Goal: Task Accomplishment & Management: Complete application form

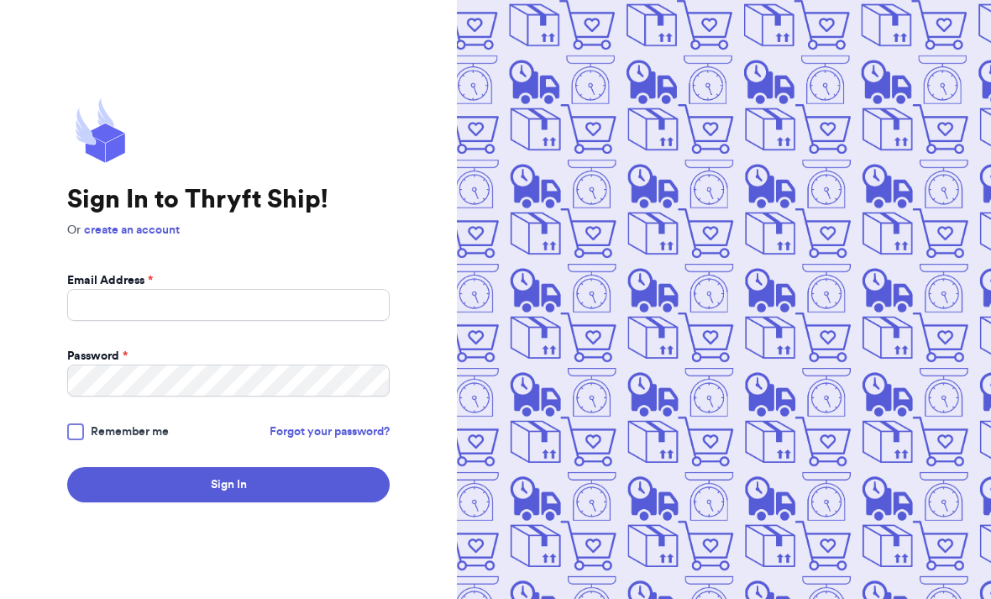
scroll to position [183, 0]
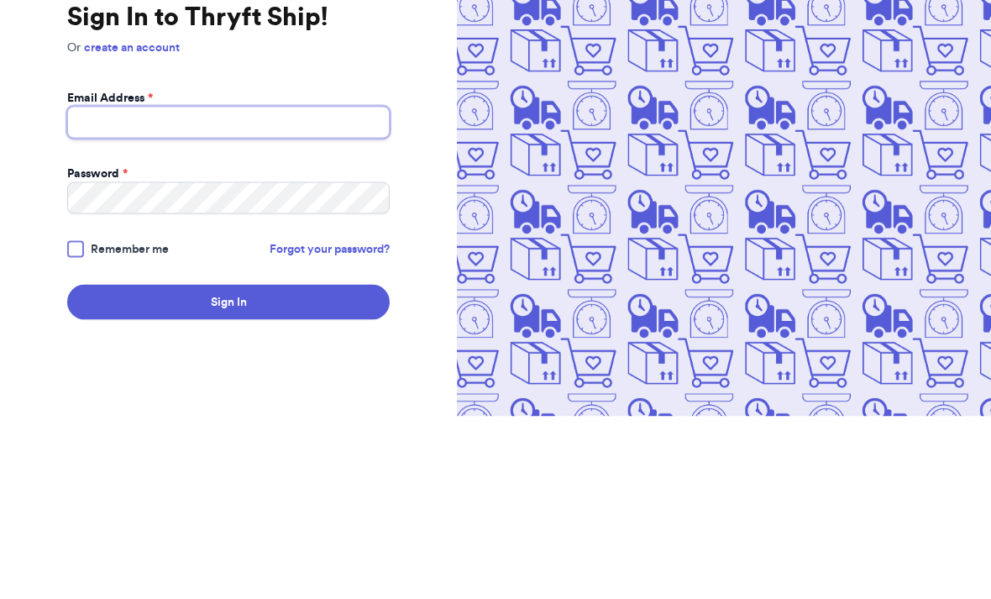
type input "[EMAIL_ADDRESS][PERSON_NAME][DOMAIN_NAME]"
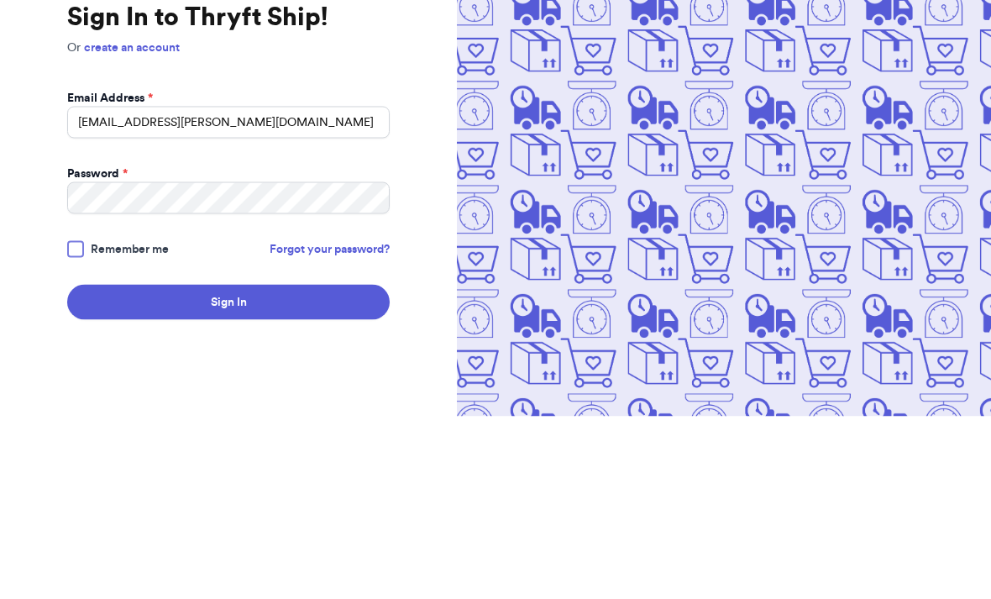
click at [228, 467] on button "Sign In" at bounding box center [228, 484] width 322 height 35
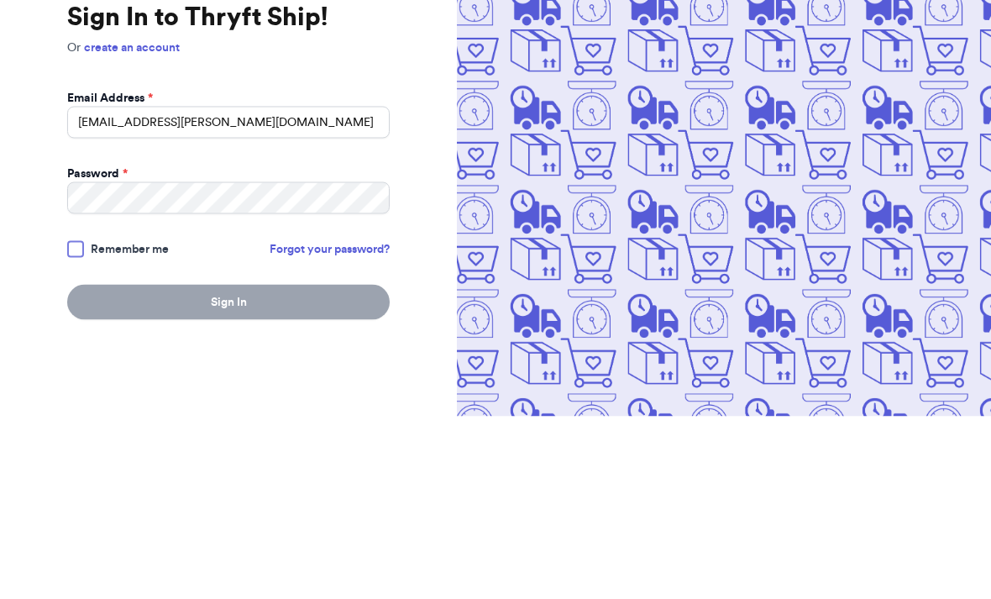
scroll to position [54, 0]
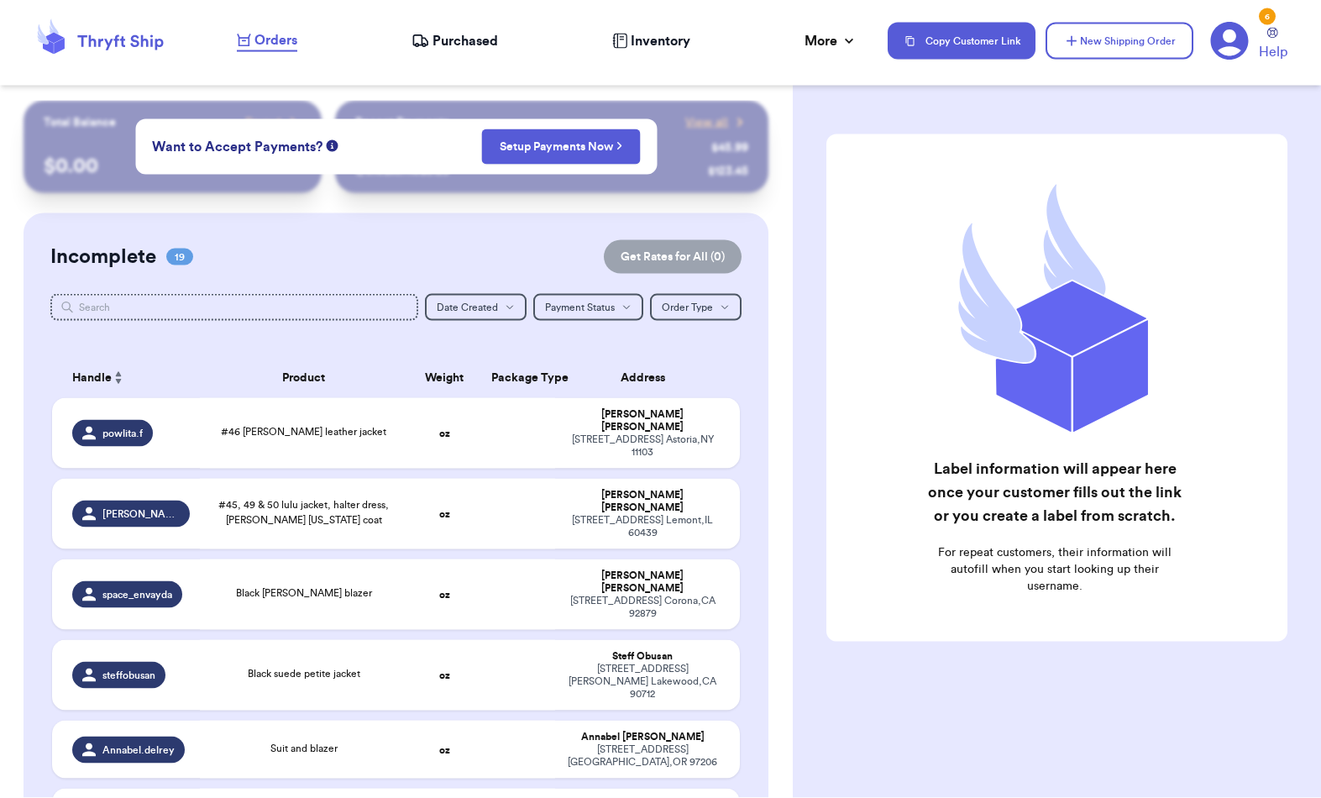
click at [990, 40] on button "New Shipping Order" at bounding box center [1120, 41] width 148 height 37
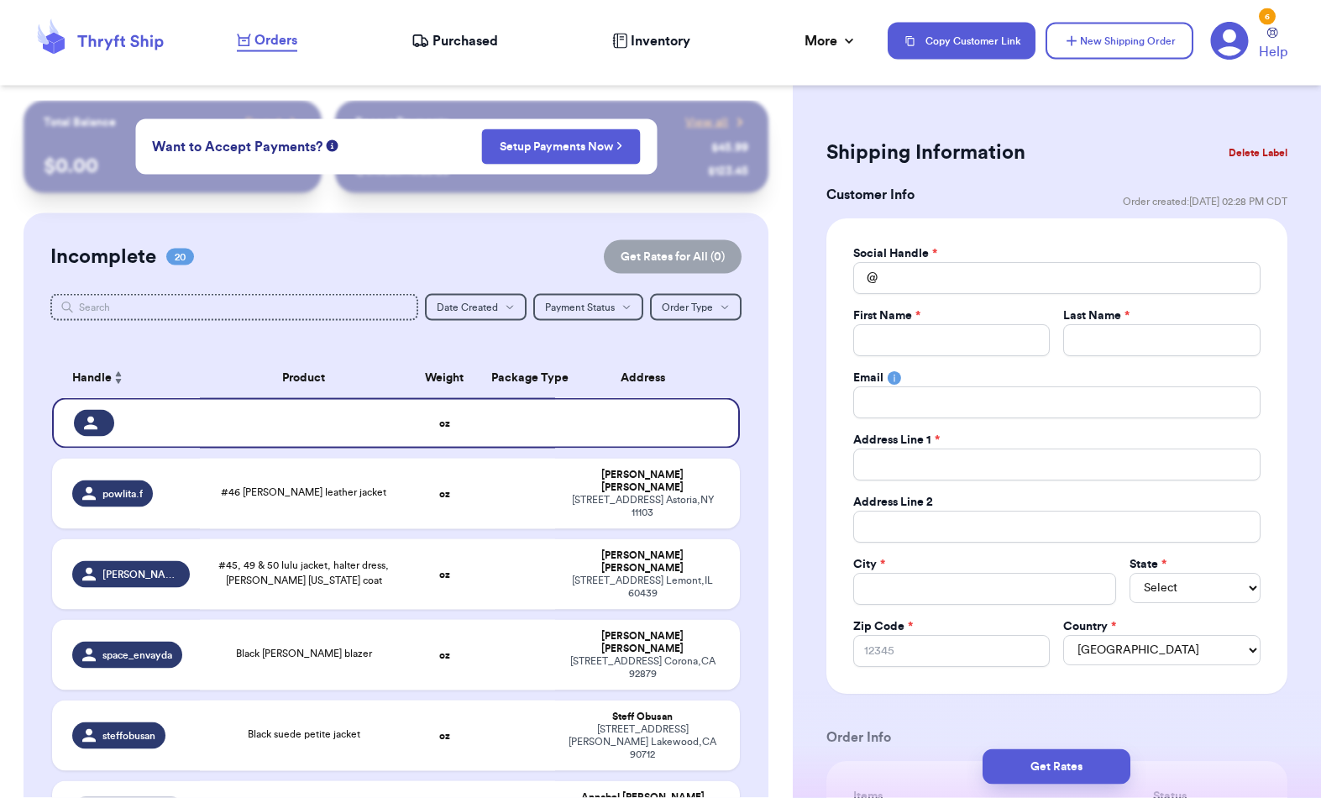
scroll to position [71, 0]
click at [961, 291] on input "Total Amount Paid" at bounding box center [1056, 278] width 407 height 32
type input "A"
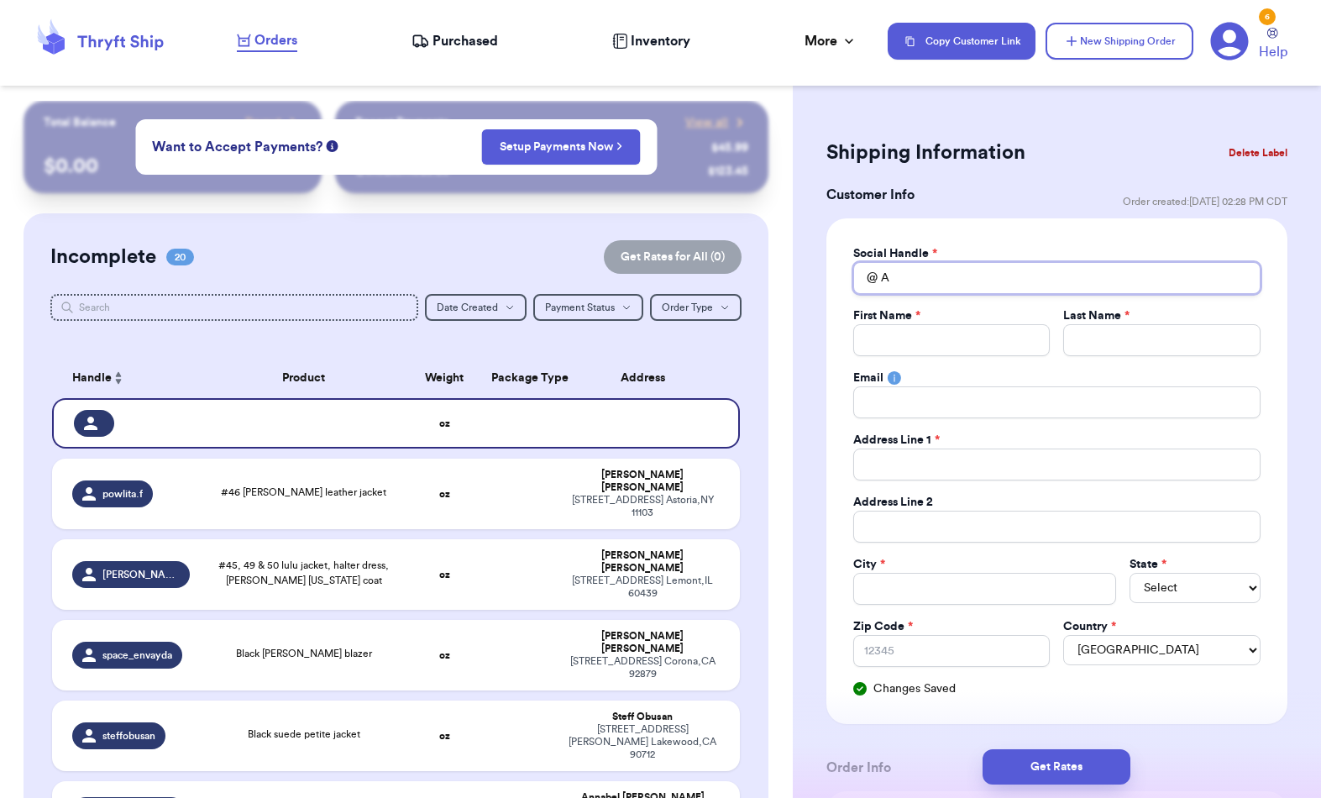
type input "An"
type input "Ang"
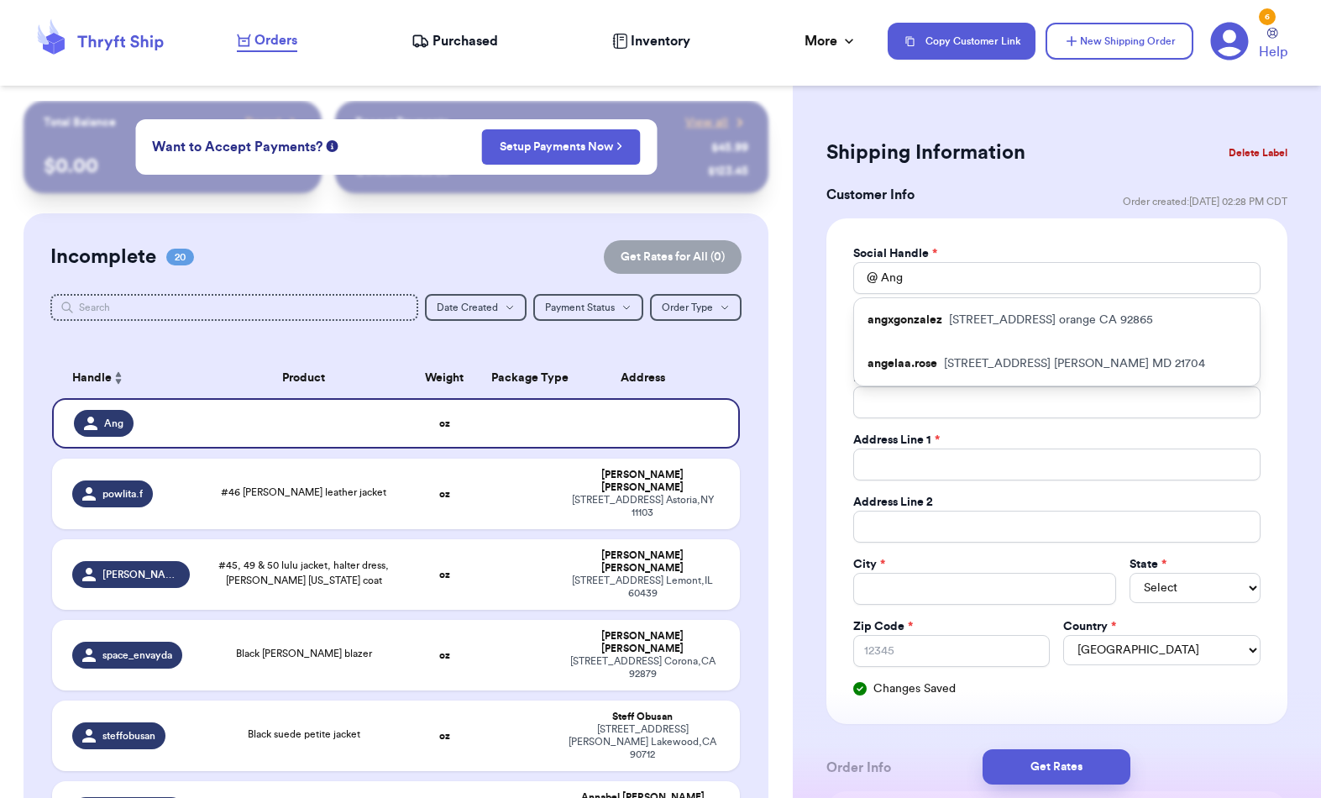
click at [990, 306] on div "angxgonzalez 2504 n bourbon streeet orange CA 92865" at bounding box center [1057, 320] width 406 height 44
type input "angxgonzalez"
type input "Angie"
type input "Gonzalez"
type input "[STREET_ADDRESS]"
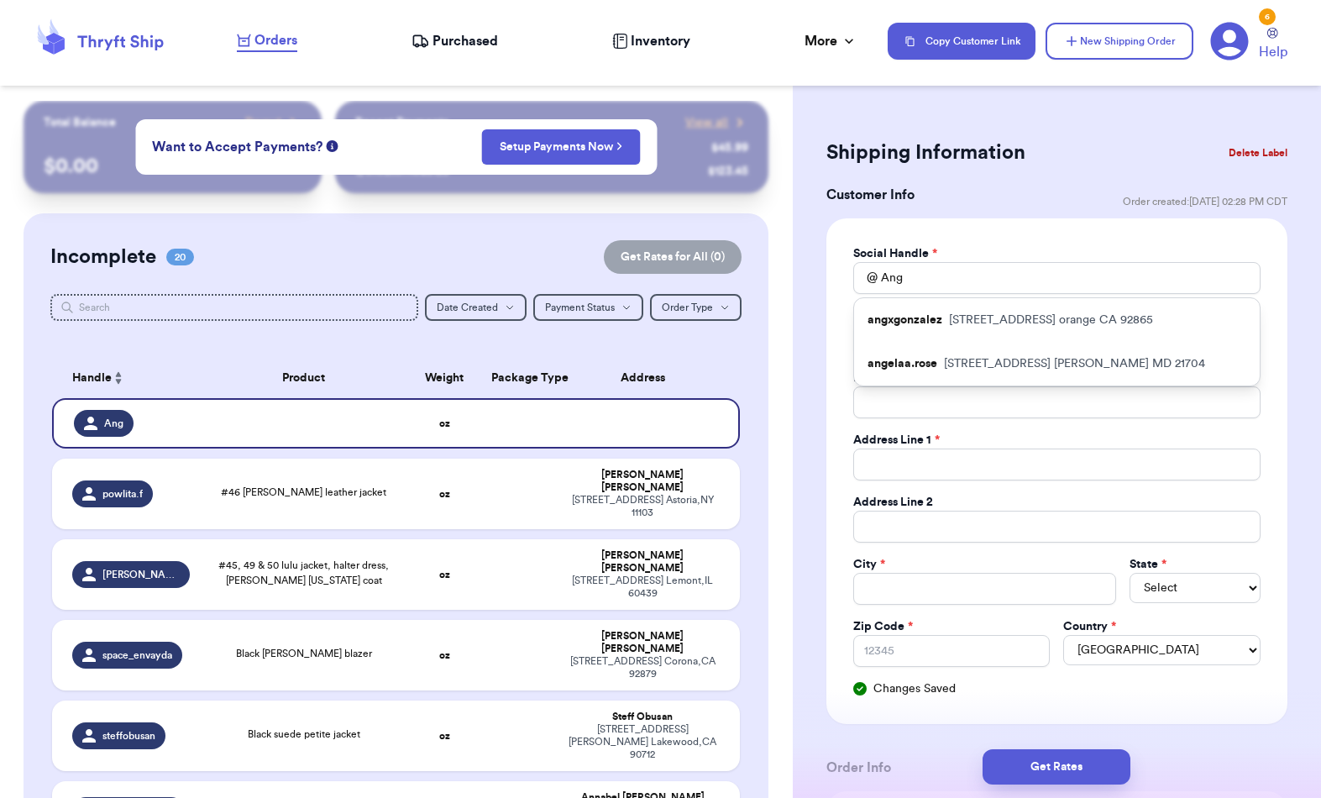
type input "orange"
select select "CA"
type input "92865"
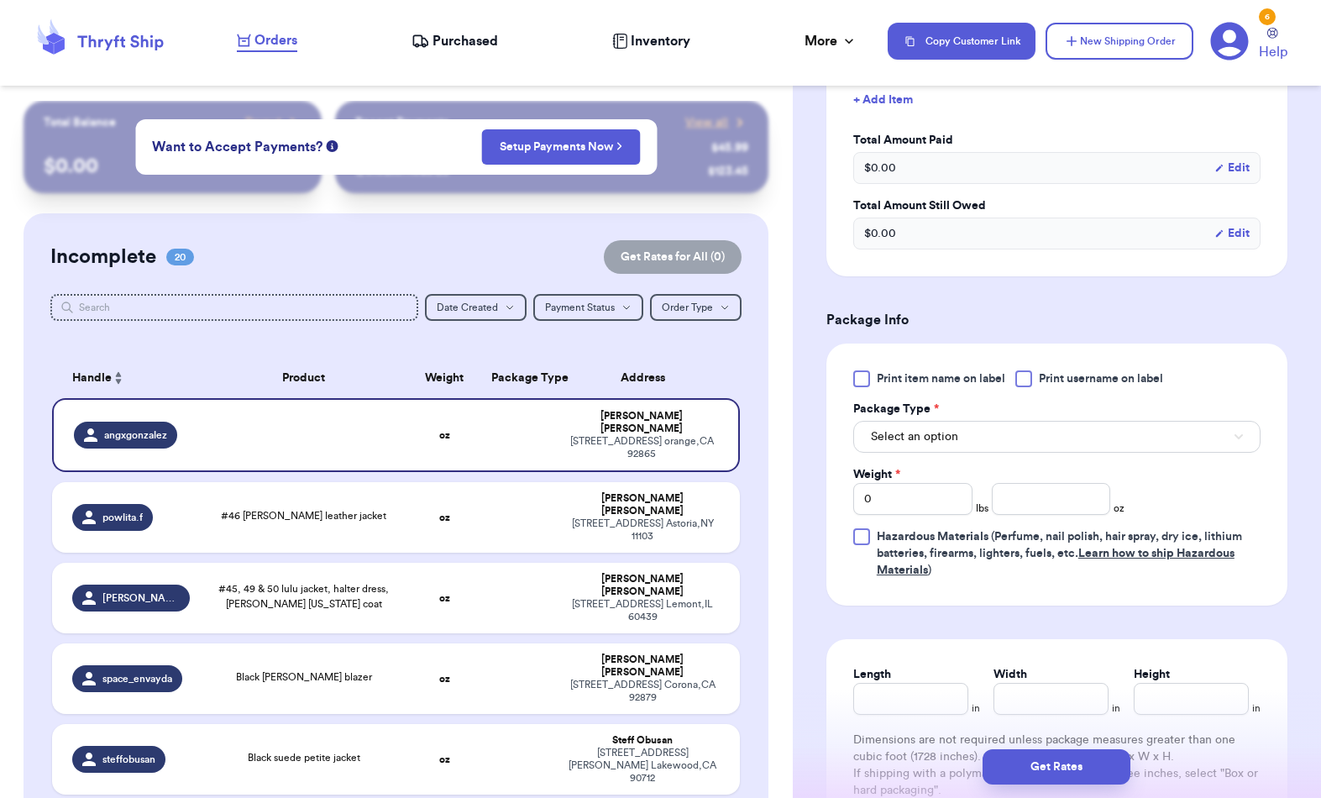
scroll to position [810, 0]
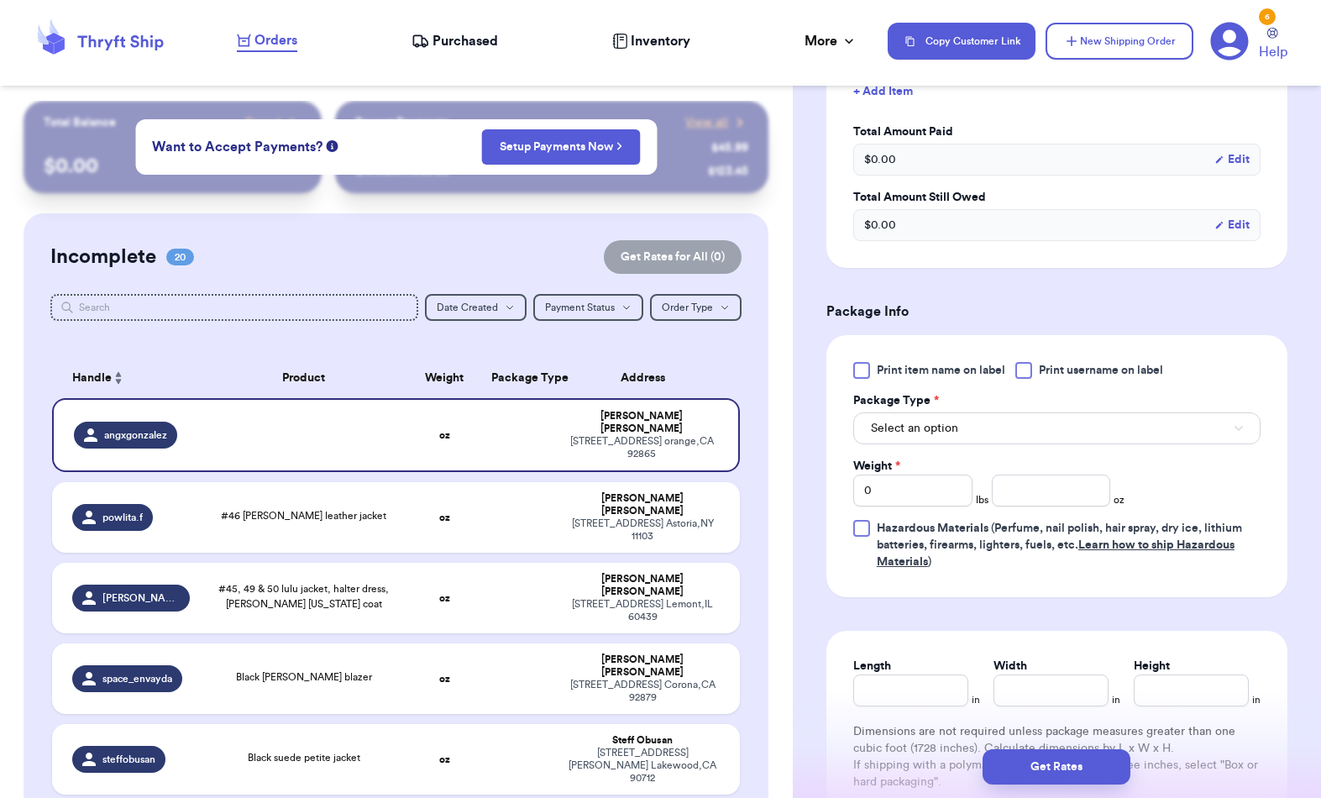
click at [990, 406] on div "Package Type *" at bounding box center [1056, 400] width 407 height 17
click at [990, 427] on button "Select an option" at bounding box center [1056, 428] width 407 height 32
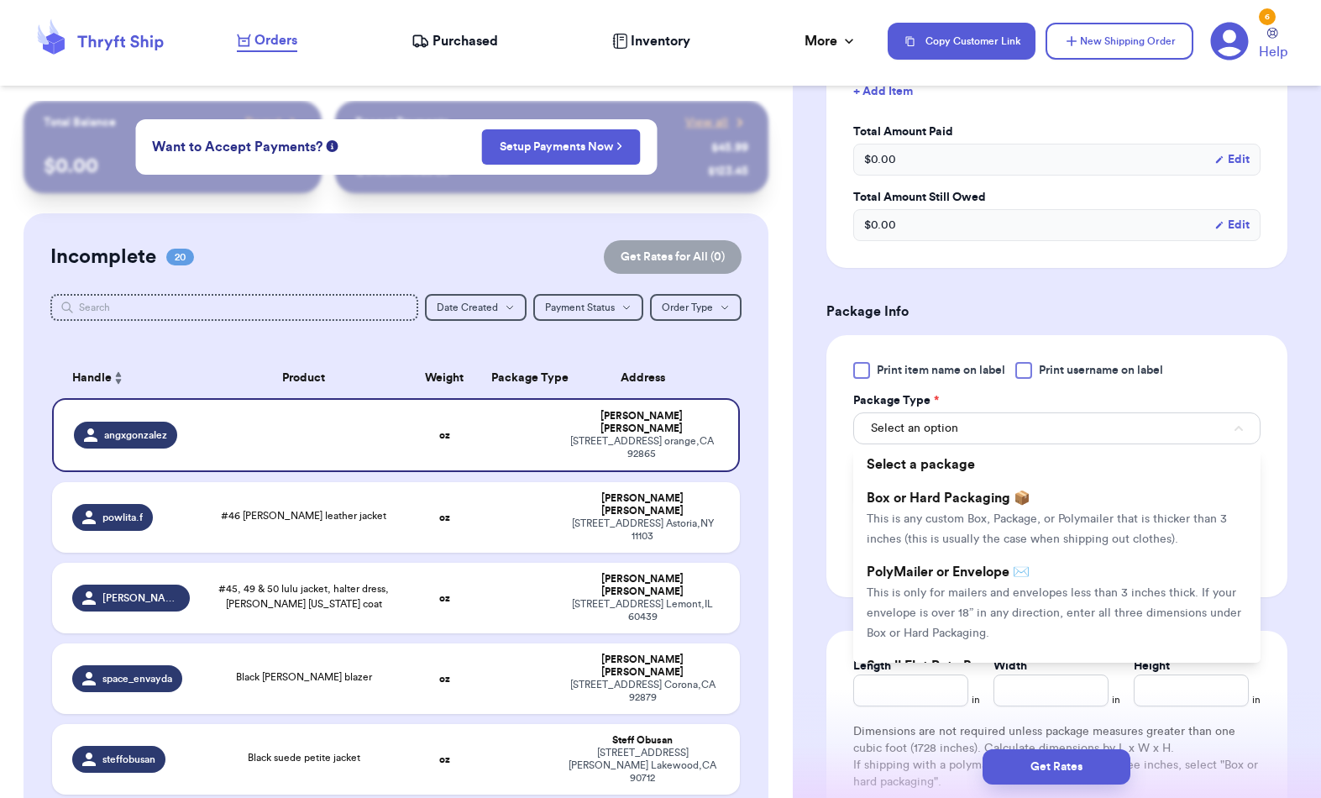
click at [990, 579] on span "PolyMailer or Envelope ✉️" at bounding box center [948, 571] width 163 height 13
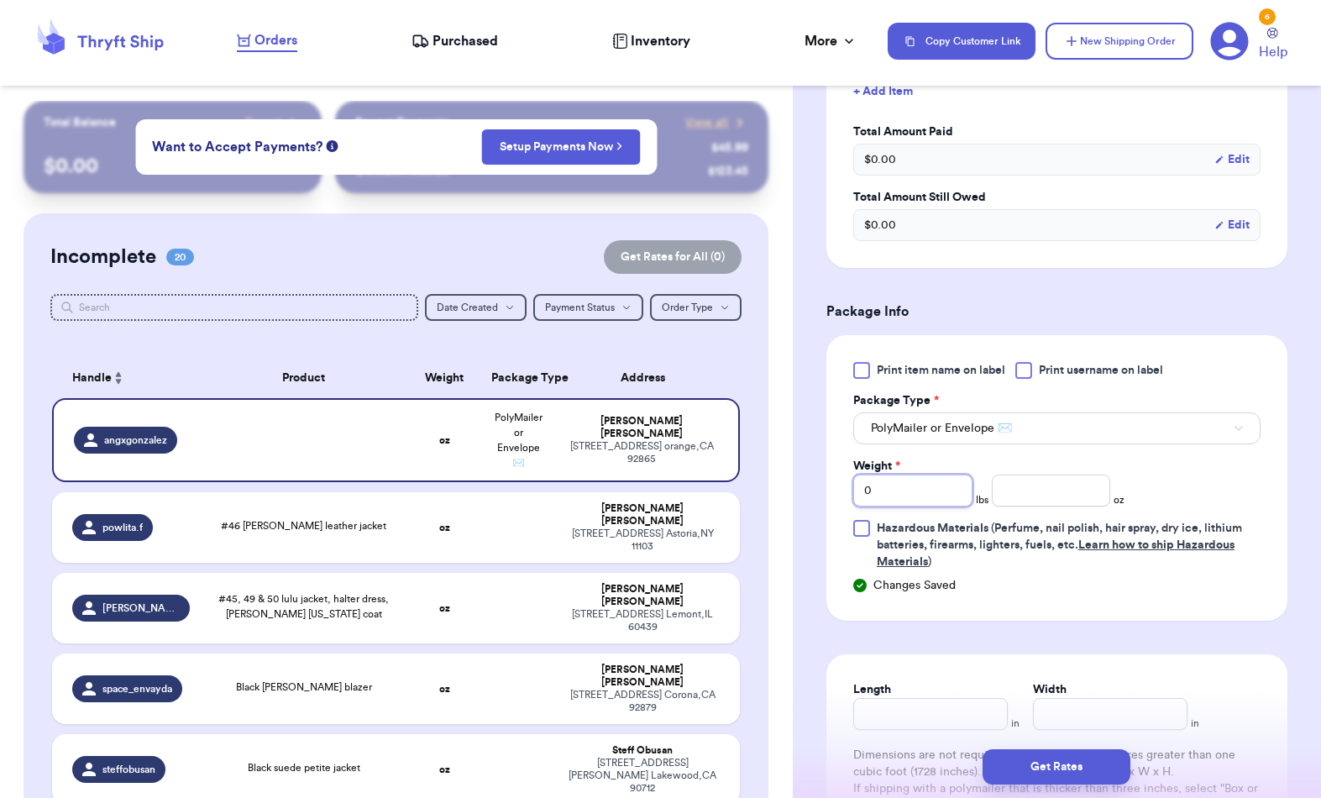
click at [925, 478] on input "0" at bounding box center [912, 490] width 119 height 32
type input "90"
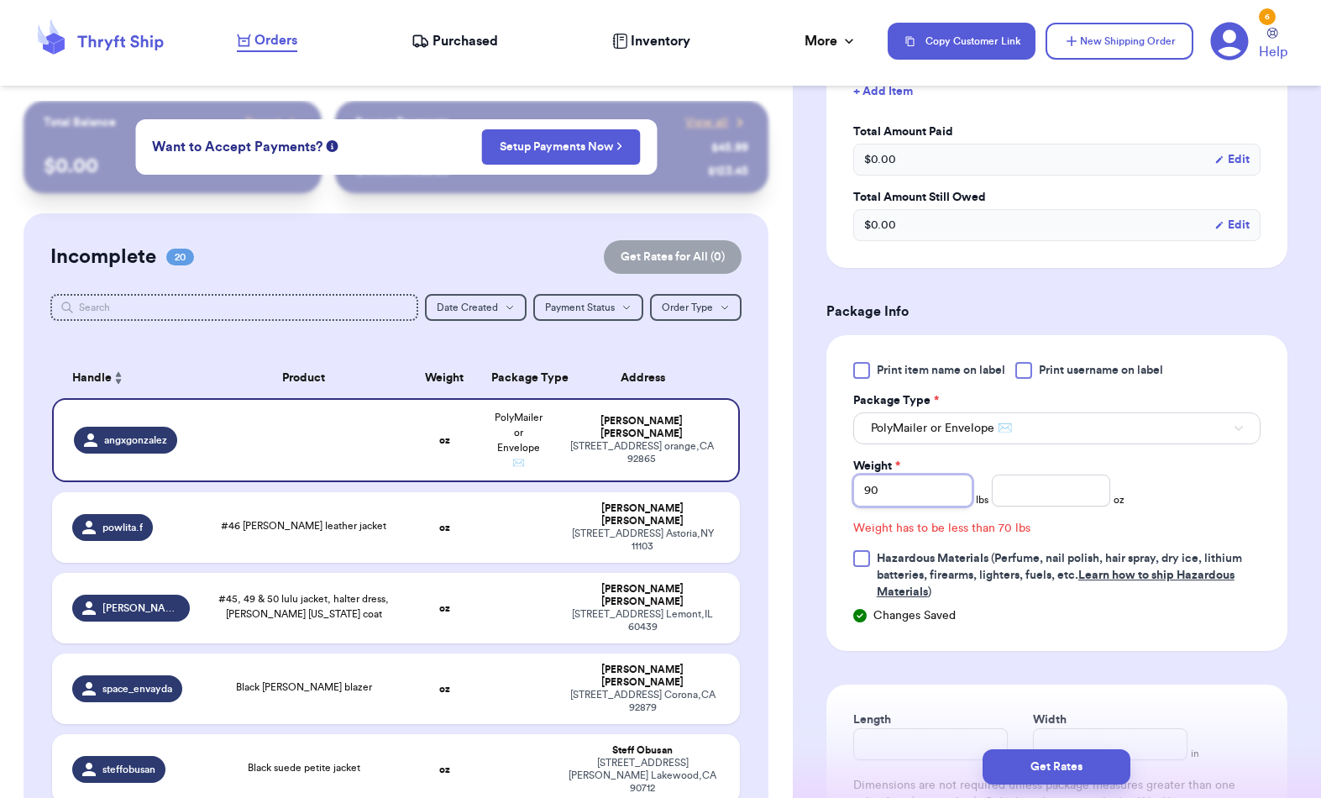
type input "9"
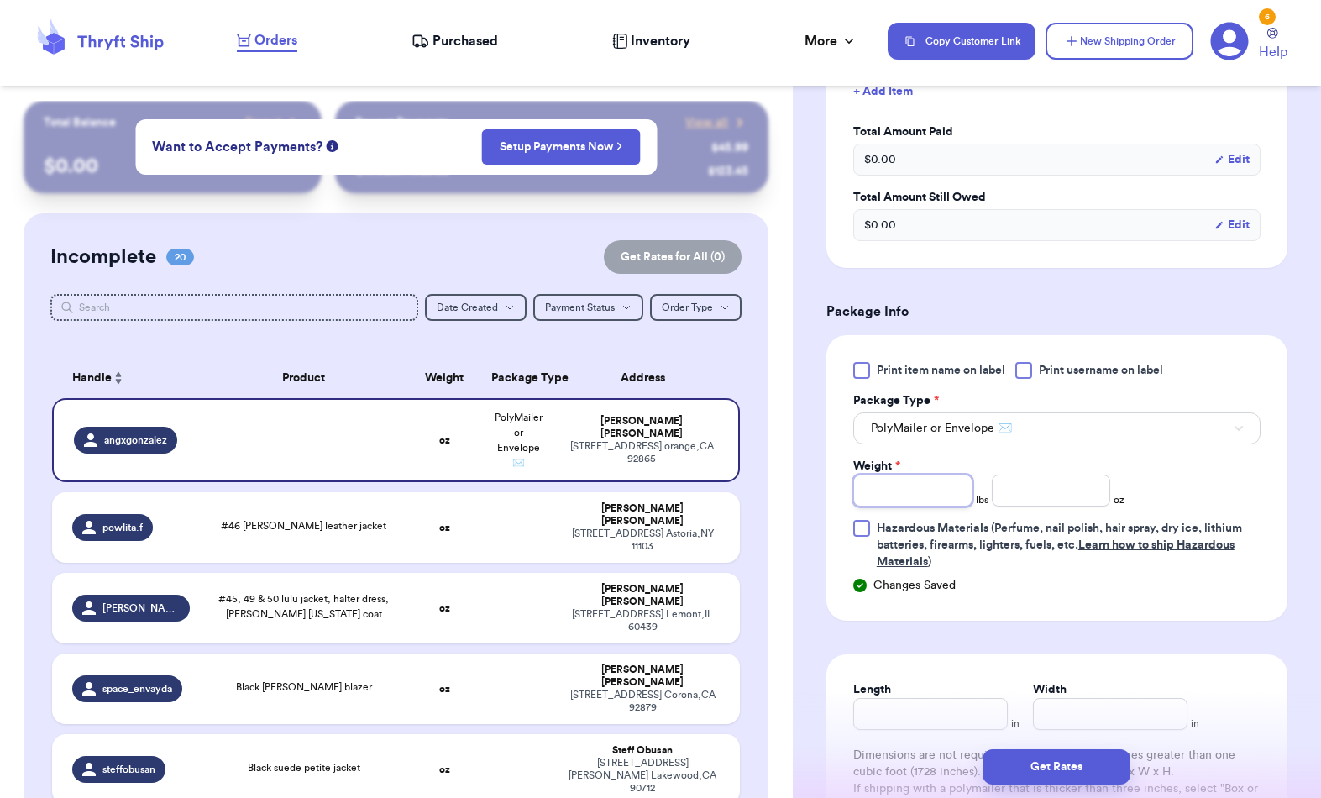
type input "9"
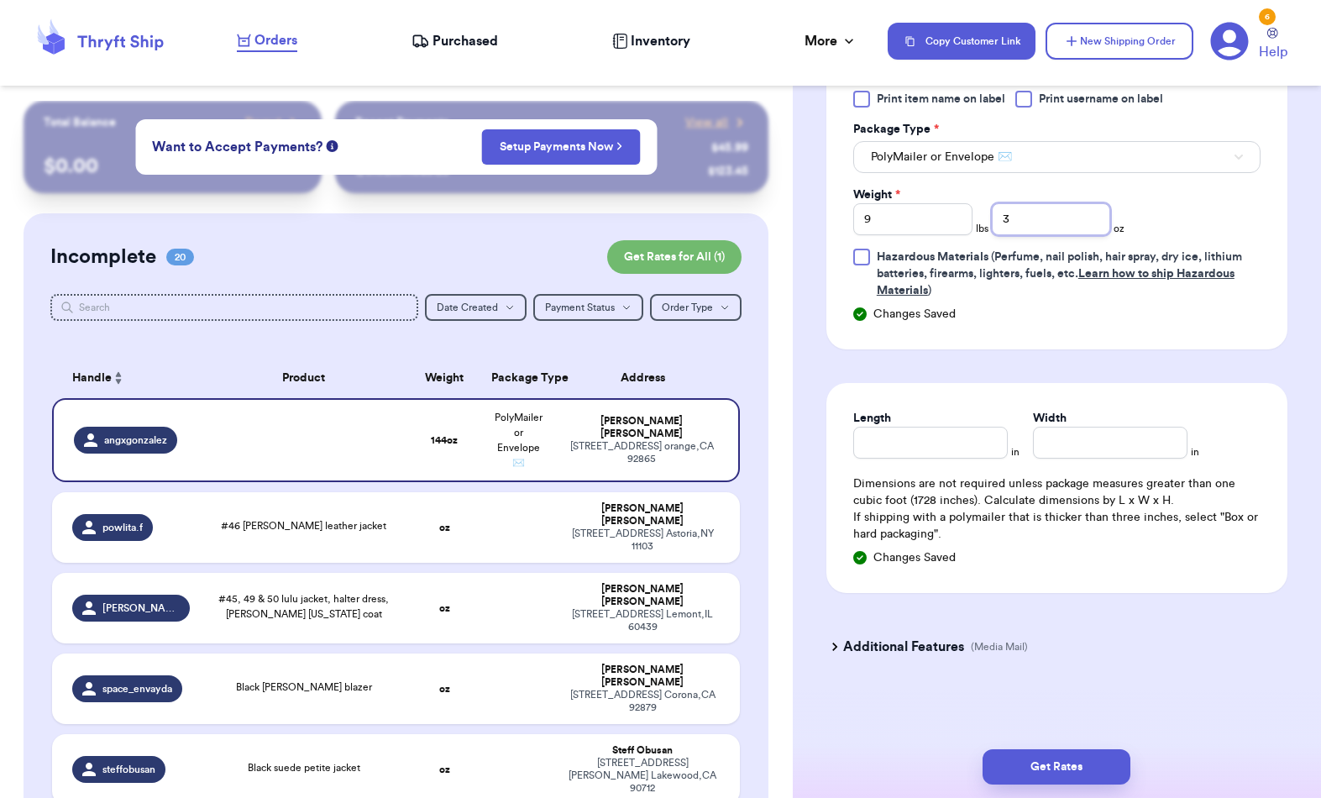
scroll to position [1082, 0]
type input "3"
click at [915, 422] on div "Length" at bounding box center [930, 418] width 155 height 17
click at [912, 443] on input "Length" at bounding box center [930, 443] width 155 height 32
type input "14"
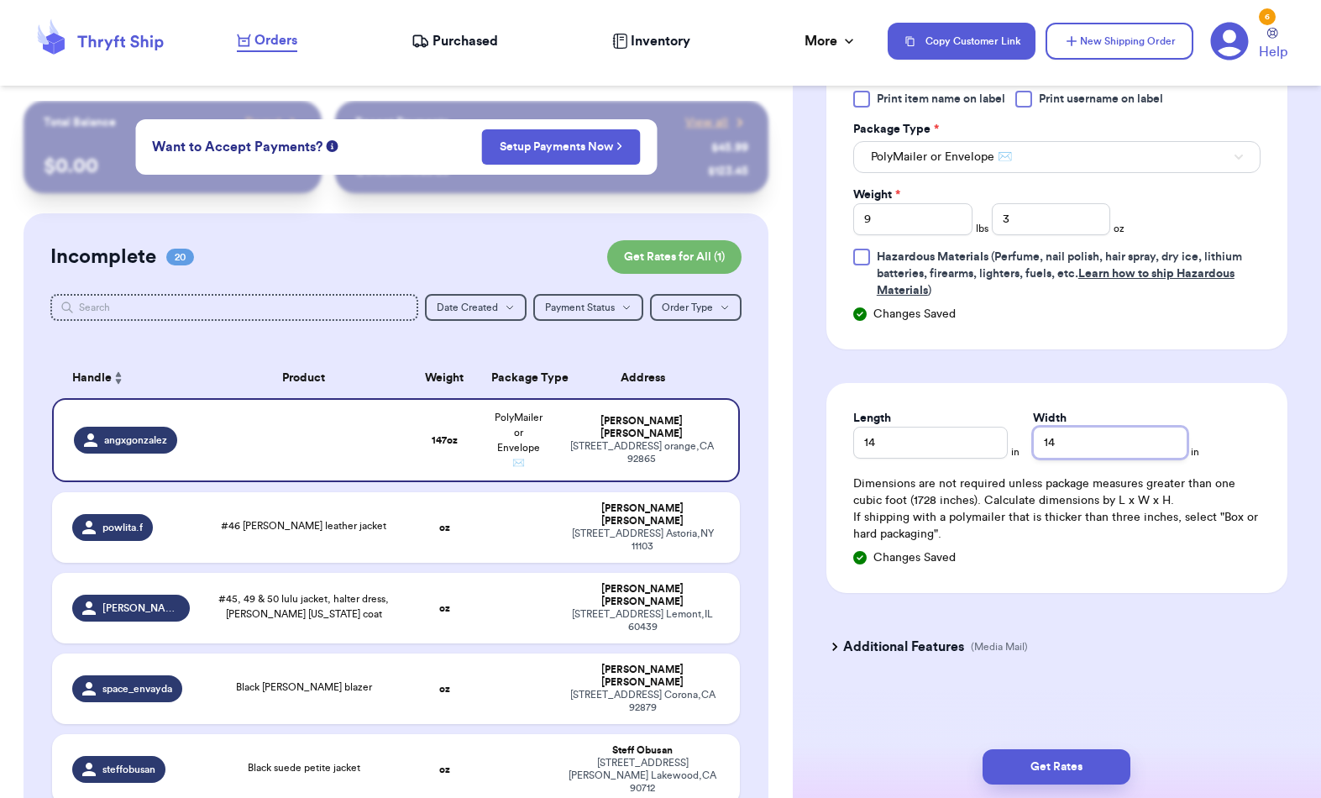
scroll to position [71, 0]
type input "14"
click at [990, 598] on button "Get Rates" at bounding box center [1057, 766] width 148 height 35
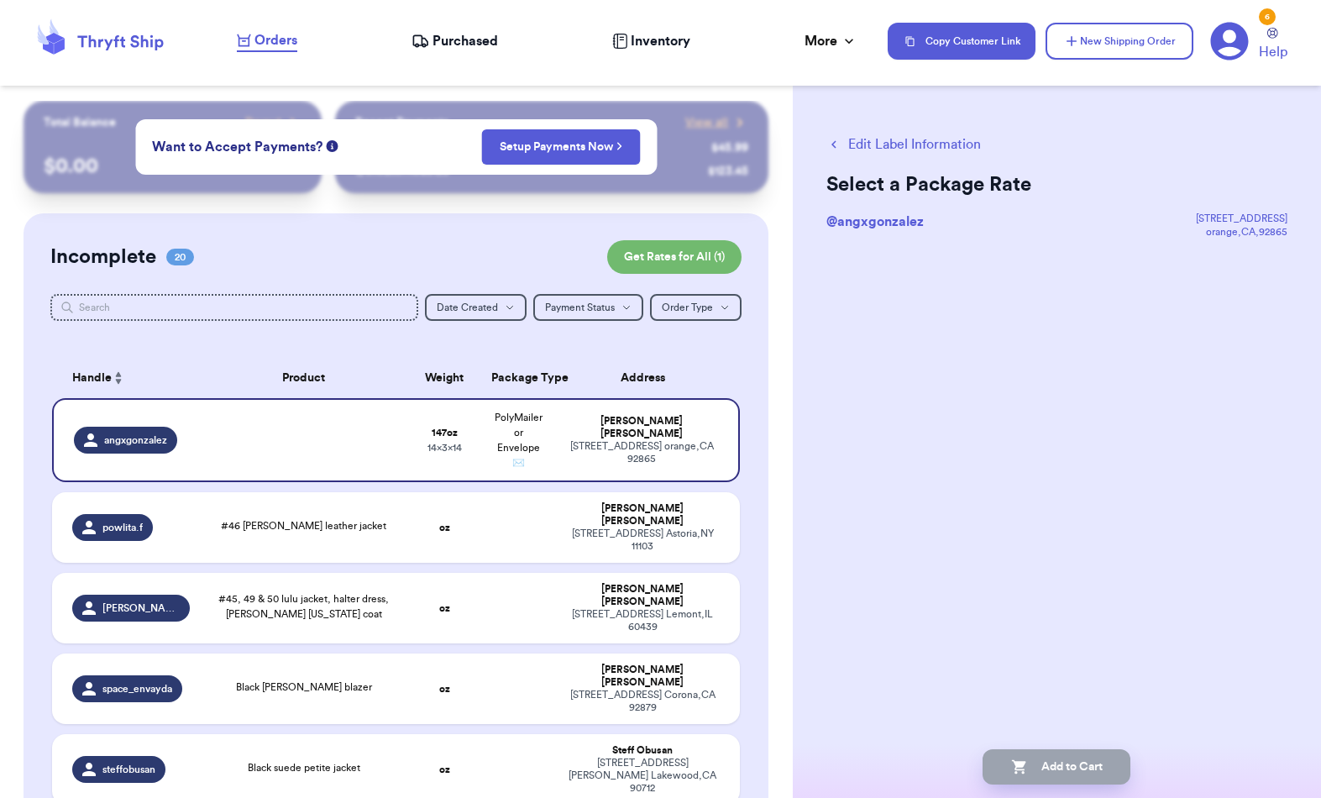
scroll to position [0, 0]
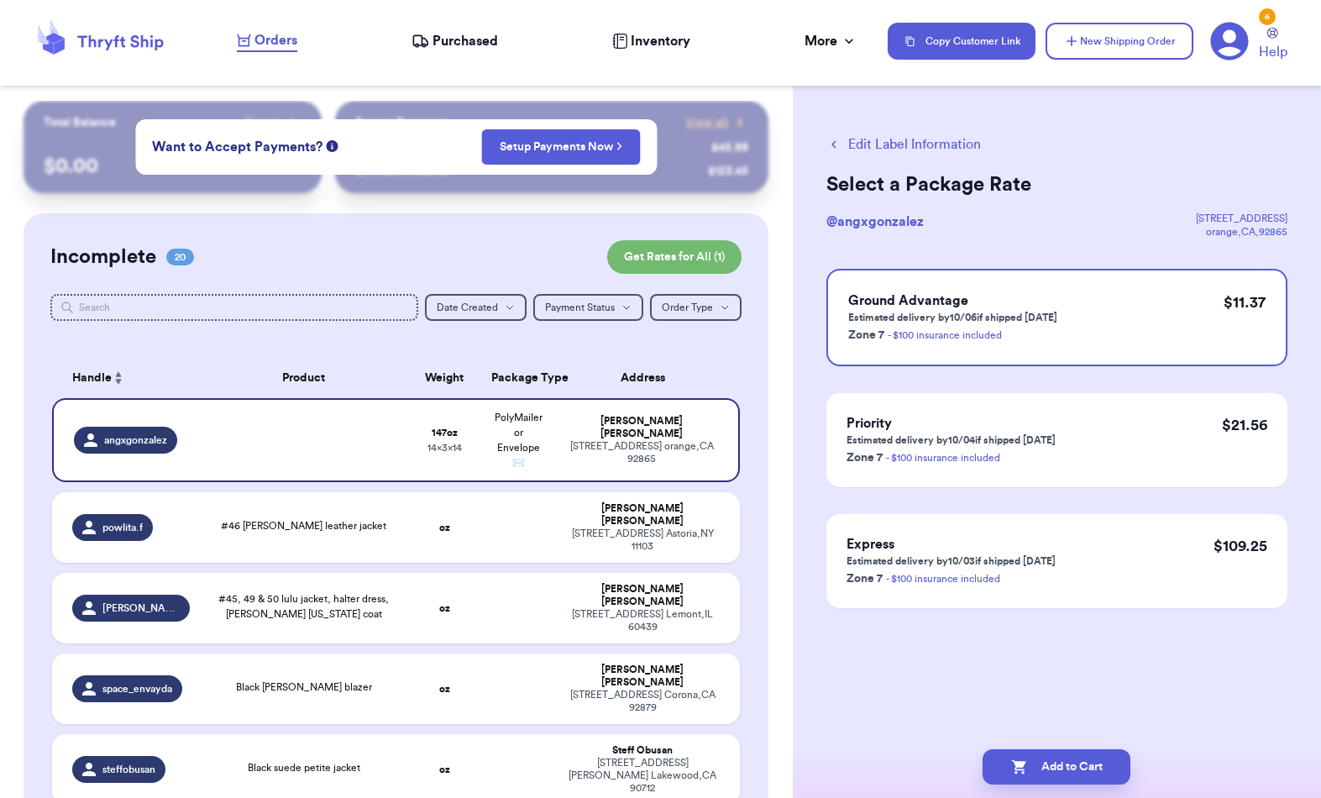
click at [990, 339] on div "Ground Advantage Estimated delivery by 10/06 if shipped today Zone 7 - $100 ins…" at bounding box center [1056, 317] width 461 height 97
click at [990, 598] on button "Add to Cart" at bounding box center [1057, 766] width 148 height 35
checkbox input "true"
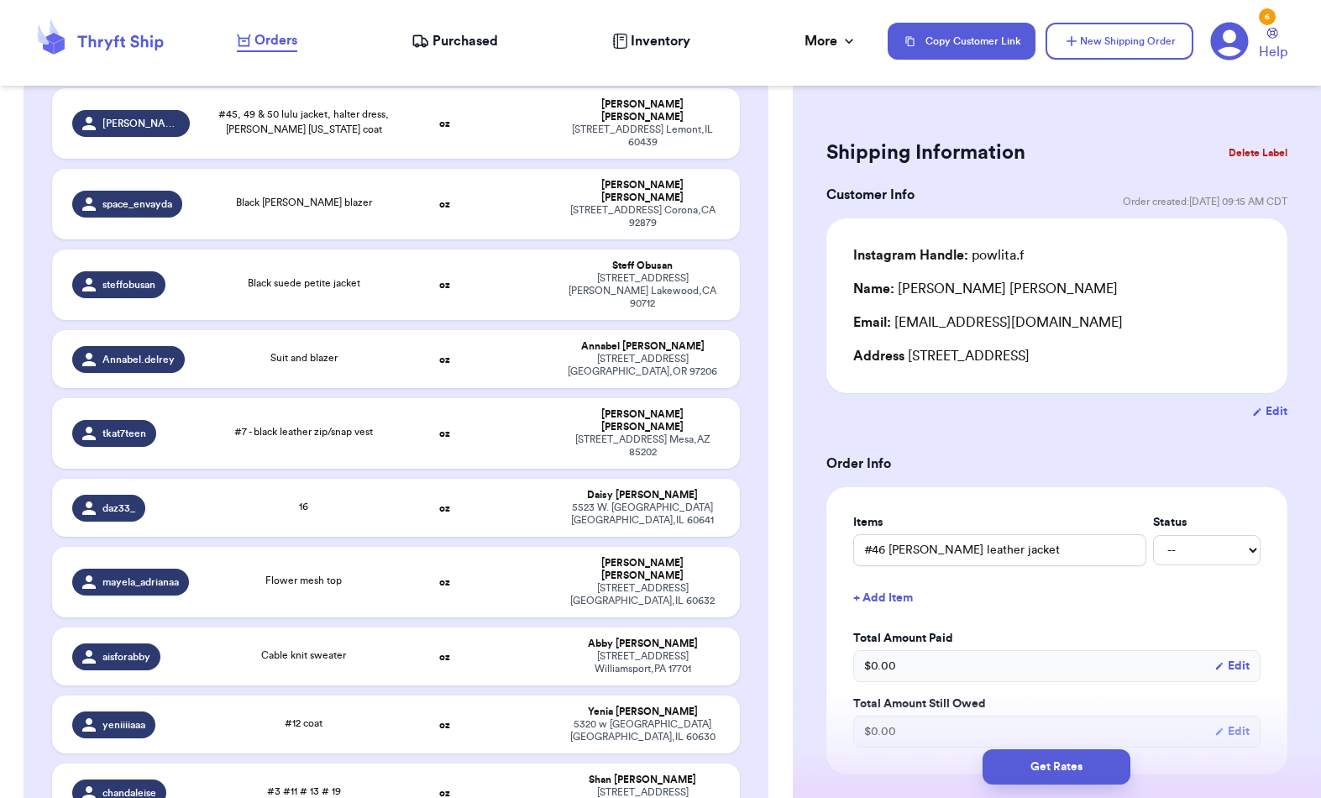
scroll to position [402, 0]
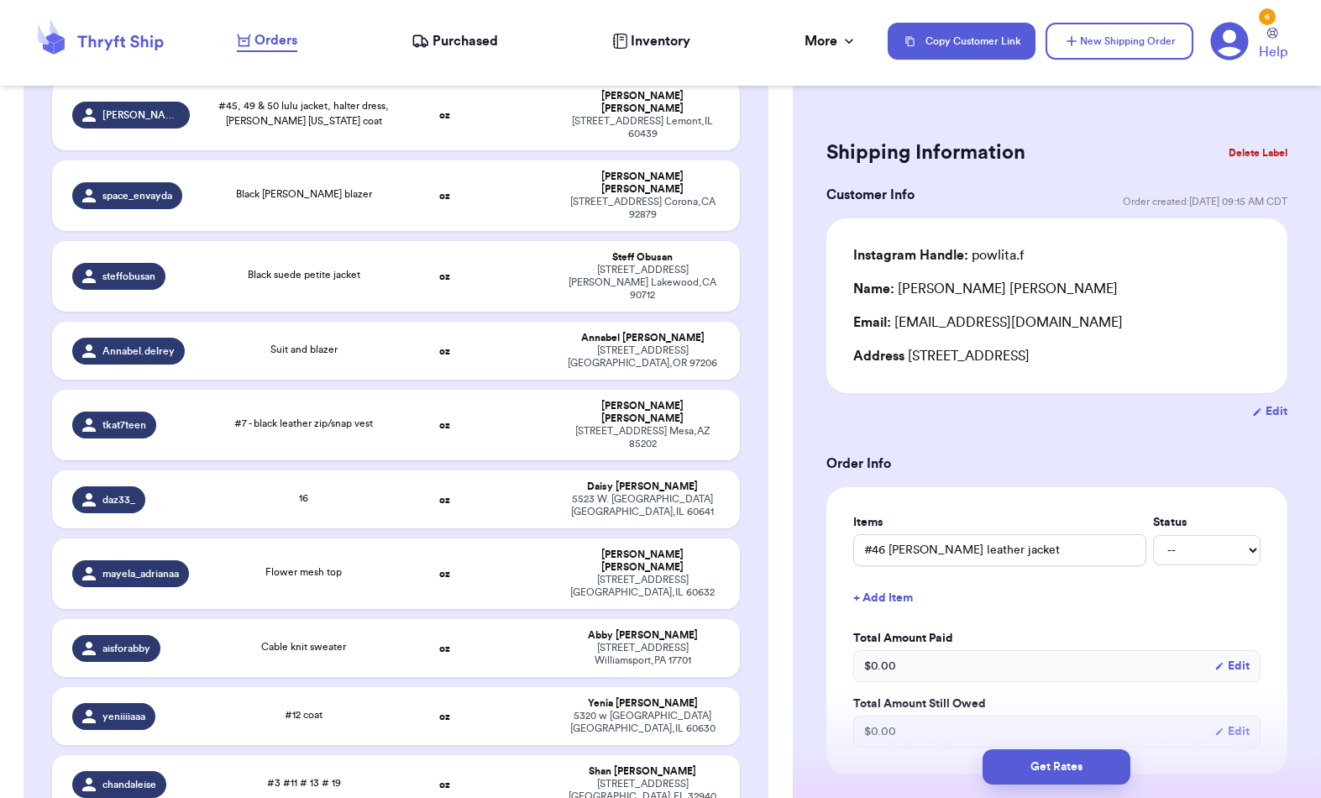
click at [221, 598] on td "#12 coat" at bounding box center [303, 716] width 207 height 58
type input "#12 coat"
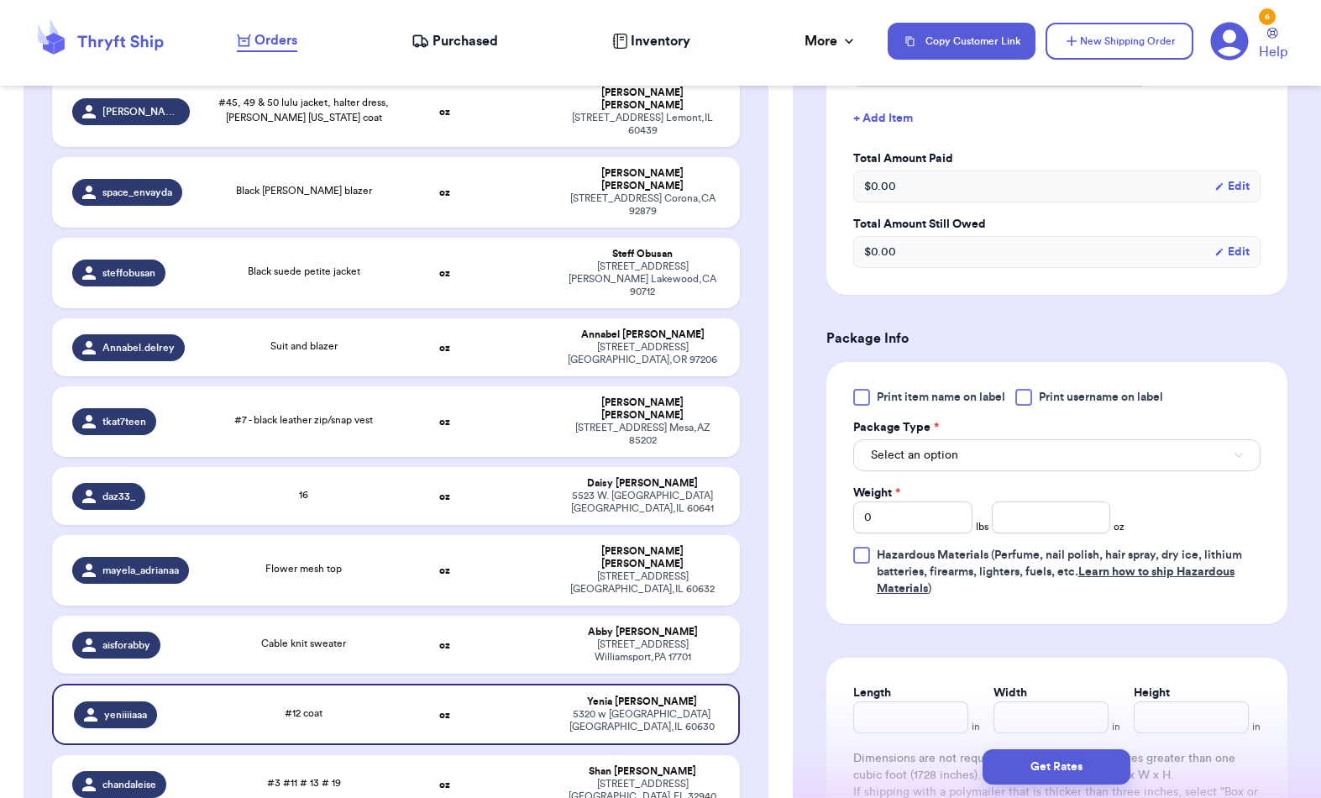
scroll to position [570, 0]
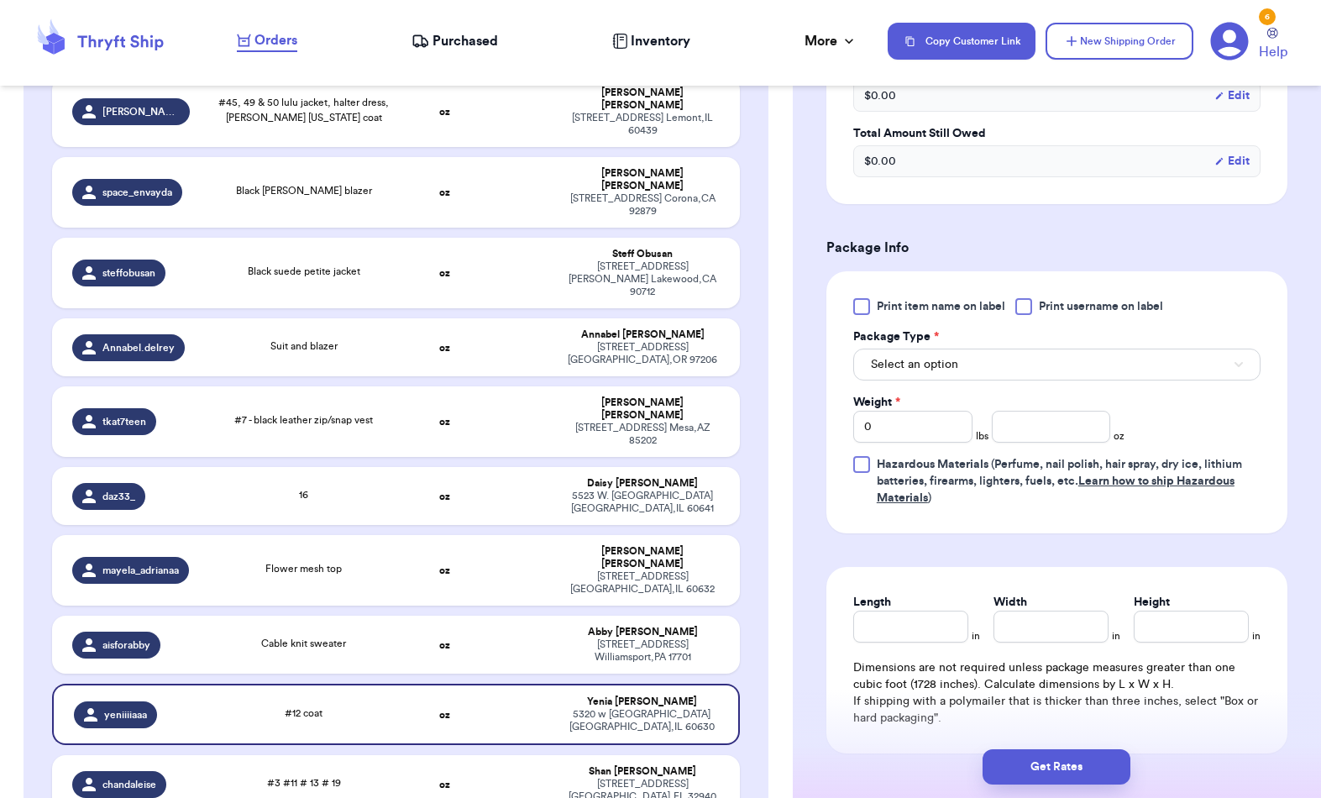
click at [990, 351] on button "Select an option" at bounding box center [1056, 365] width 407 height 32
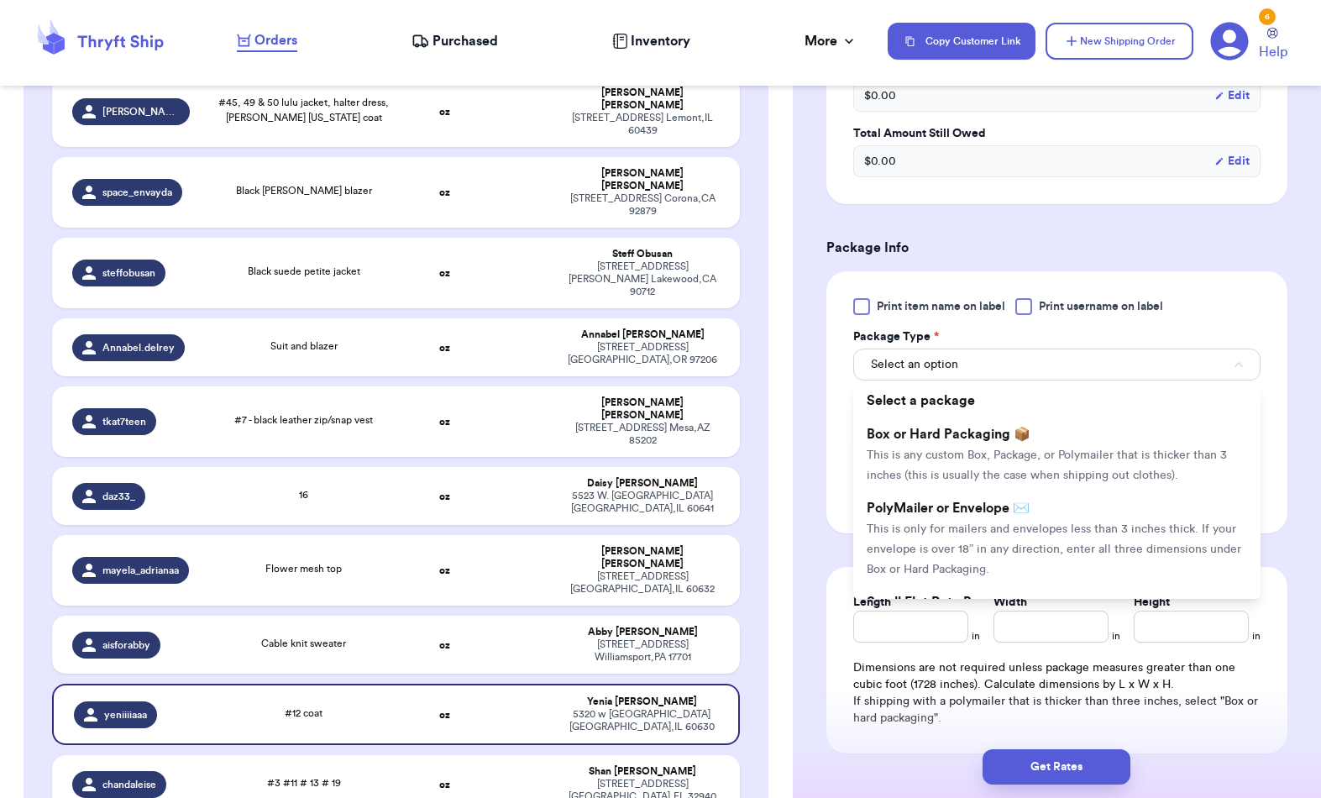
click at [990, 530] on li "PolyMailer or Envelope ✉️ This is only for mailers and envelopes less than 3 in…" at bounding box center [1056, 538] width 407 height 94
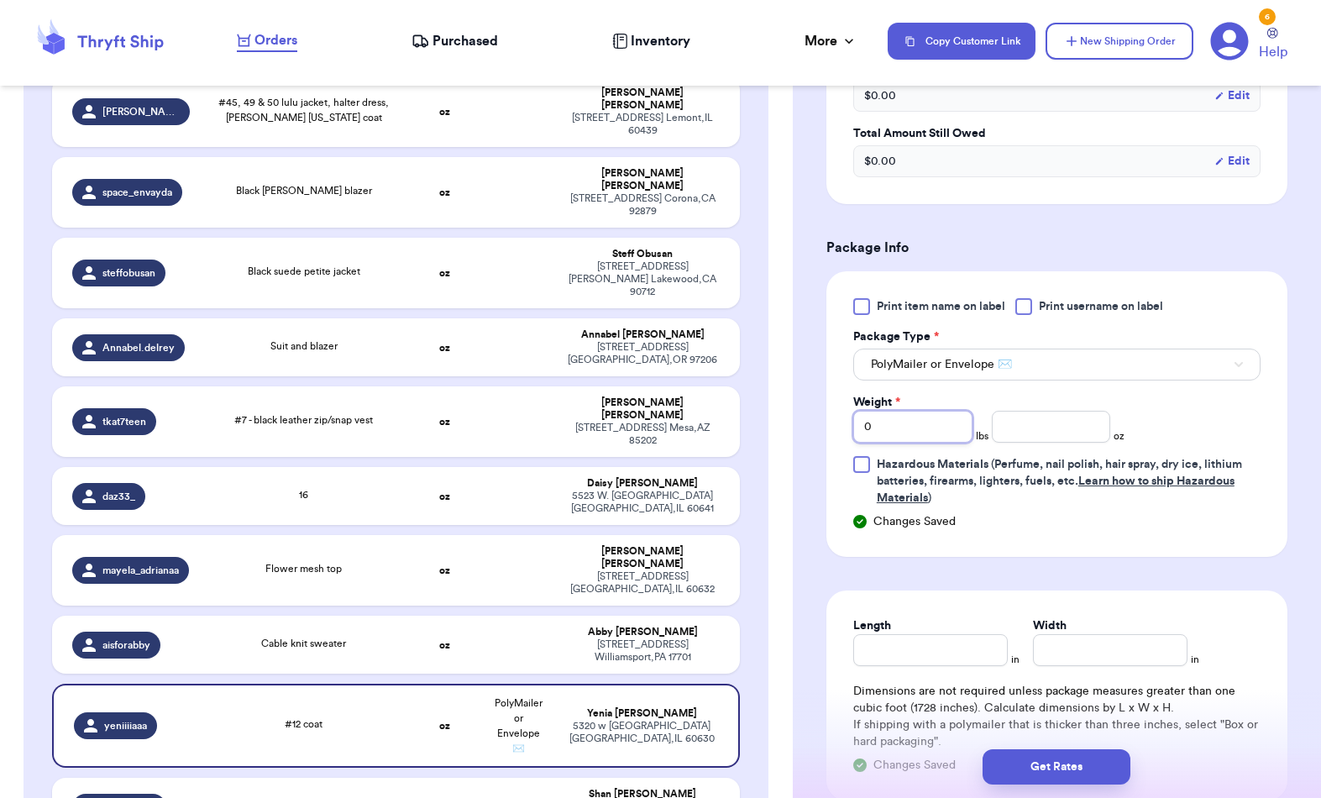
click at [925, 414] on input "0" at bounding box center [912, 427] width 119 height 32
type input "2"
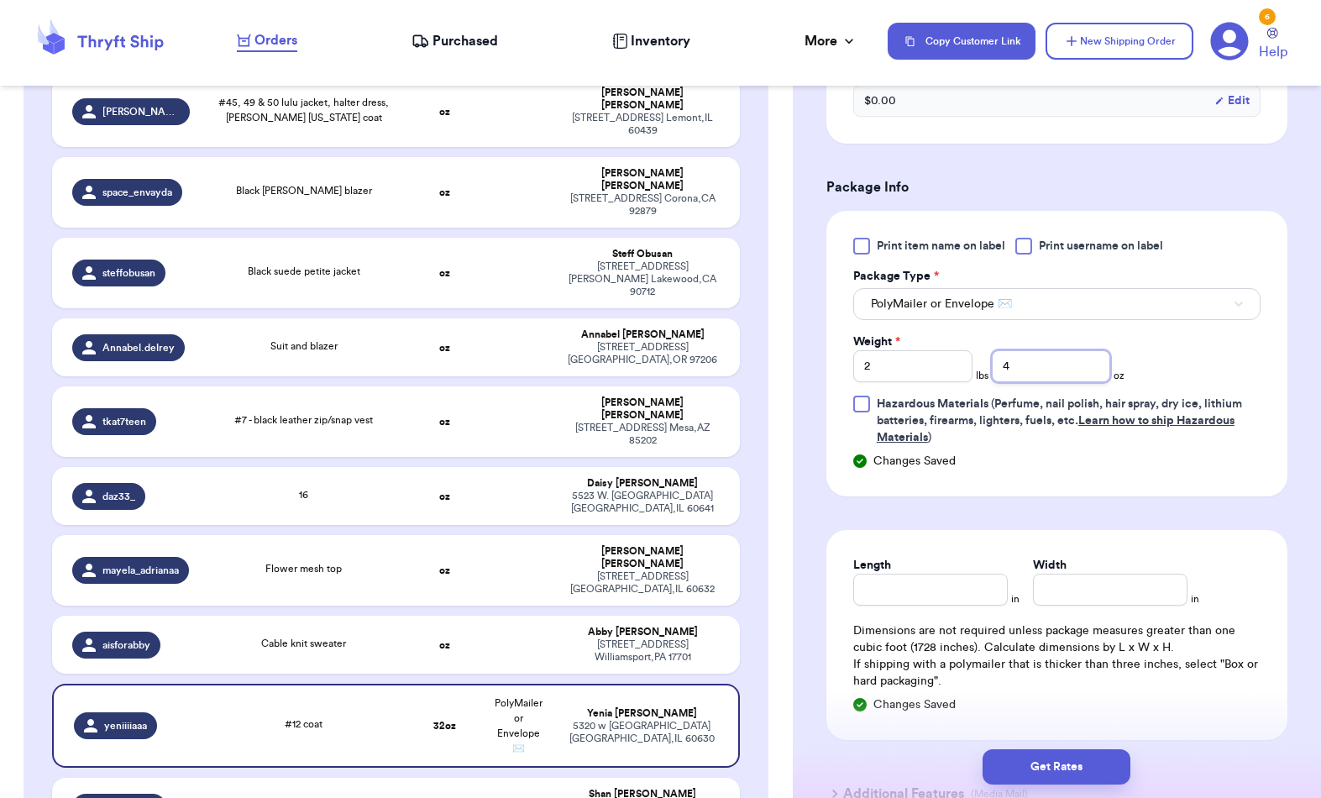
scroll to position [632, 0]
type input "4"
click at [942, 585] on input "Length" at bounding box center [930, 589] width 155 height 32
type input "8"
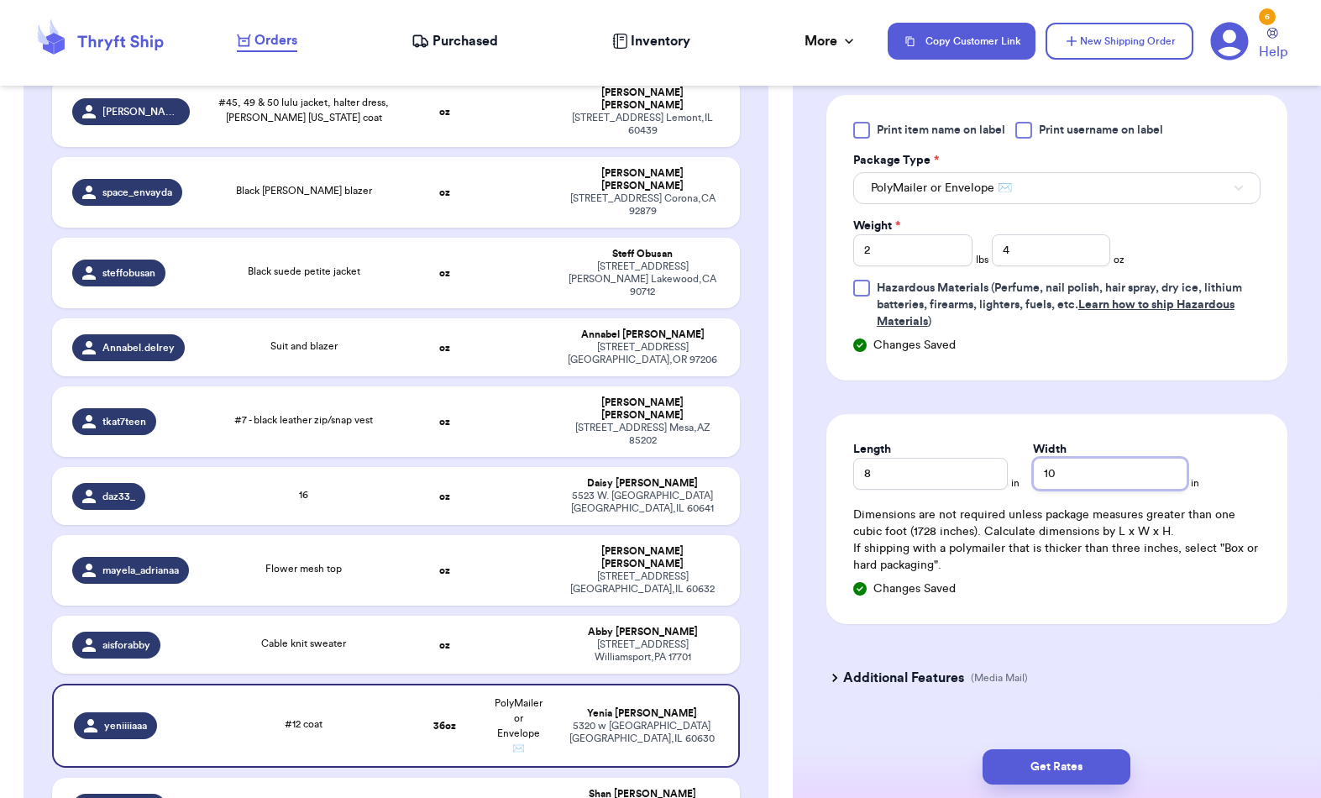
scroll to position [747, 0]
type input "10"
click at [990, 598] on button "Get Rates" at bounding box center [1057, 766] width 148 height 35
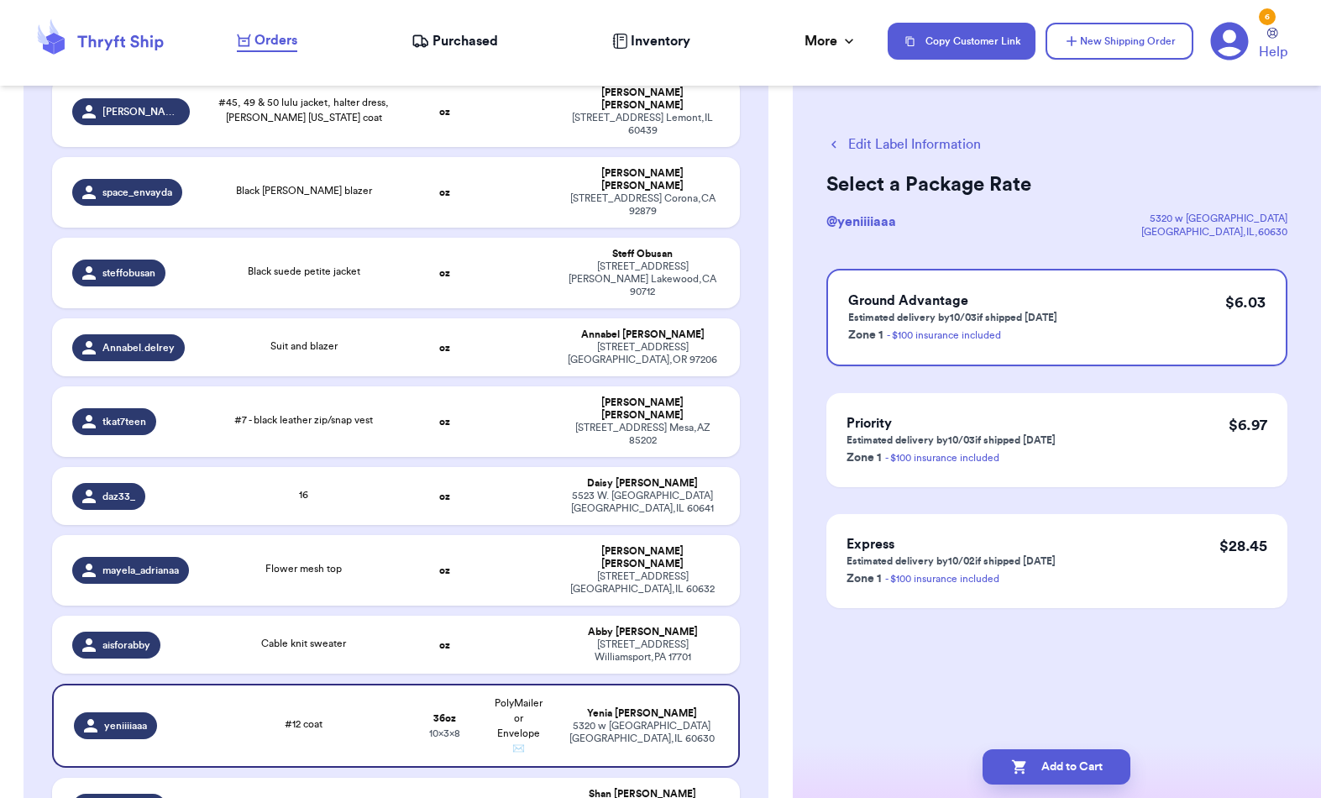
scroll to position [0, 0]
click at [990, 301] on div "Ground Advantage Estimated delivery by 10/03 if shipped [DATE] Zone 1 - $100 in…" at bounding box center [1056, 317] width 461 height 97
click at [990, 598] on button "Add to Cart" at bounding box center [1057, 766] width 148 height 35
checkbox input "true"
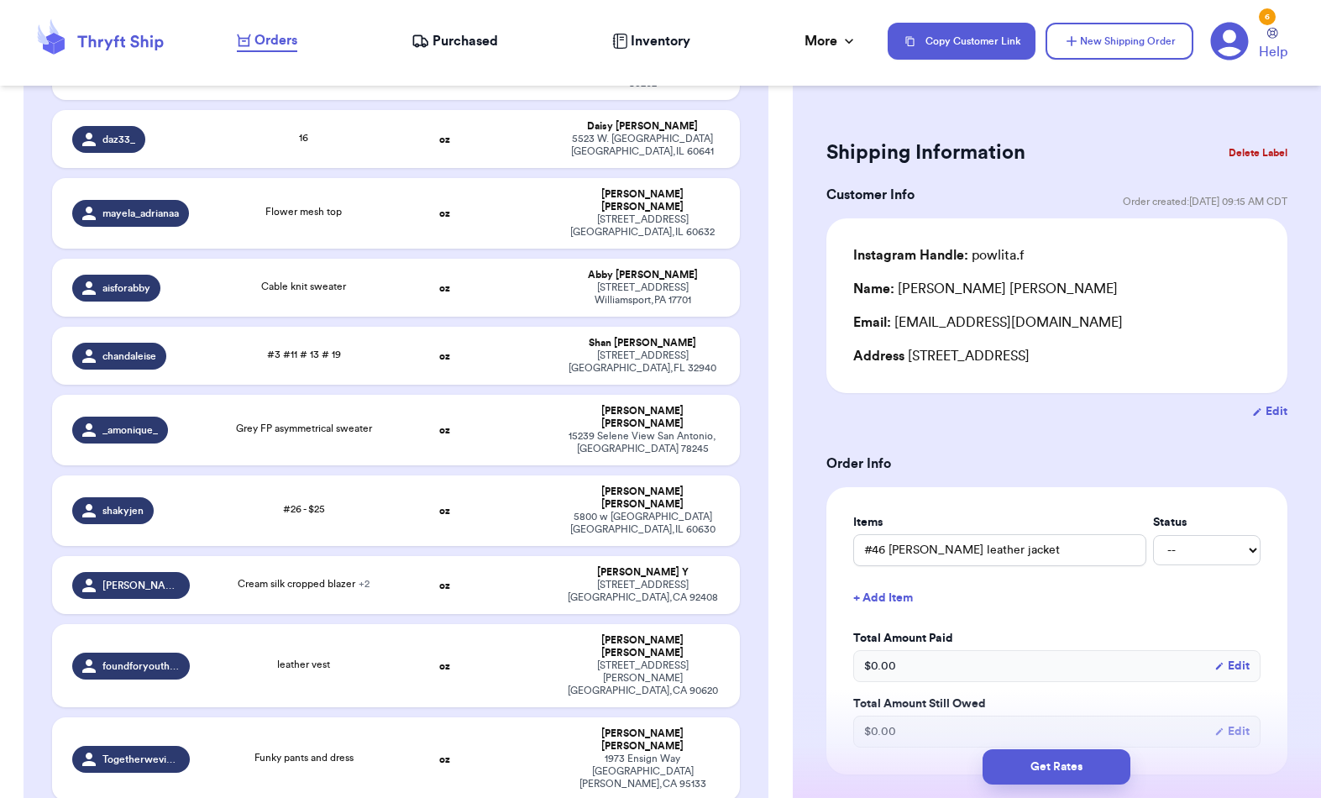
scroll to position [767, 0]
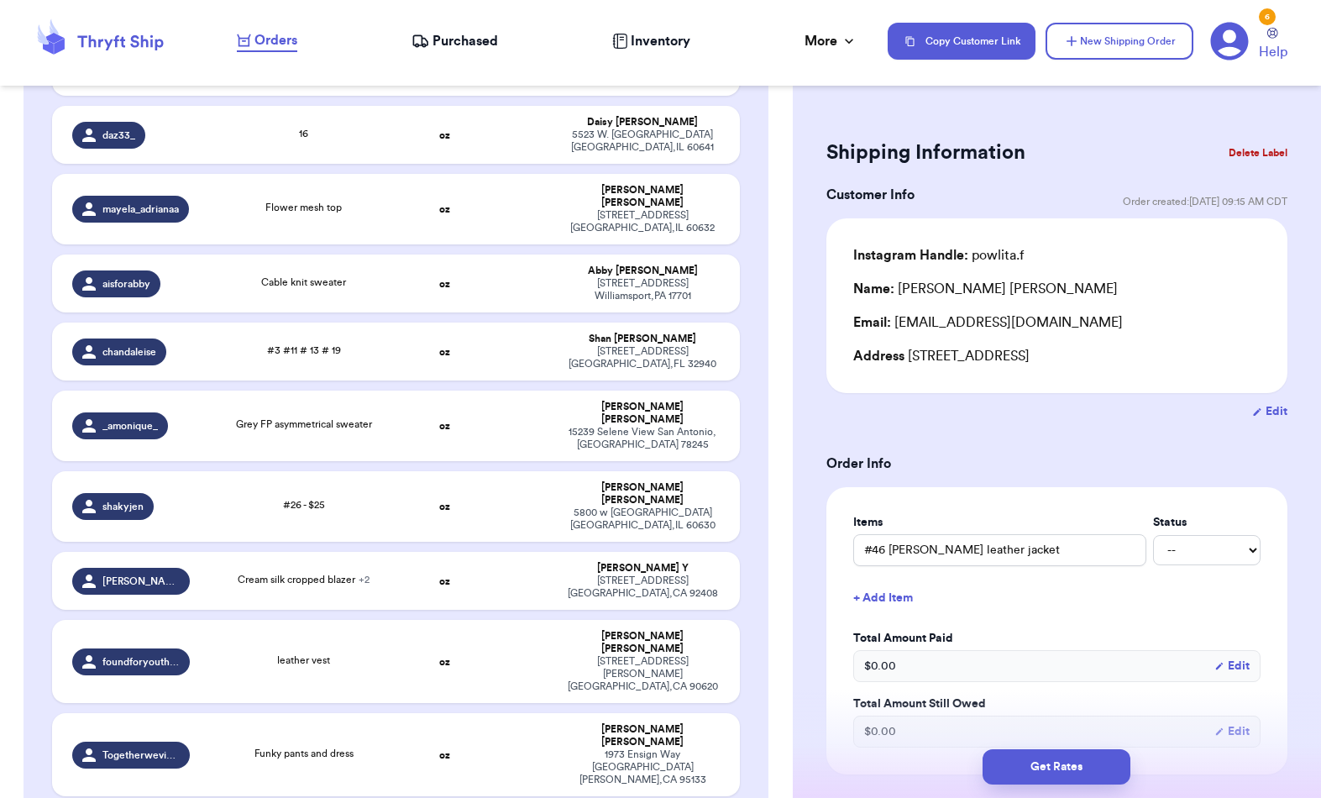
click at [260, 598] on div "leather vest" at bounding box center [303, 662] width 187 height 18
type input "leather vest"
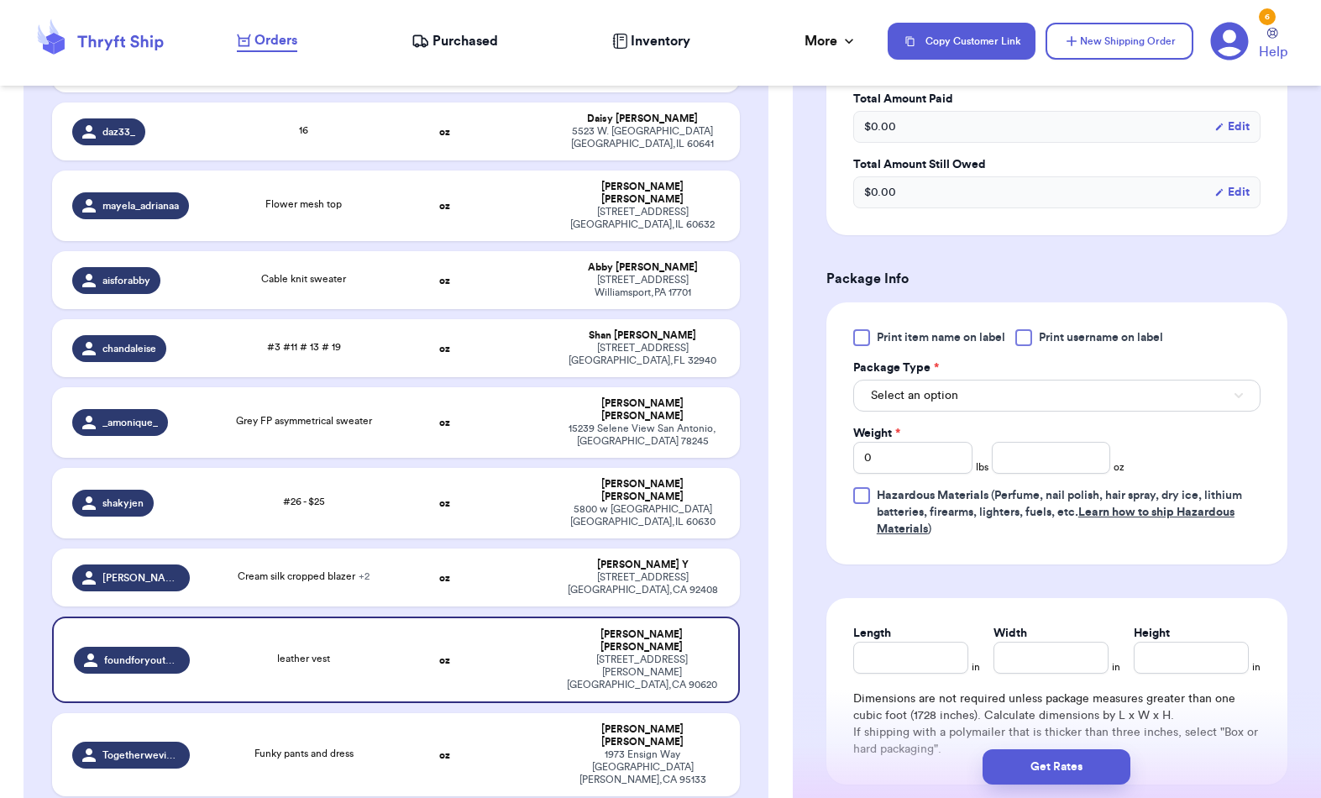
scroll to position [540, 0]
click at [990, 379] on button "Select an option" at bounding box center [1056, 395] width 407 height 32
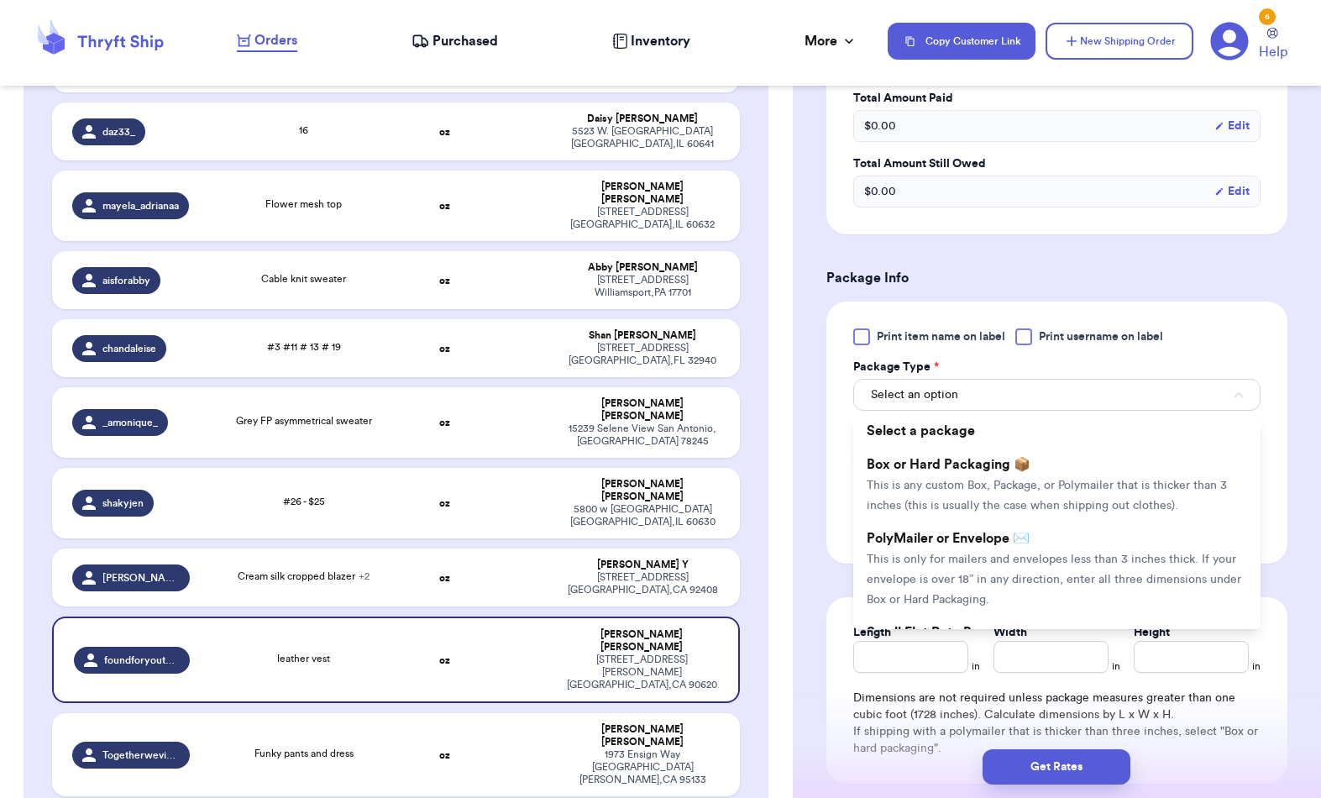
click at [990, 557] on li "PolyMailer or Envelope ✉️ This is only for mailers and envelopes less than 3 in…" at bounding box center [1056, 569] width 407 height 94
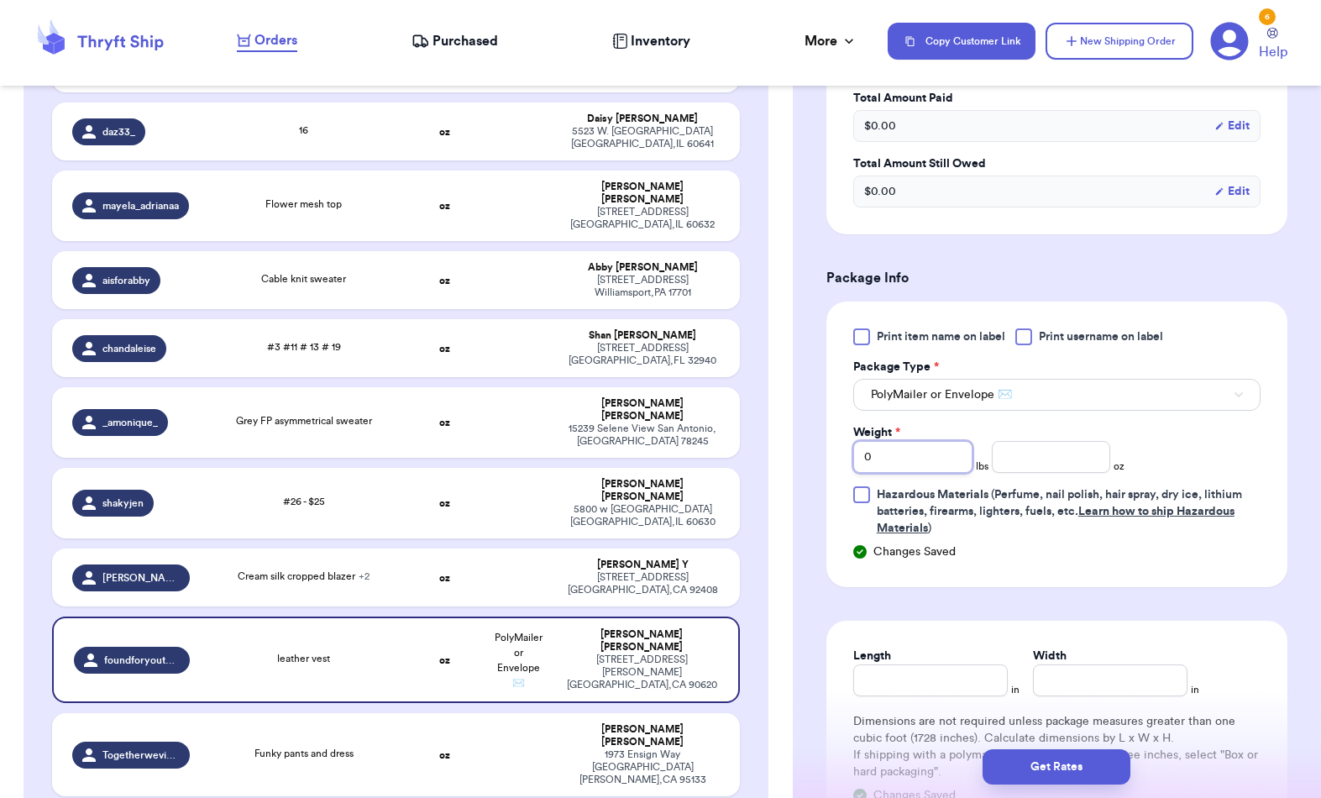
click at [935, 448] on input "0" at bounding box center [912, 457] width 119 height 32
type input "1"
click at [922, 598] on div "Length" at bounding box center [930, 656] width 155 height 17
click at [932, 598] on input "Length" at bounding box center [930, 680] width 155 height 32
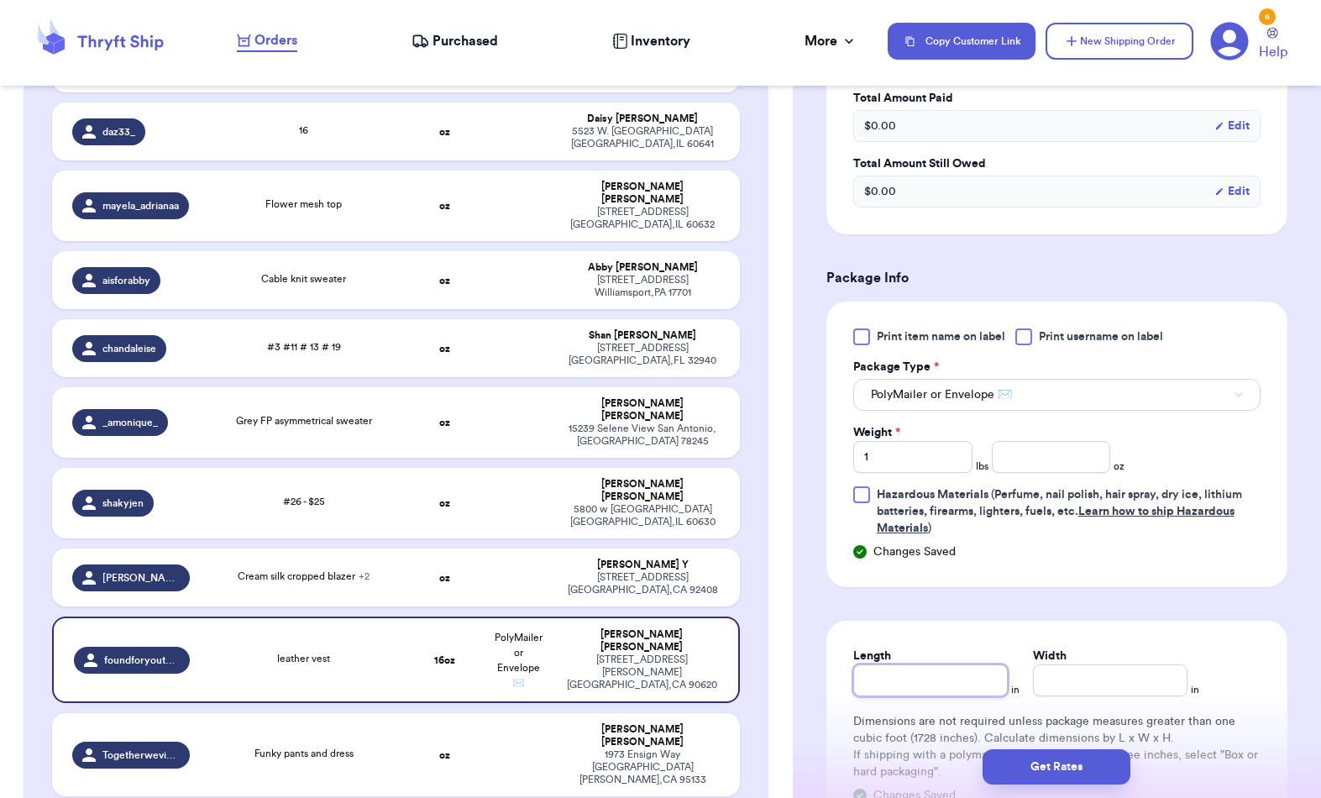
type input "6"
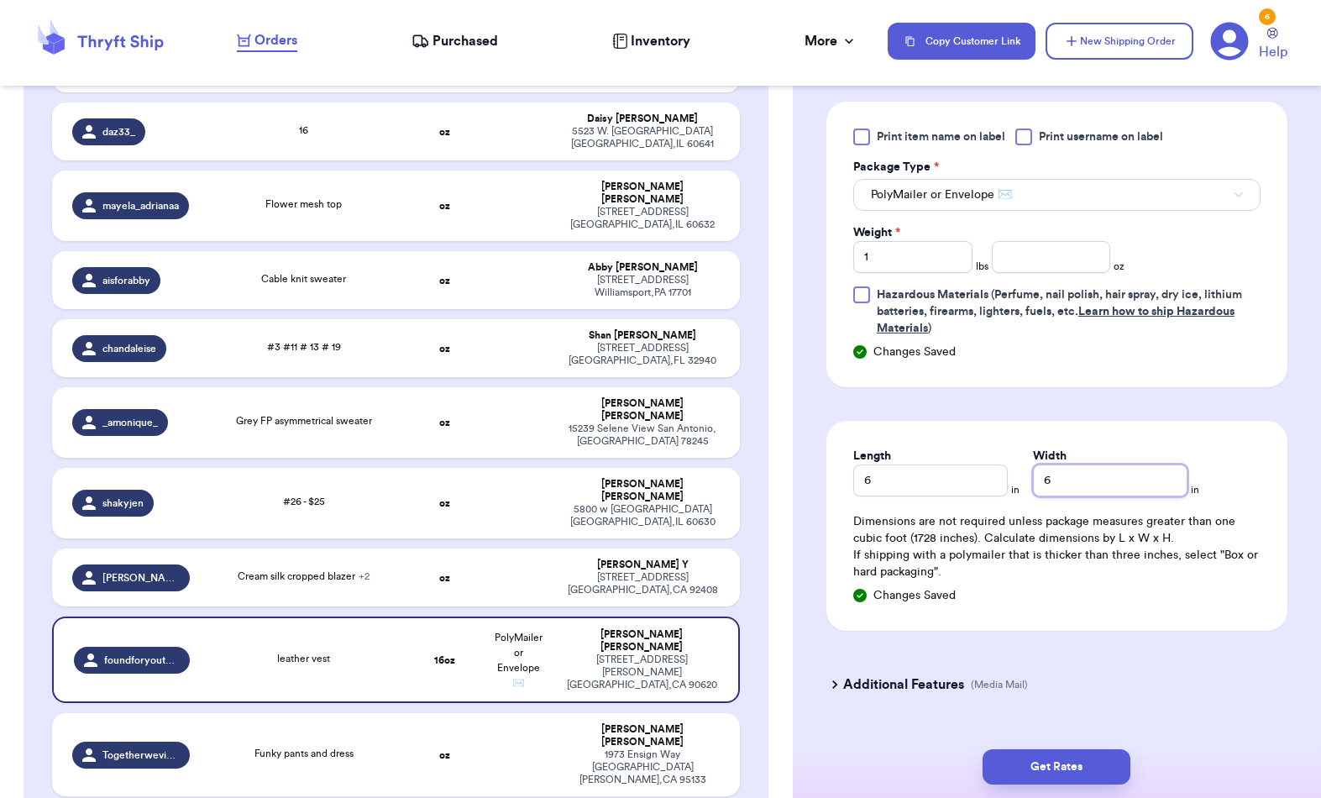
scroll to position [742, 0]
type input "6"
click at [990, 598] on button "Get Rates" at bounding box center [1057, 766] width 148 height 35
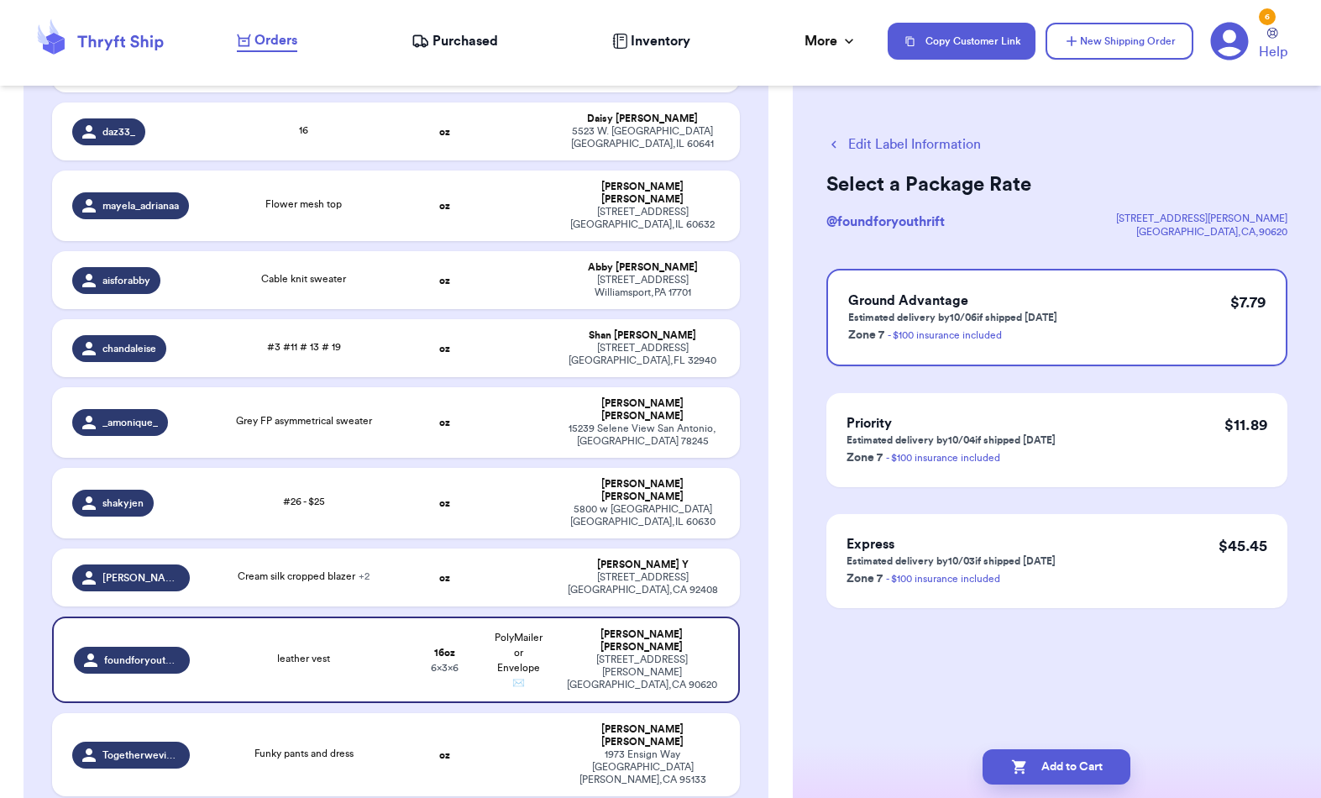
click at [990, 598] on button "Add to Cart" at bounding box center [1057, 766] width 148 height 35
checkbox input "true"
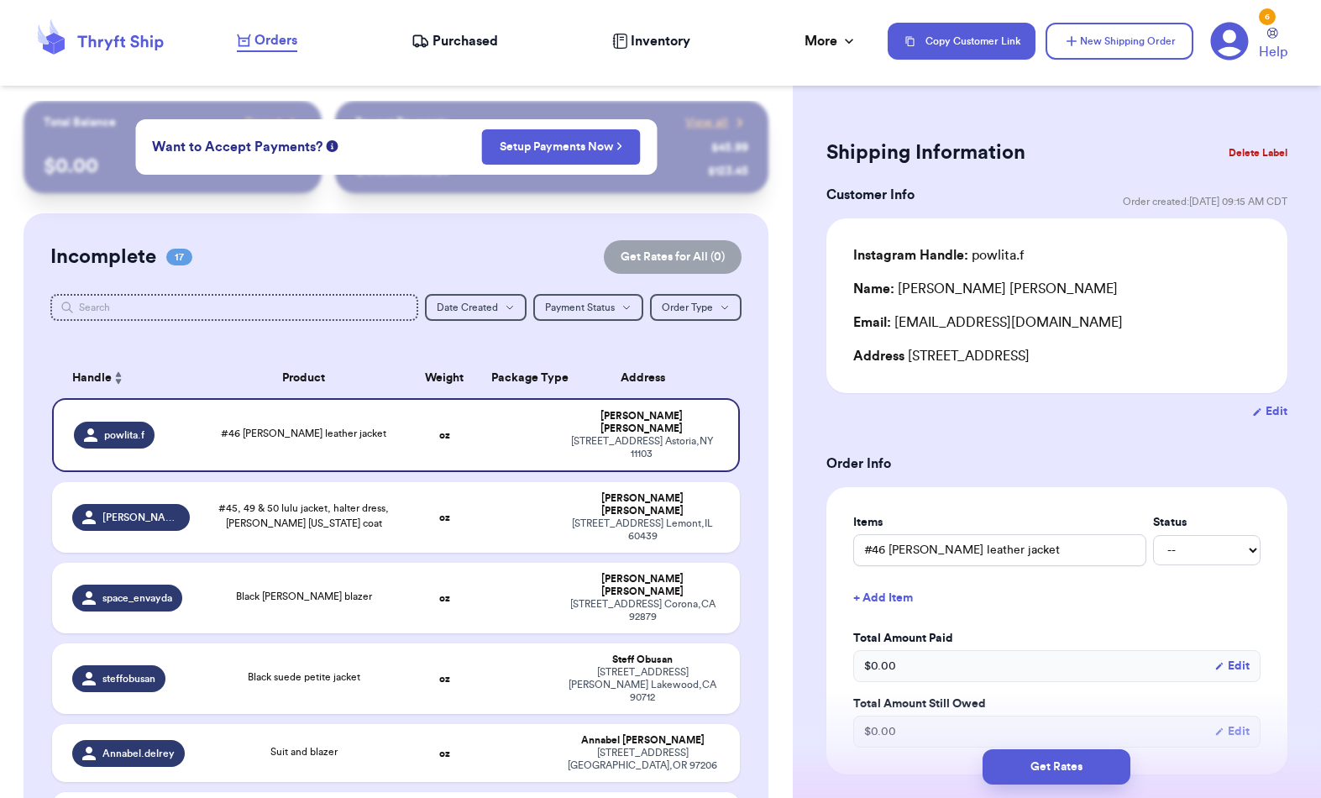
click at [990, 40] on button "New Shipping Order" at bounding box center [1120, 41] width 148 height 37
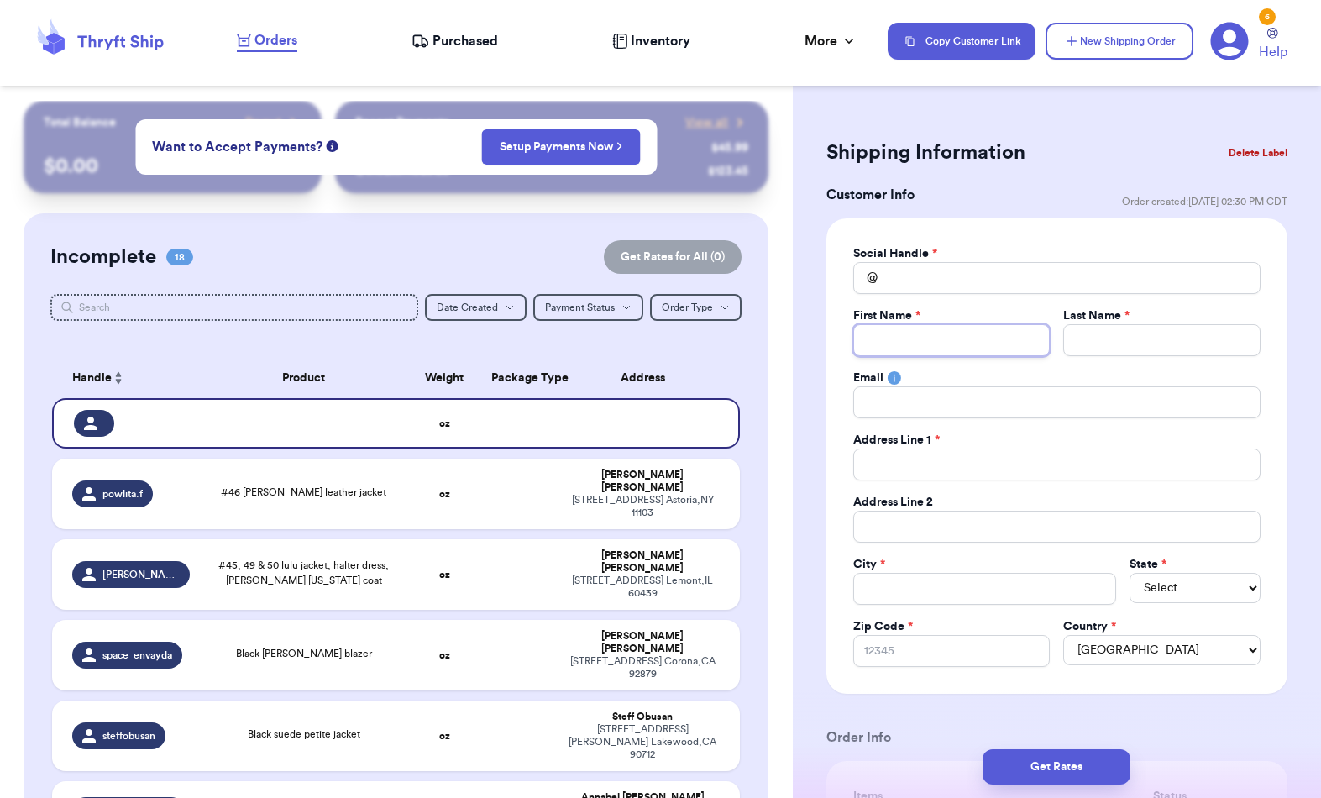
click at [934, 345] on input "Total Amount Paid" at bounding box center [951, 340] width 197 height 32
type input "A"
type input "Ai"
type input "A"
click at [945, 337] on input "Total Amount Paid" at bounding box center [951, 340] width 197 height 32
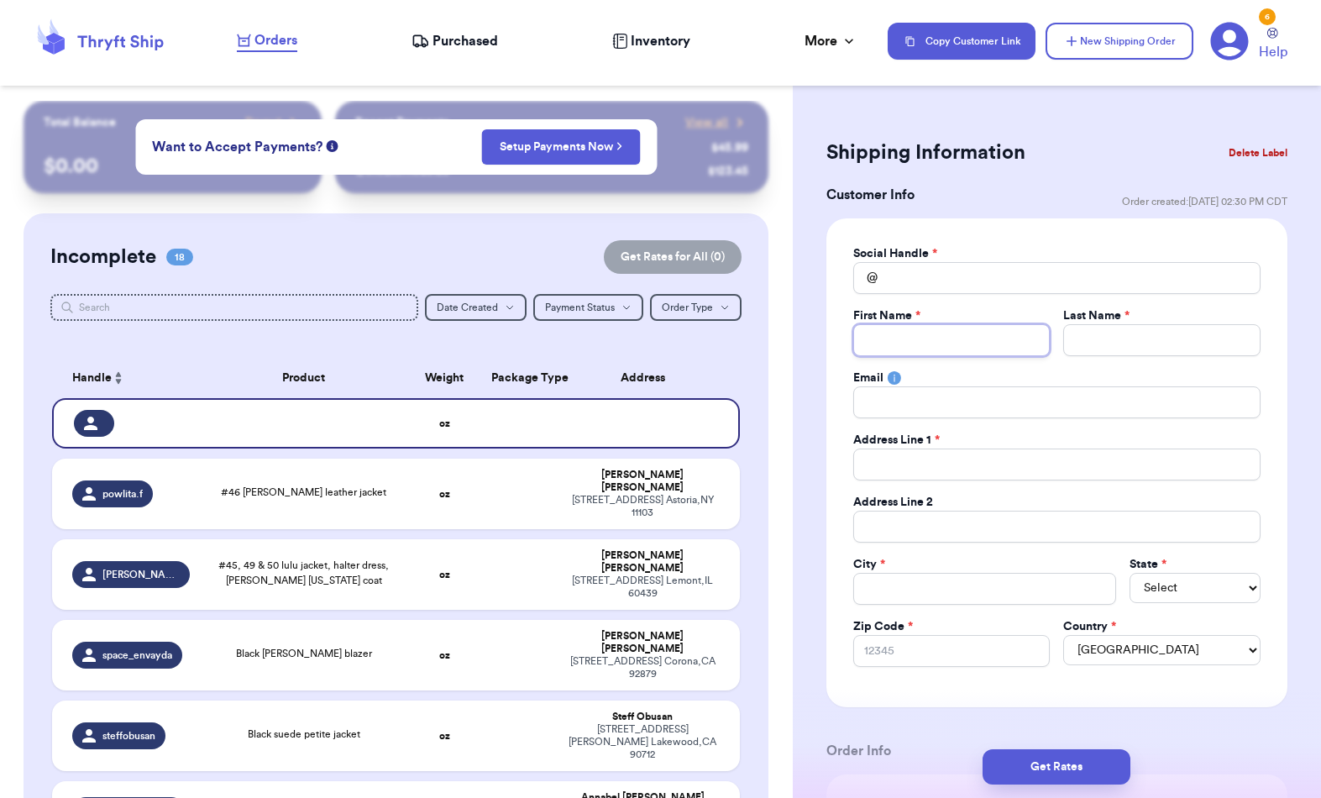
click at [951, 352] on input "Total Amount Paid" at bounding box center [951, 340] width 197 height 32
click at [939, 355] on input "Total Amount Paid" at bounding box center [951, 340] width 197 height 32
click at [961, 338] on input "Total Amount Paid" at bounding box center [951, 340] width 197 height 32
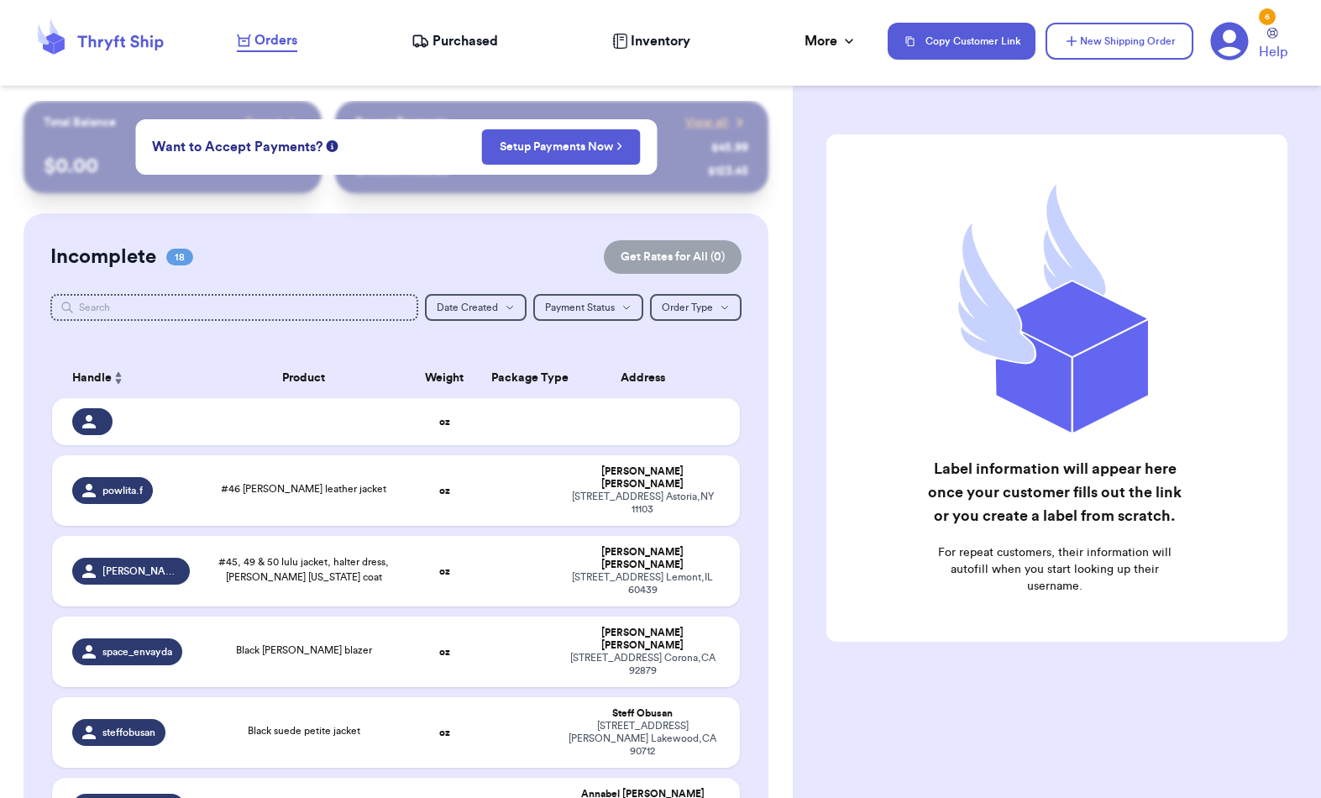
click at [417, 425] on td "oz" at bounding box center [444, 421] width 74 height 47
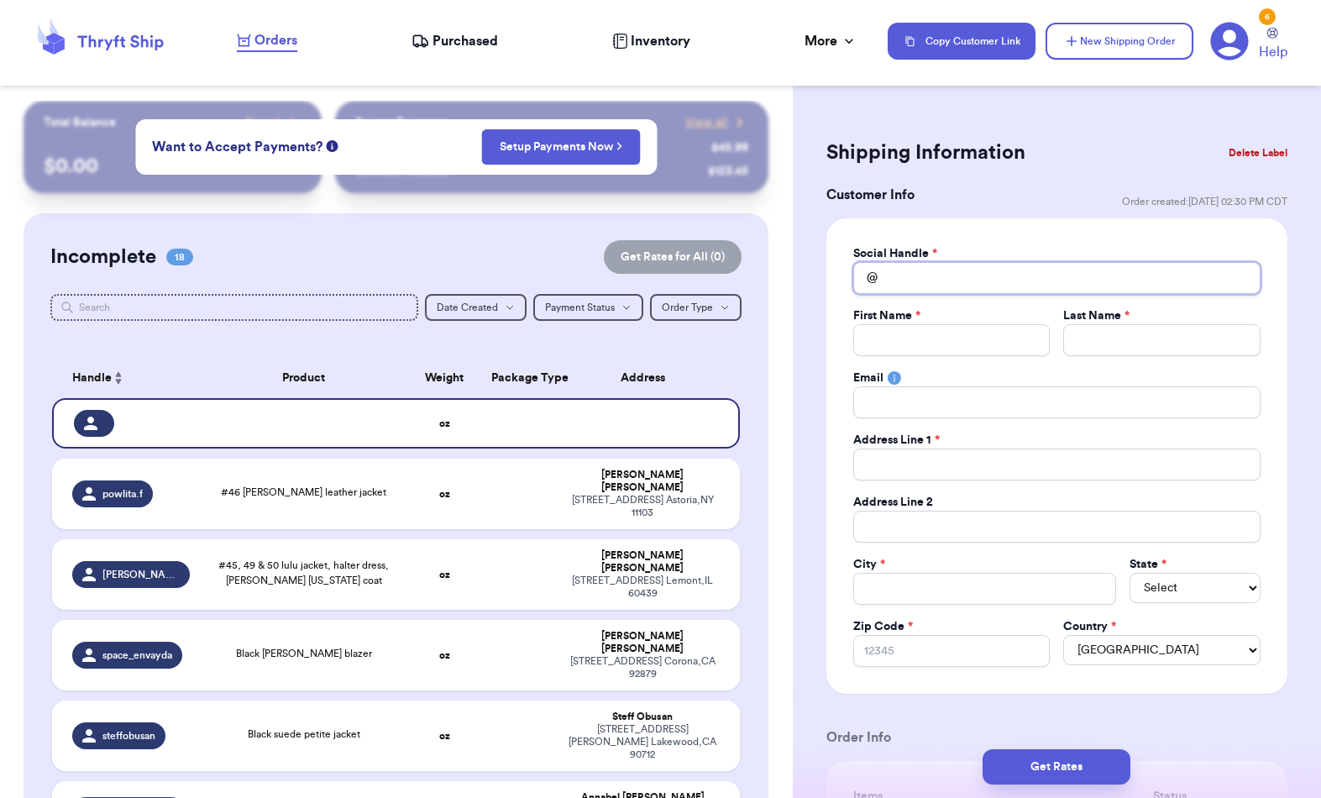
click at [983, 283] on input "Total Amount Paid" at bounding box center [1056, 278] width 407 height 32
type input "A"
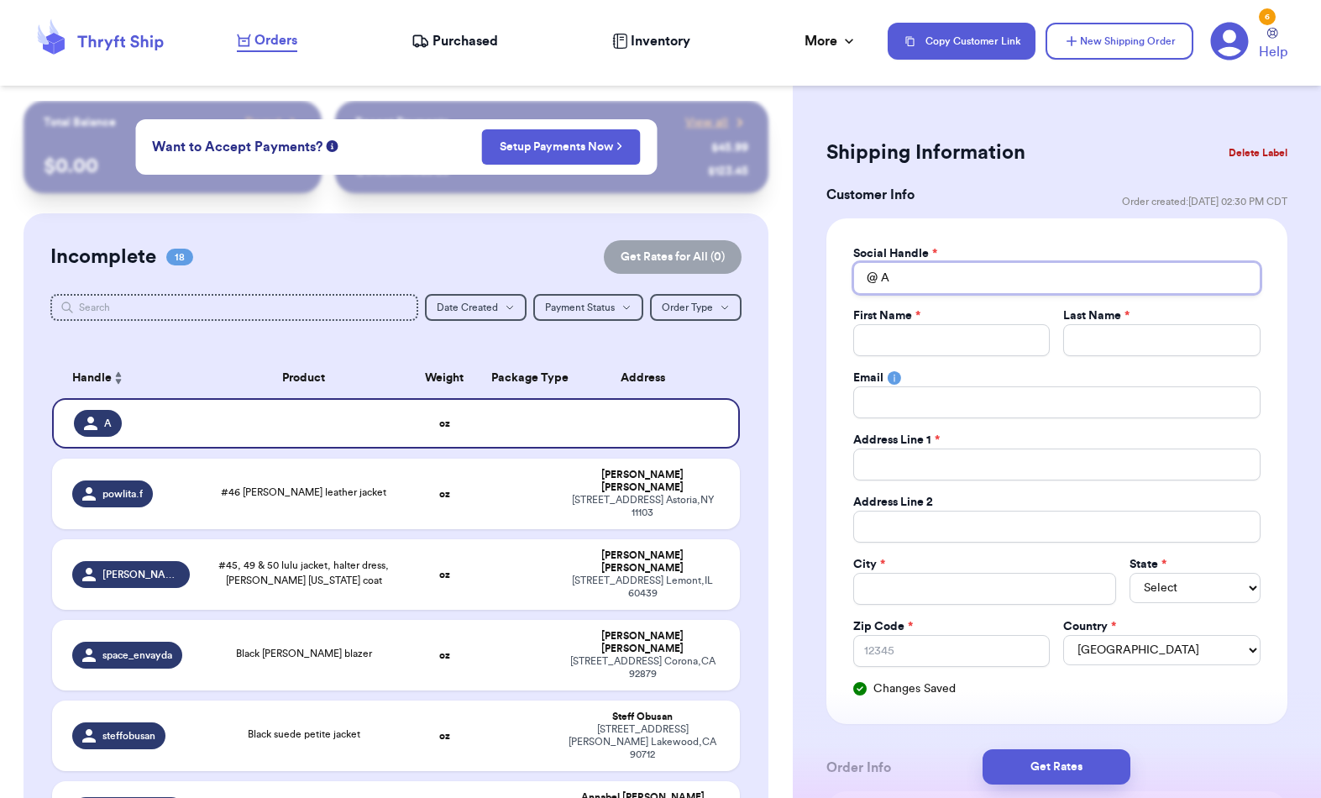
type input "Ai"
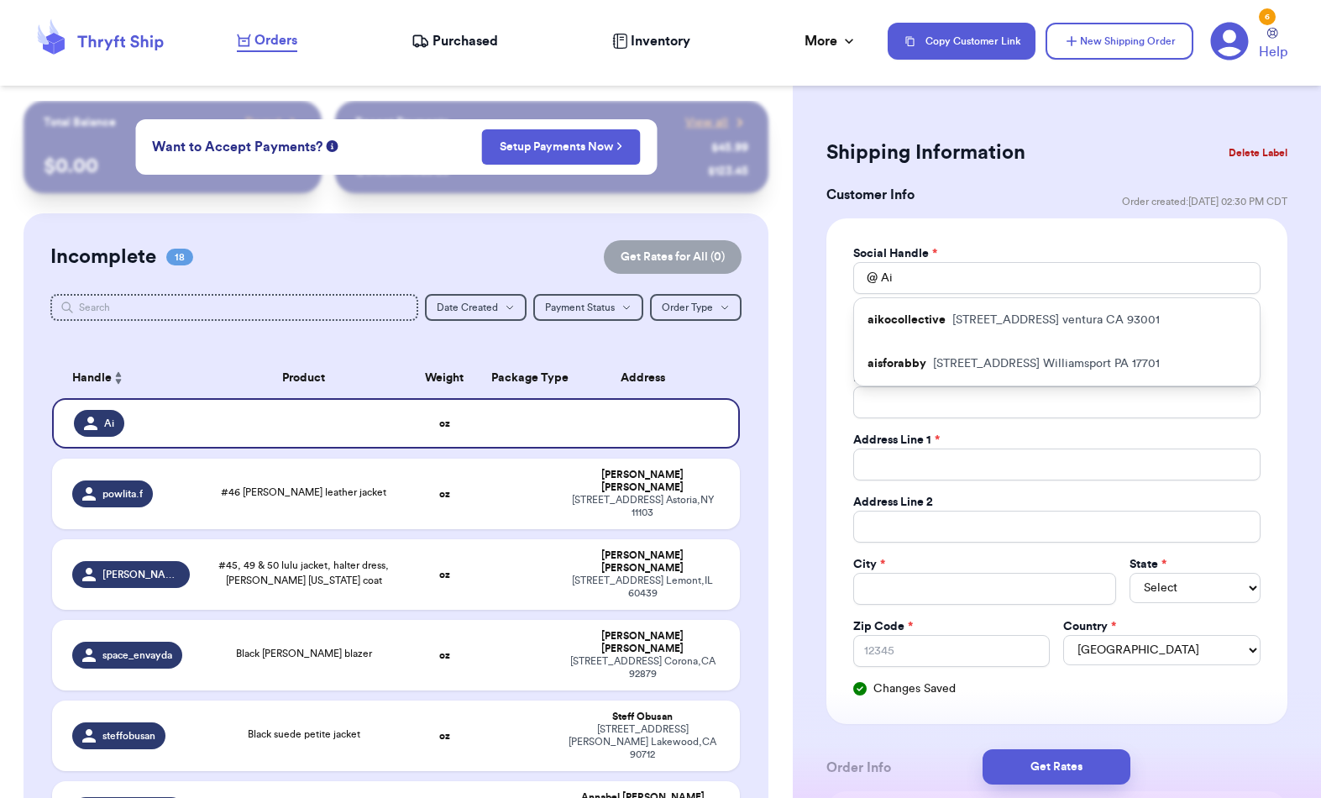
click at [944, 361] on p "[STREET_ADDRESS]" at bounding box center [1046, 363] width 227 height 17
type input "aisforabby"
type input "Abby"
type input "[PERSON_NAME]"
type input "[EMAIL_ADDRESS][DOMAIN_NAME]"
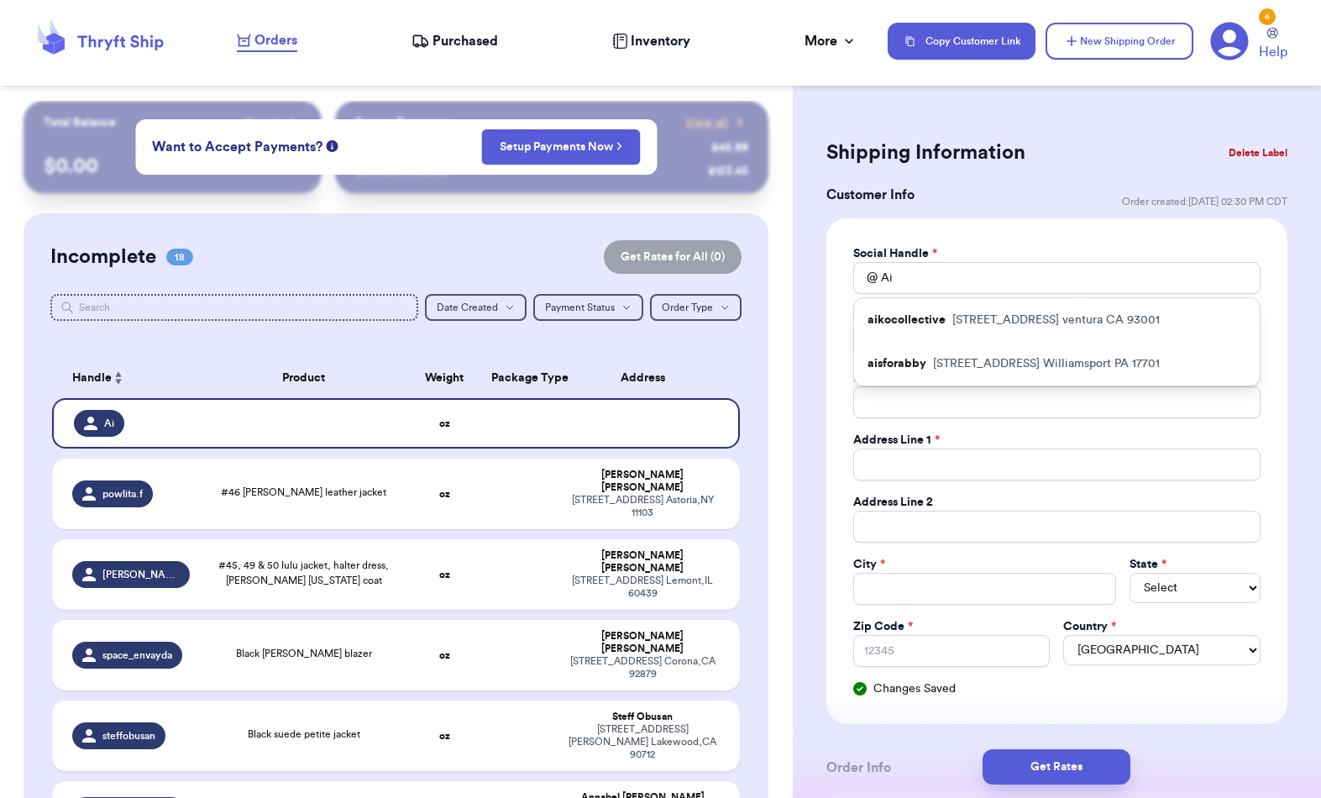
type input "[STREET_ADDRESS]"
type input "Apt 5"
type input "Williamsport"
select select "PA"
type input "17701"
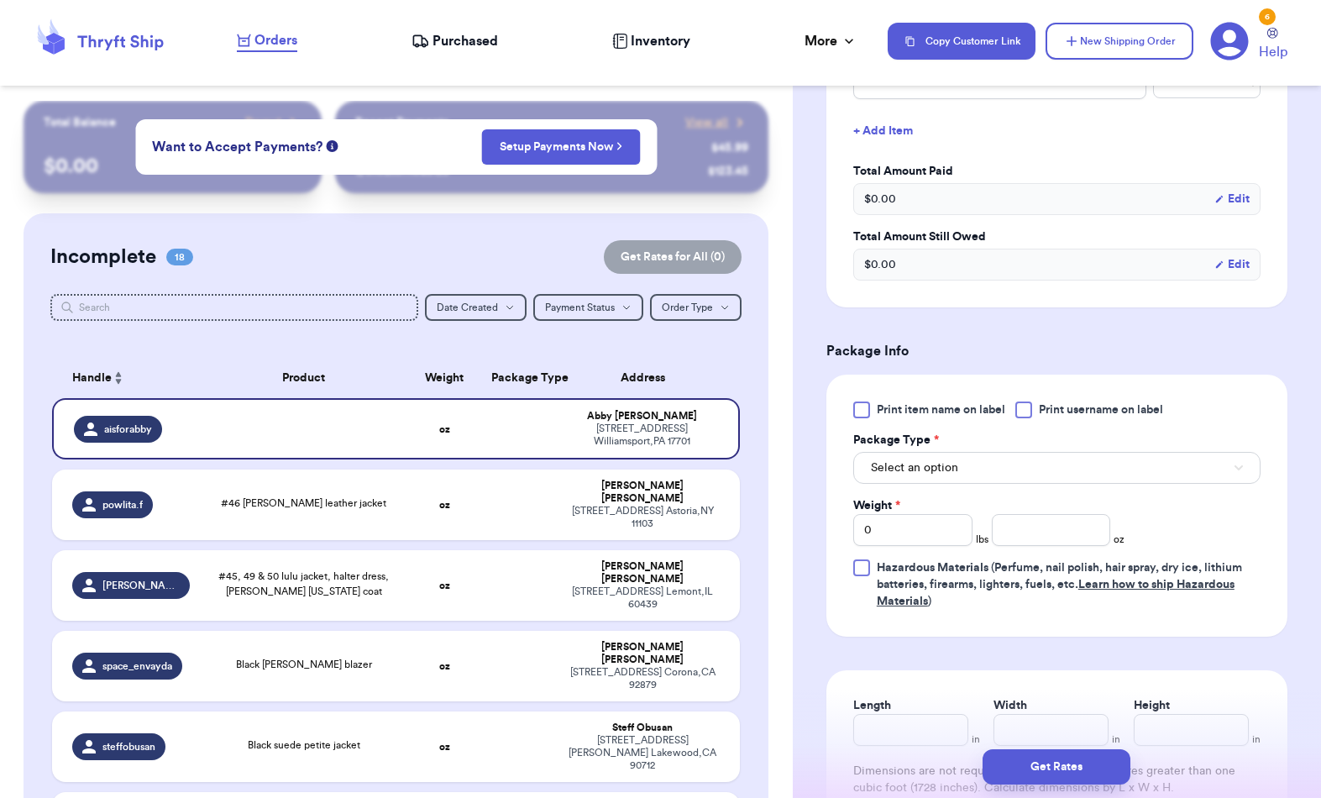
scroll to position [773, 0]
click at [1035, 456] on button "Select an option" at bounding box center [1056, 466] width 407 height 32
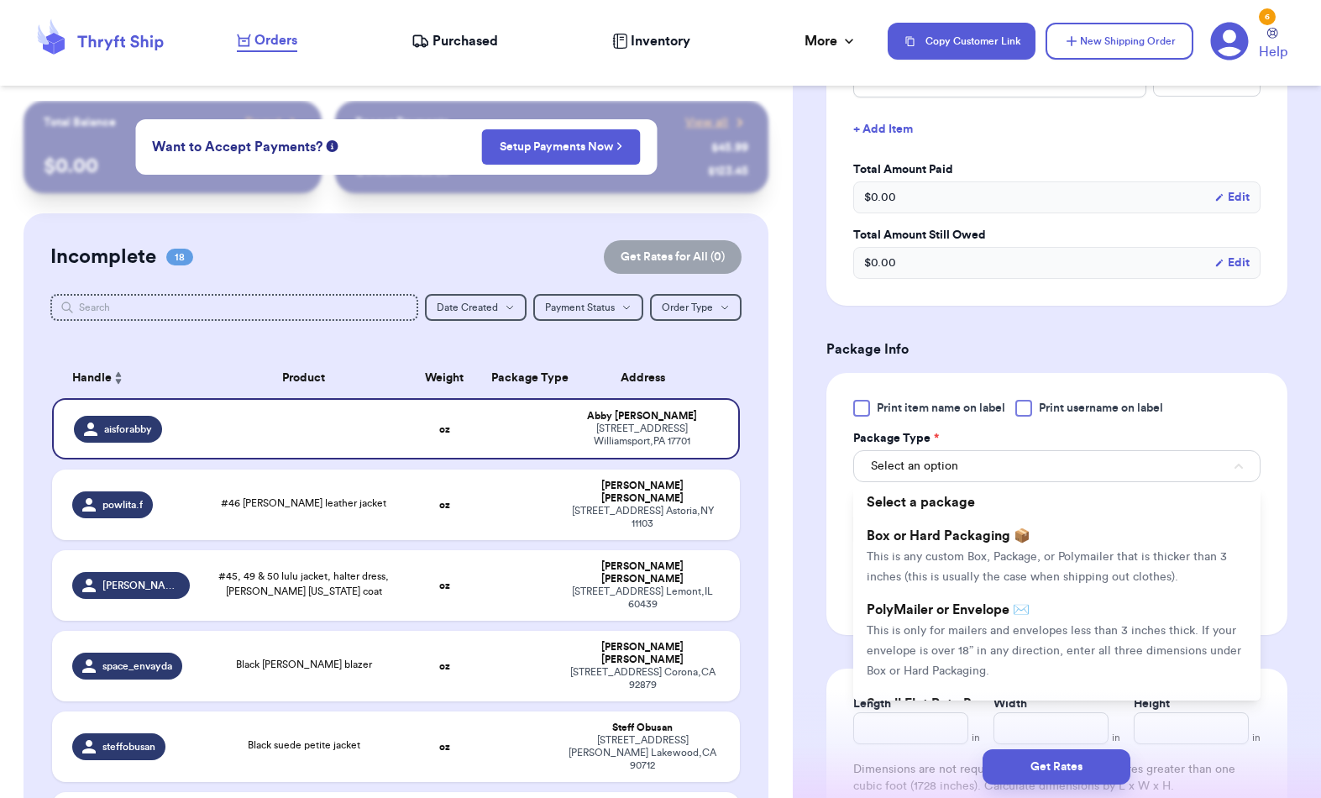
click at [999, 651] on span "This is only for mailers and envelopes less than 3 inches thick. If your envelo…" at bounding box center [1054, 651] width 375 height 52
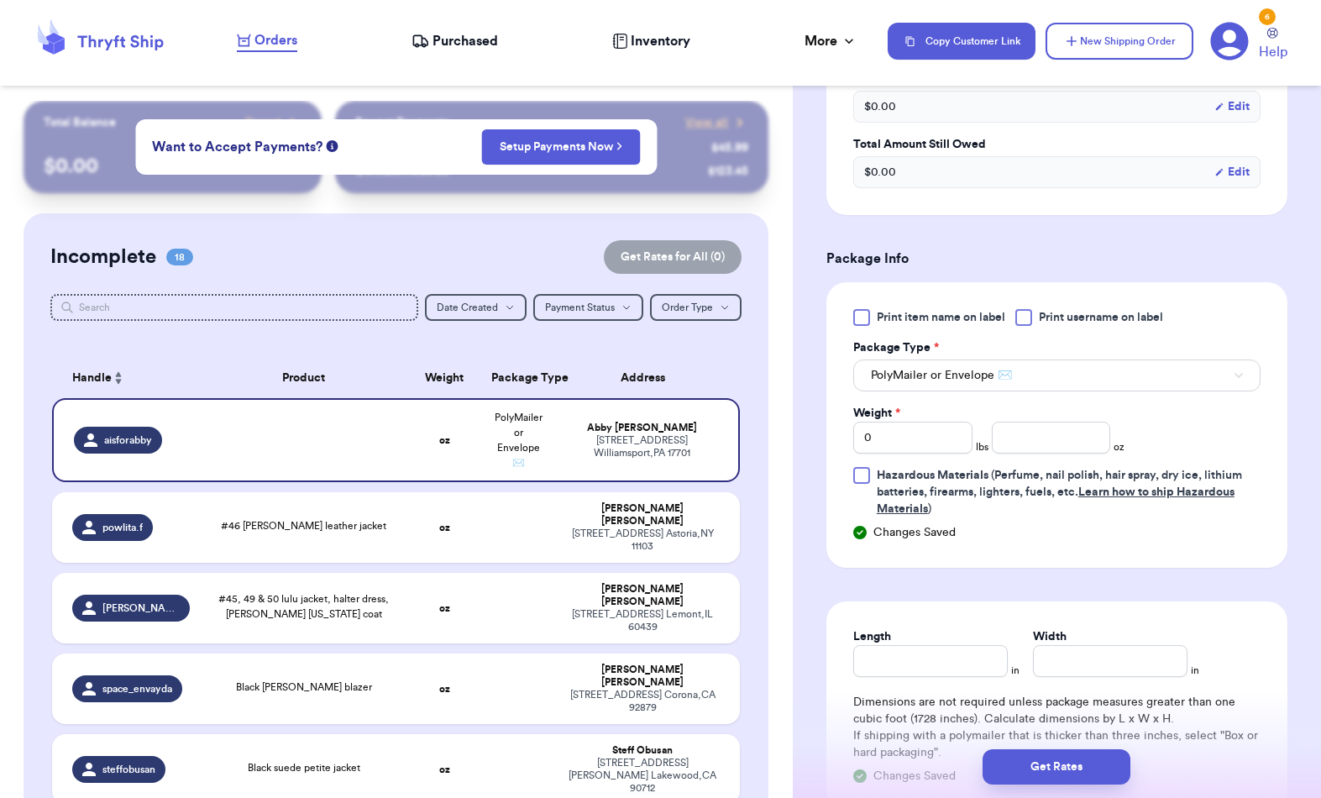
scroll to position [867, 0]
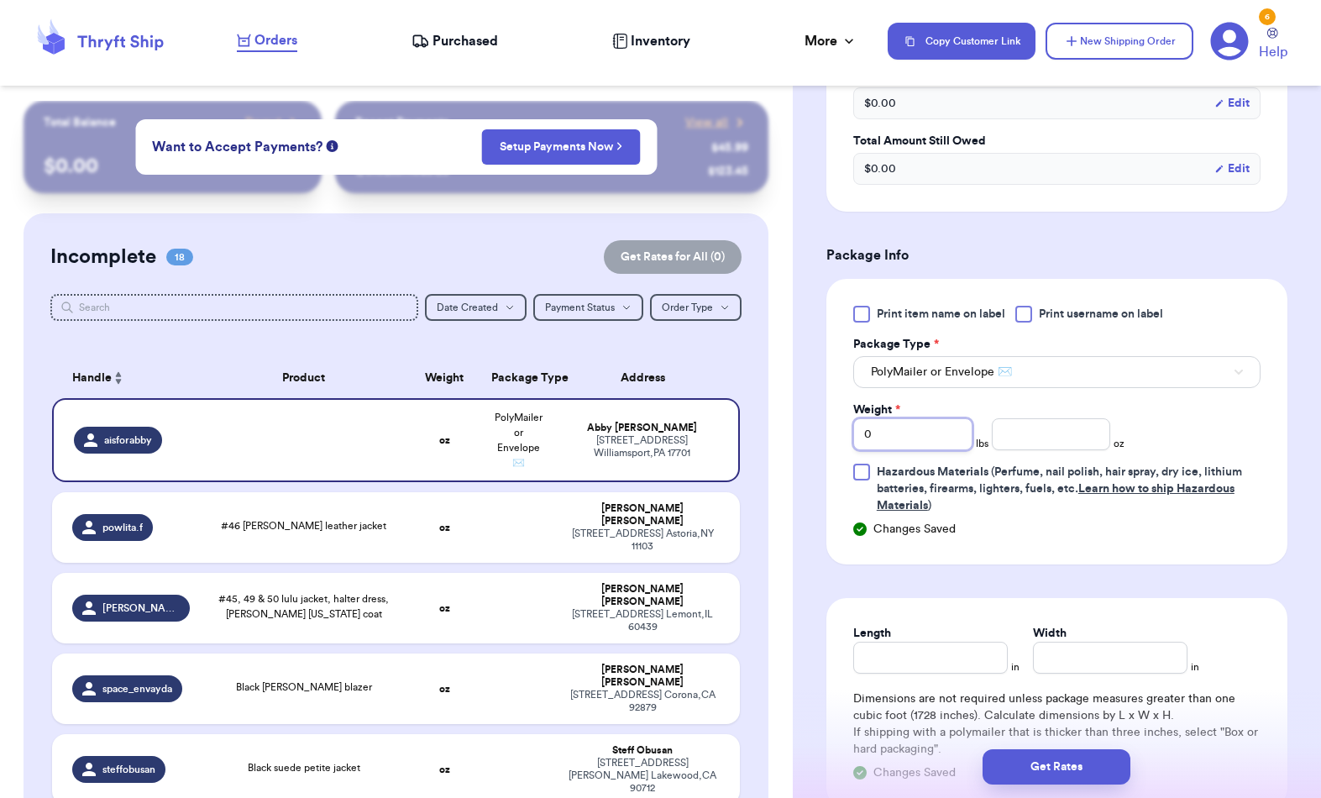
click at [896, 424] on input "0" at bounding box center [912, 434] width 119 height 32
type input "1"
type input "14"
type input "8"
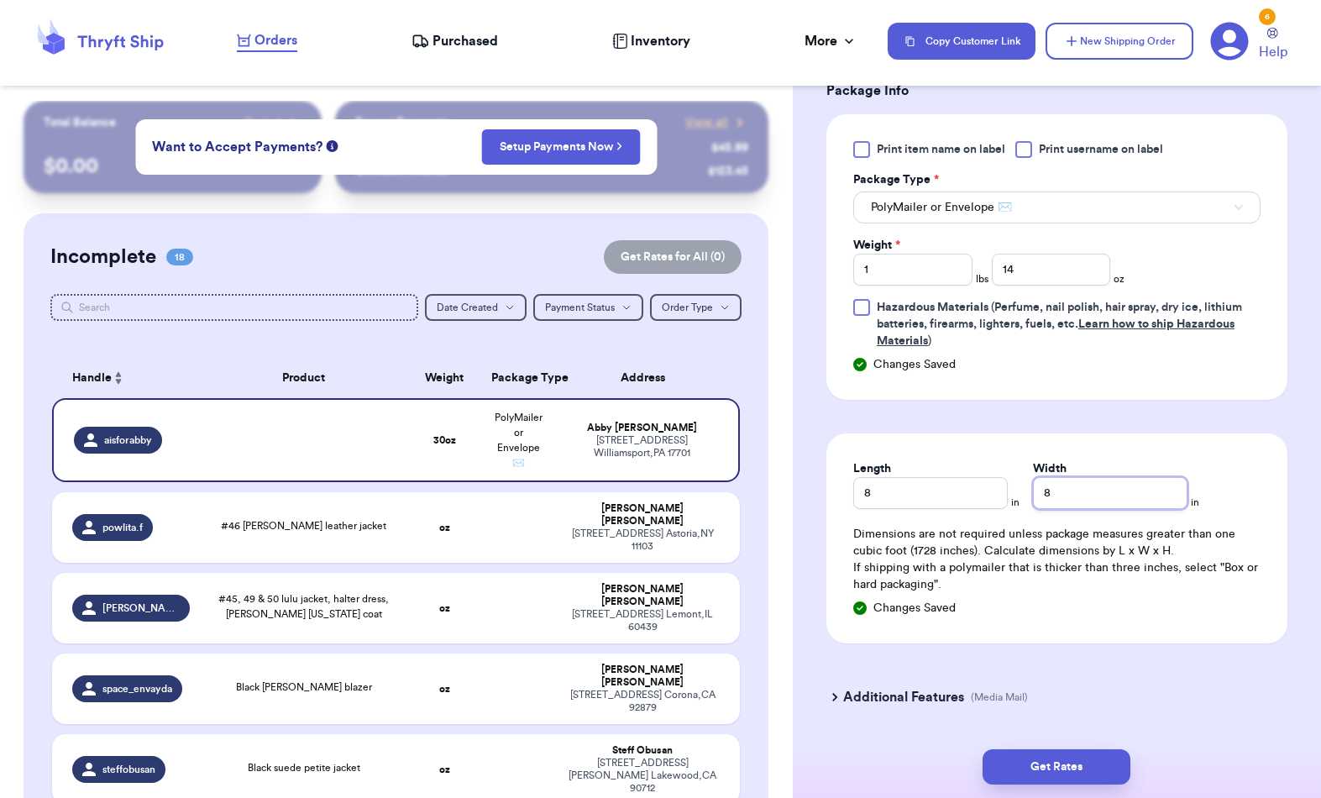
type input "8"
click at [1078, 749] on button "Get Rates" at bounding box center [1057, 766] width 148 height 35
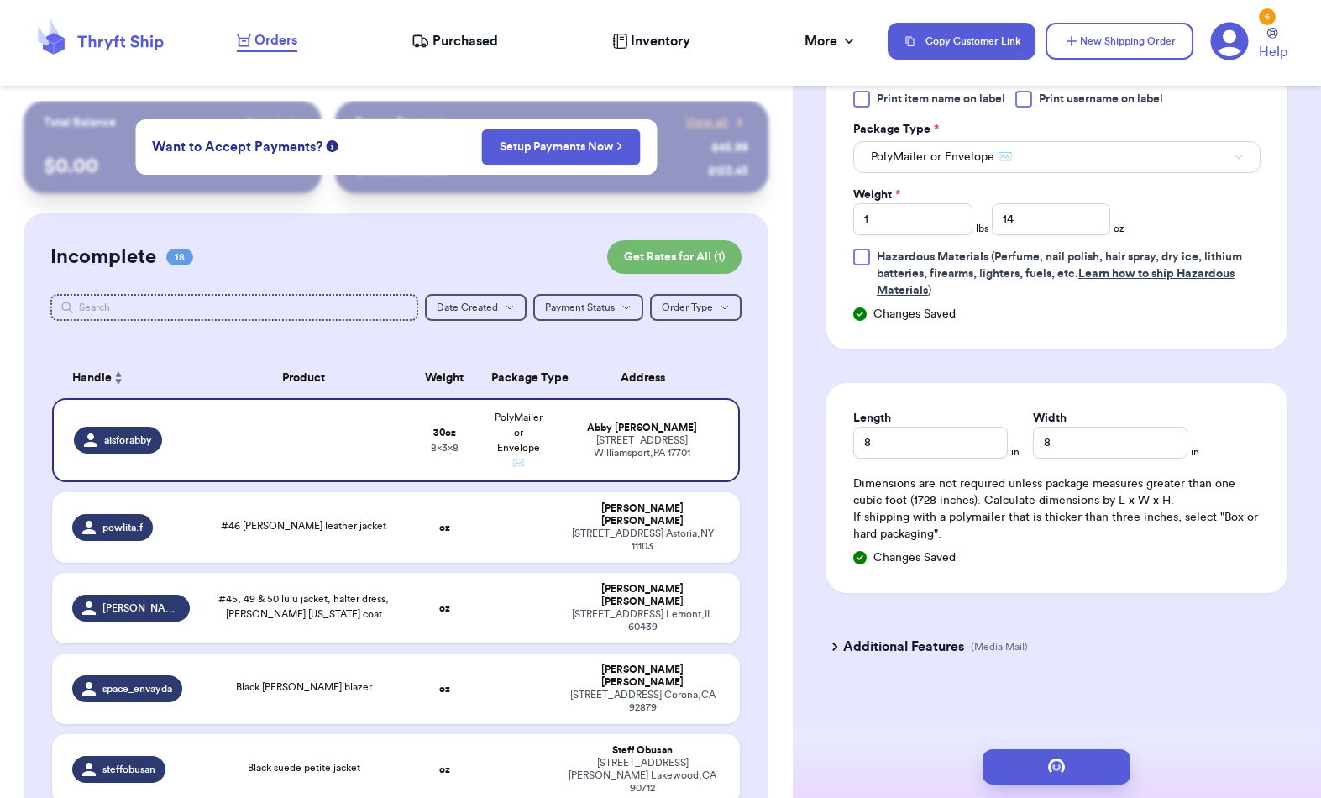
scroll to position [0, 0]
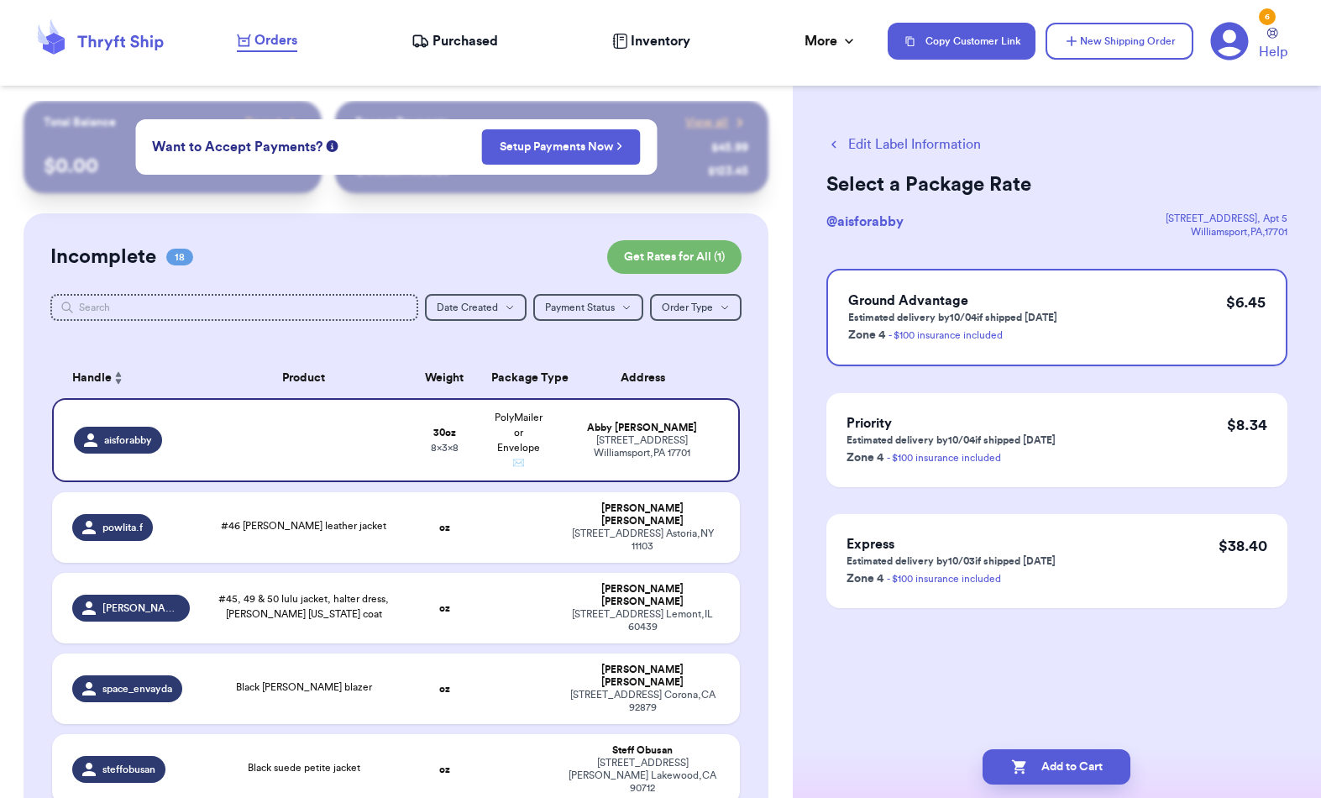
click at [1160, 306] on div "Ground Advantage Estimated delivery by 10/04 if shipped [DATE] Zone 4 - $100 in…" at bounding box center [1056, 317] width 461 height 97
click at [1054, 749] on button "Add to Cart" at bounding box center [1057, 766] width 148 height 35
checkbox input "true"
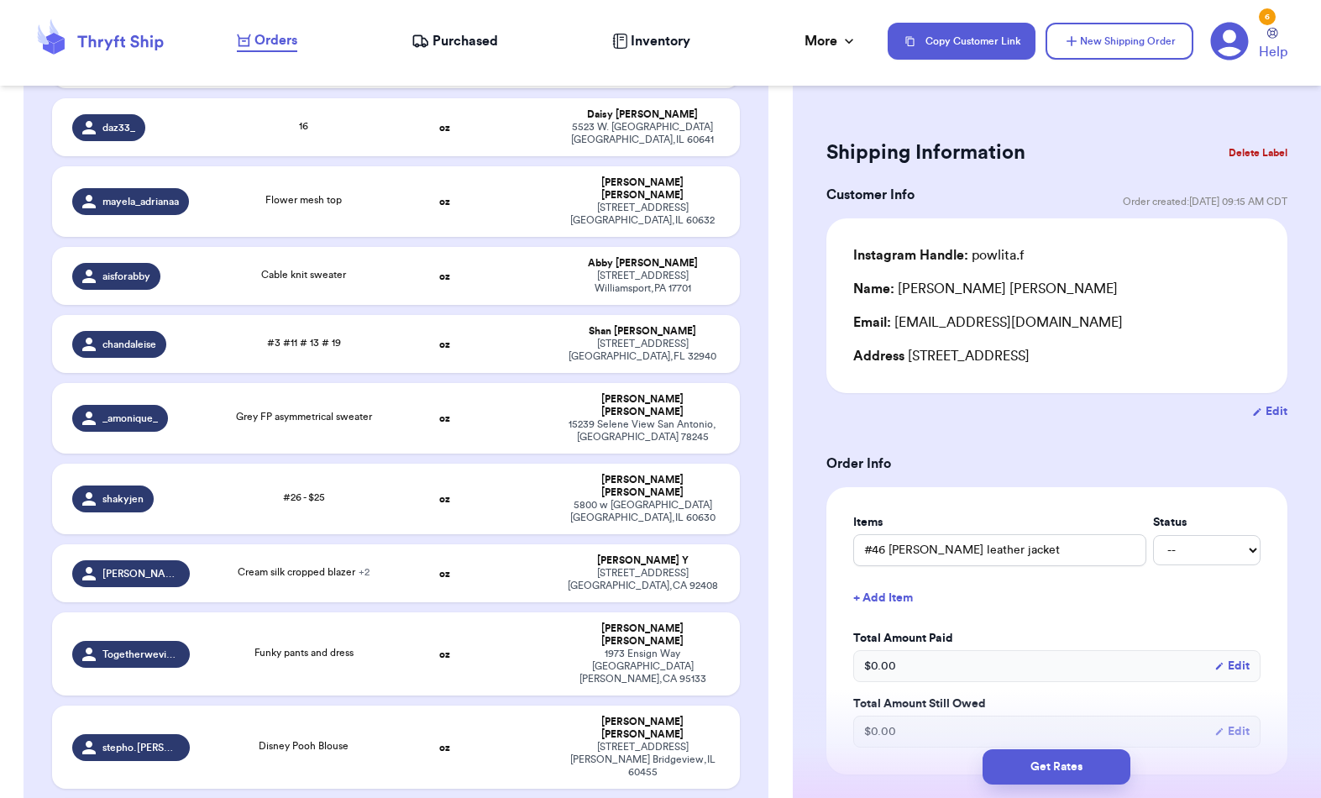
scroll to position [811, 0]
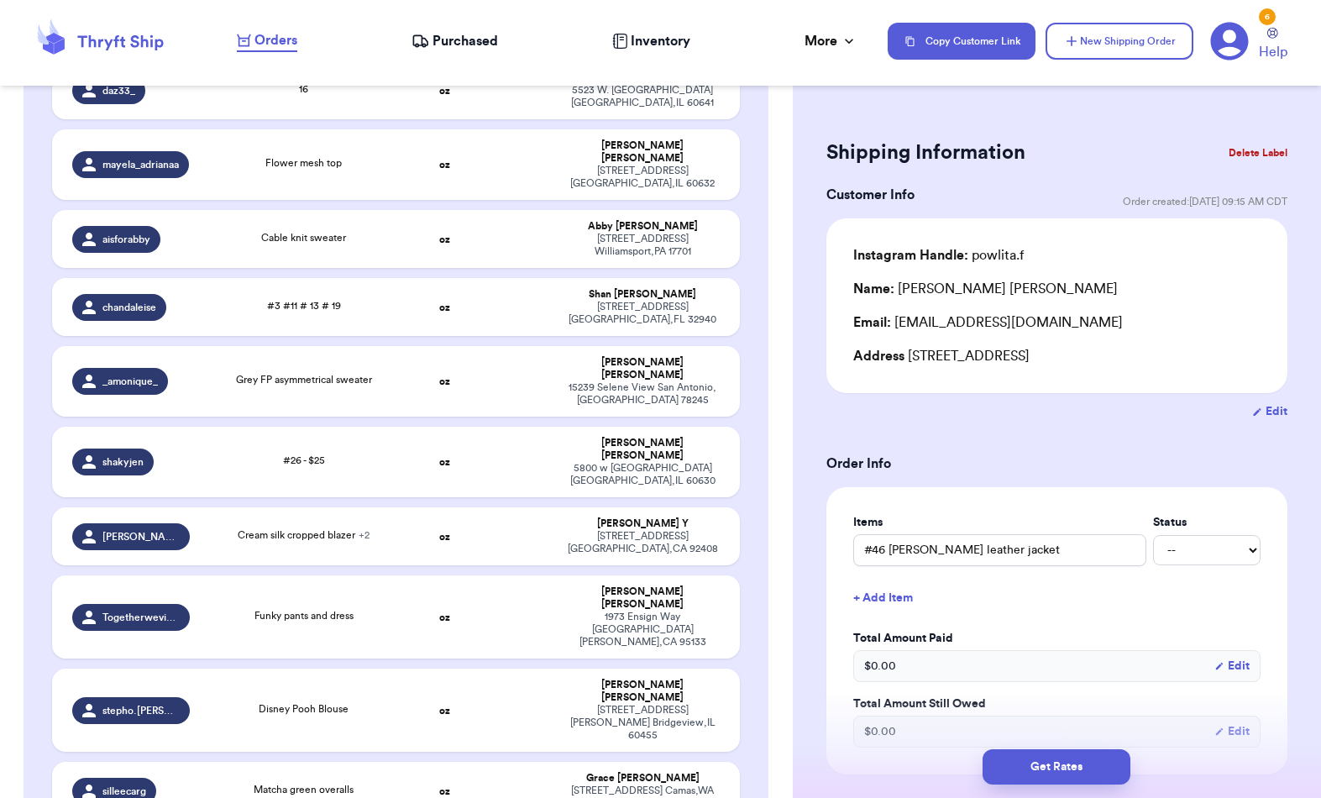
click at [296, 230] on div "Cable knit sweater" at bounding box center [303, 239] width 187 height 18
type input "Cable knit sweater"
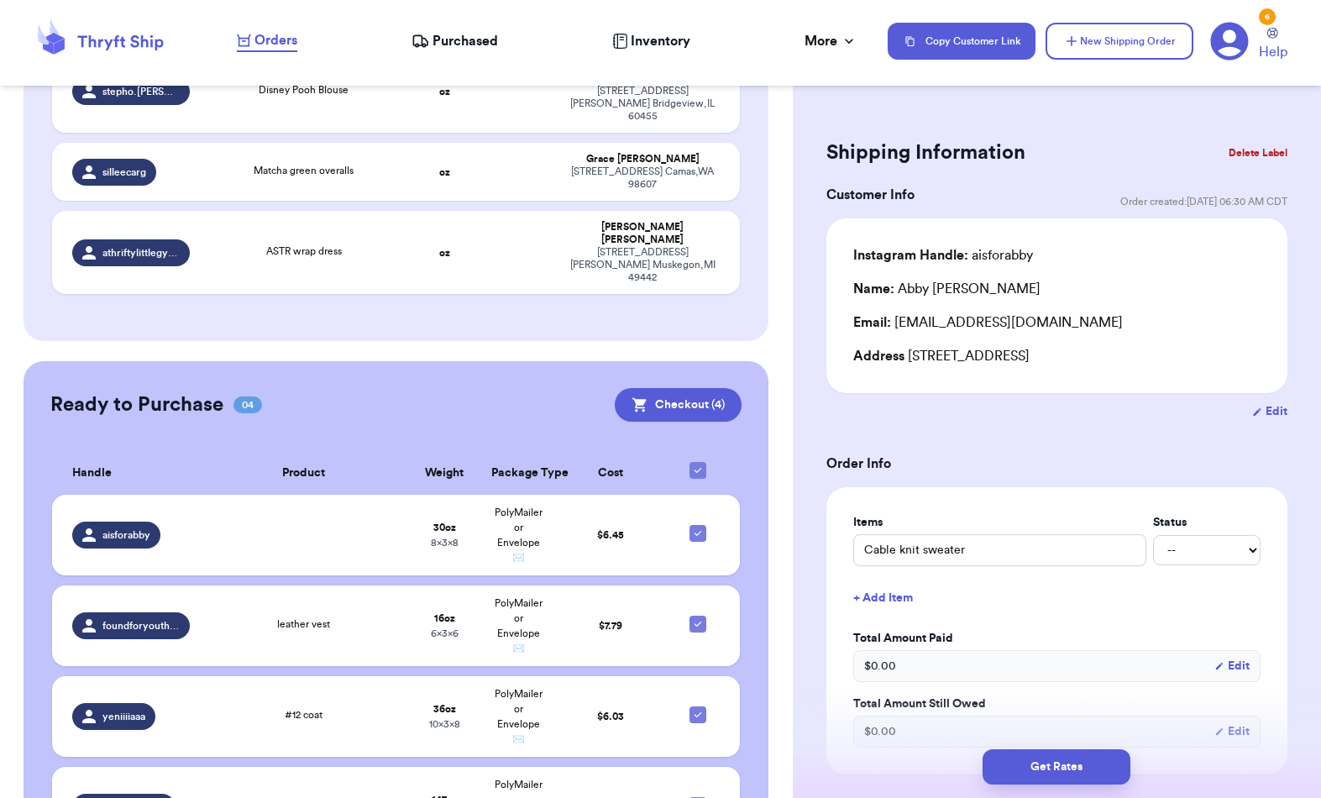
scroll to position [1383, 0]
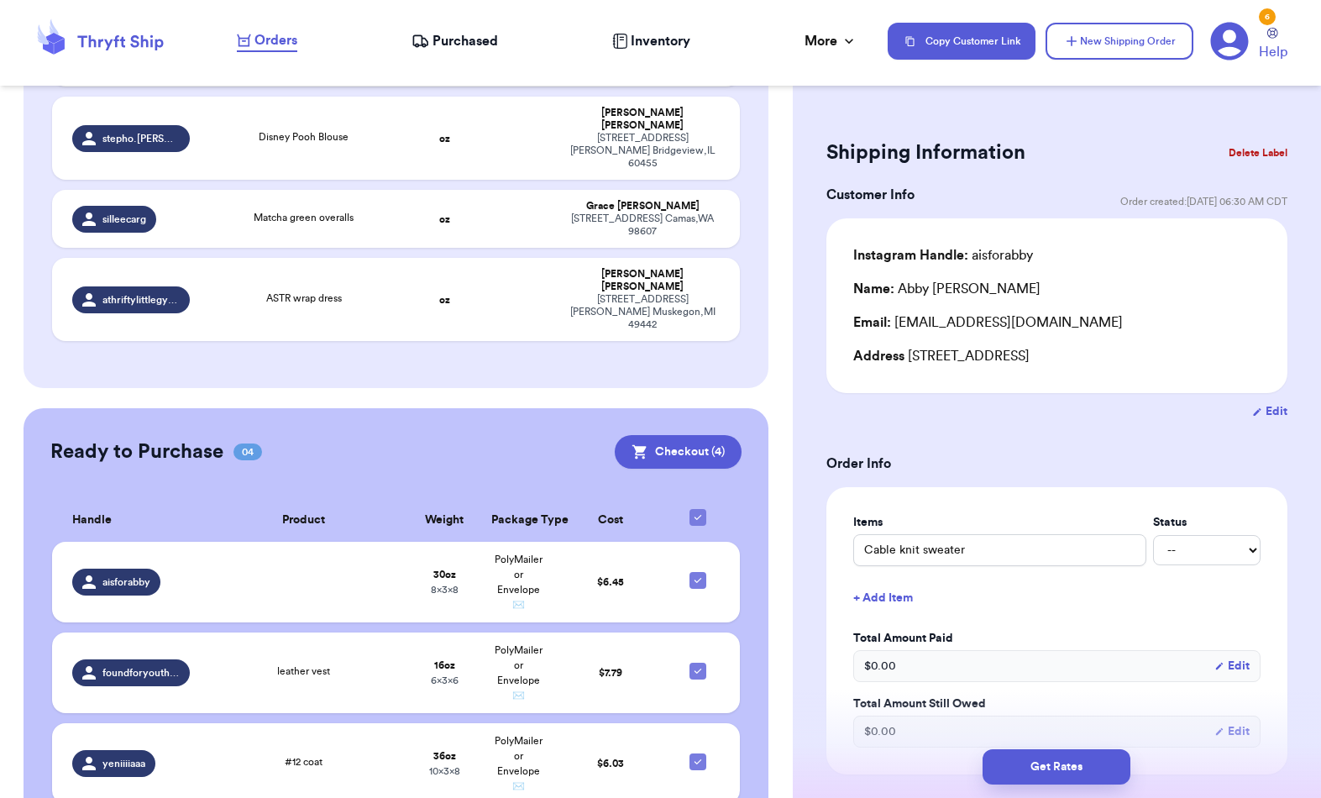
click at [238, 542] on td at bounding box center [303, 582] width 207 height 81
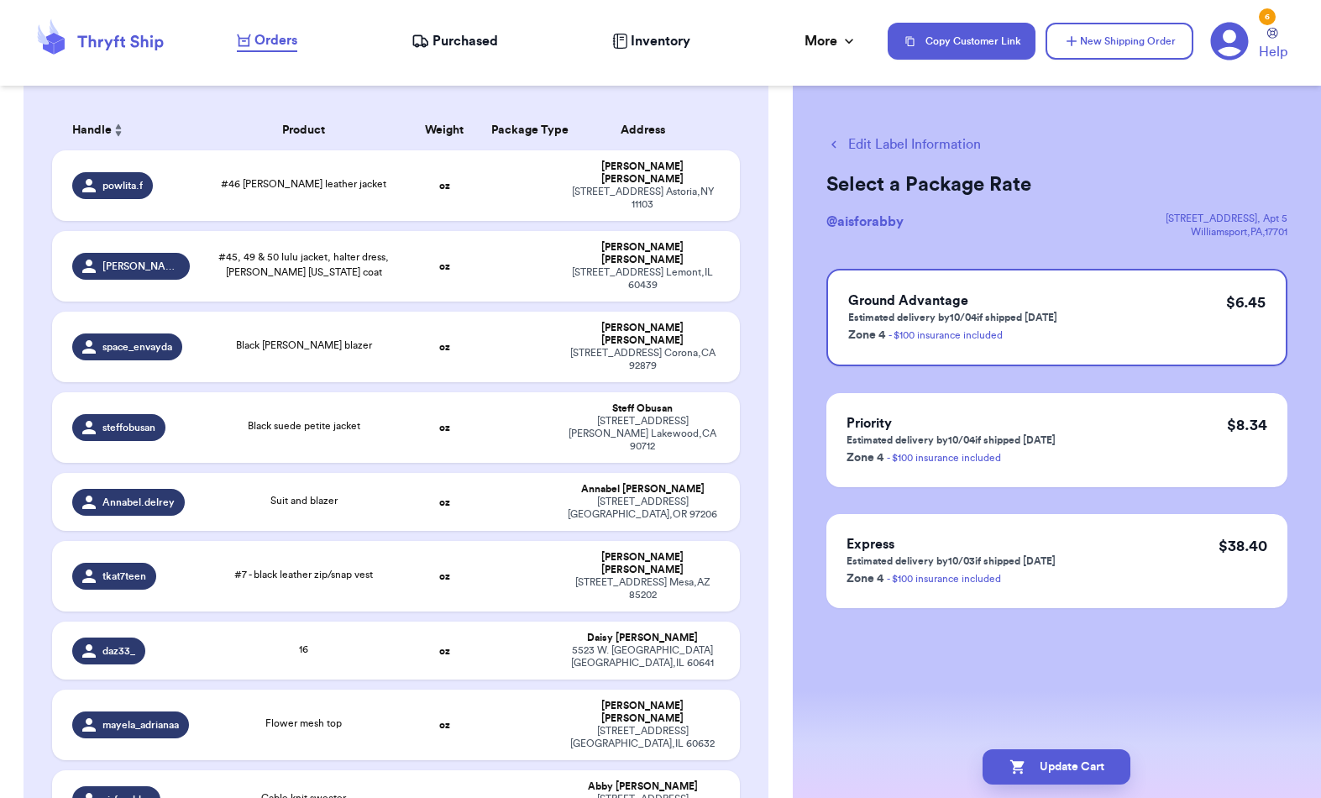
scroll to position [257, 0]
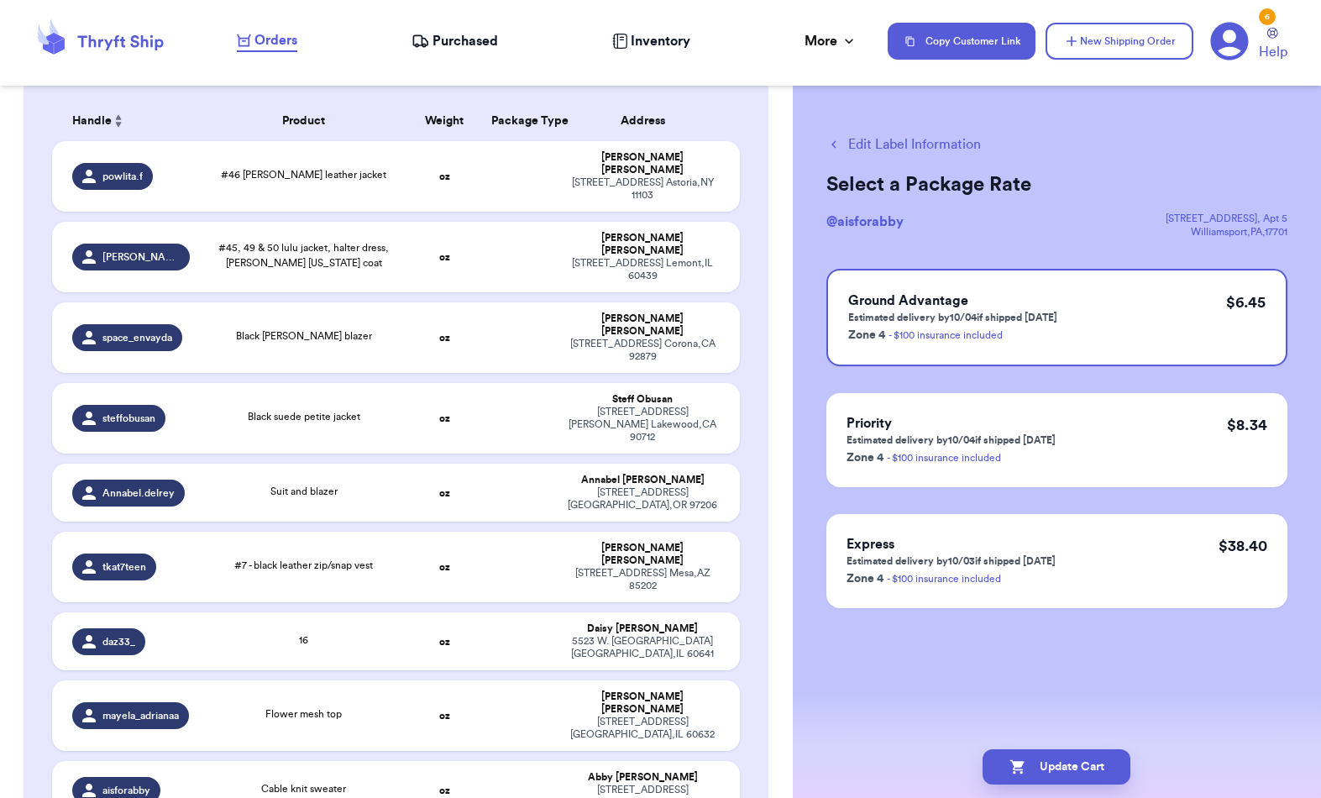
click at [1109, 34] on button "New Shipping Order" at bounding box center [1120, 41] width 148 height 37
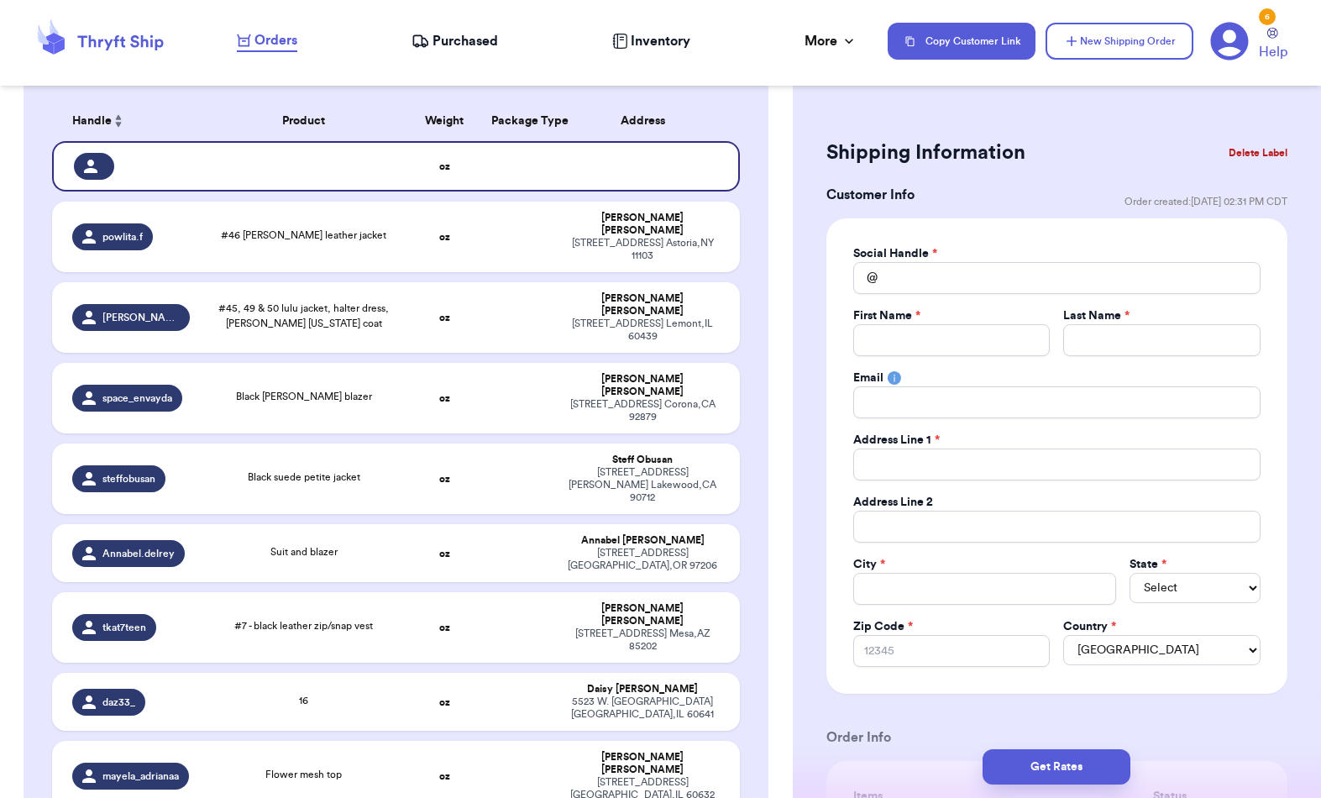
click at [1071, 254] on div "Social Handle *" at bounding box center [1056, 253] width 407 height 17
click at [986, 279] on input "Total Amount Paid" at bounding box center [1056, 278] width 407 height 32
type input "B"
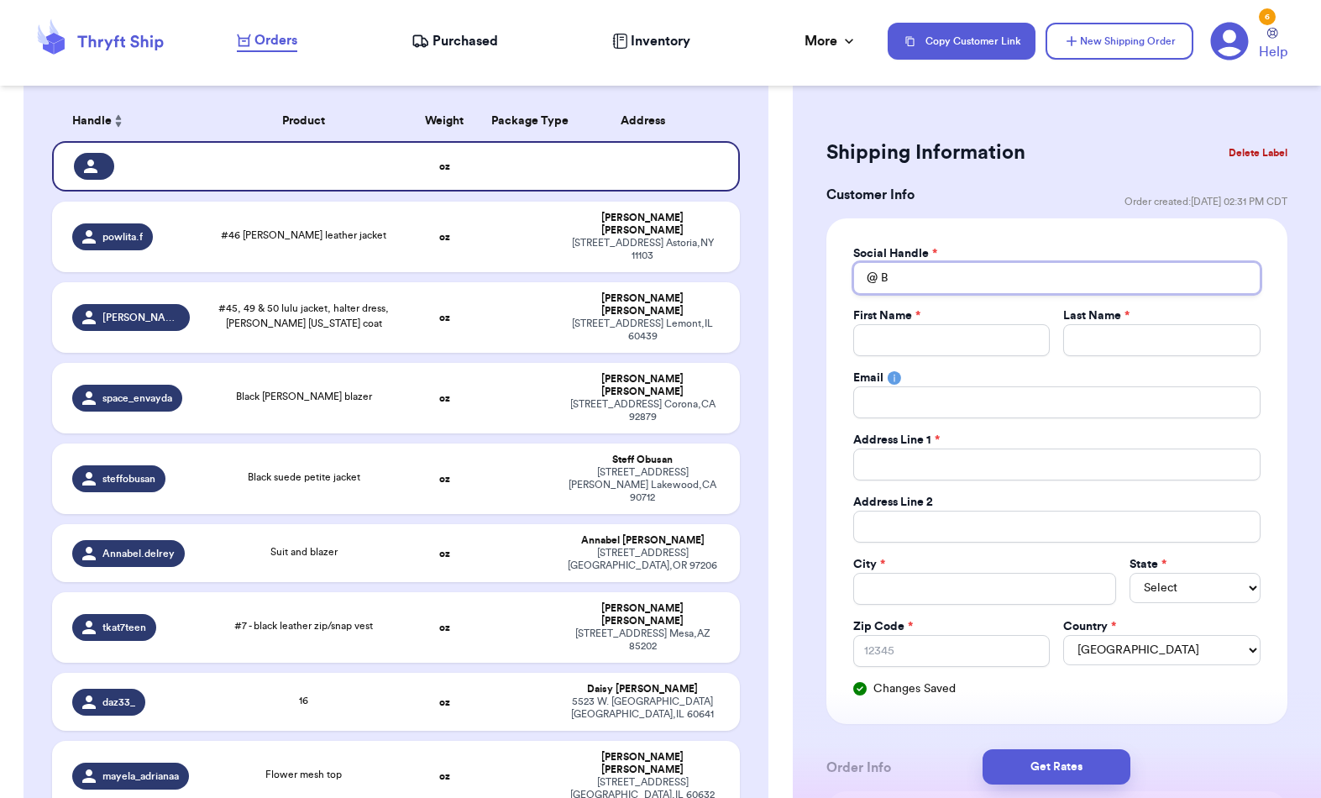
type input "Br"
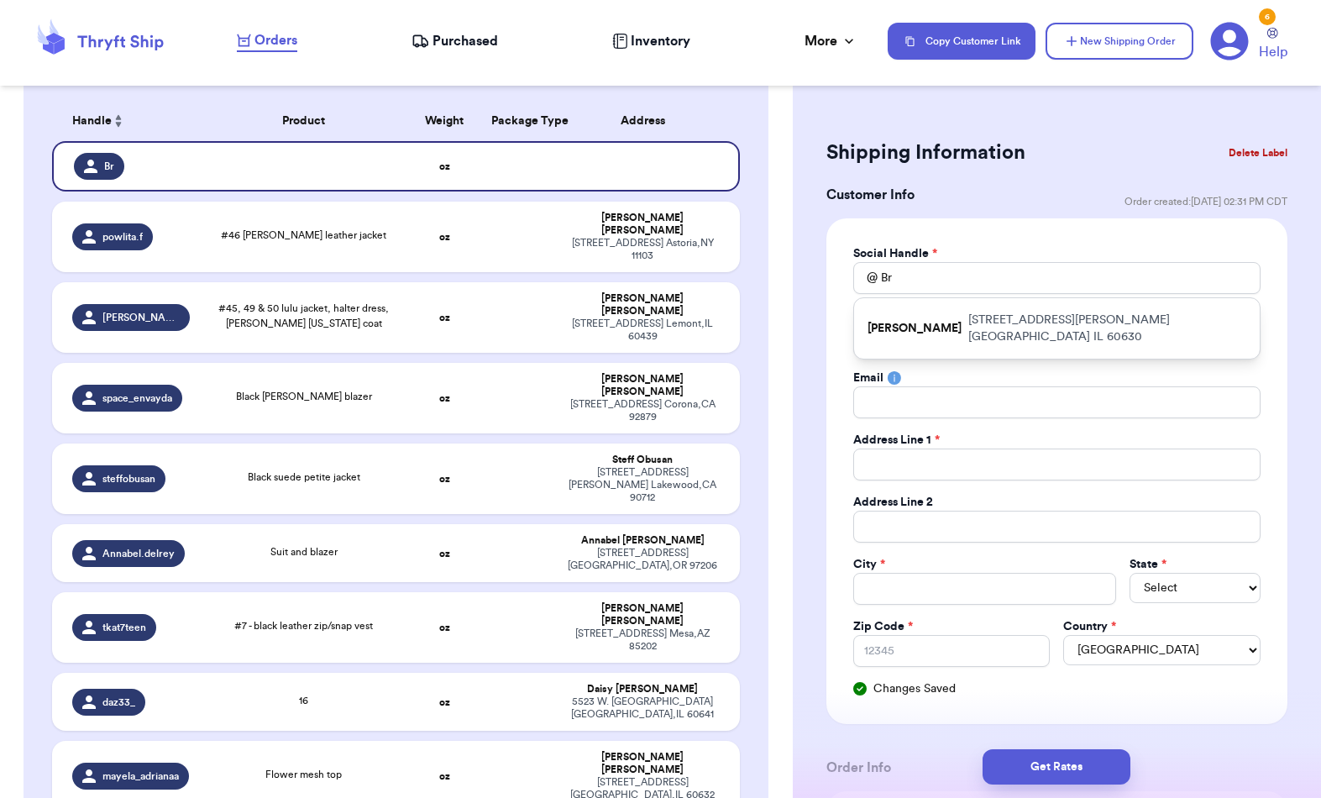
click at [1033, 320] on p "[STREET_ADDRESS][PERSON_NAME]" at bounding box center [1107, 329] width 278 height 34
type input "[PERSON_NAME]"
type input "Zury"
type input "[PERSON_NAME]"
type input "[EMAIL_ADDRESS][PERSON_NAME][DOMAIN_NAME]"
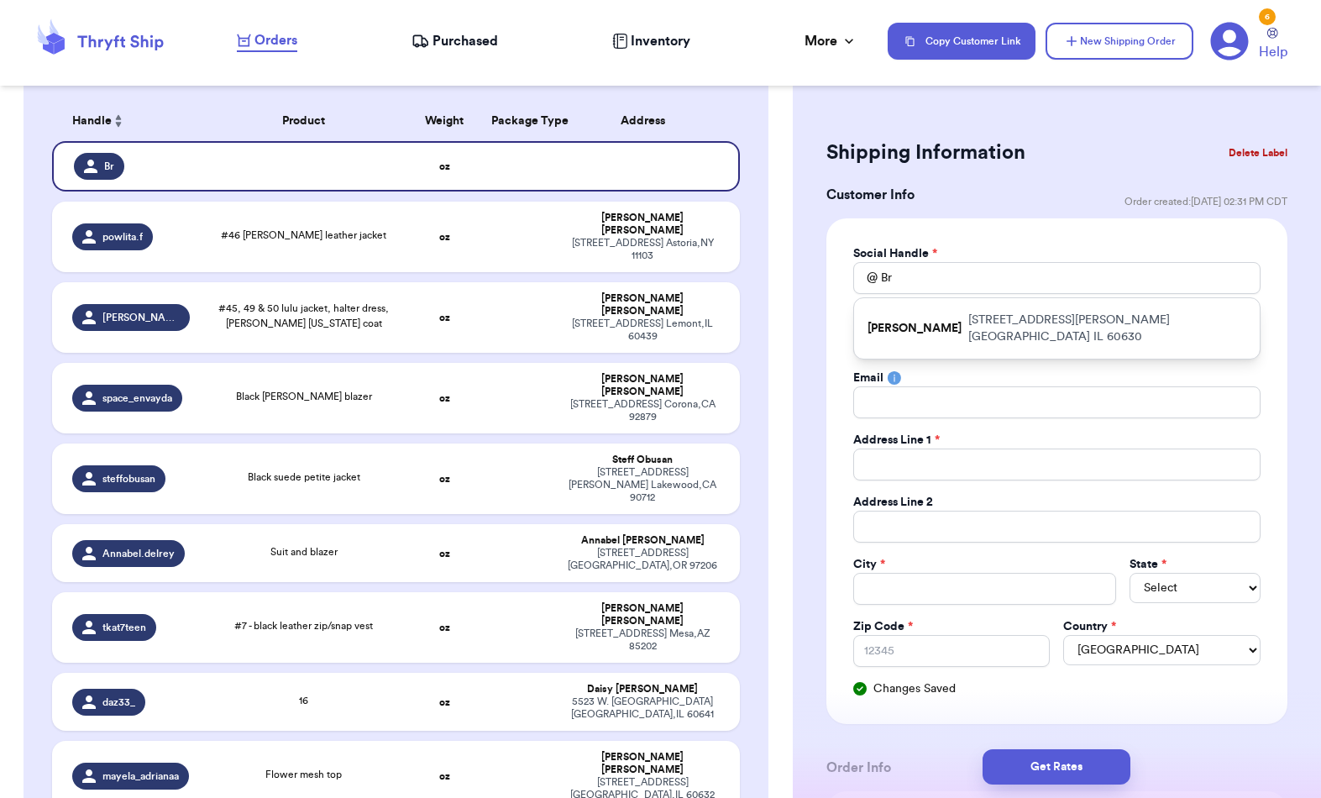
type input "[STREET_ADDRESS][PERSON_NAME]"
type input "House"
type input "[GEOGRAPHIC_DATA]"
select select "IL"
type input "60630"
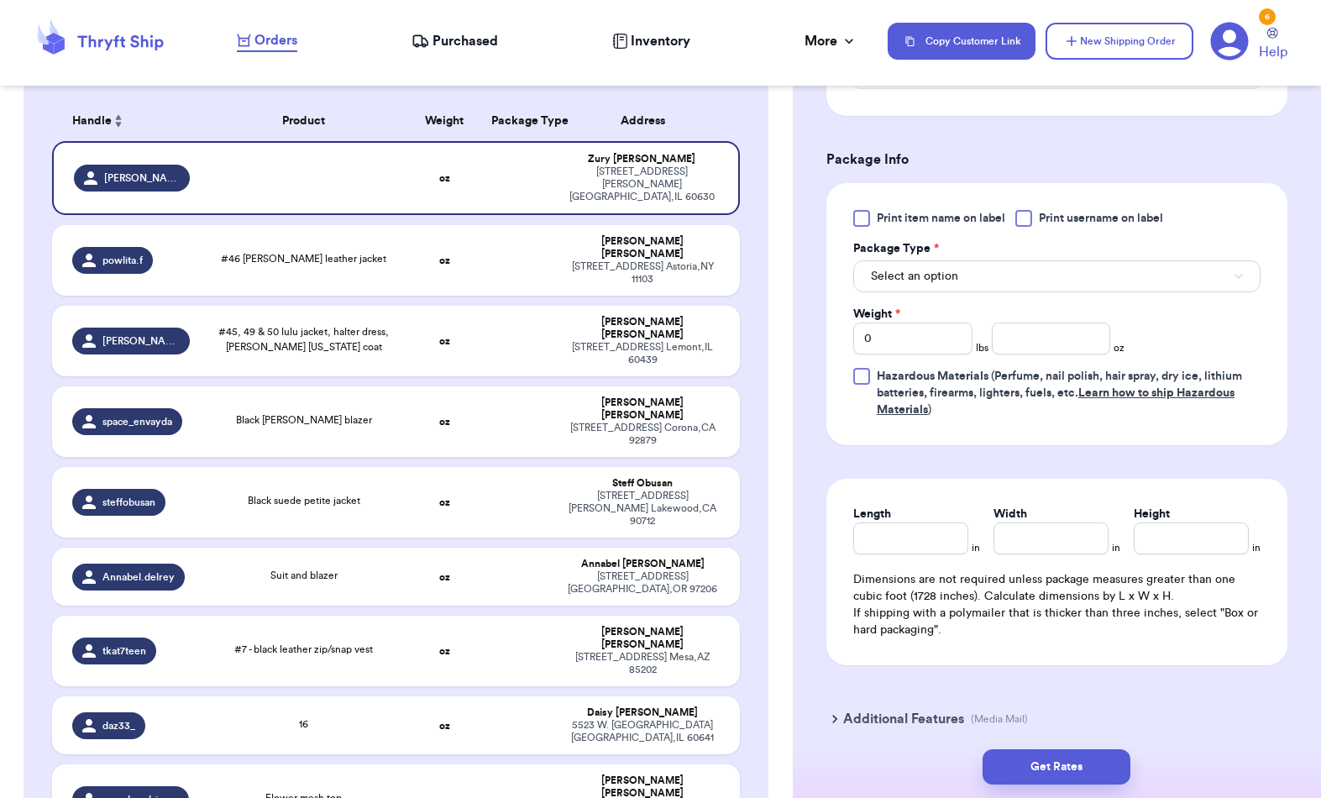
scroll to position [955, 0]
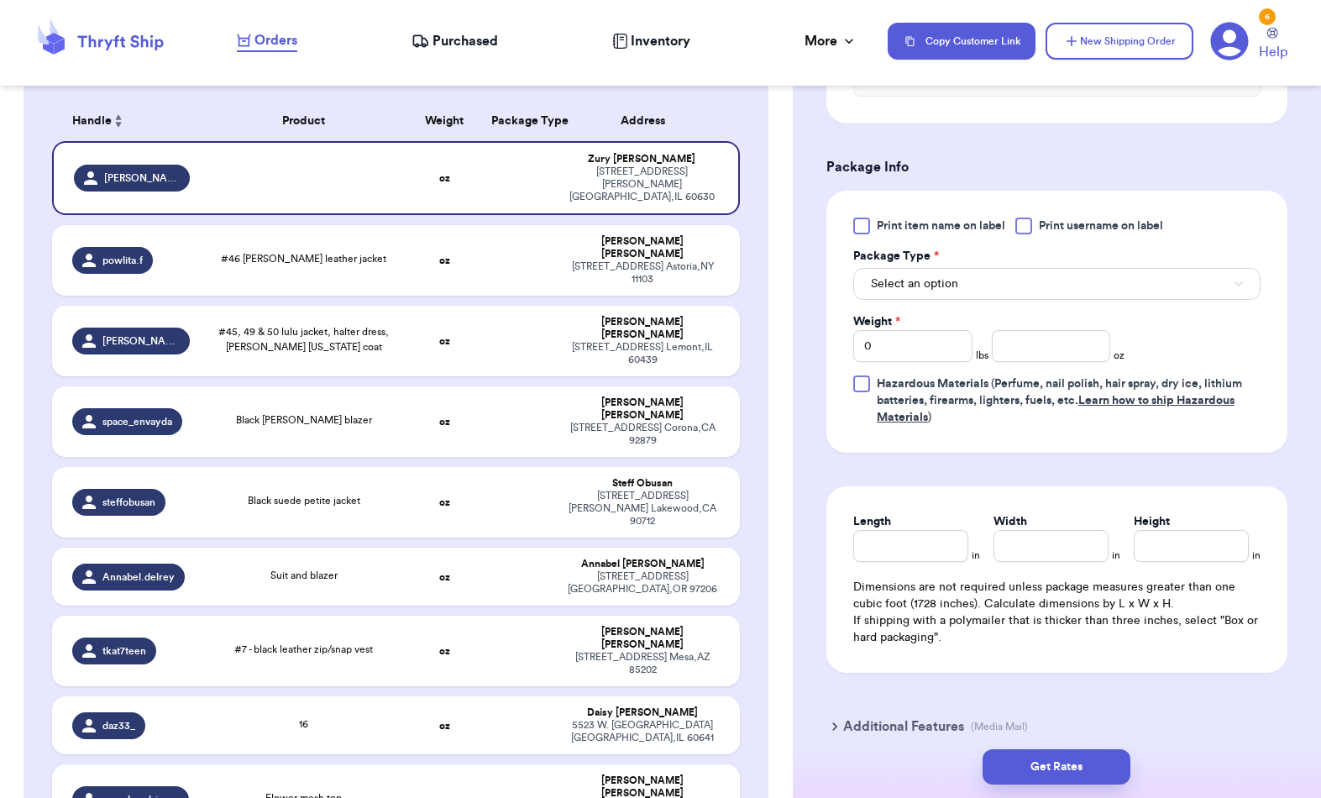
click at [1068, 276] on button "Select an option" at bounding box center [1056, 284] width 407 height 32
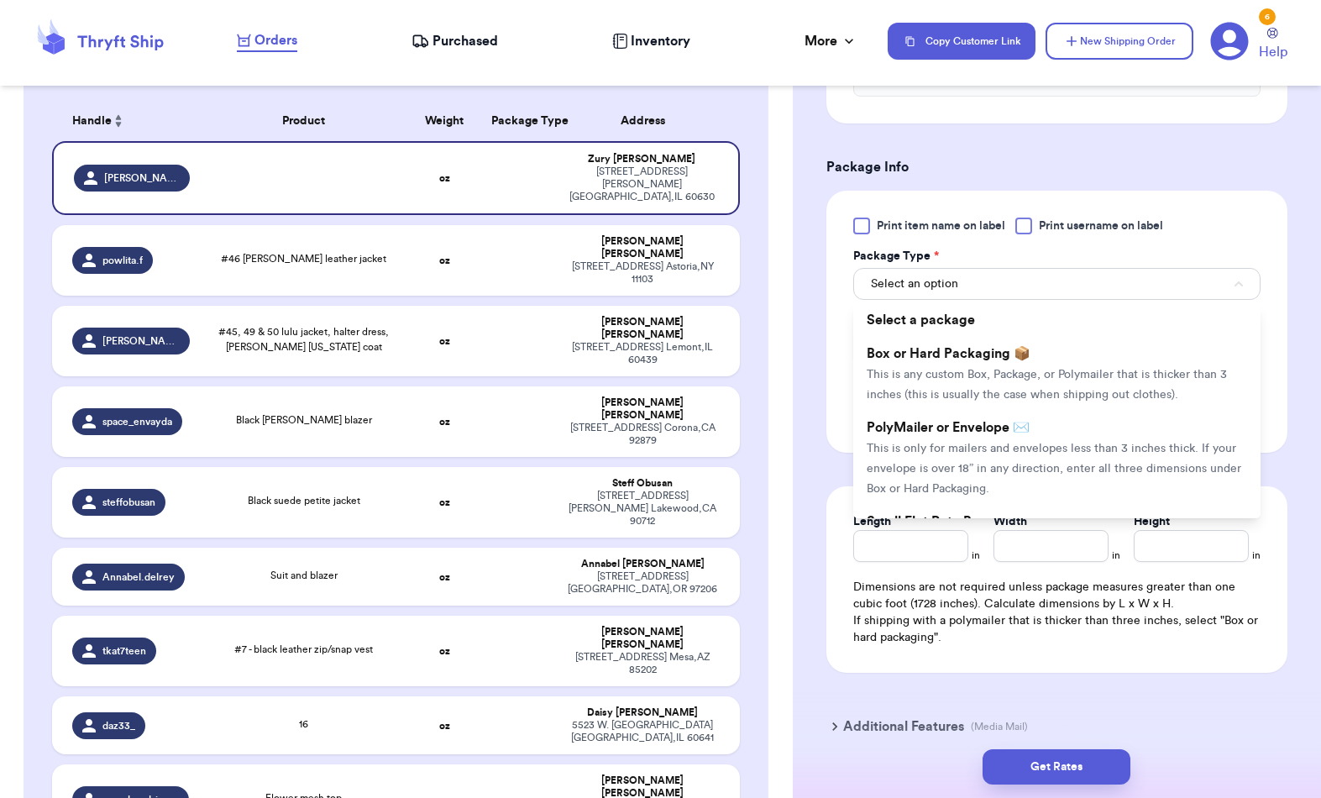
click at [1018, 458] on li "PolyMailer or Envelope ✉️ This is only for mailers and envelopes less than 3 in…" at bounding box center [1056, 458] width 407 height 94
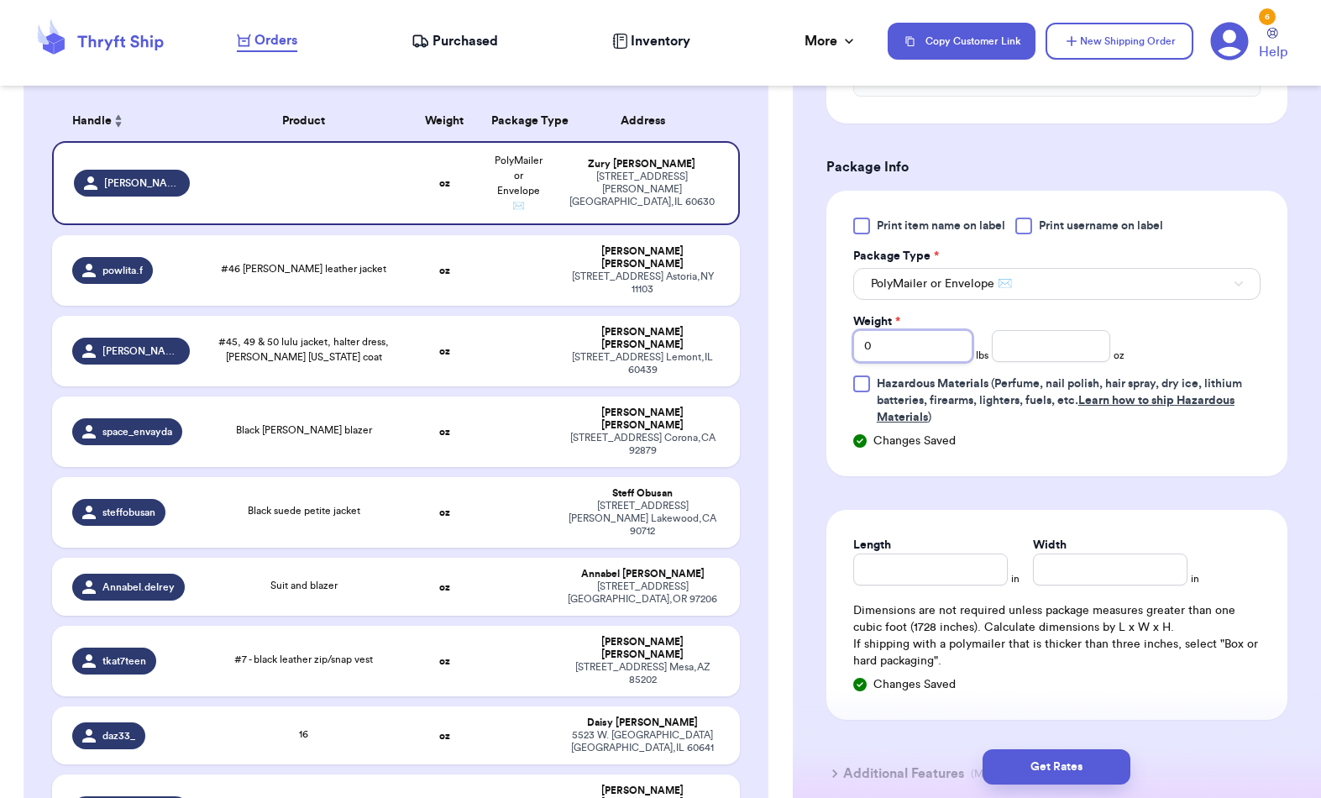
click at [922, 338] on input "0" at bounding box center [912, 346] width 119 height 32
type input "3"
type input "6"
type input "5"
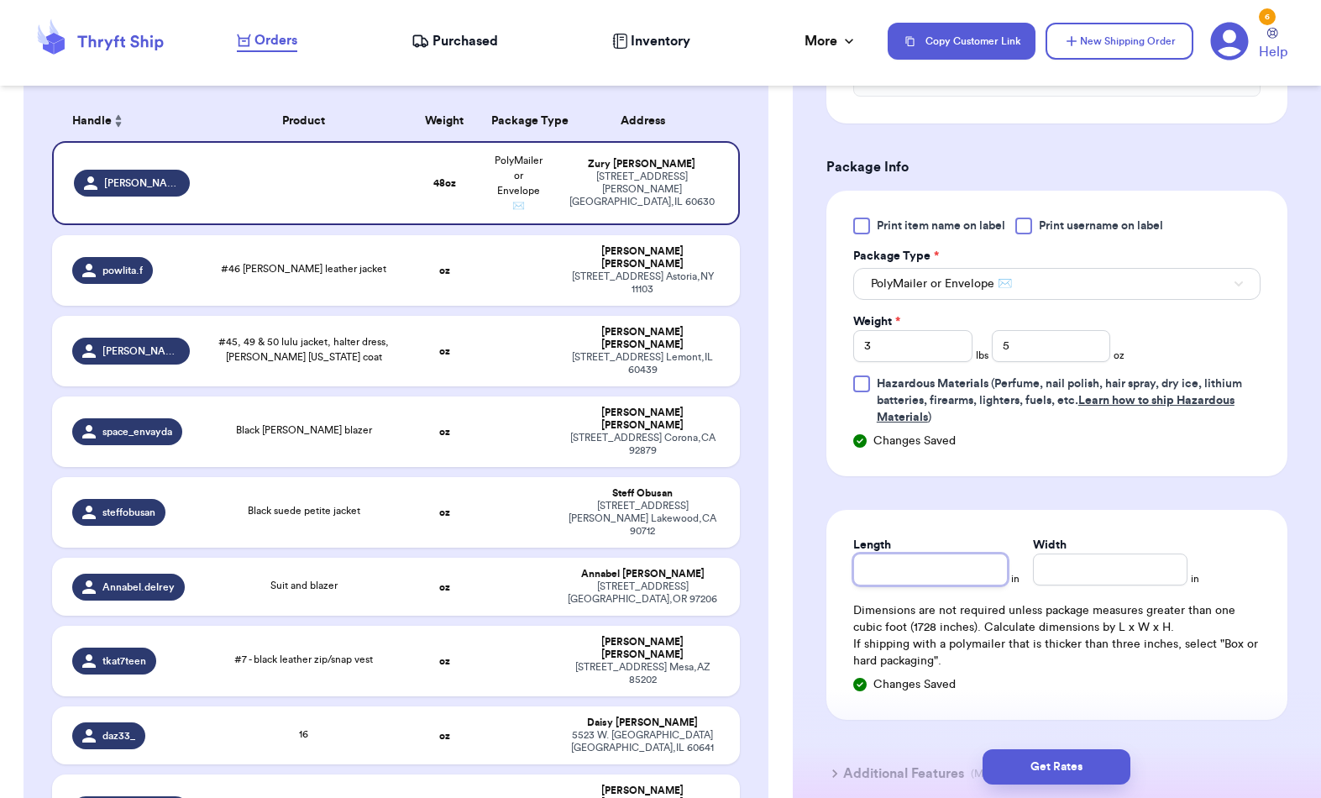
click at [909, 584] on input "Length" at bounding box center [930, 569] width 155 height 32
type input "8"
type input "10"
click at [1073, 749] on button "Get Rates" at bounding box center [1057, 766] width 148 height 35
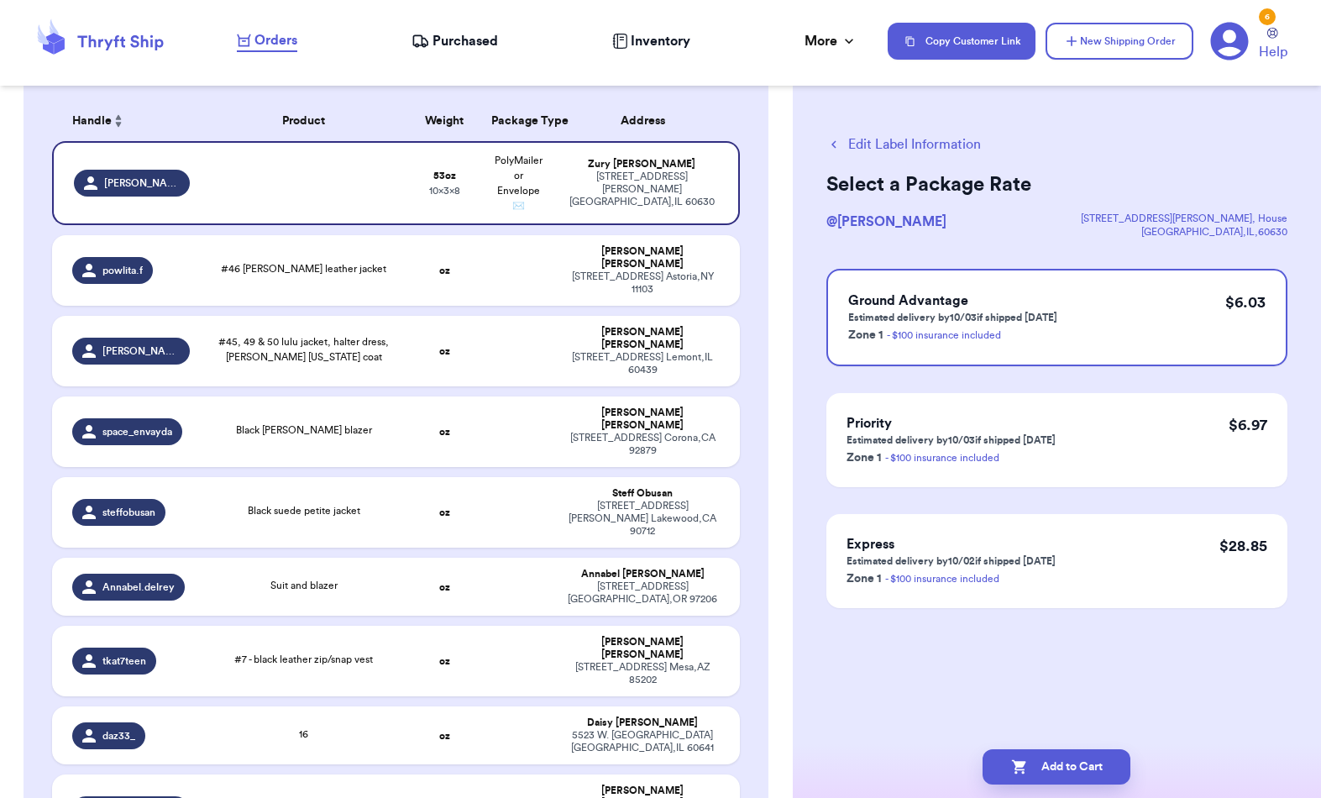
scroll to position [0, 0]
click at [1154, 279] on div "Ground Advantage Estimated delivery by 10/03 if shipped [DATE] Zone 1 - $100 in…" at bounding box center [1056, 317] width 461 height 97
click at [1068, 749] on button "Add to Cart" at bounding box center [1057, 766] width 148 height 35
checkbox input "true"
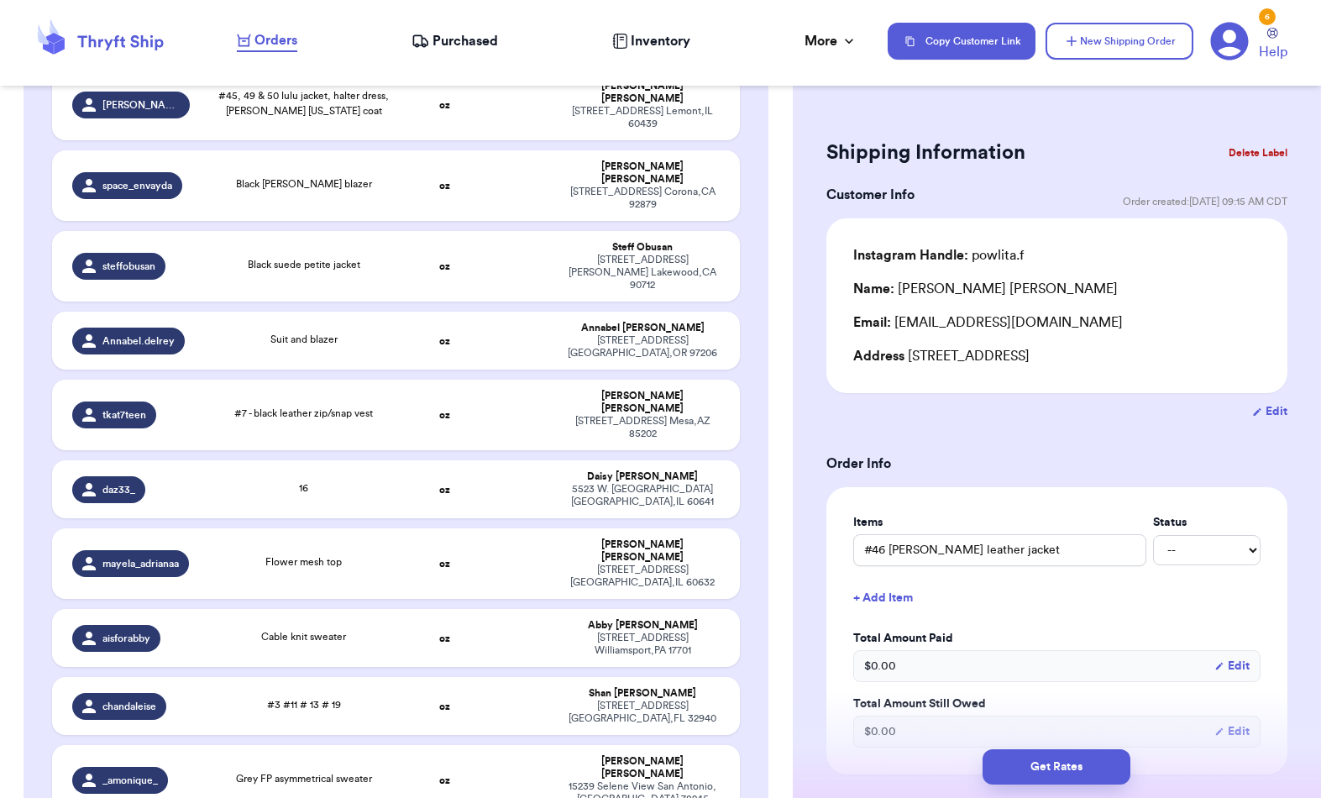
scroll to position [407, 0]
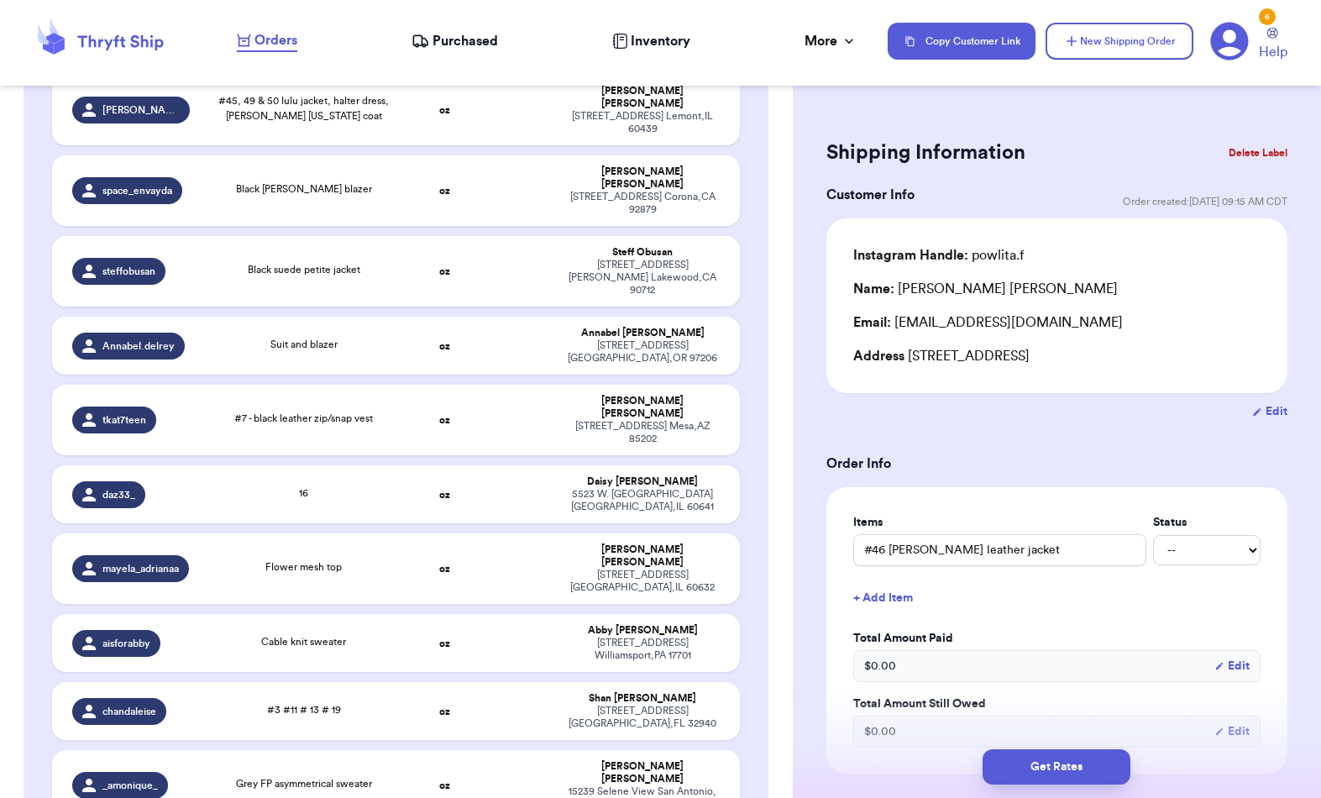
click at [286, 265] on span "Black suede petite jacket" at bounding box center [304, 270] width 113 height 10
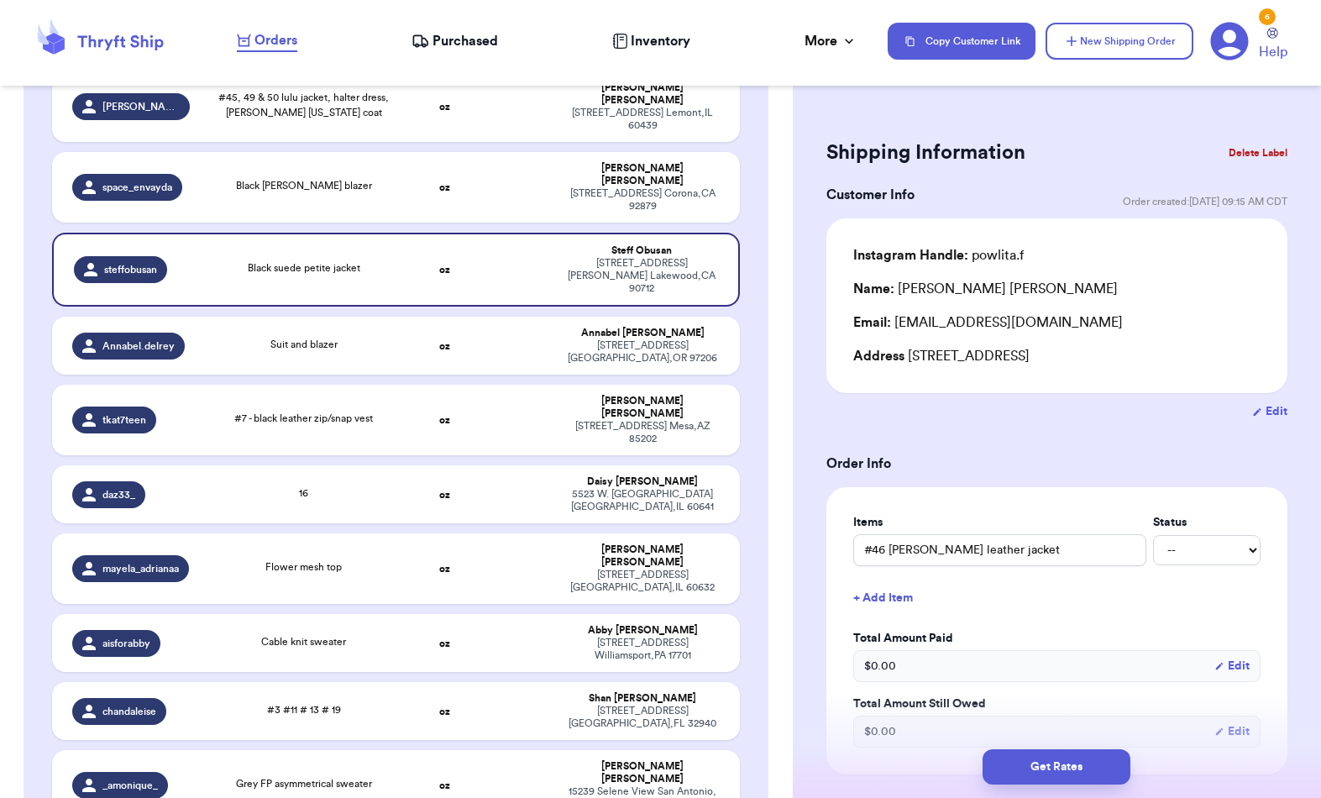
type input "Black suede petite jacket"
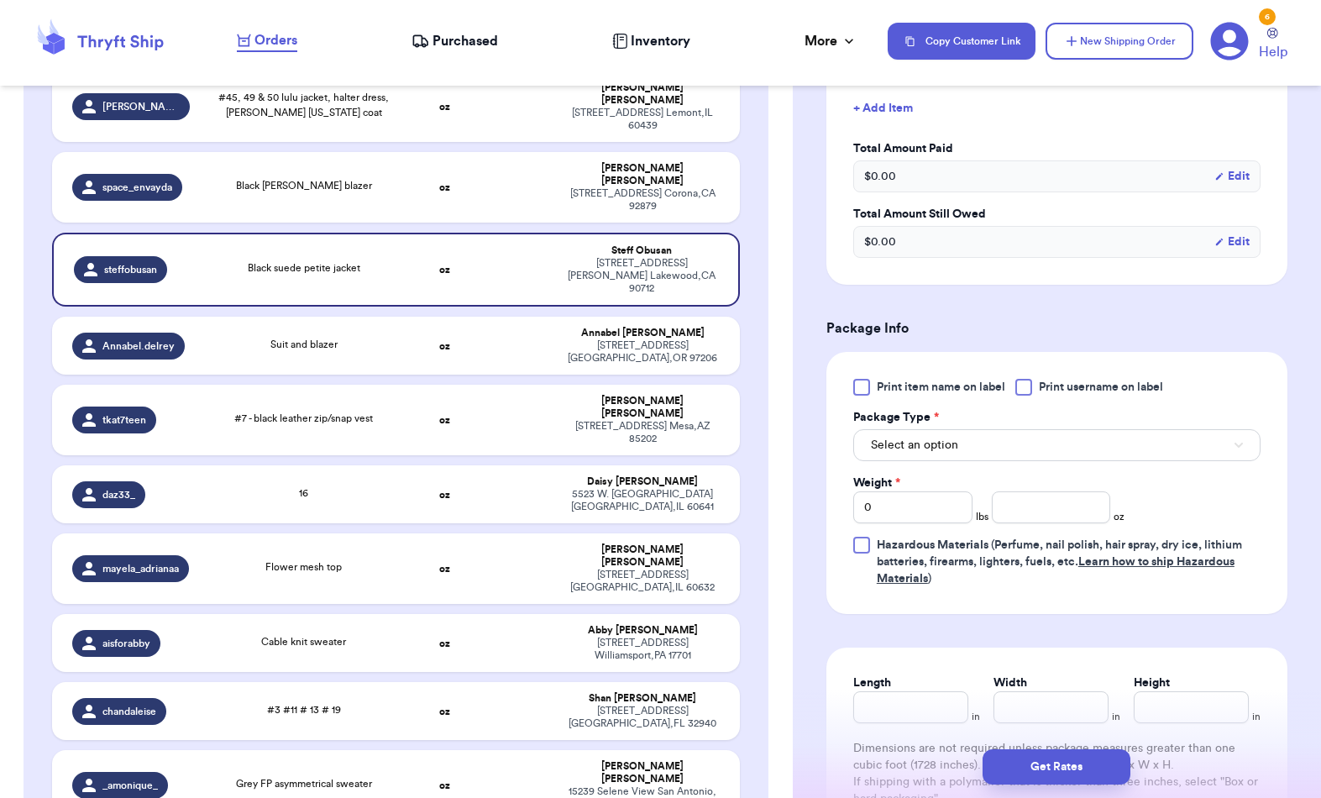
scroll to position [490, 0]
click at [1177, 424] on div "Package Type *" at bounding box center [1056, 416] width 407 height 17
click at [1164, 424] on div "Package Type *" at bounding box center [1056, 416] width 407 height 17
click at [1148, 437] on button "Select an option" at bounding box center [1056, 444] width 407 height 32
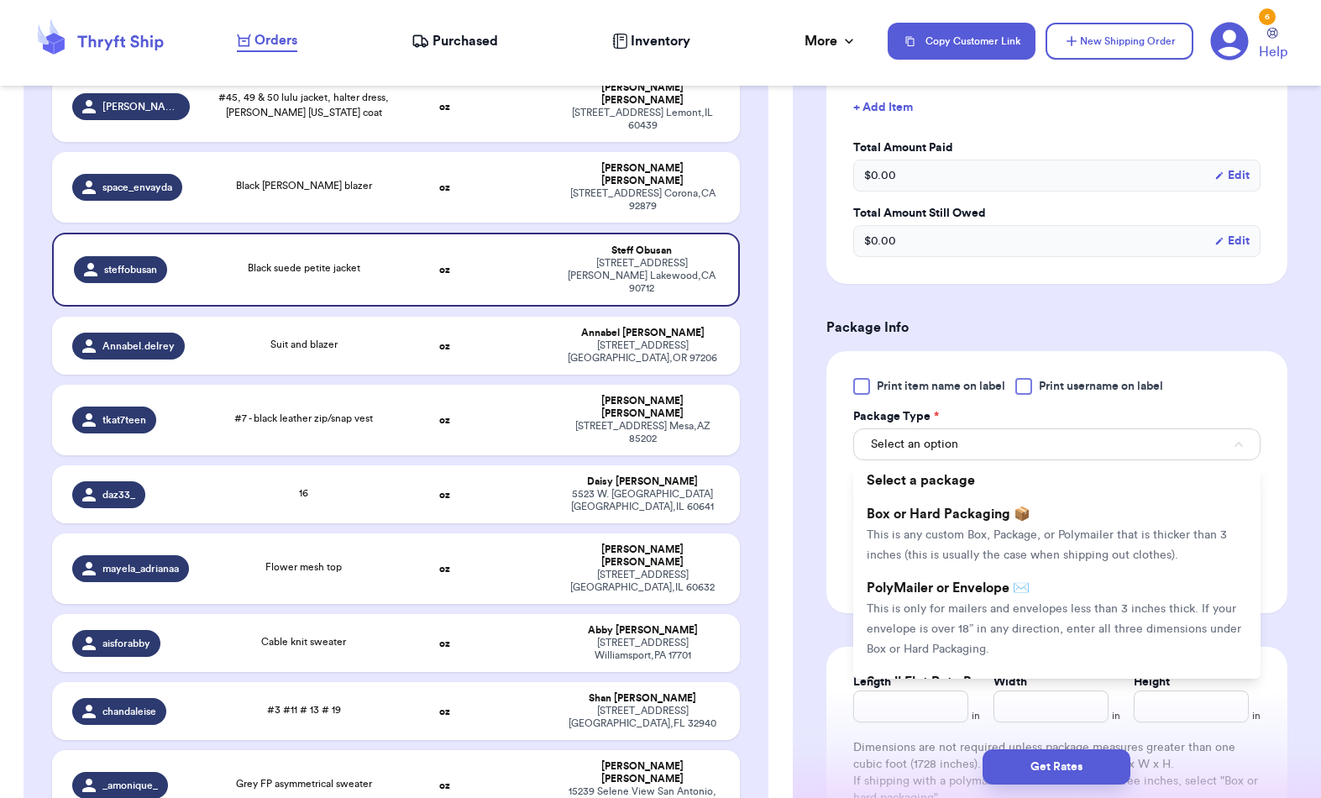
click at [1045, 611] on li "PolyMailer or Envelope ✉️ This is only for mailers and envelopes less than 3 in…" at bounding box center [1056, 618] width 407 height 94
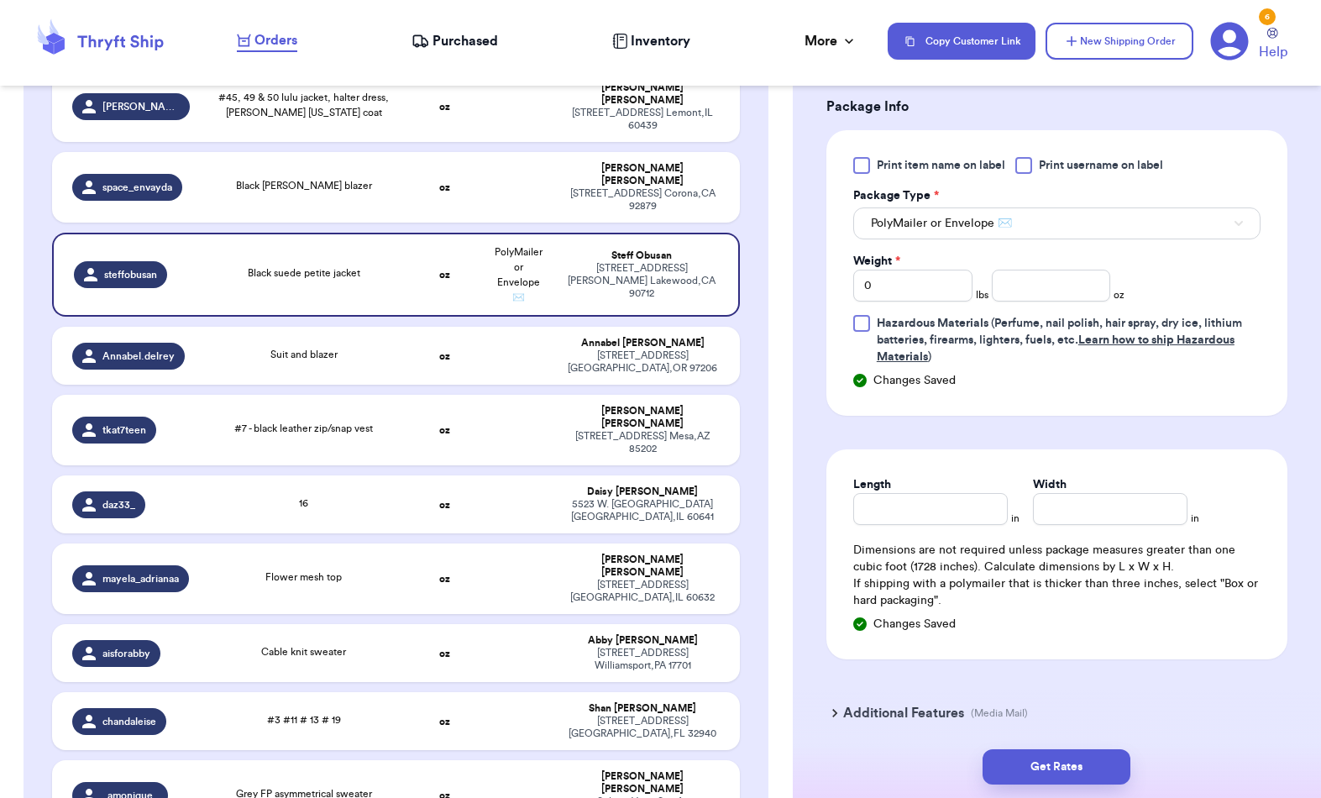
scroll to position [701, 0]
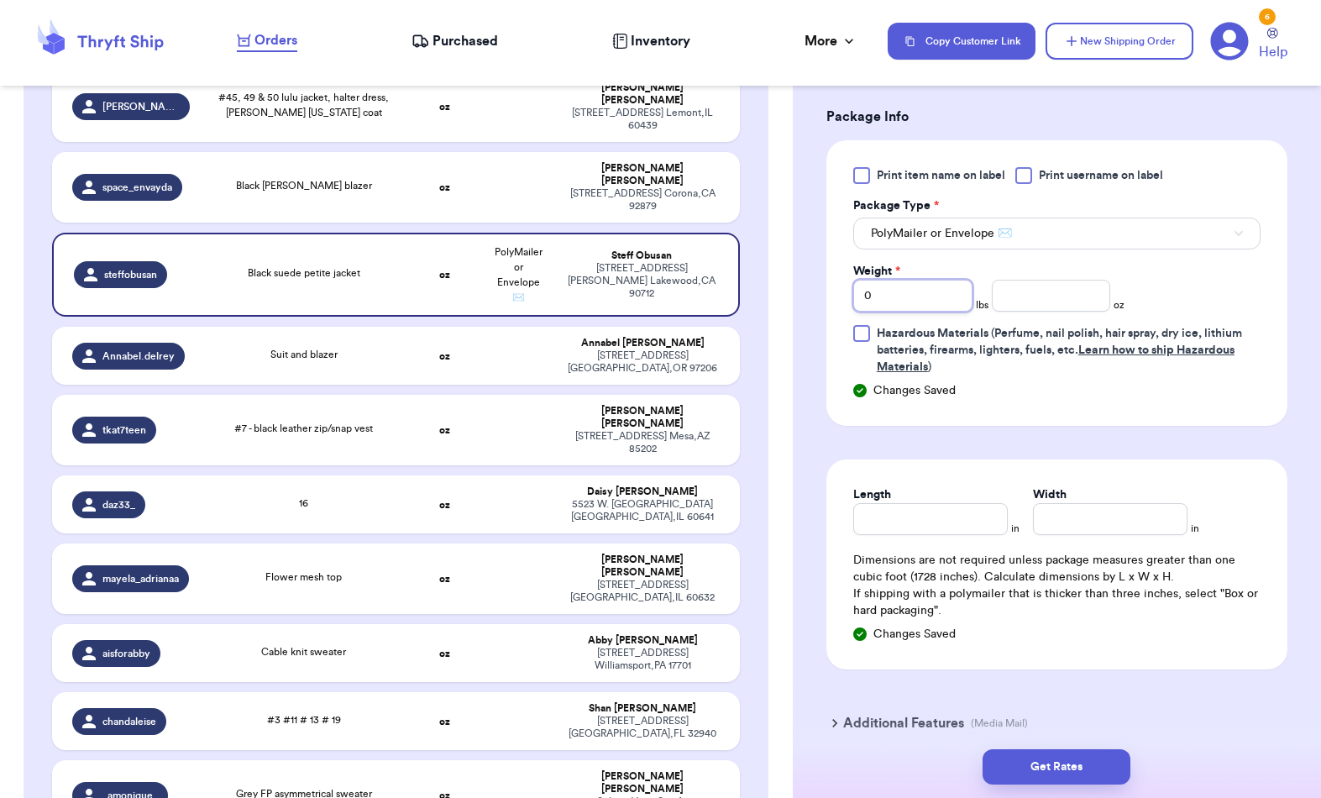
click at [943, 291] on input "0" at bounding box center [912, 296] width 119 height 32
type input "1"
type input "4"
type input "6"
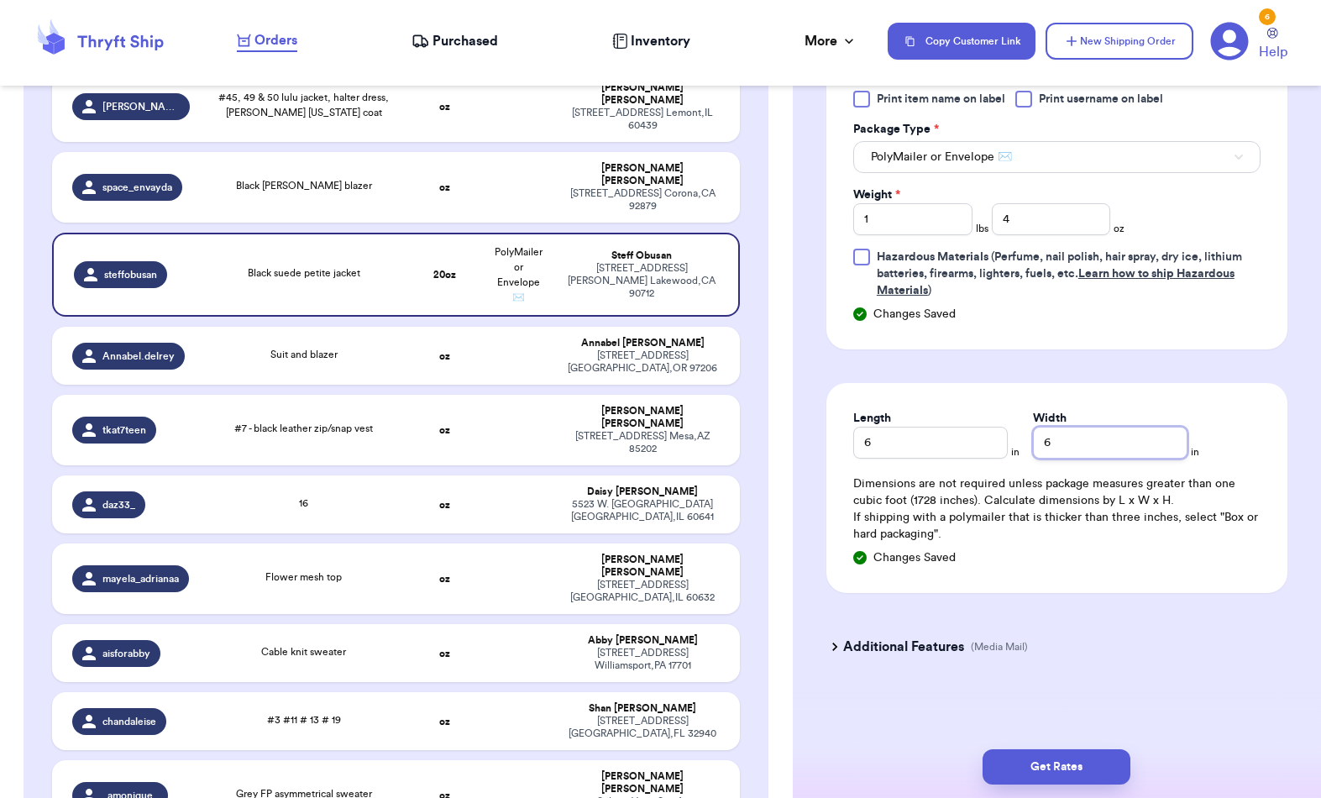
scroll to position [778, 0]
type input "6"
click at [1075, 749] on button "Get Rates" at bounding box center [1057, 766] width 148 height 35
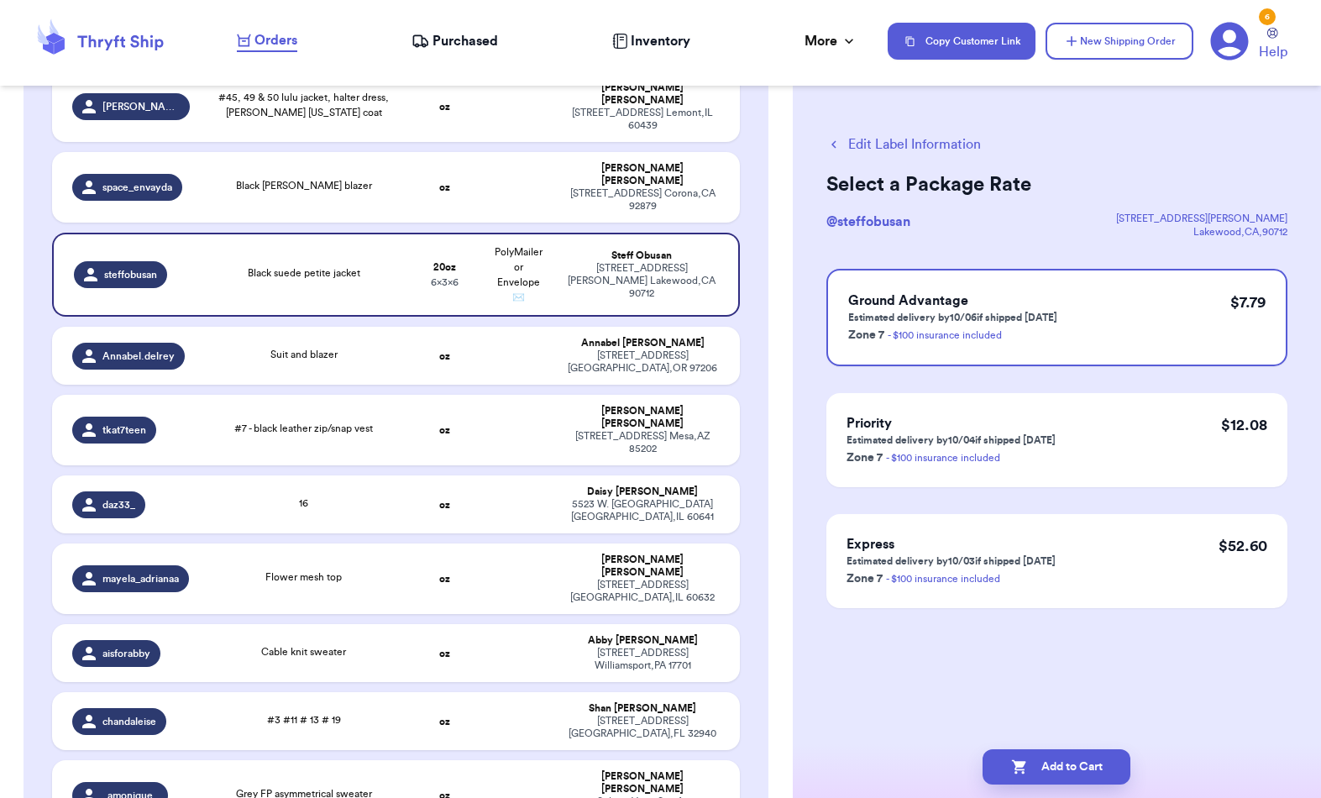
click at [1077, 749] on button "Add to Cart" at bounding box center [1057, 766] width 148 height 35
checkbox input "true"
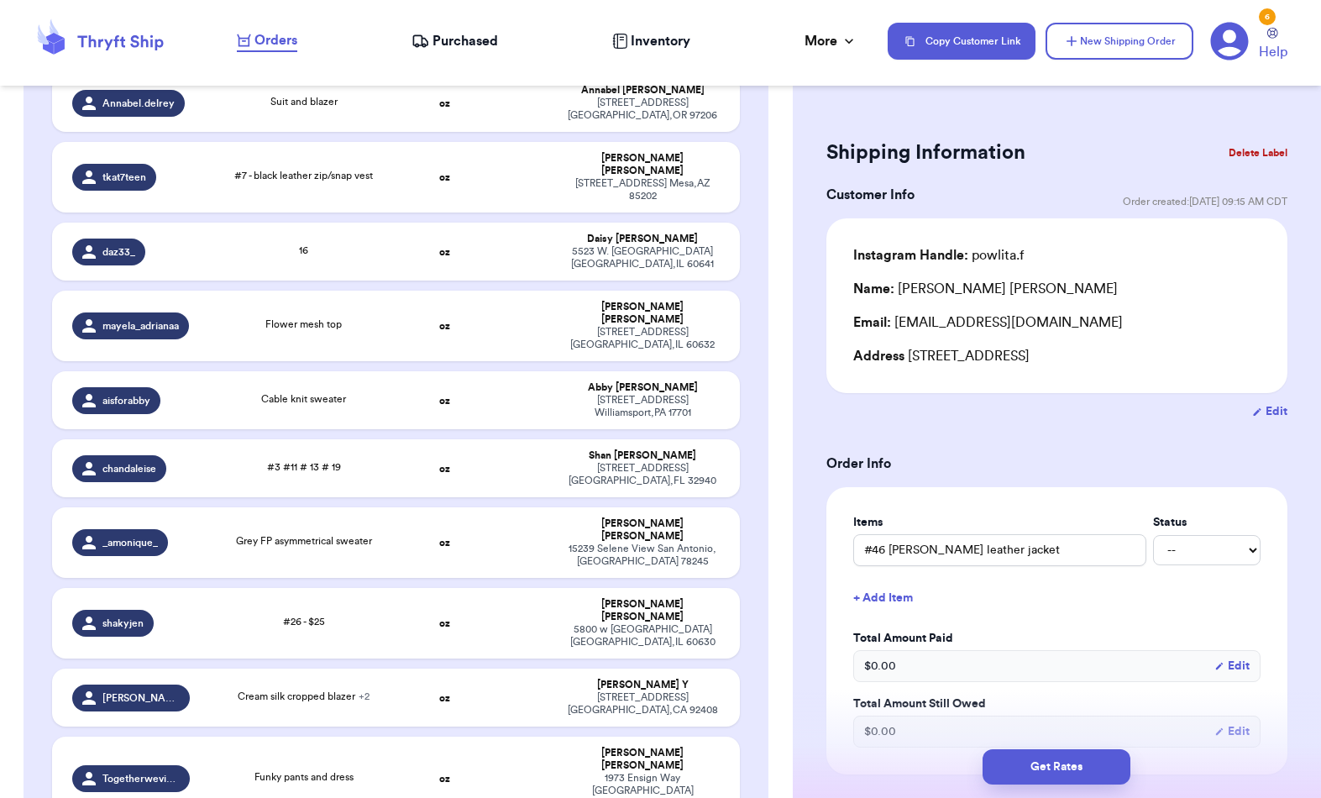
scroll to position [603, 0]
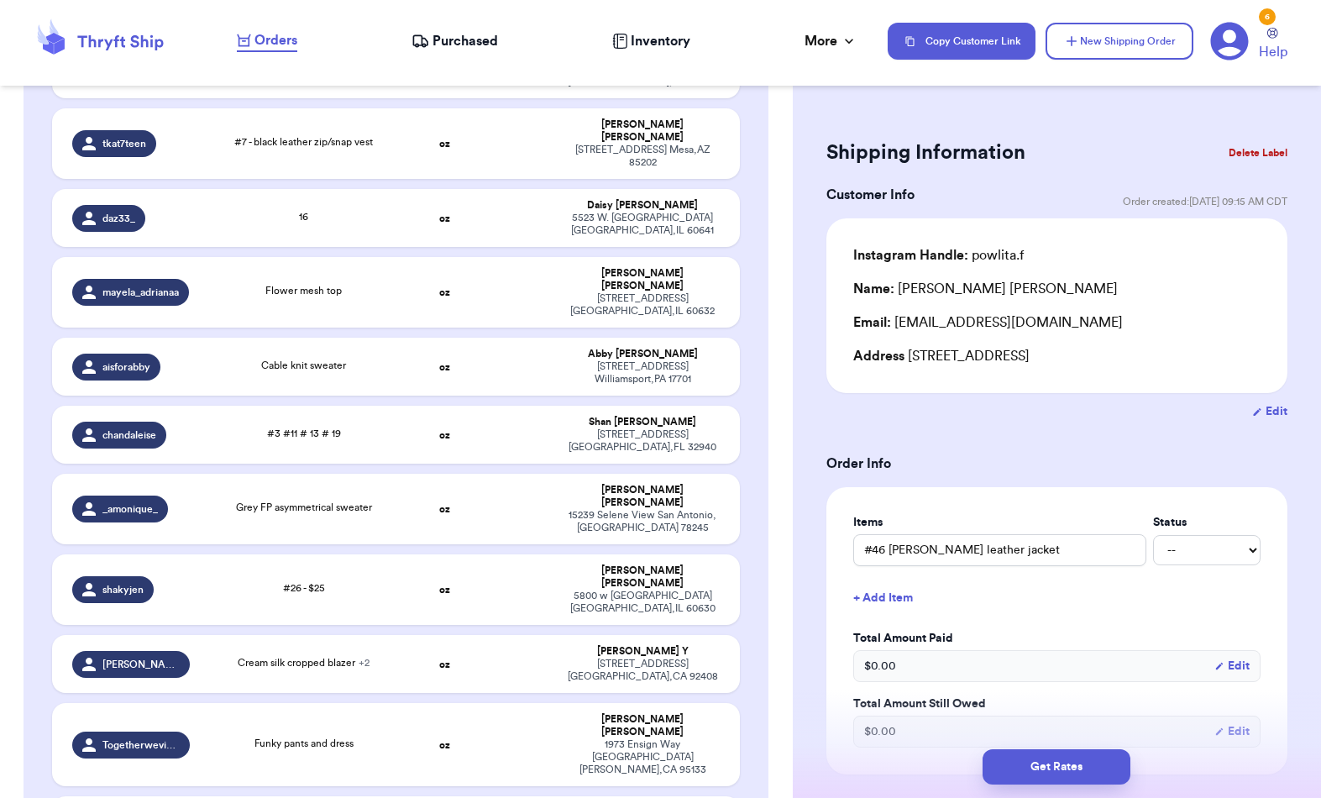
click at [217, 655] on div "Cream silk cropped blazer + 2" at bounding box center [303, 664] width 187 height 18
type input "Cream silk cropped blazer"
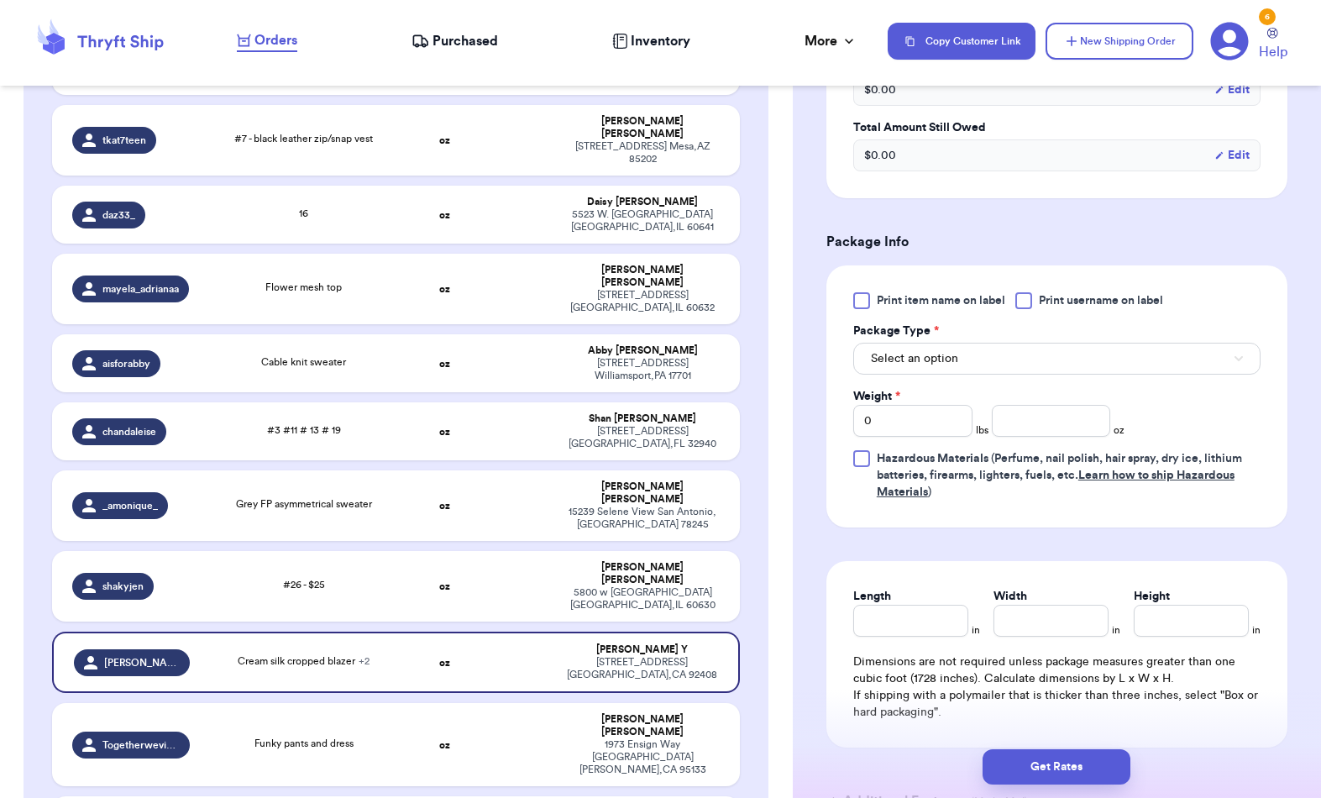
scroll to position [670, 0]
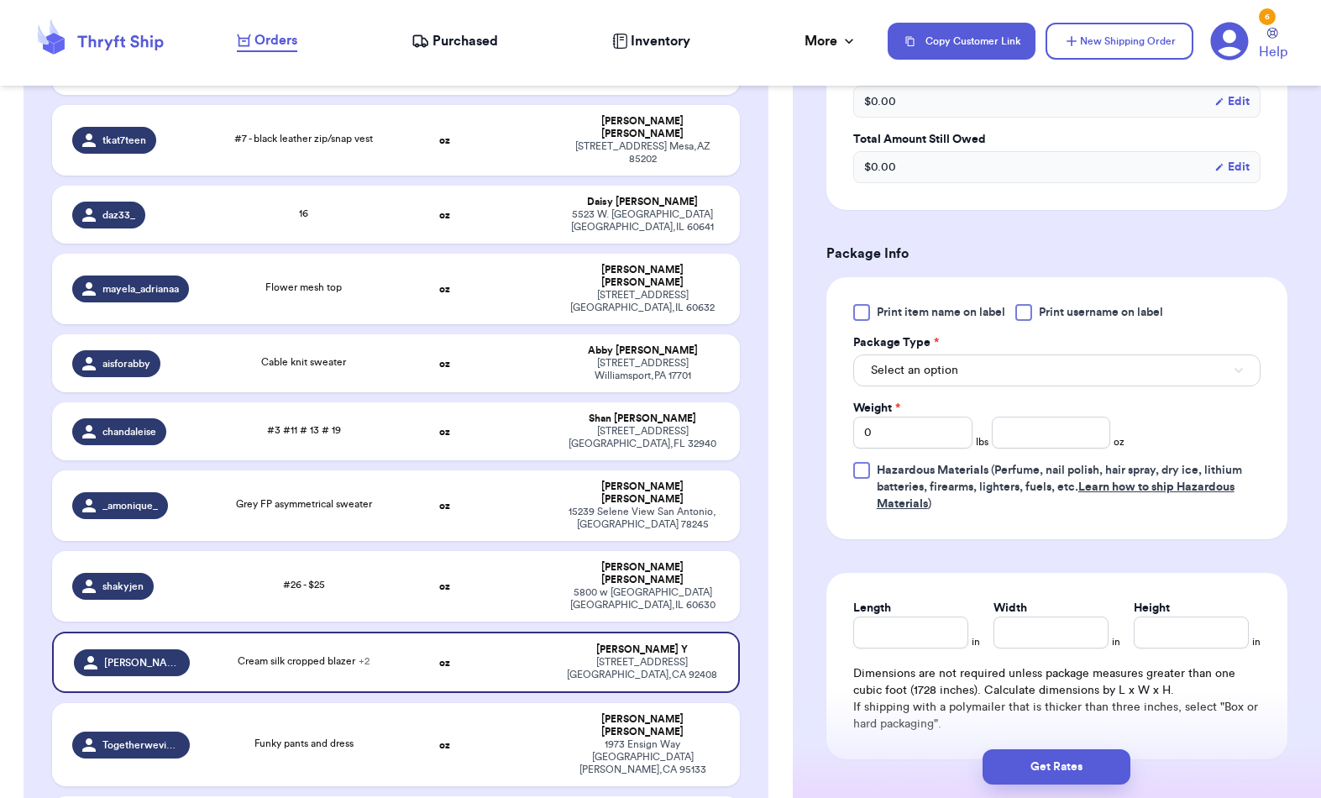
click at [1181, 355] on button "Select an option" at bounding box center [1056, 370] width 407 height 32
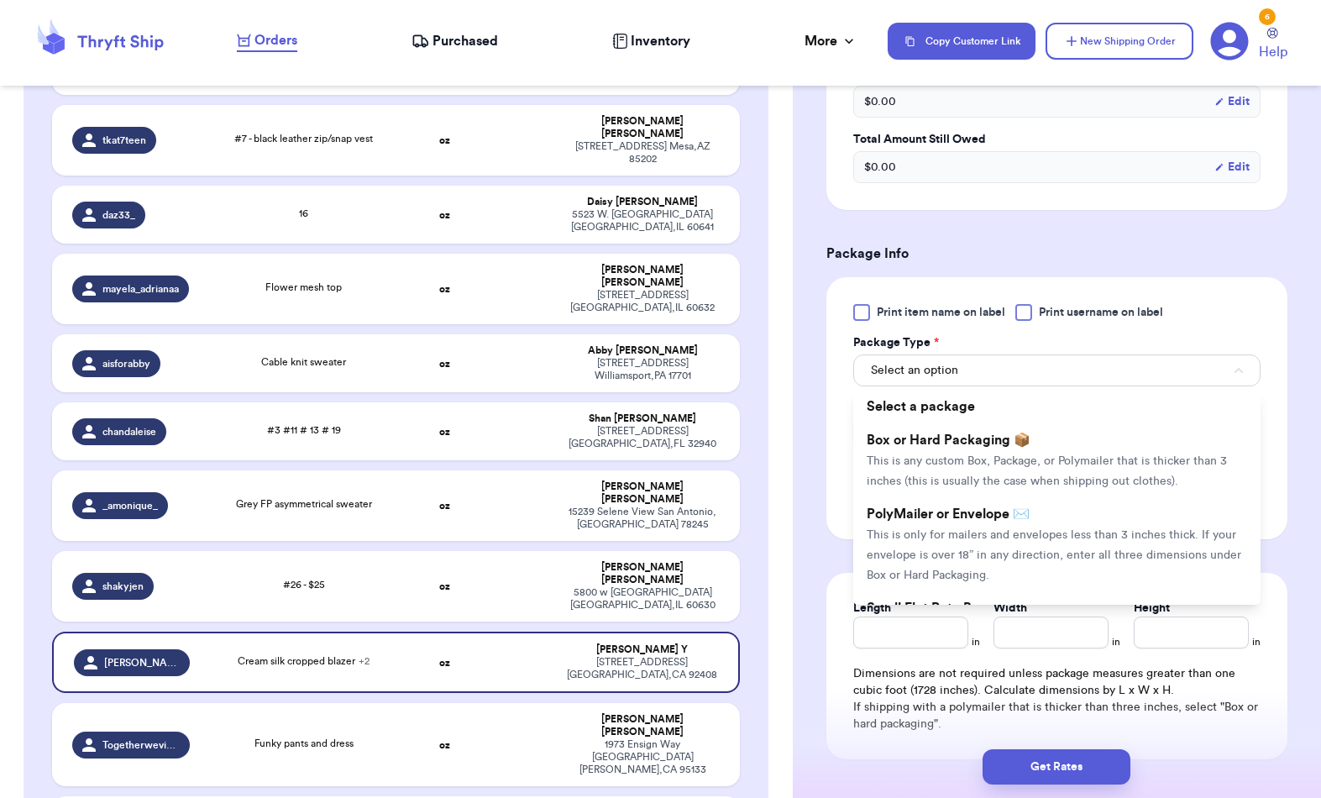
click at [1042, 558] on span "This is only for mailers and envelopes less than 3 inches thick. If your envelo…" at bounding box center [1054, 555] width 375 height 52
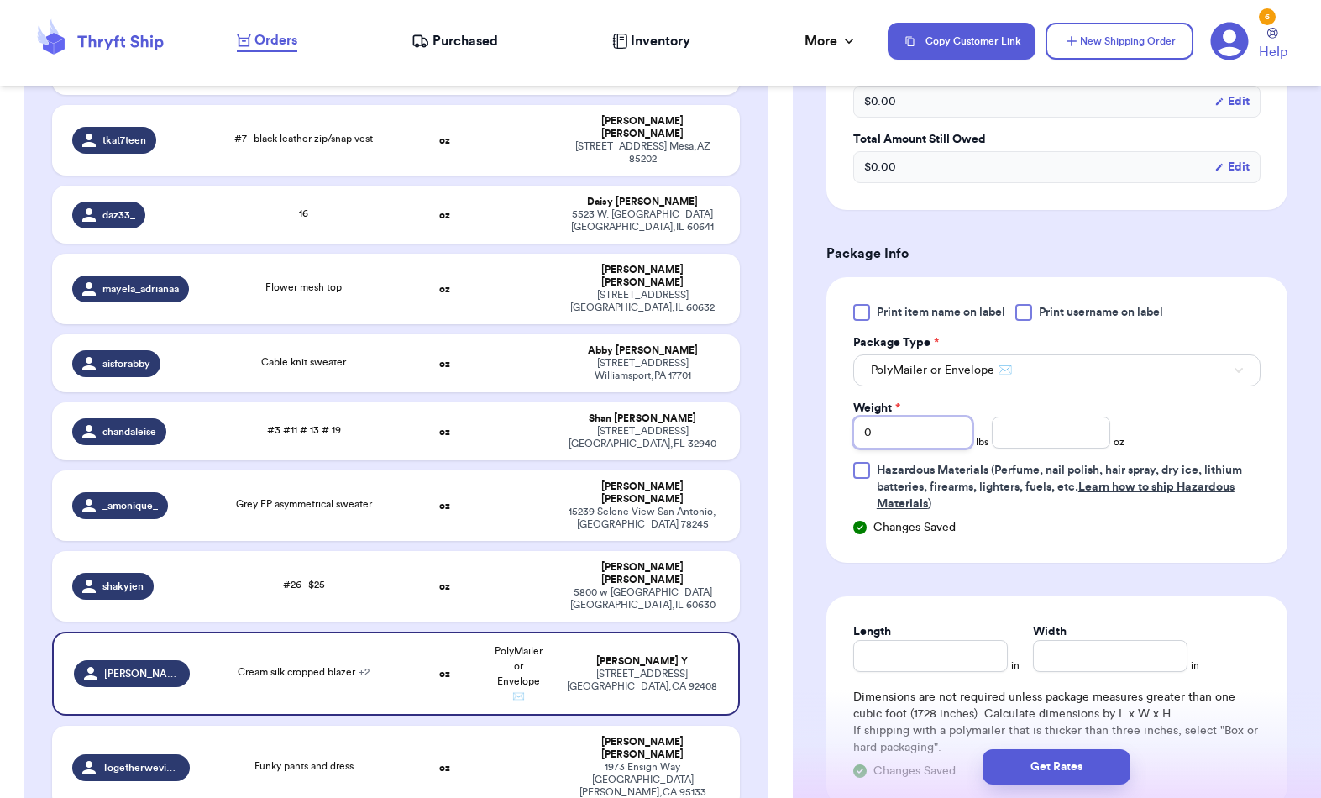
click at [941, 427] on input "0" at bounding box center [912, 433] width 119 height 32
type input "4"
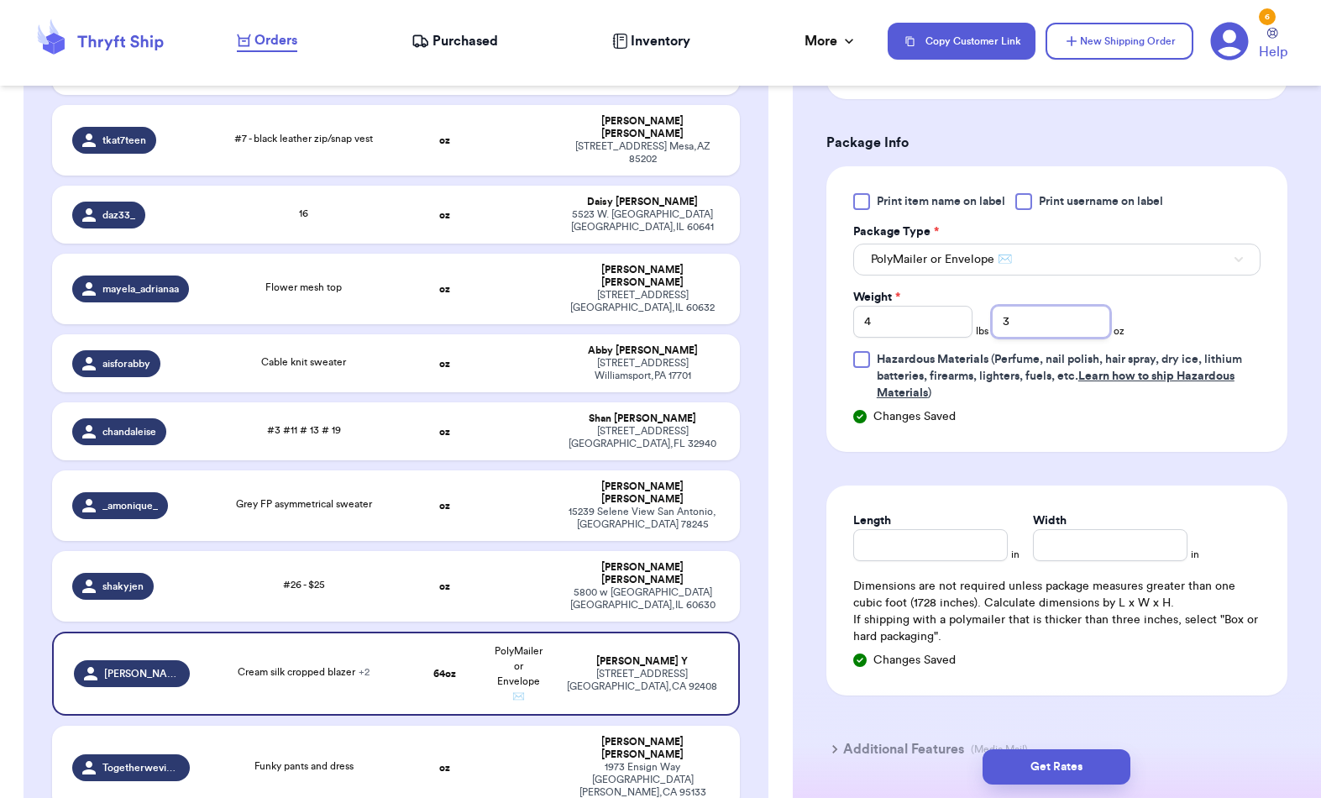
scroll to position [778, 0]
type input "3"
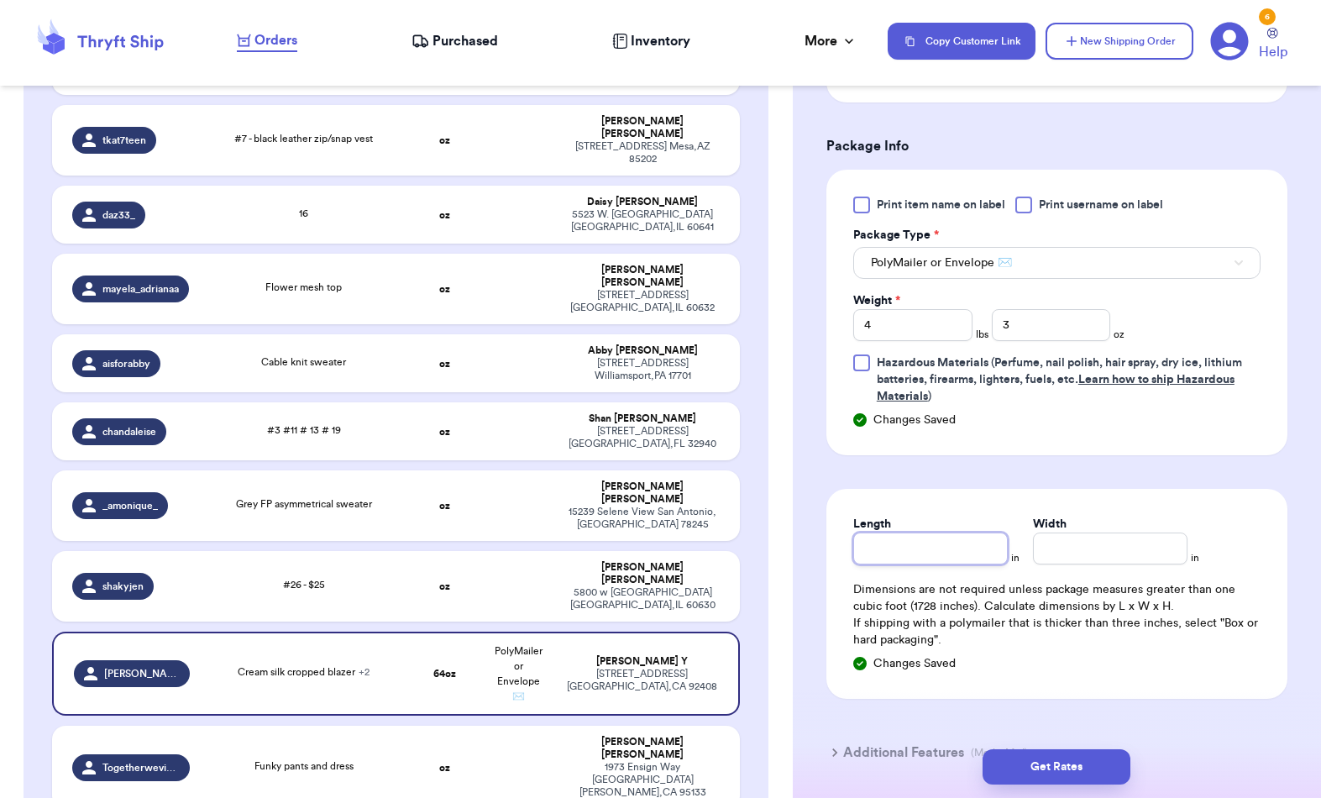
click at [924, 550] on input "Length" at bounding box center [930, 548] width 155 height 32
type input "8"
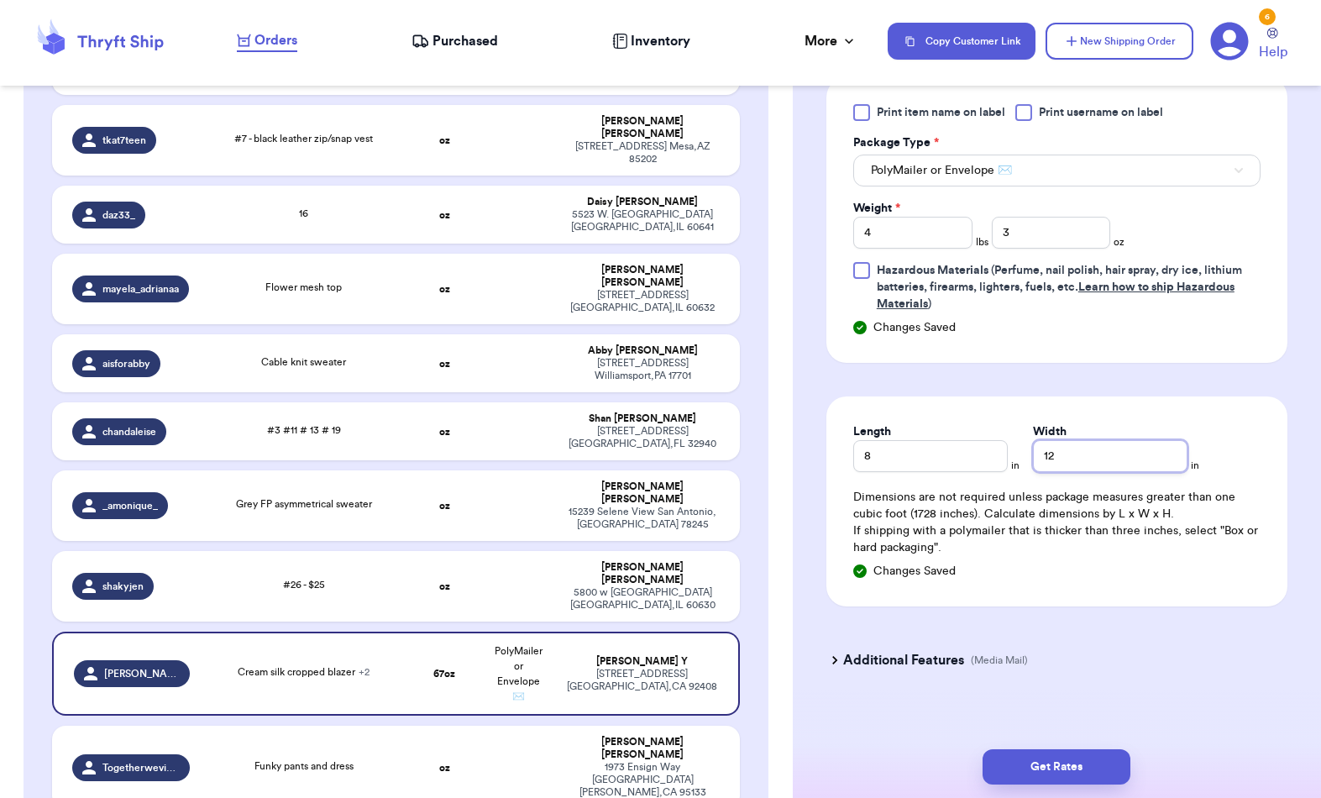
scroll to position [875, 0]
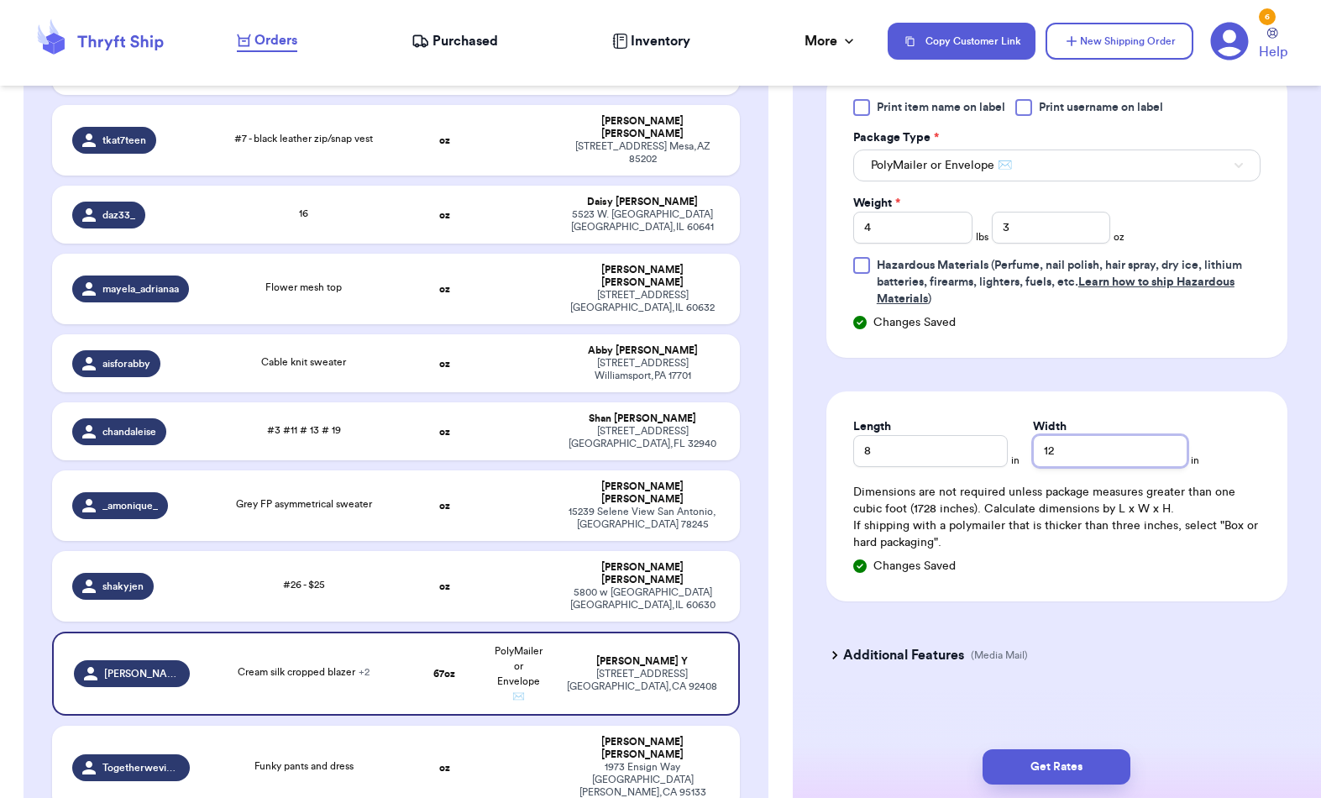
type input "12"
click at [1090, 749] on button "Get Rates" at bounding box center [1057, 766] width 148 height 35
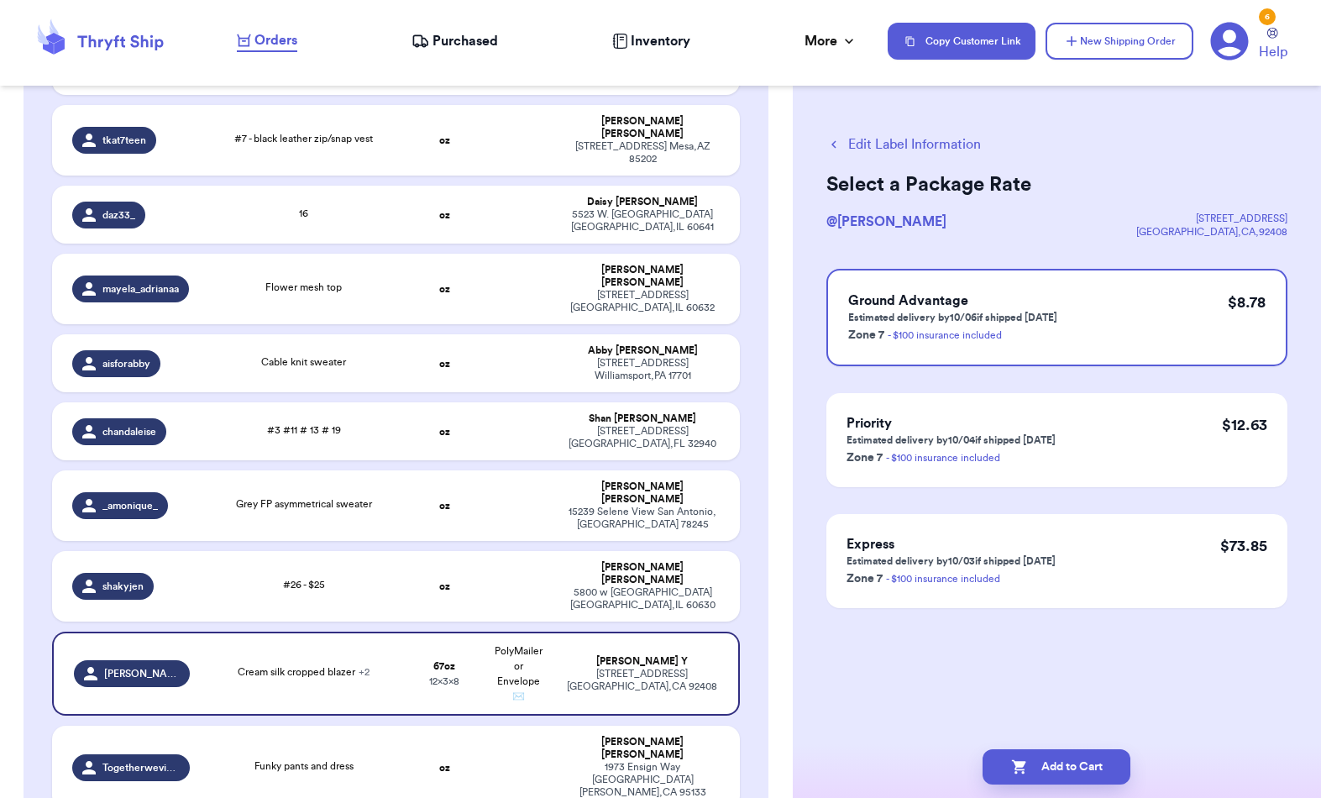
click at [1051, 749] on button "Add to Cart" at bounding box center [1057, 766] width 148 height 35
checkbox input "true"
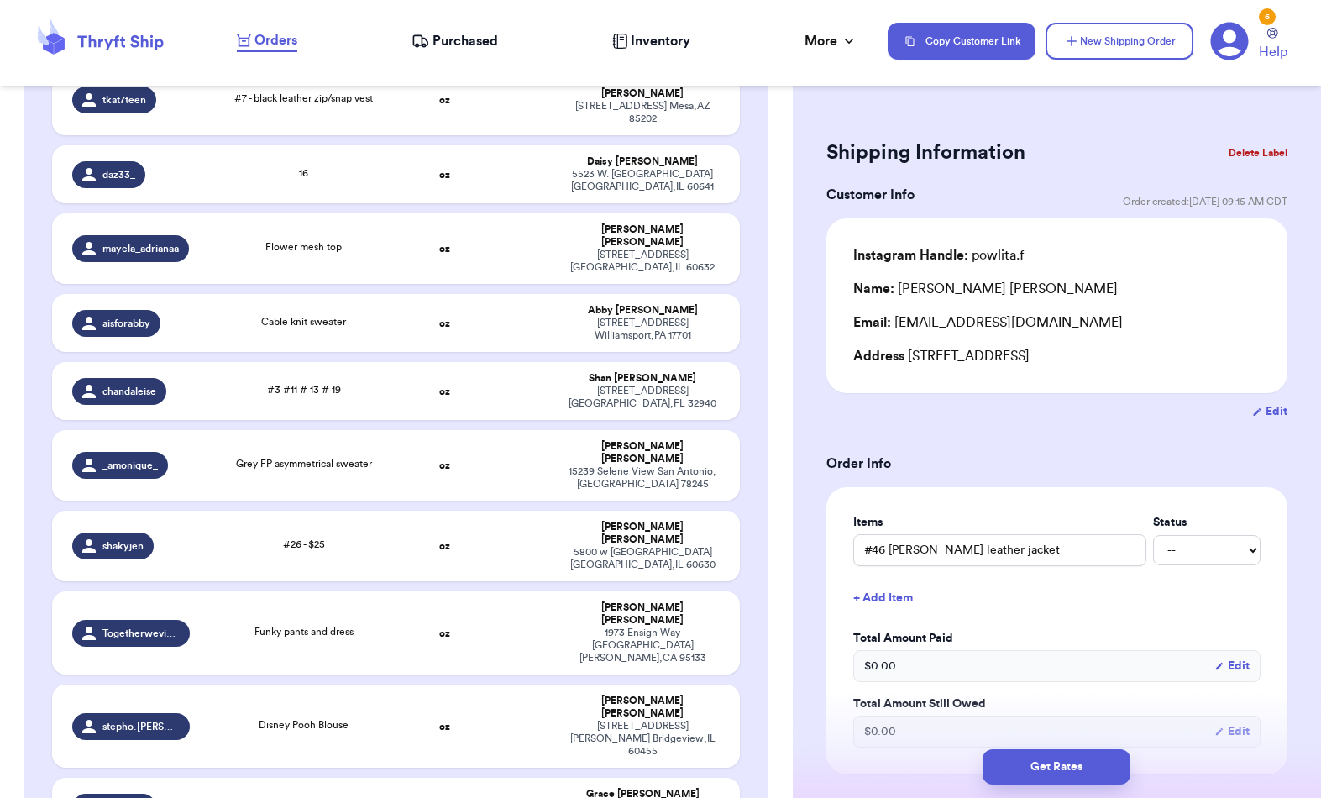
scroll to position [650, 0]
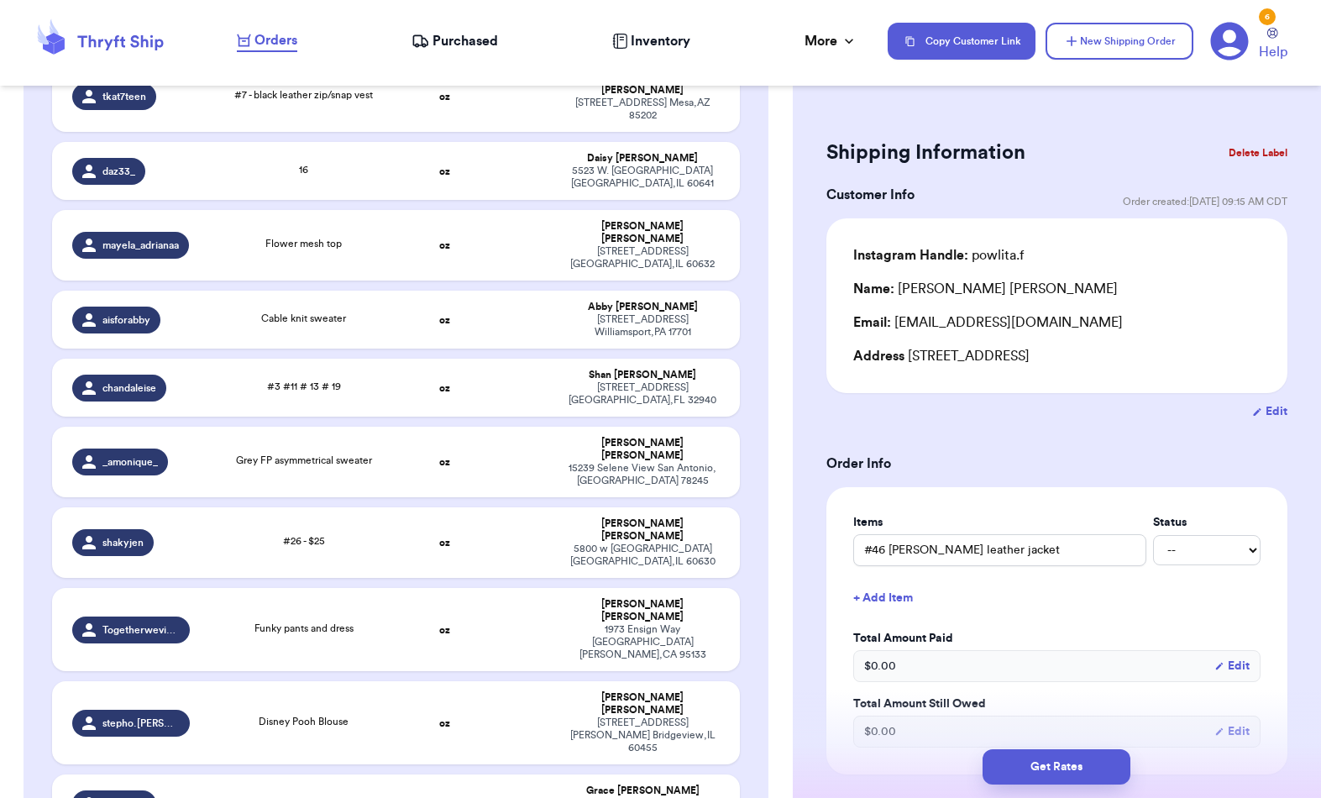
click at [231, 244] on td "Flower mesh top" at bounding box center [303, 245] width 207 height 71
type input "Flower mesh top"
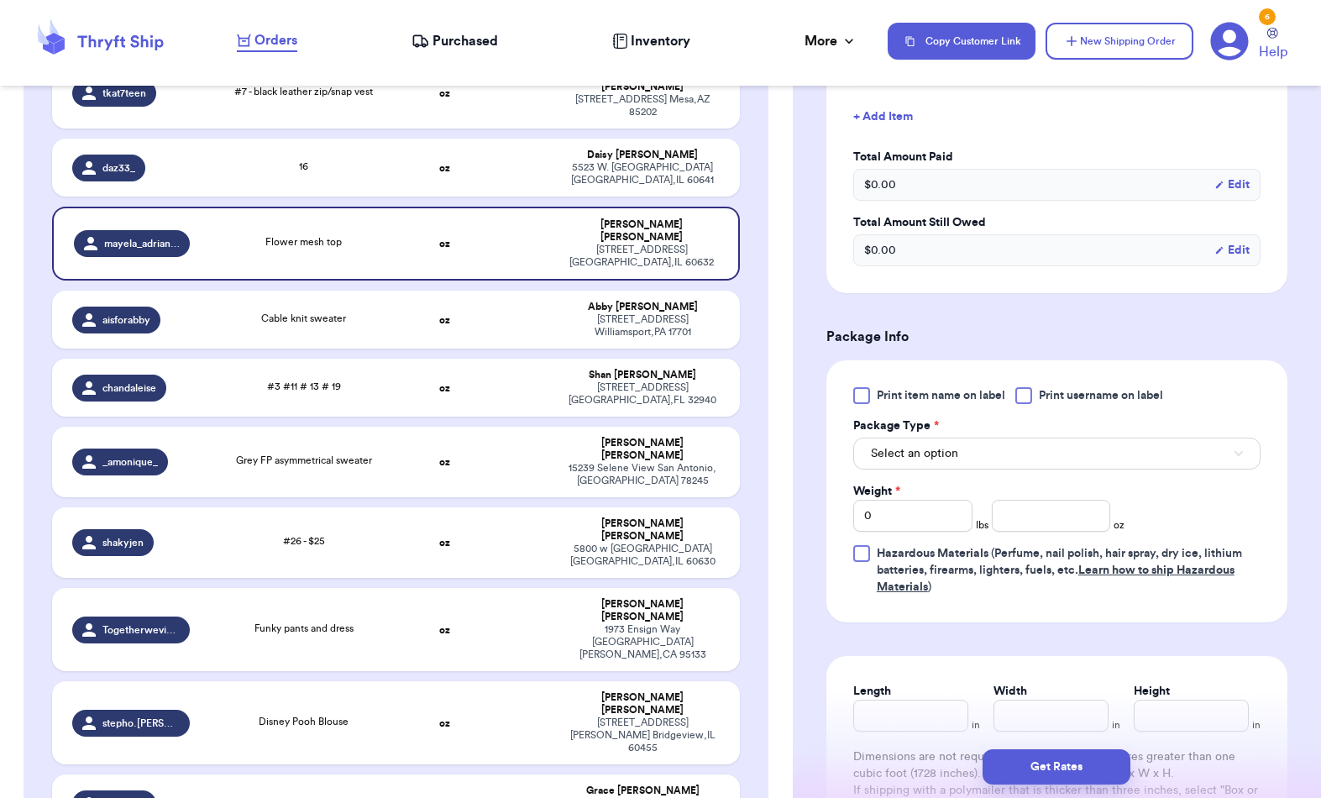
scroll to position [474, 0]
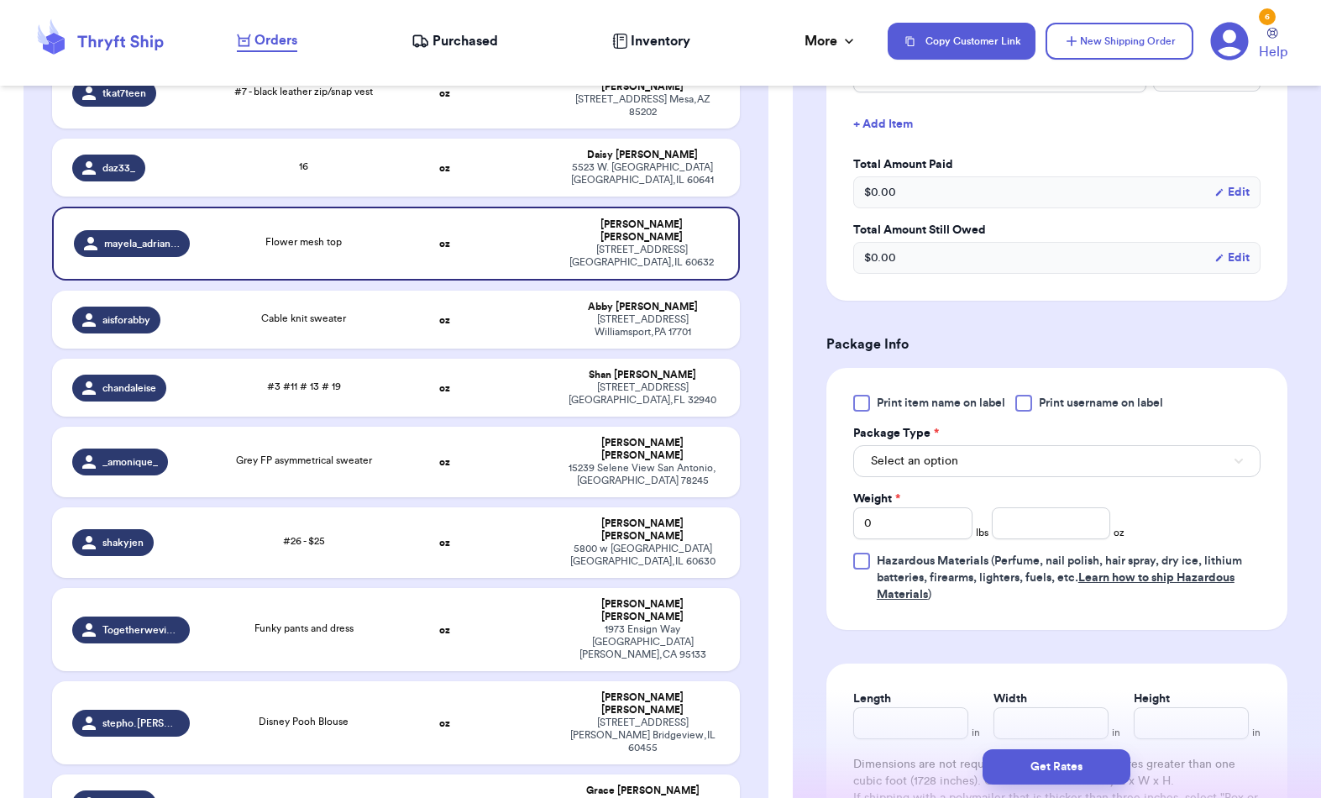
click at [1184, 458] on button "Select an option" at bounding box center [1056, 461] width 407 height 32
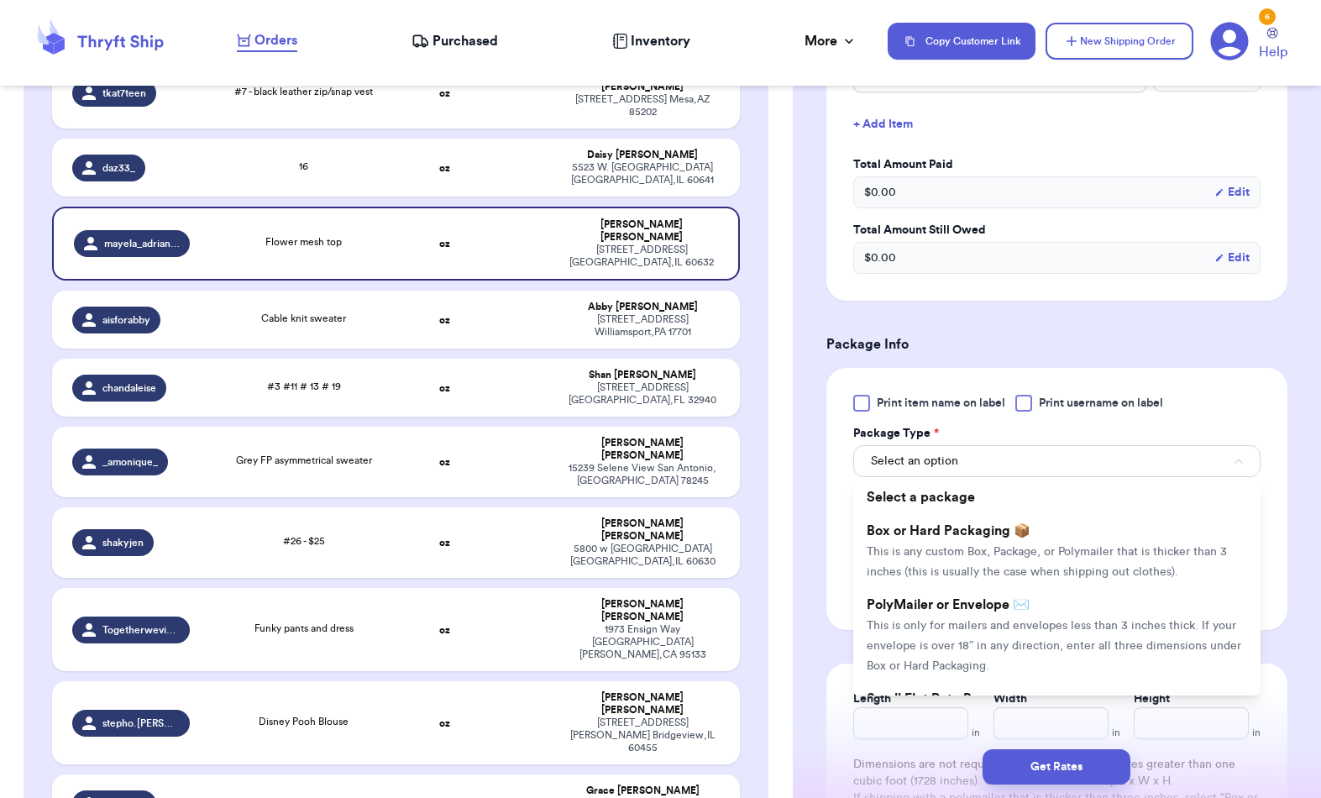
click at [1061, 628] on li "PolyMailer or Envelope ✉️ This is only for mailers and envelopes less than 3 in…" at bounding box center [1056, 635] width 407 height 94
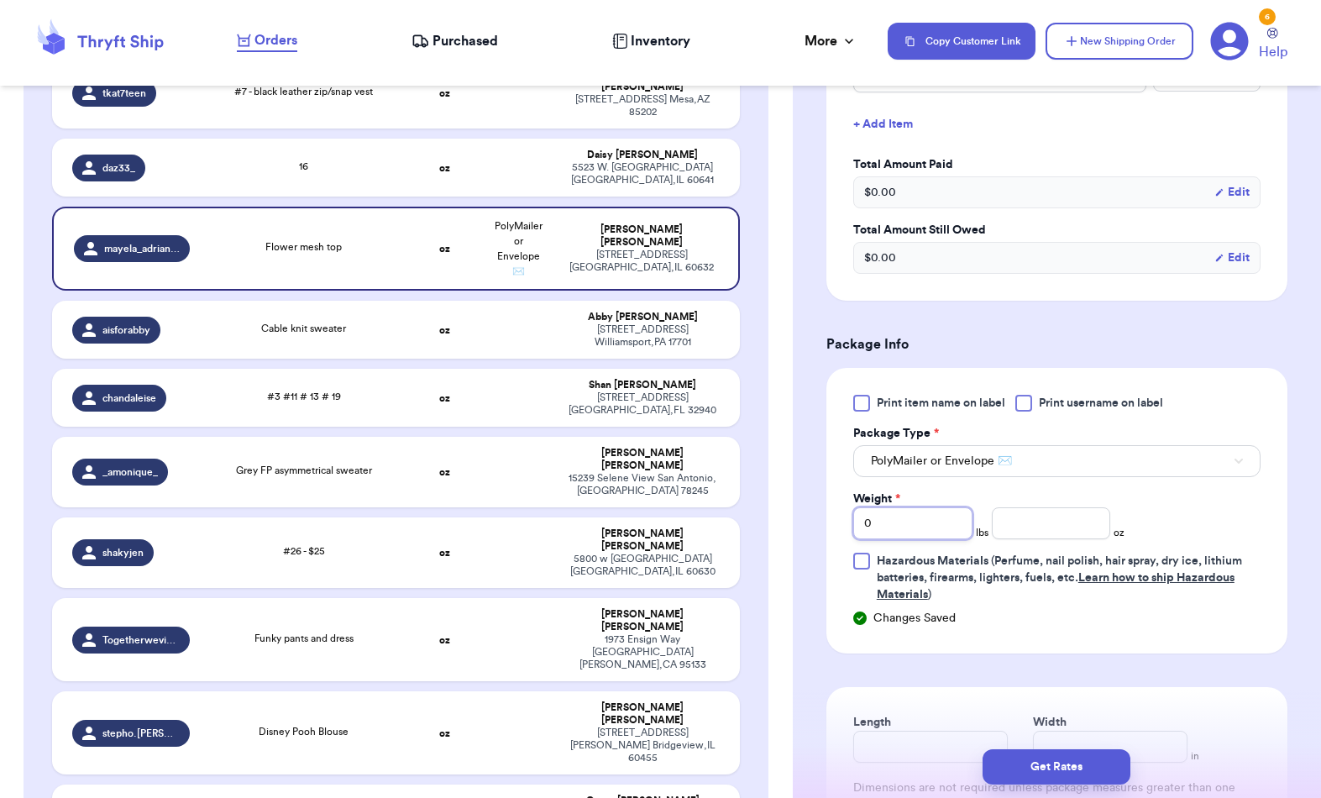
click at [931, 513] on input "0" at bounding box center [912, 523] width 119 height 32
type input "1"
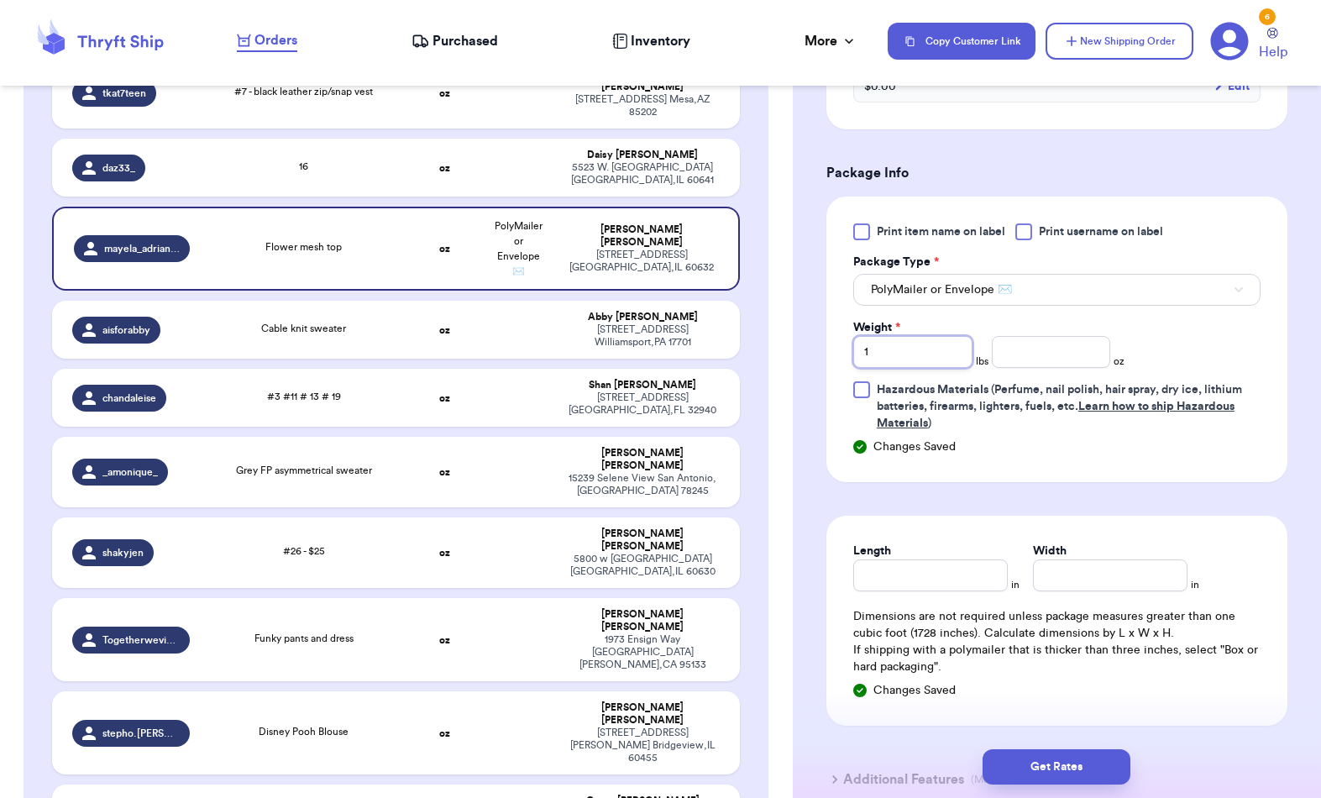
scroll to position [652, 0]
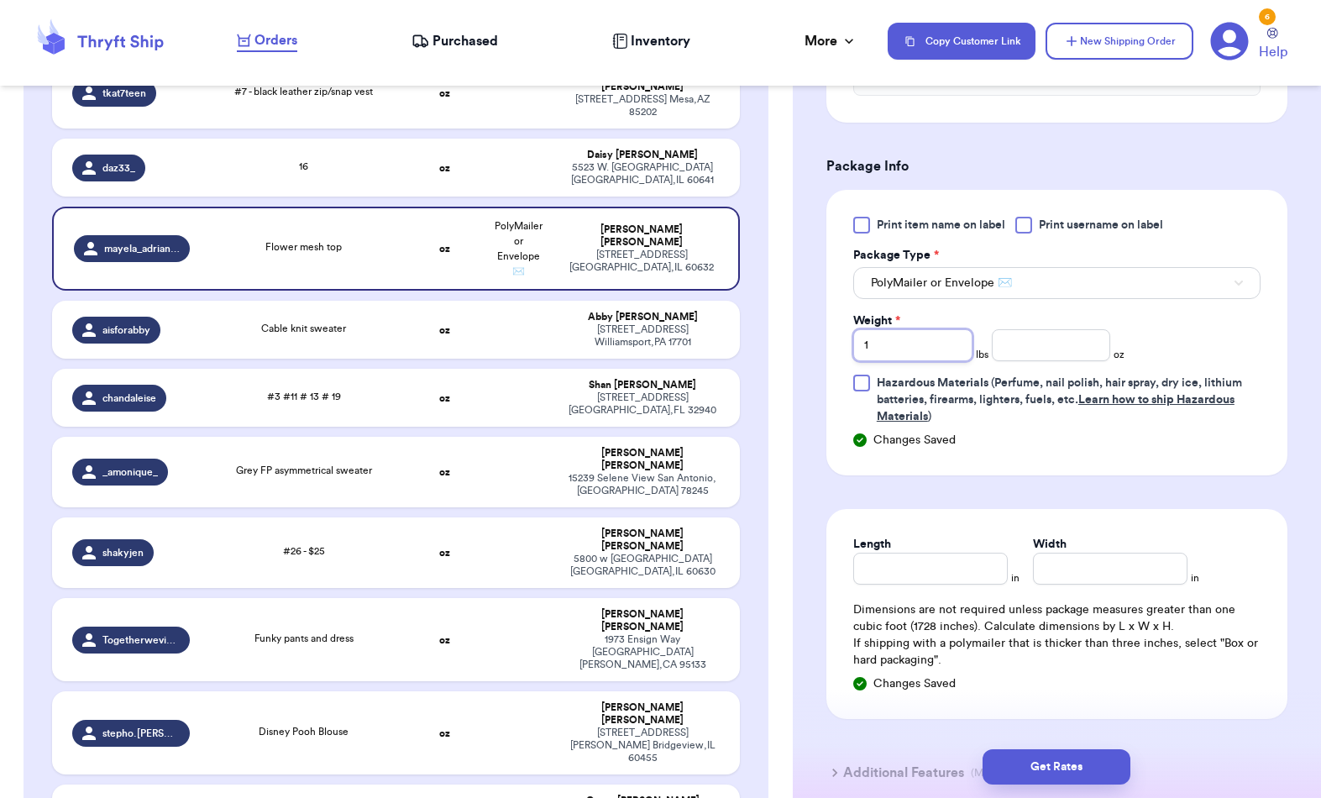
type input "1"
click at [959, 574] on input "Length" at bounding box center [930, 569] width 155 height 32
type input "6"
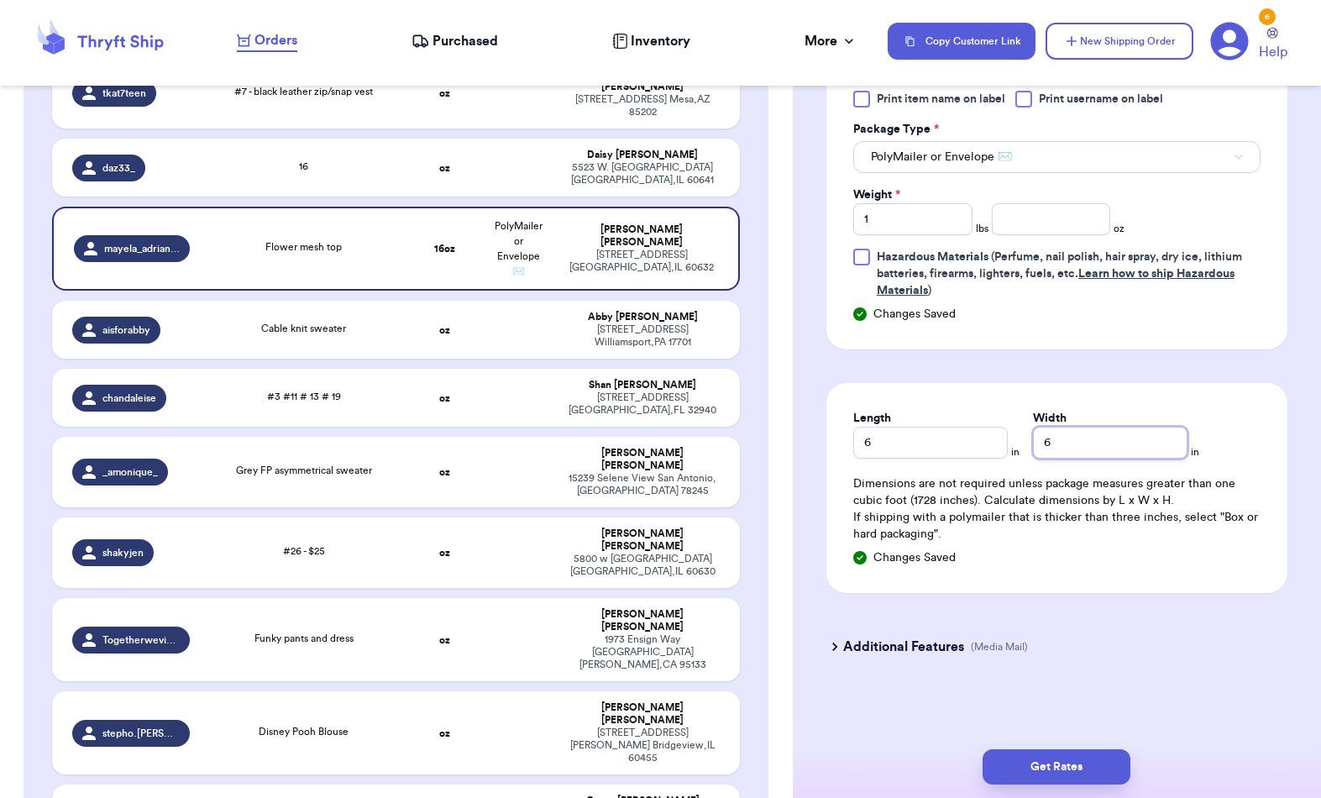
scroll to position [778, 0]
type input "6"
click at [1073, 749] on button "Get Rates" at bounding box center [1057, 766] width 148 height 35
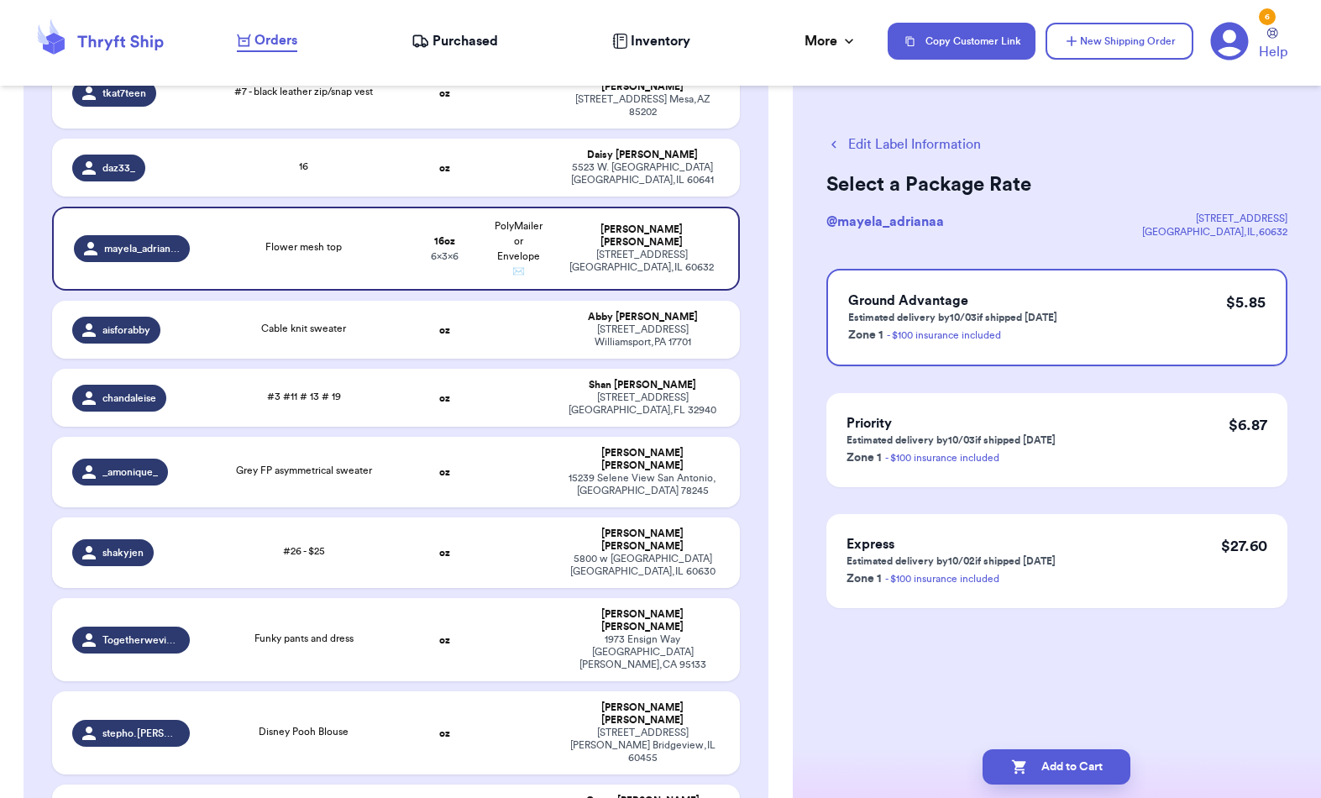
scroll to position [0, 0]
click at [1070, 749] on button "Add to Cart" at bounding box center [1057, 766] width 148 height 35
checkbox input "true"
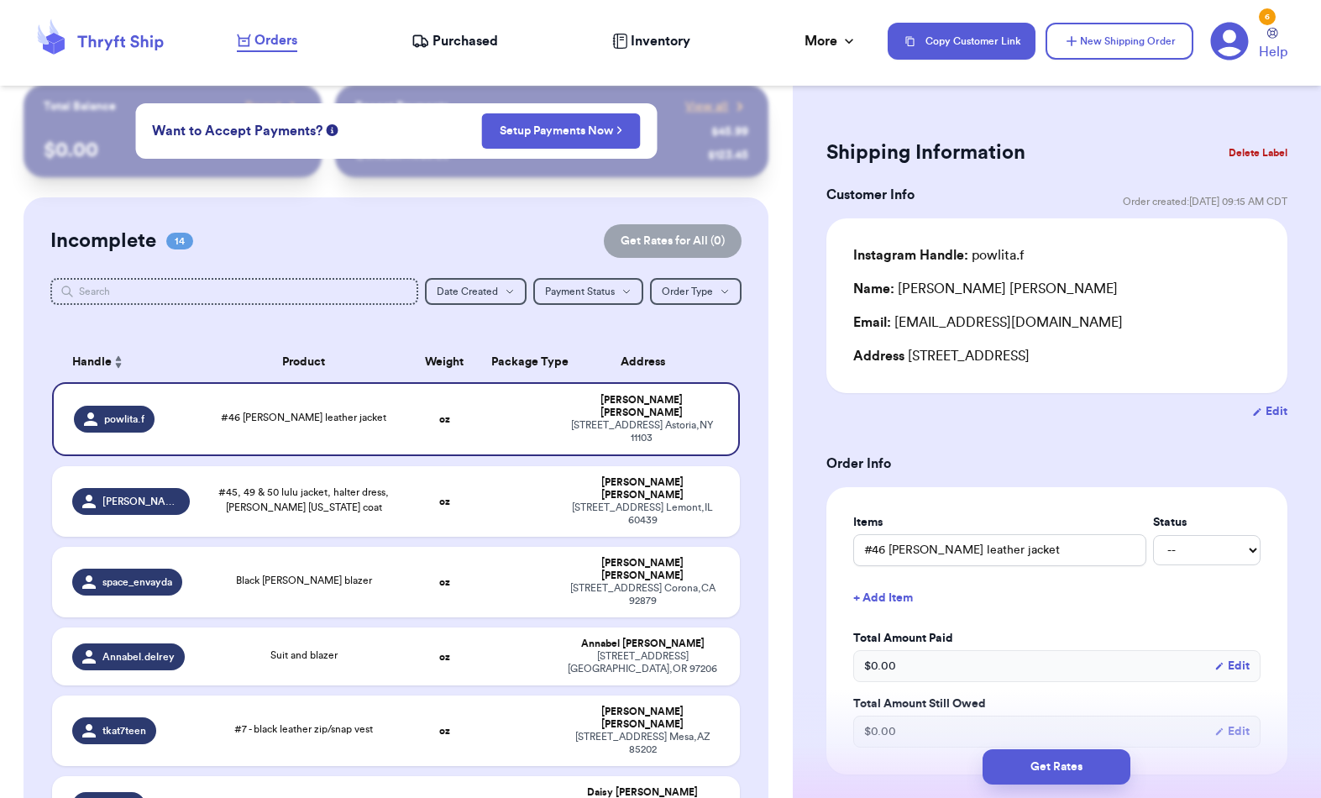
scroll to position [85, 0]
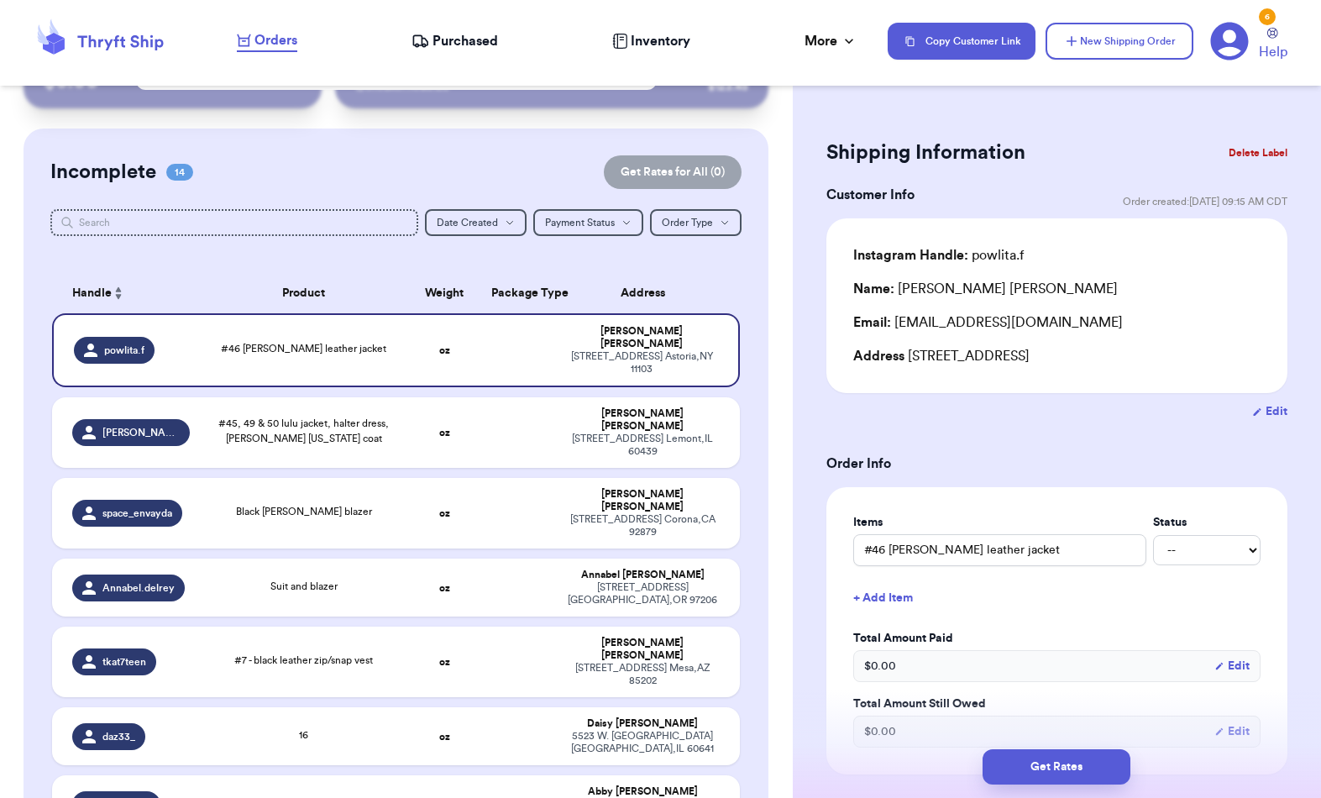
click at [393, 359] on div "#46 [PERSON_NAME] leather jacket" at bounding box center [303, 350] width 187 height 18
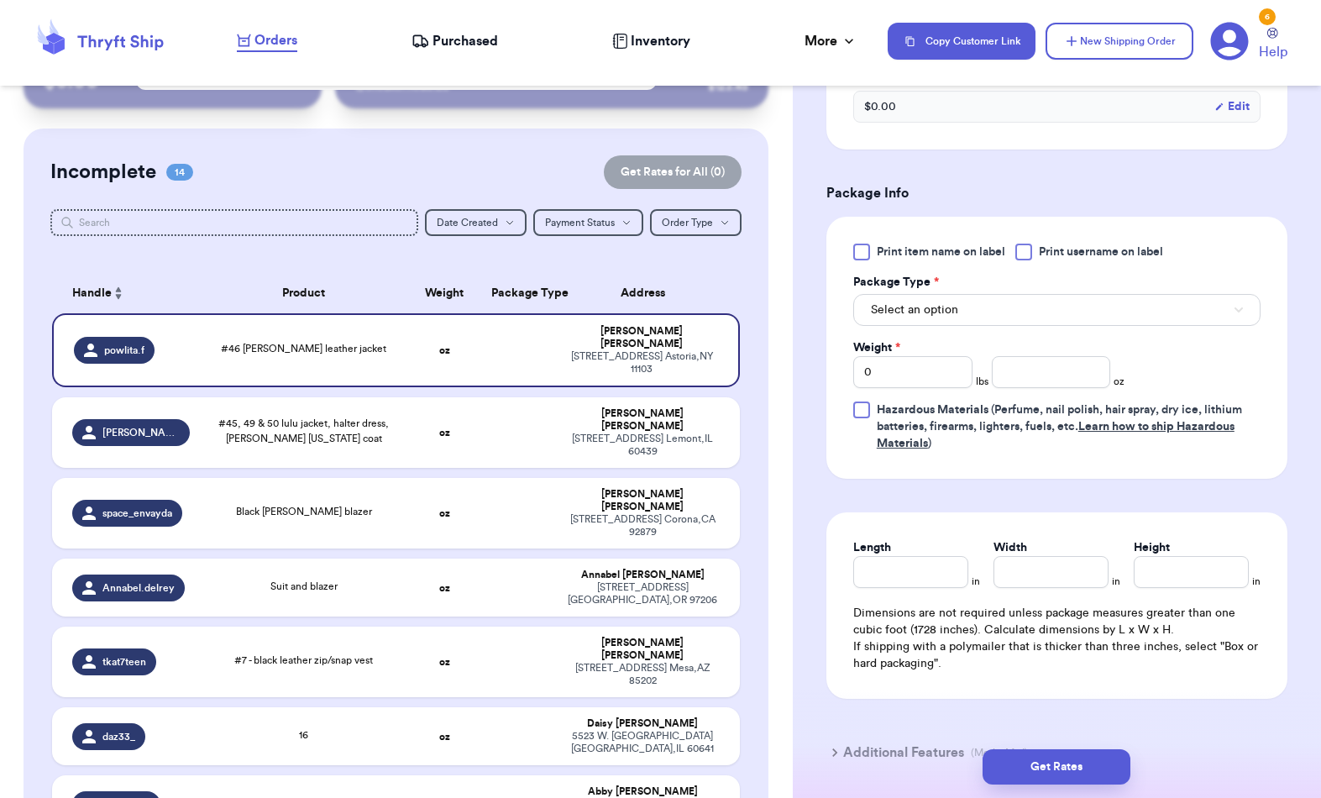
scroll to position [600, 0]
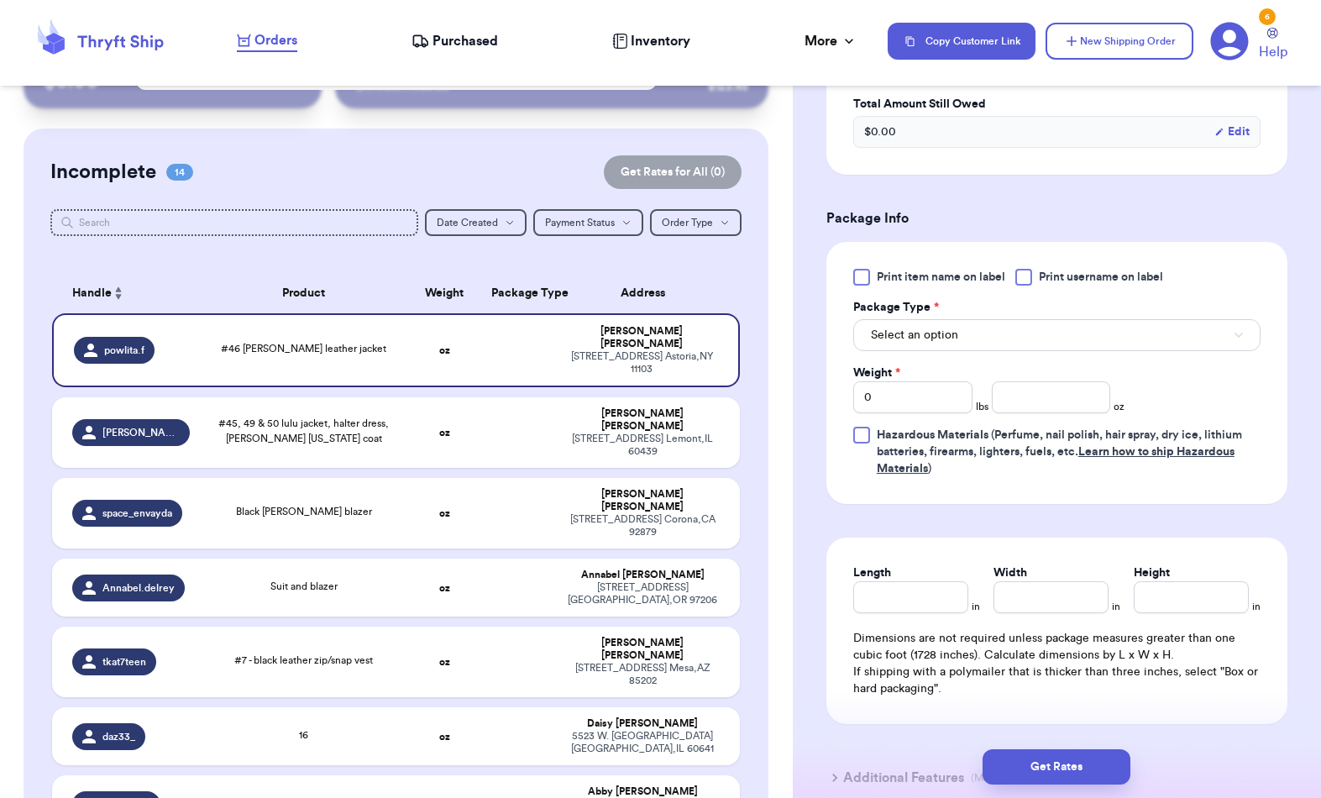
click at [1205, 312] on div "Package Type *" at bounding box center [1056, 307] width 407 height 17
click at [1206, 338] on button "Select an option" at bounding box center [1056, 335] width 407 height 32
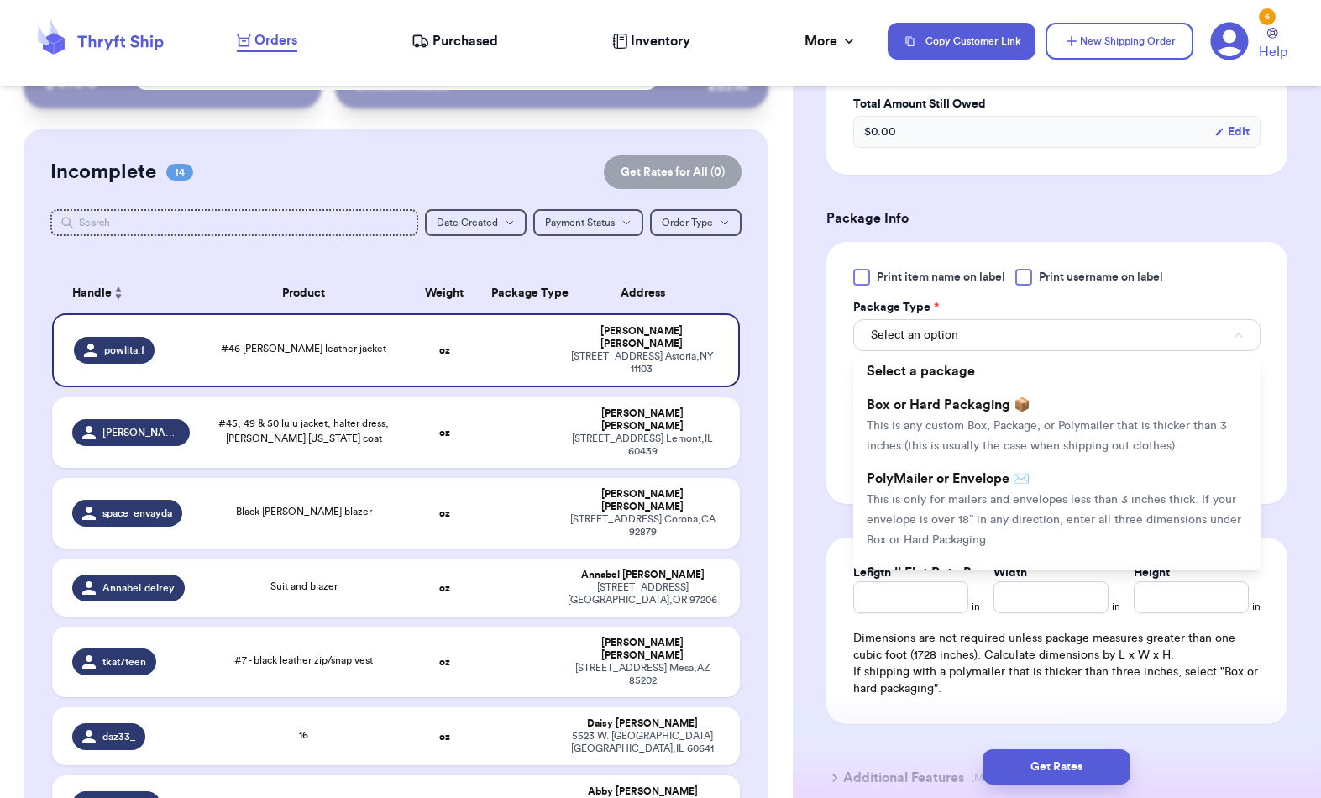
click at [1064, 510] on span "This is only for mailers and envelopes less than 3 inches thick. If your envelo…" at bounding box center [1054, 520] width 375 height 52
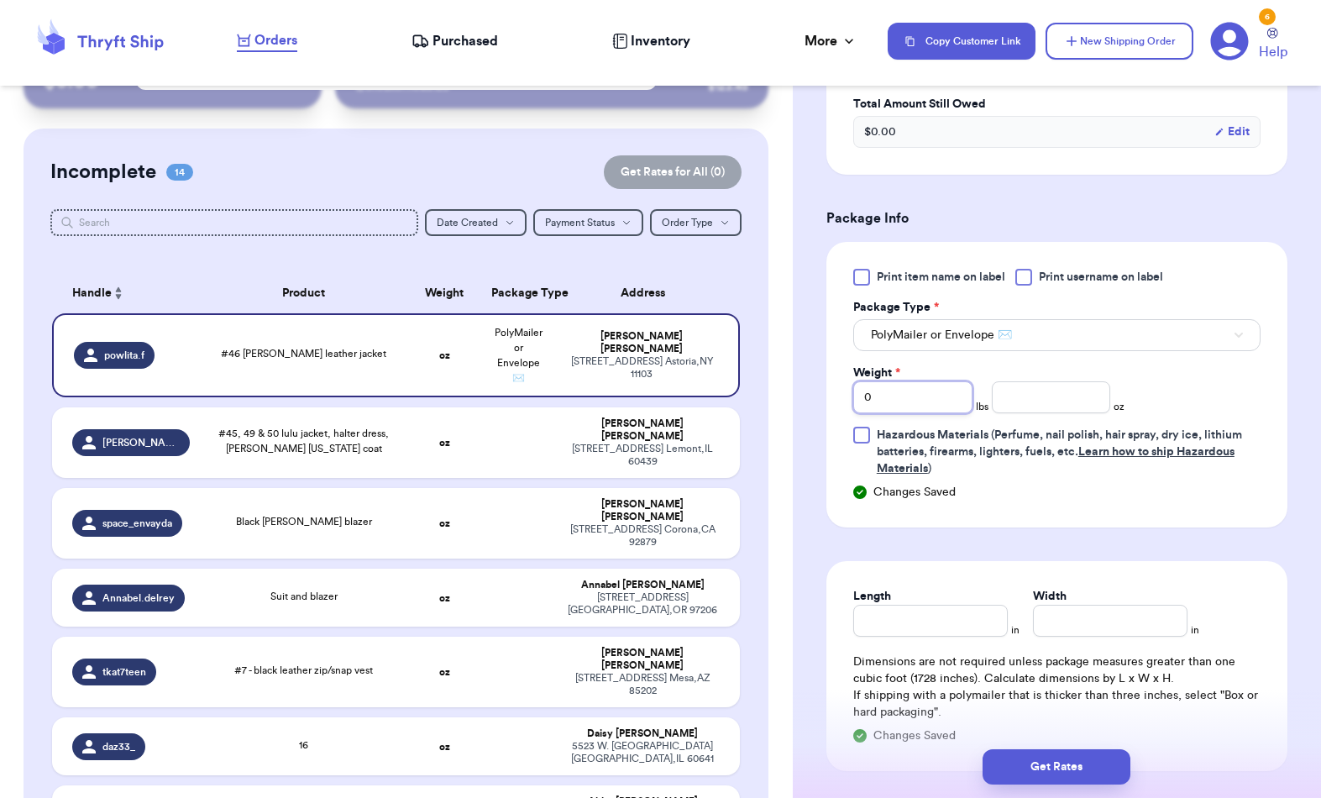
click at [940, 388] on input "0" at bounding box center [912, 397] width 119 height 32
type input "2"
type input "10"
type input "8"
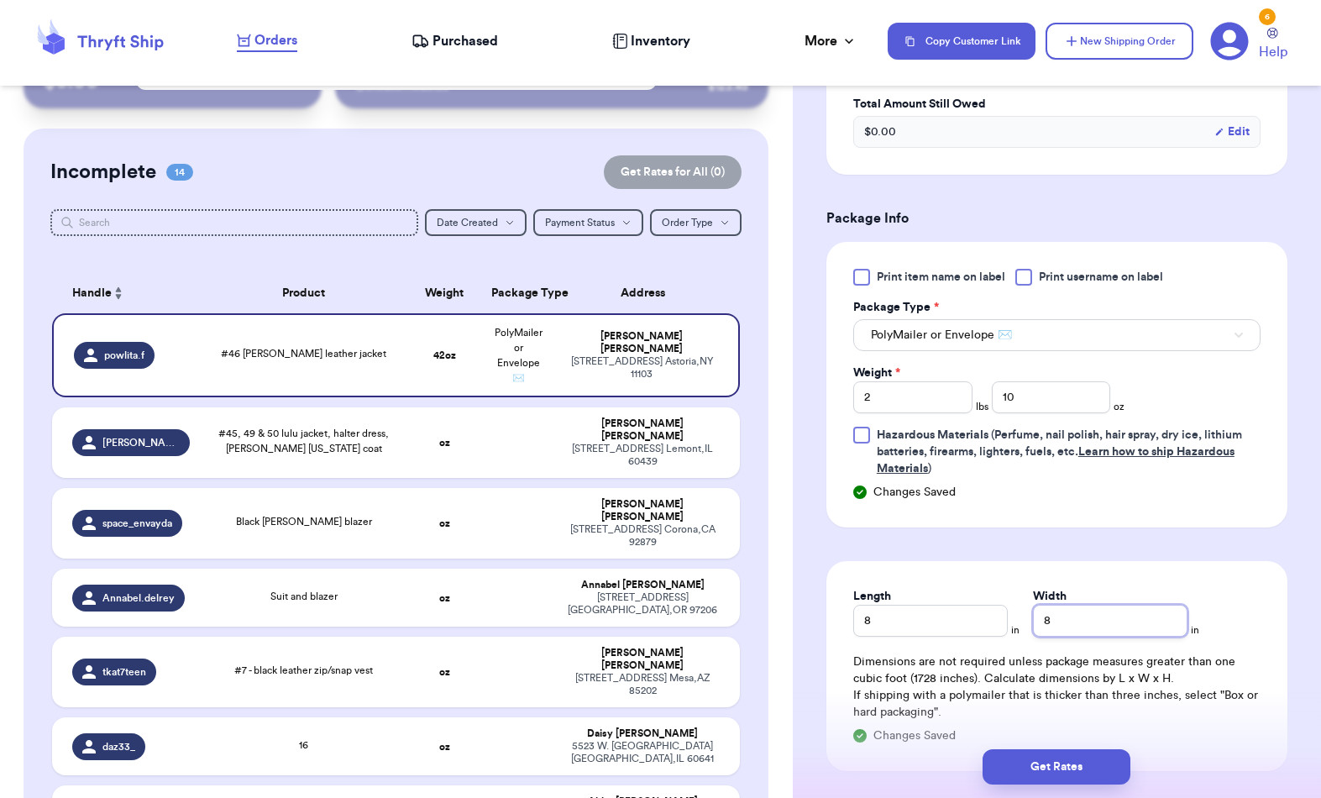
type input "8"
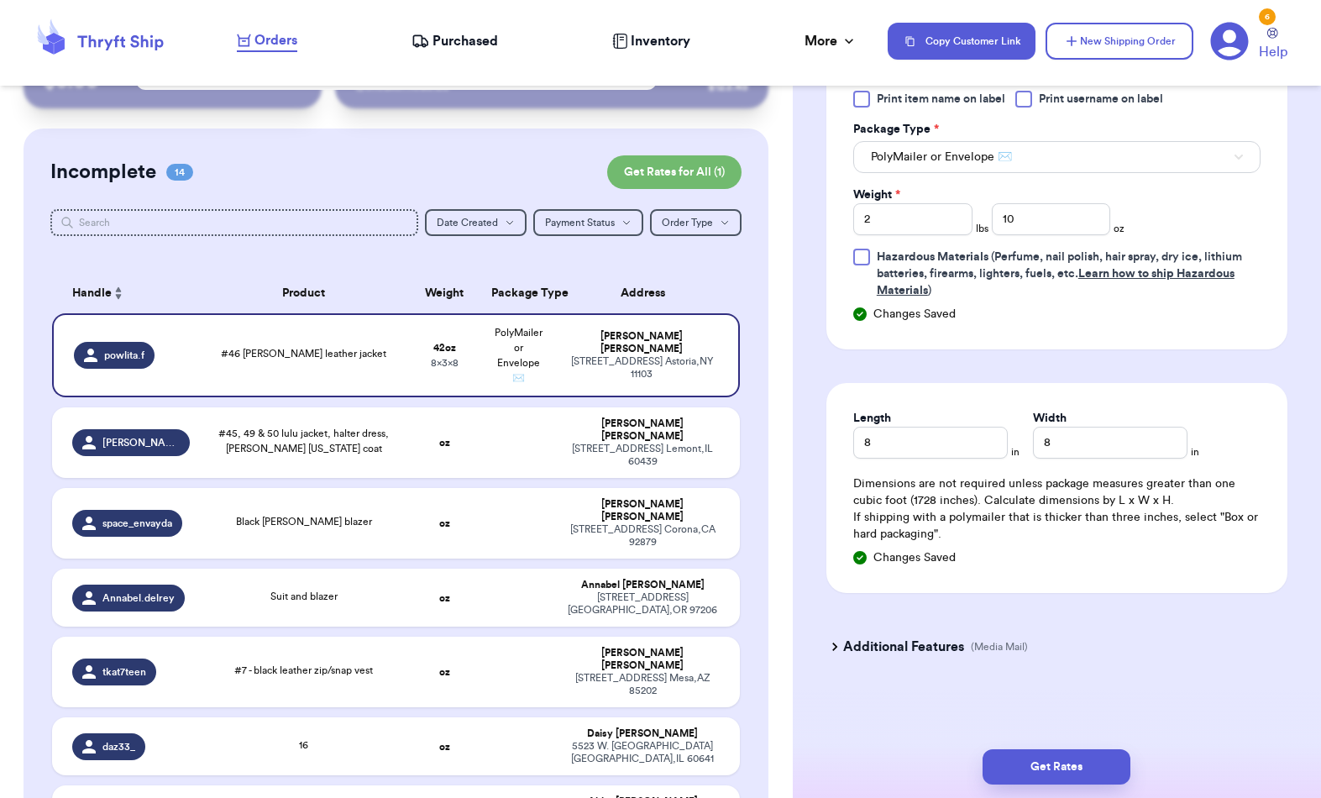
scroll to position [778, 0]
click at [1065, 749] on button "Get Rates" at bounding box center [1057, 766] width 148 height 35
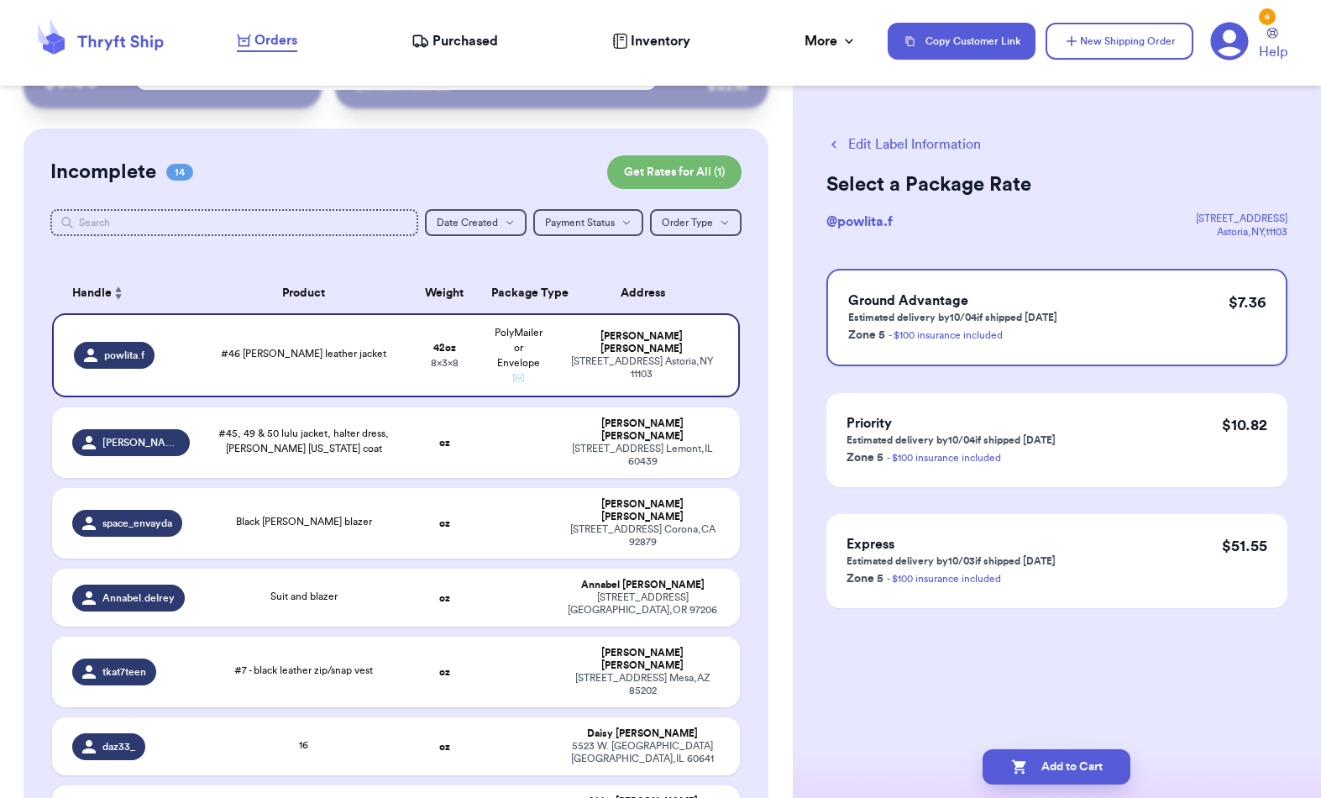
click at [1114, 749] on button "Add to Cart" at bounding box center [1057, 766] width 148 height 35
checkbox input "true"
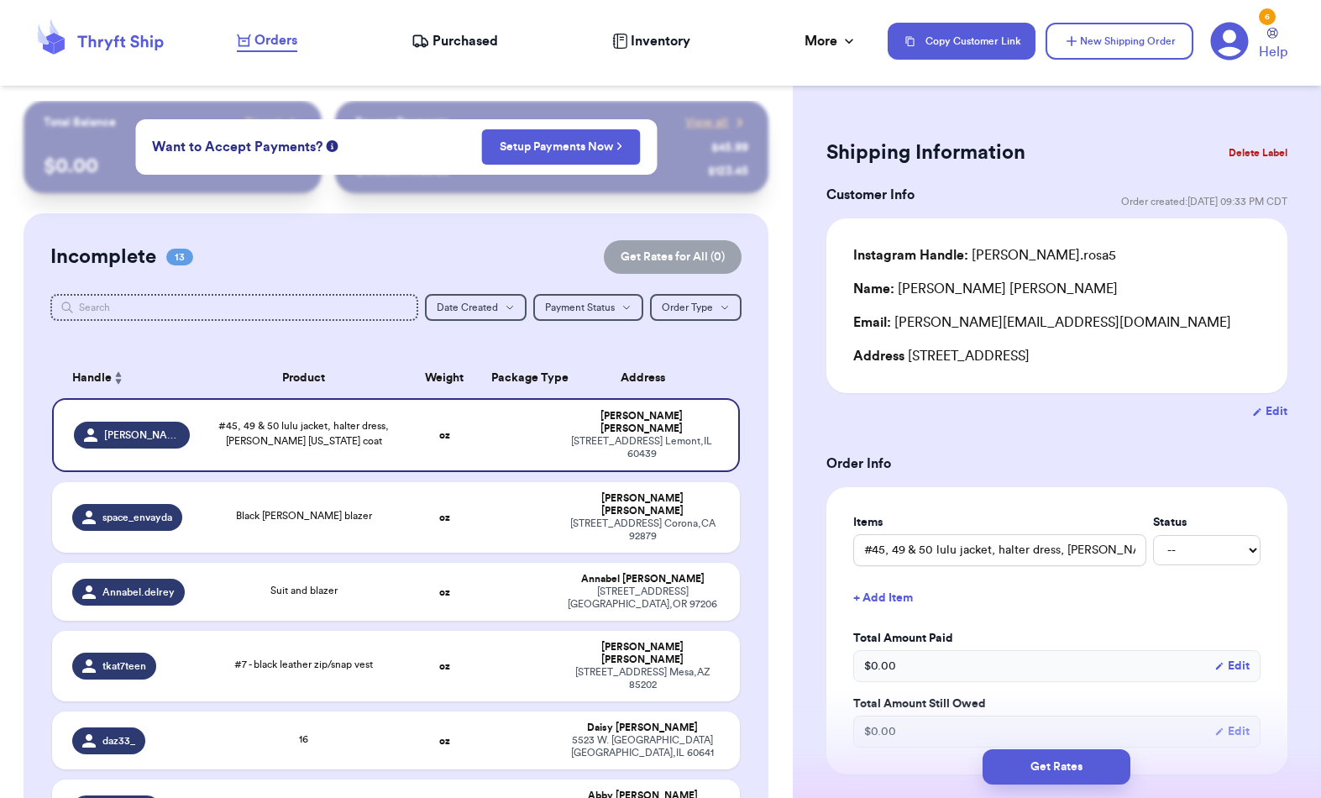
click at [1125, 43] on button "New Shipping Order" at bounding box center [1120, 41] width 148 height 37
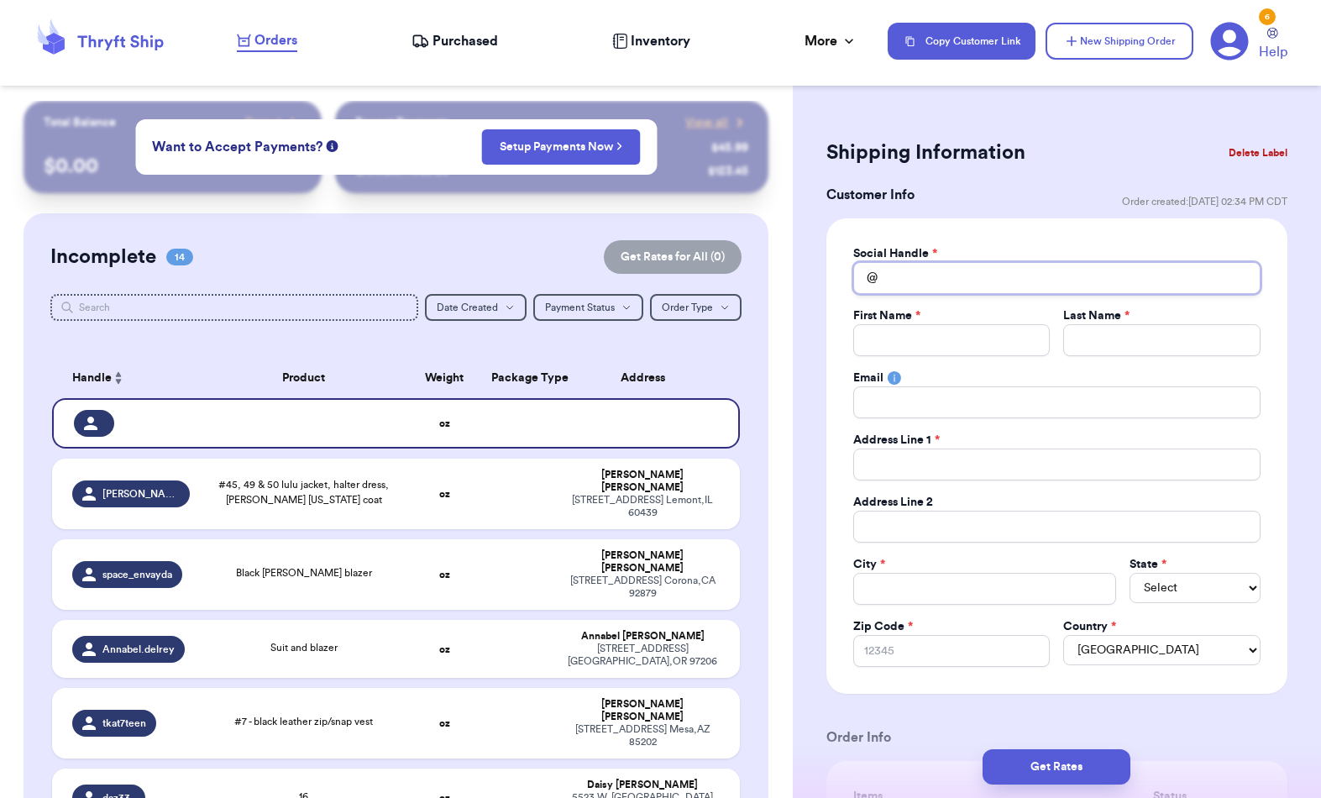
click at [937, 277] on input "Total Amount Paid" at bounding box center [1056, 278] width 407 height 32
type input "X"
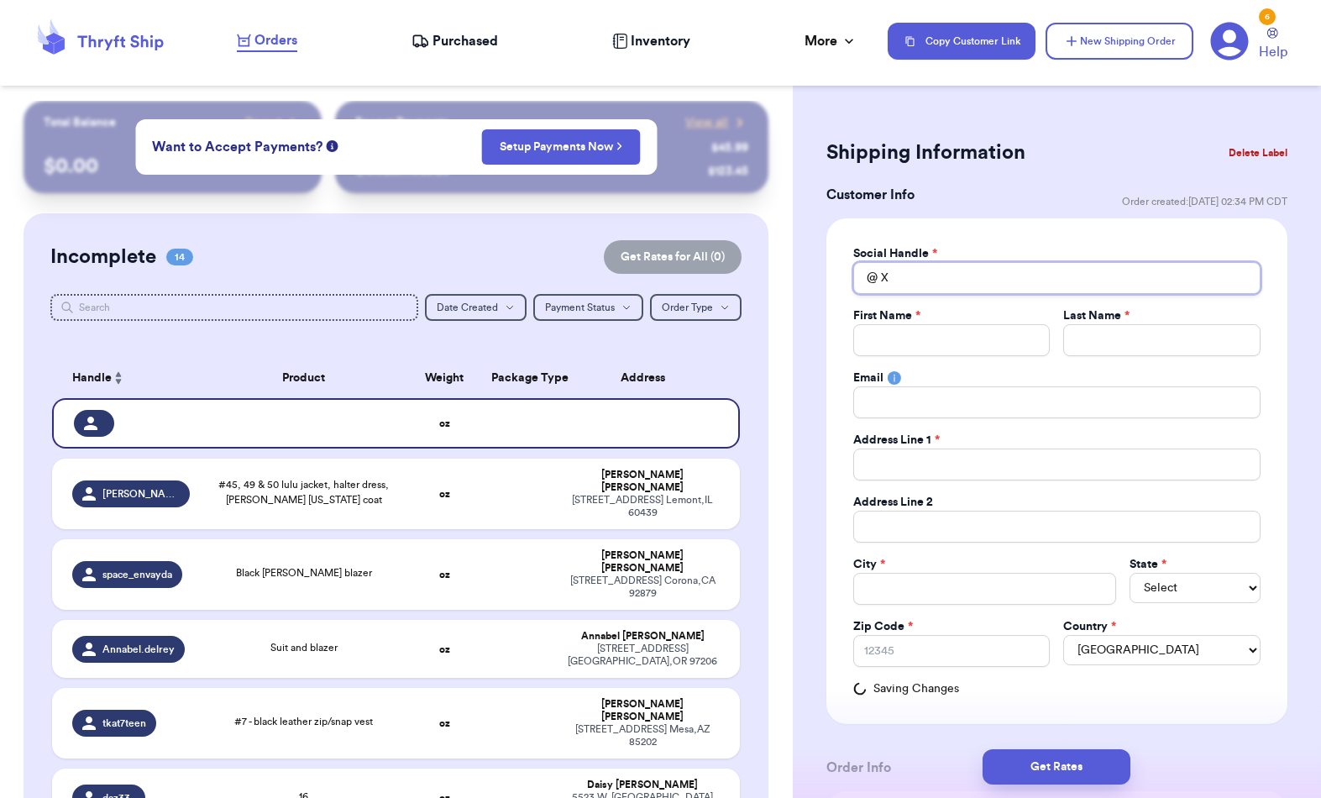
type input "Xa"
type input "Xan"
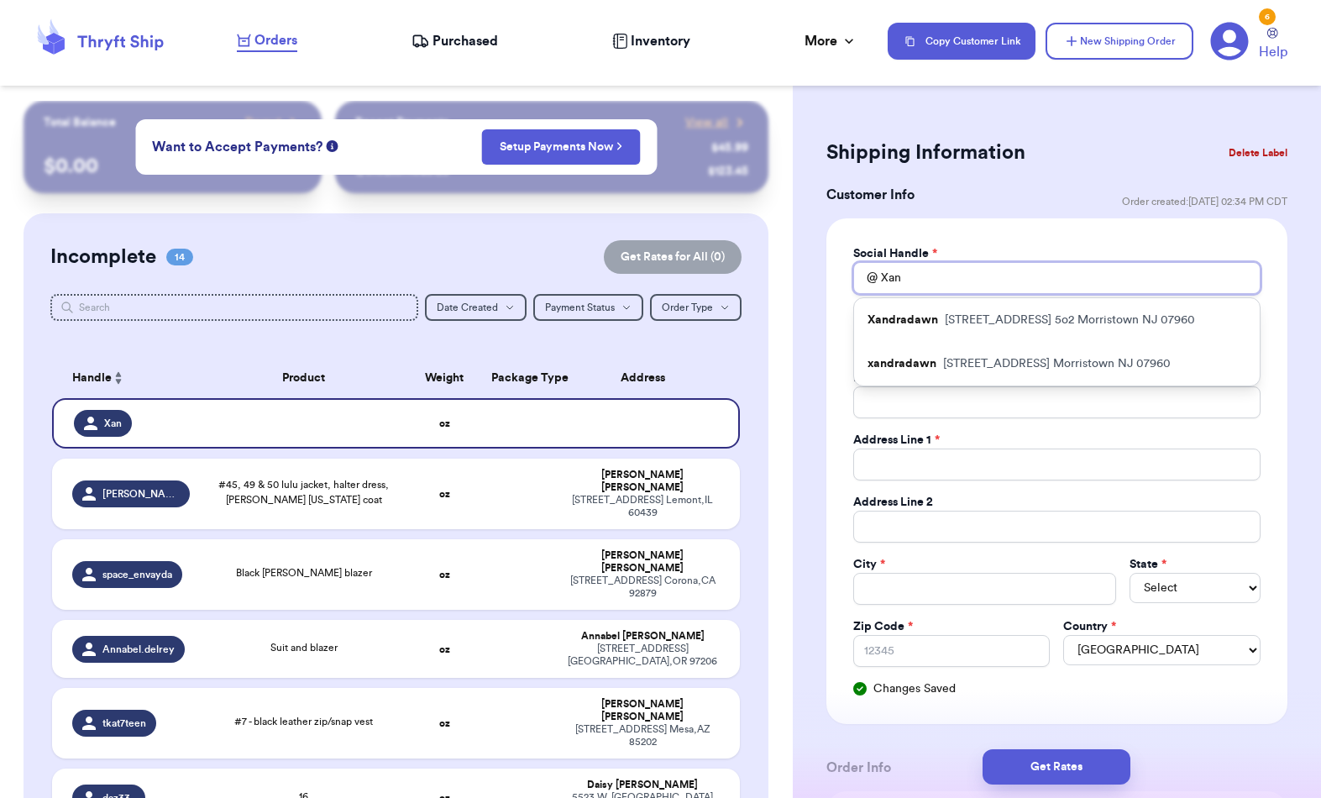
type input "Xan"
click at [1120, 308] on div "Xandradawn [STREET_ADDRESS] [STREET_ADDRESS]" at bounding box center [1057, 320] width 406 height 44
type input "Xandradawn"
type input "Lexi"
type input "[PERSON_NAME]"
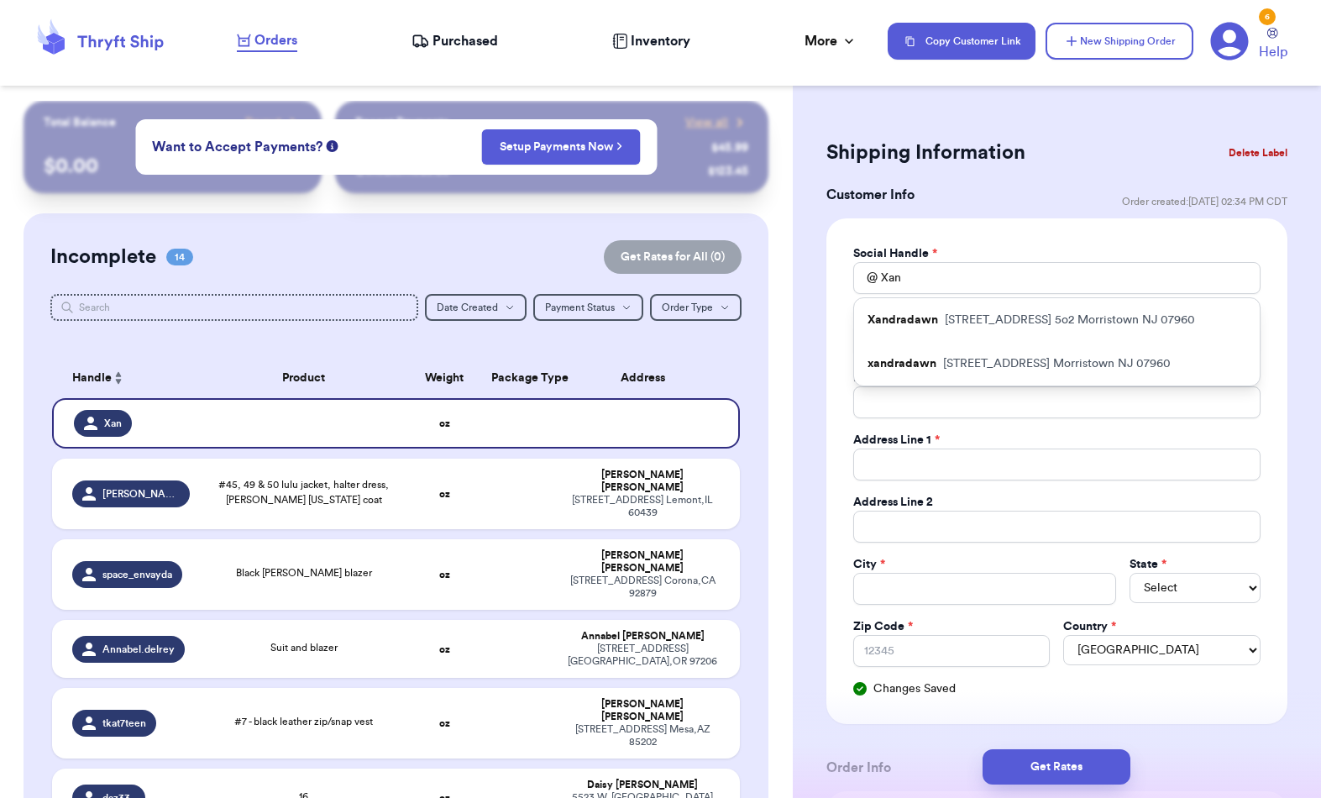
type input "[STREET_ADDRESS] 5o2"
type input "Morristown"
select select "NJ"
type input "07960"
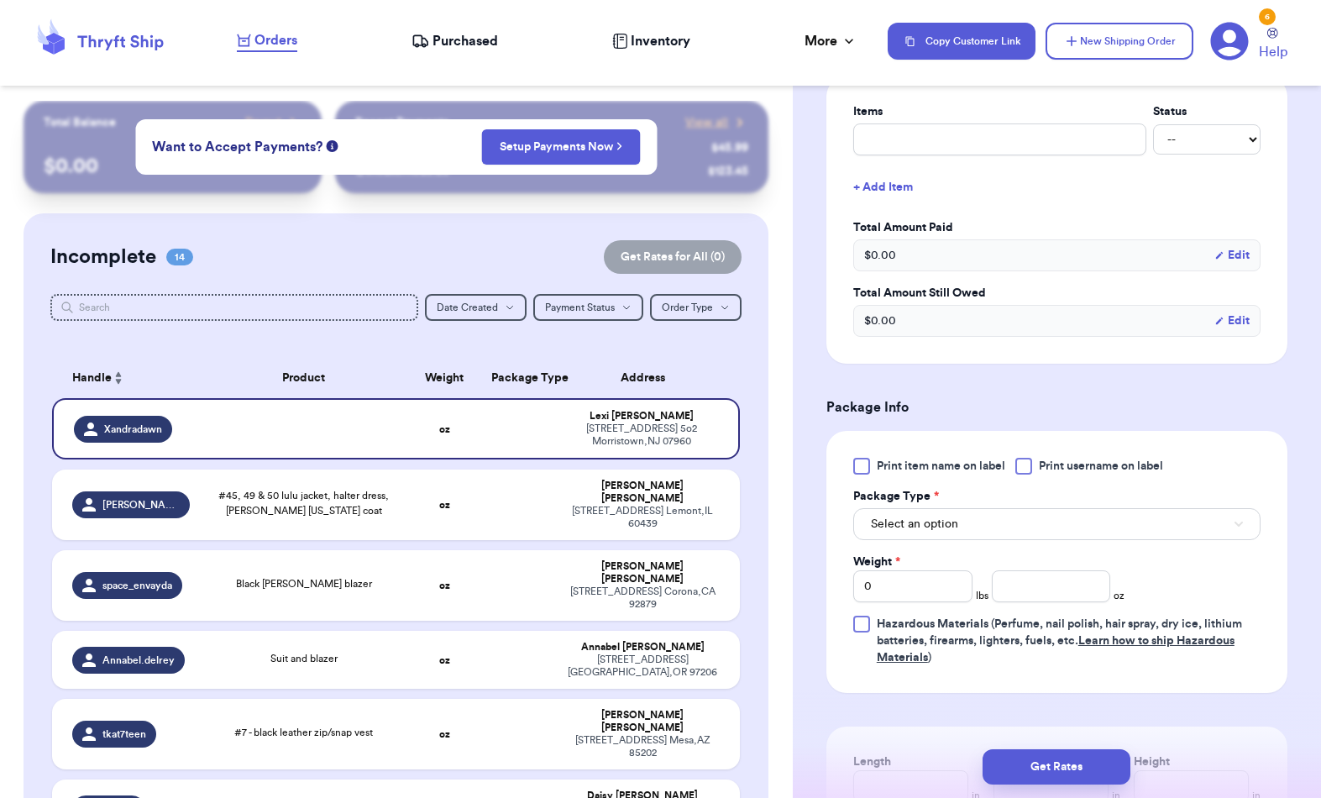
scroll to position [747, 0]
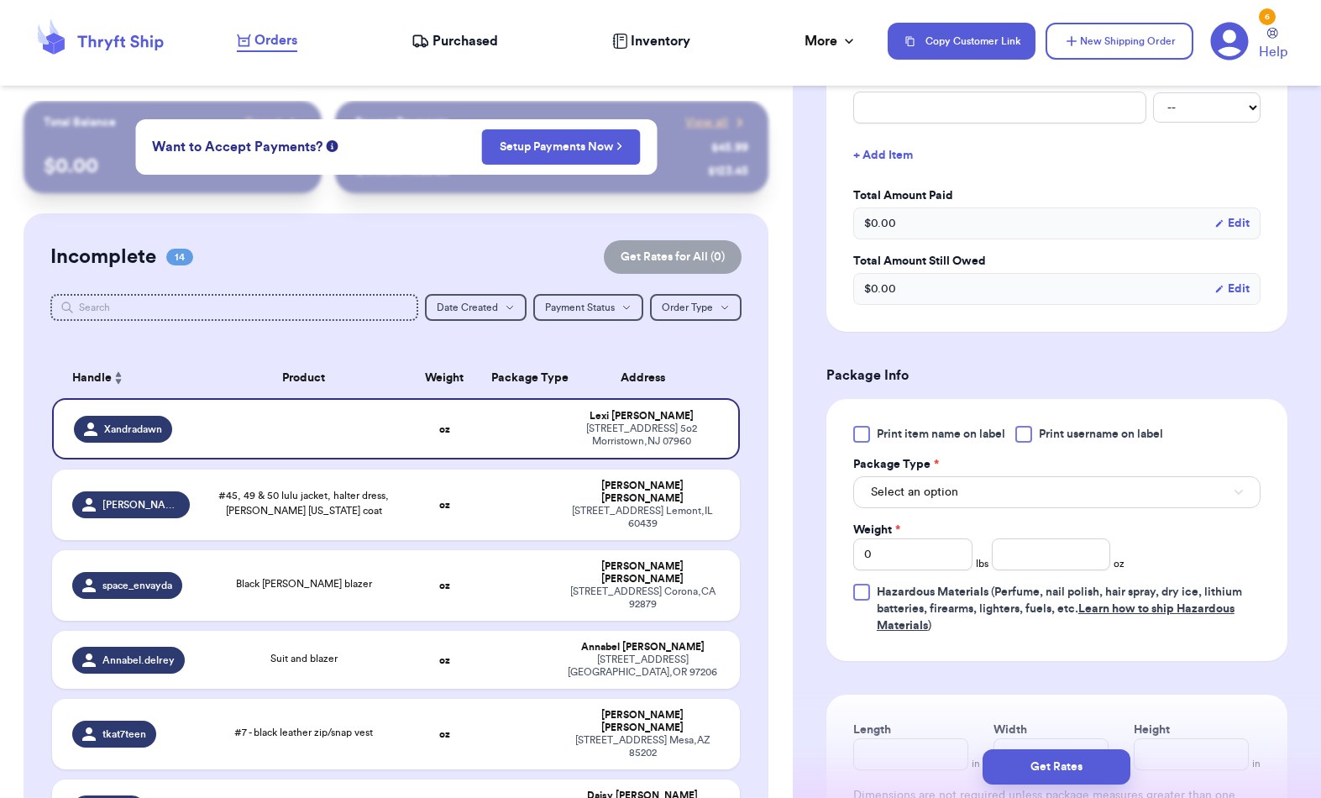
click at [1097, 479] on button "Select an option" at bounding box center [1056, 492] width 407 height 32
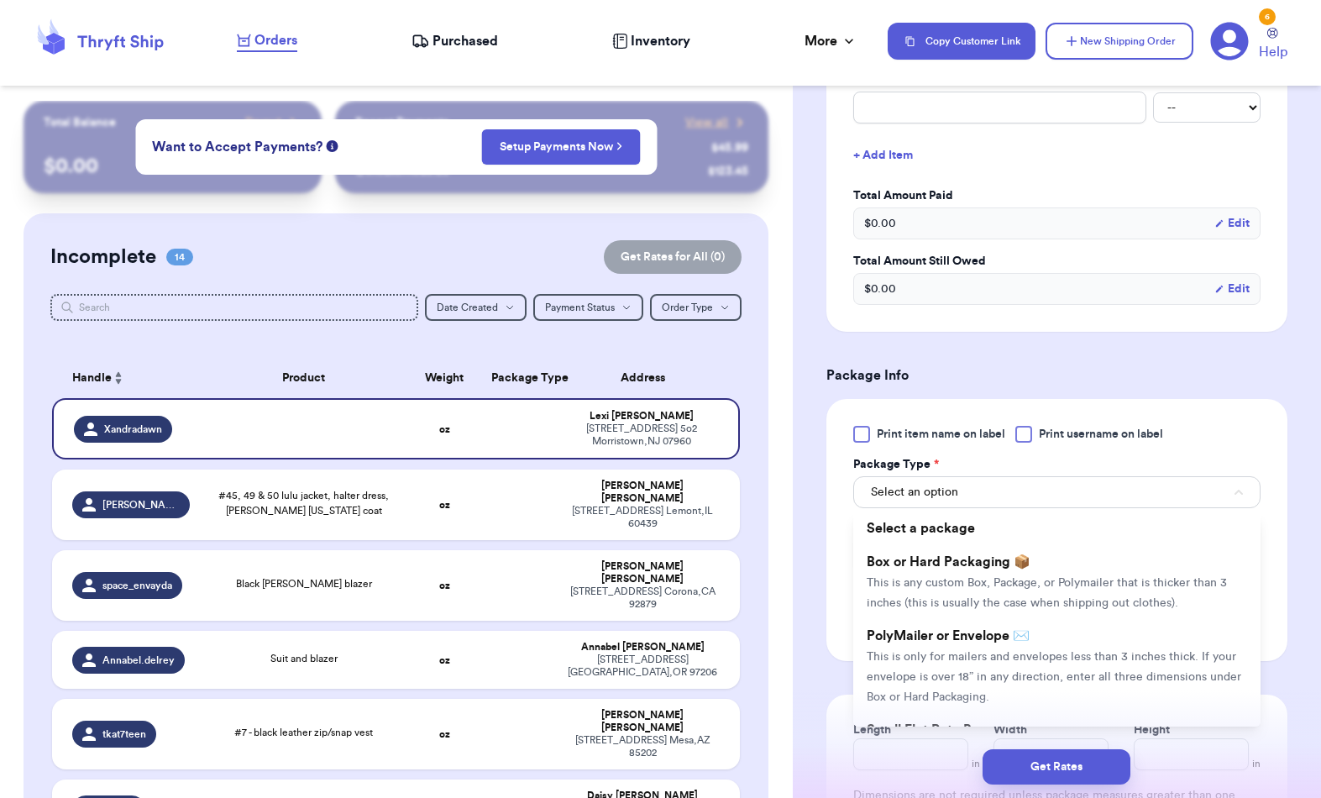
click at [1039, 654] on li "PolyMailer or Envelope ✉️ This is only for mailers and envelopes less than 3 in…" at bounding box center [1056, 666] width 407 height 94
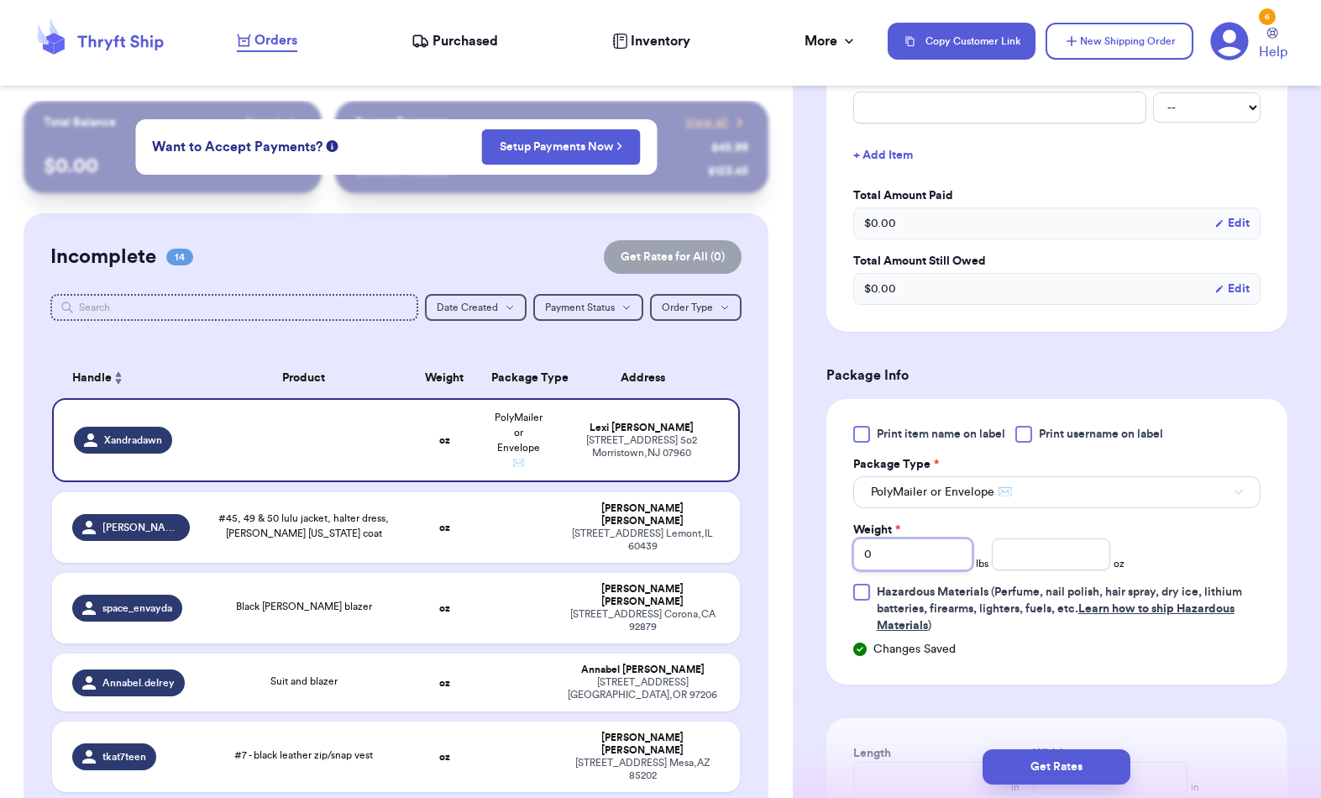
click at [957, 542] on input "0" at bounding box center [912, 554] width 119 height 32
type input "1"
type input "9"
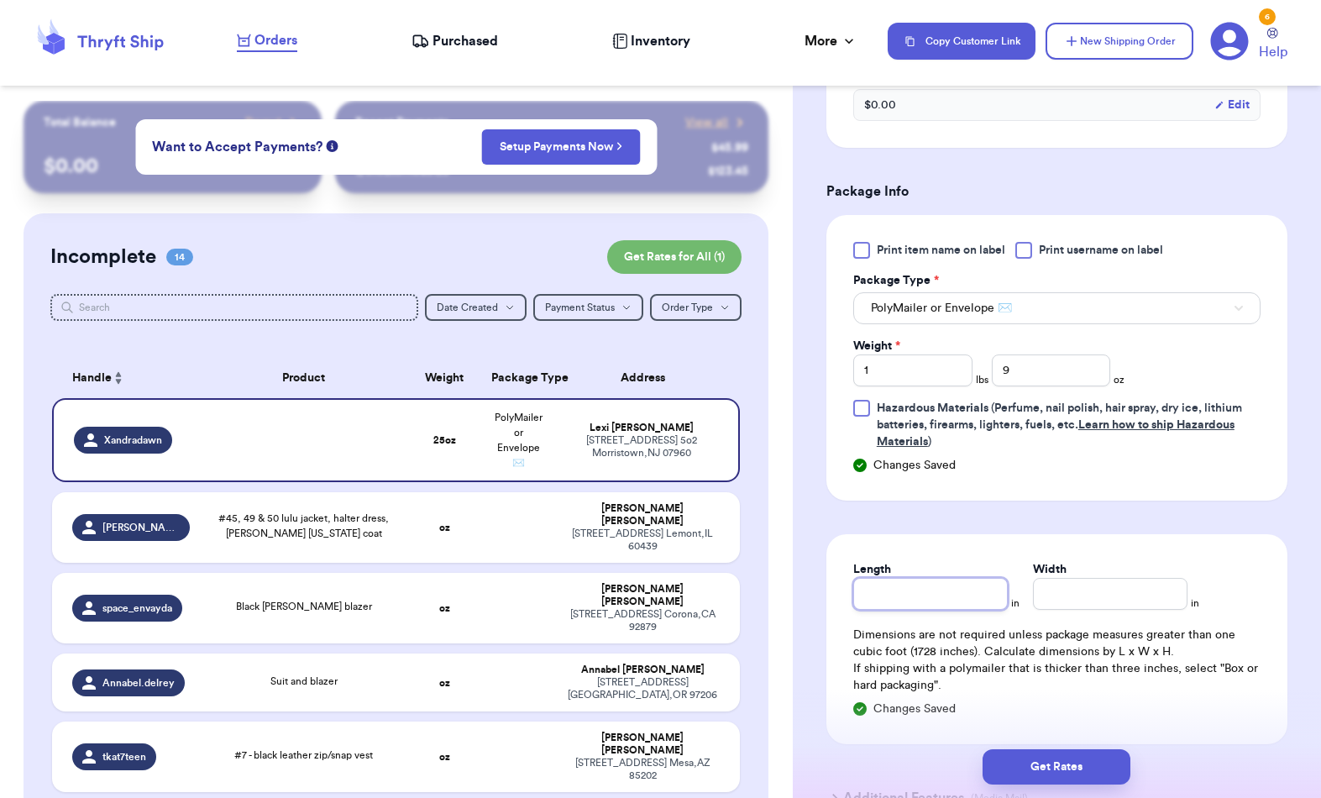
scroll to position [931, 0]
type input "8"
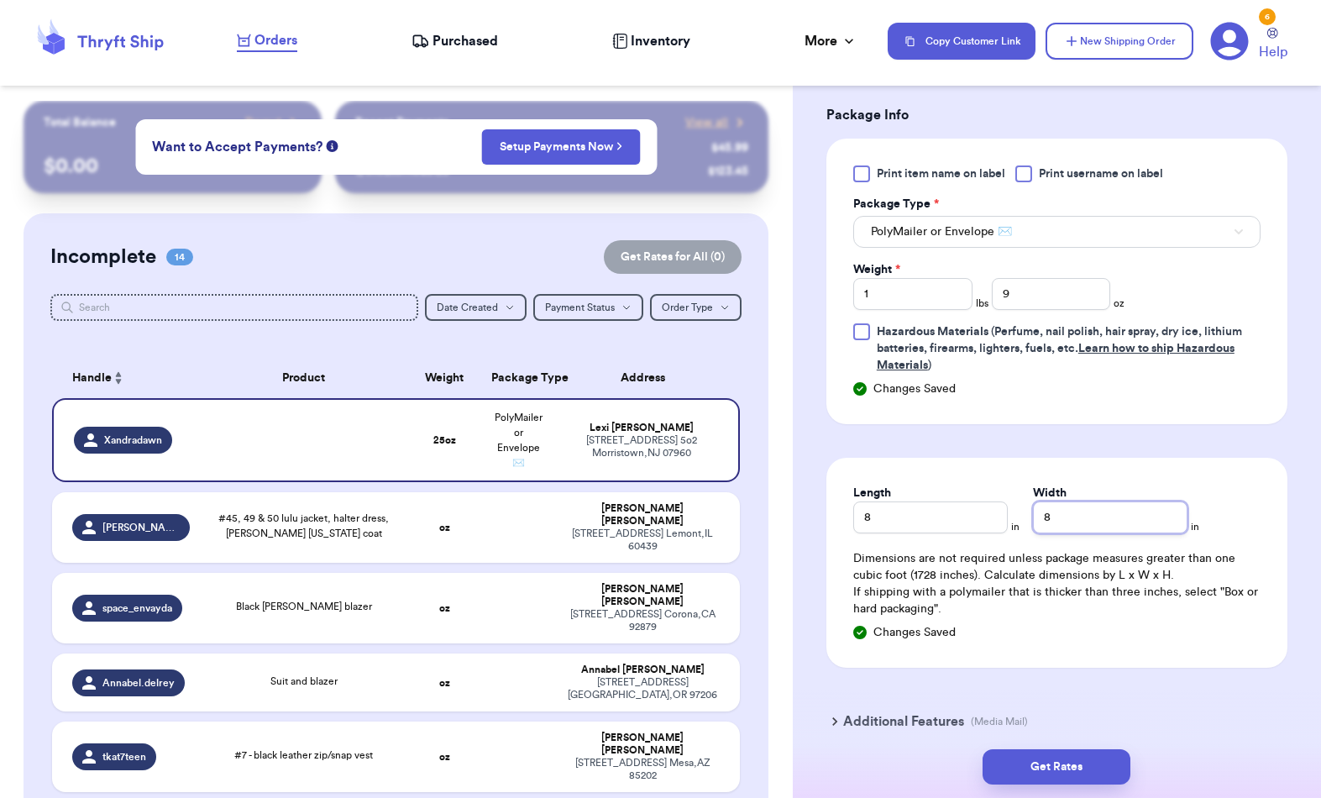
type input "8"
click at [1073, 749] on button "Get Rates" at bounding box center [1057, 766] width 148 height 35
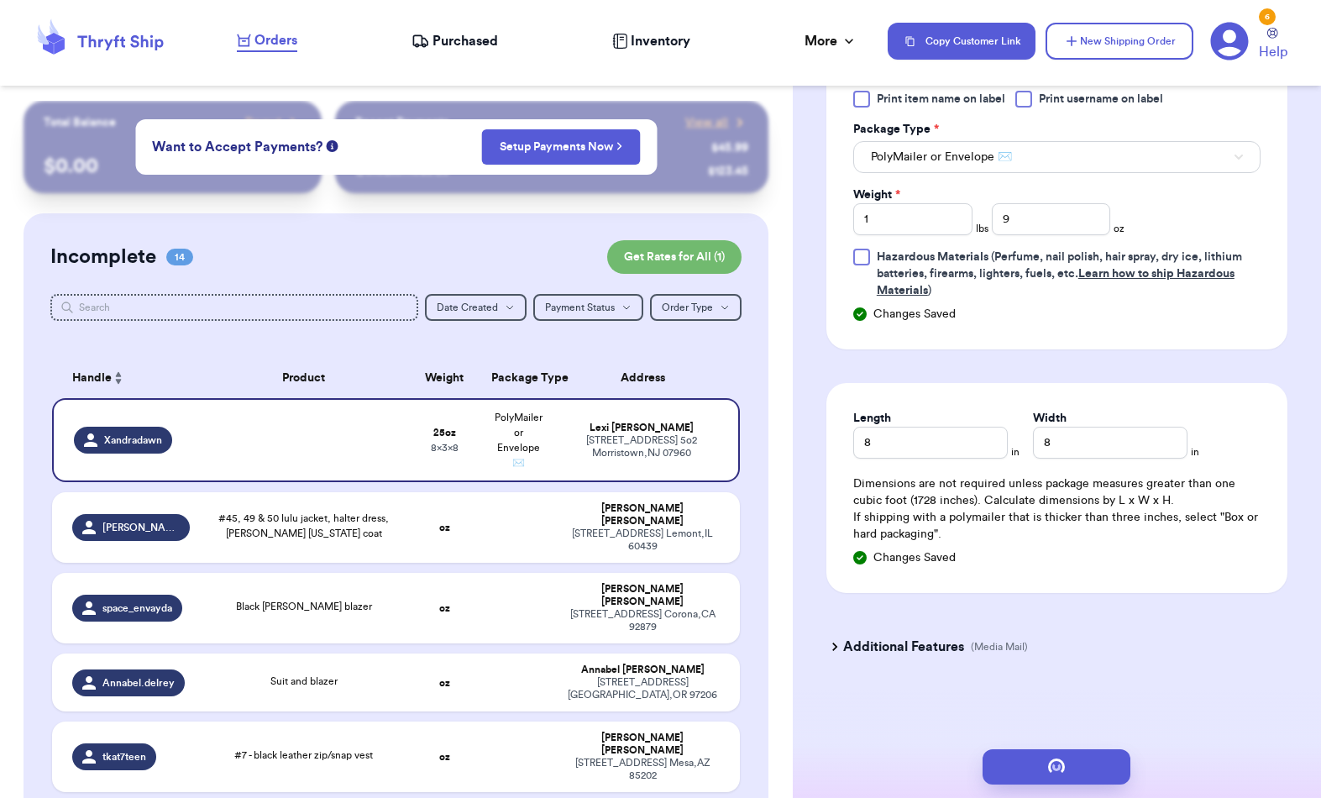
scroll to position [0, 0]
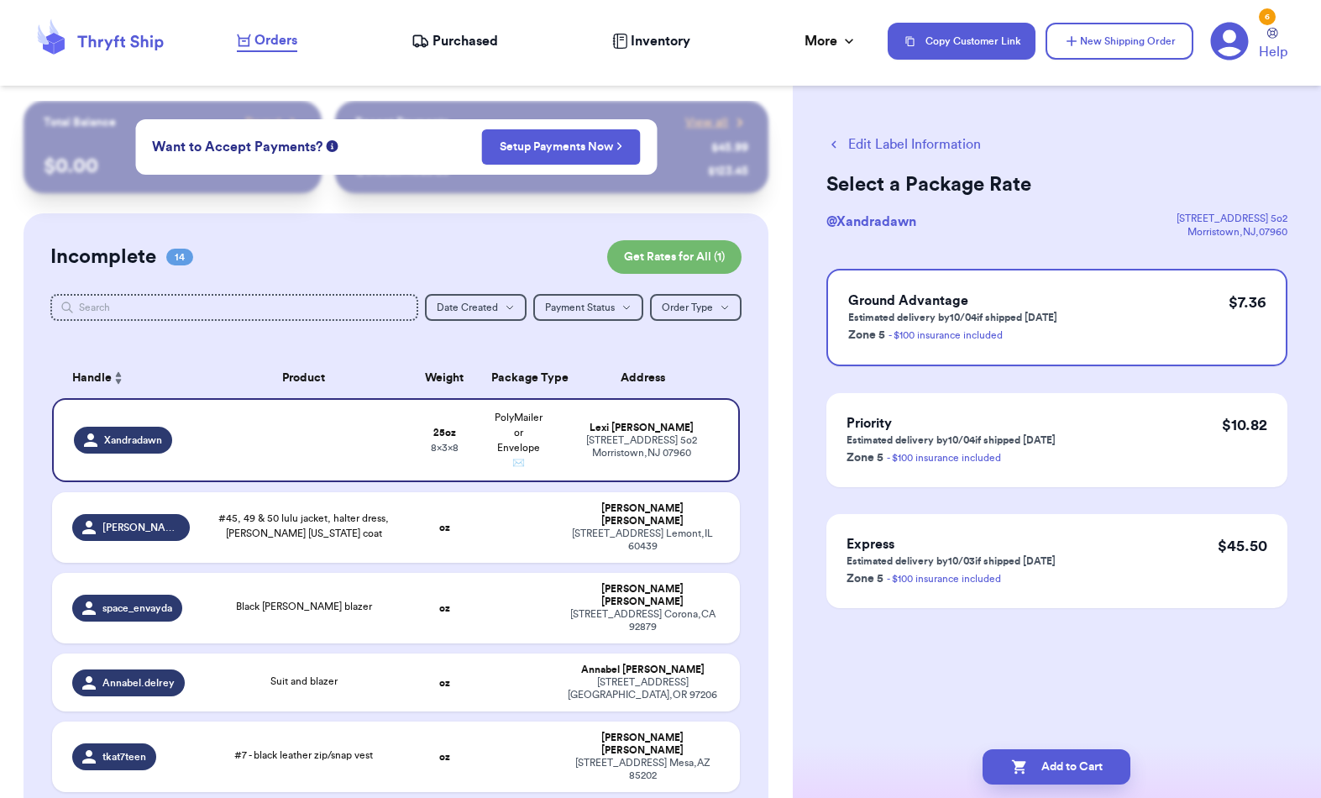
click at [1102, 749] on button "Add to Cart" at bounding box center [1057, 766] width 148 height 35
checkbox input "true"
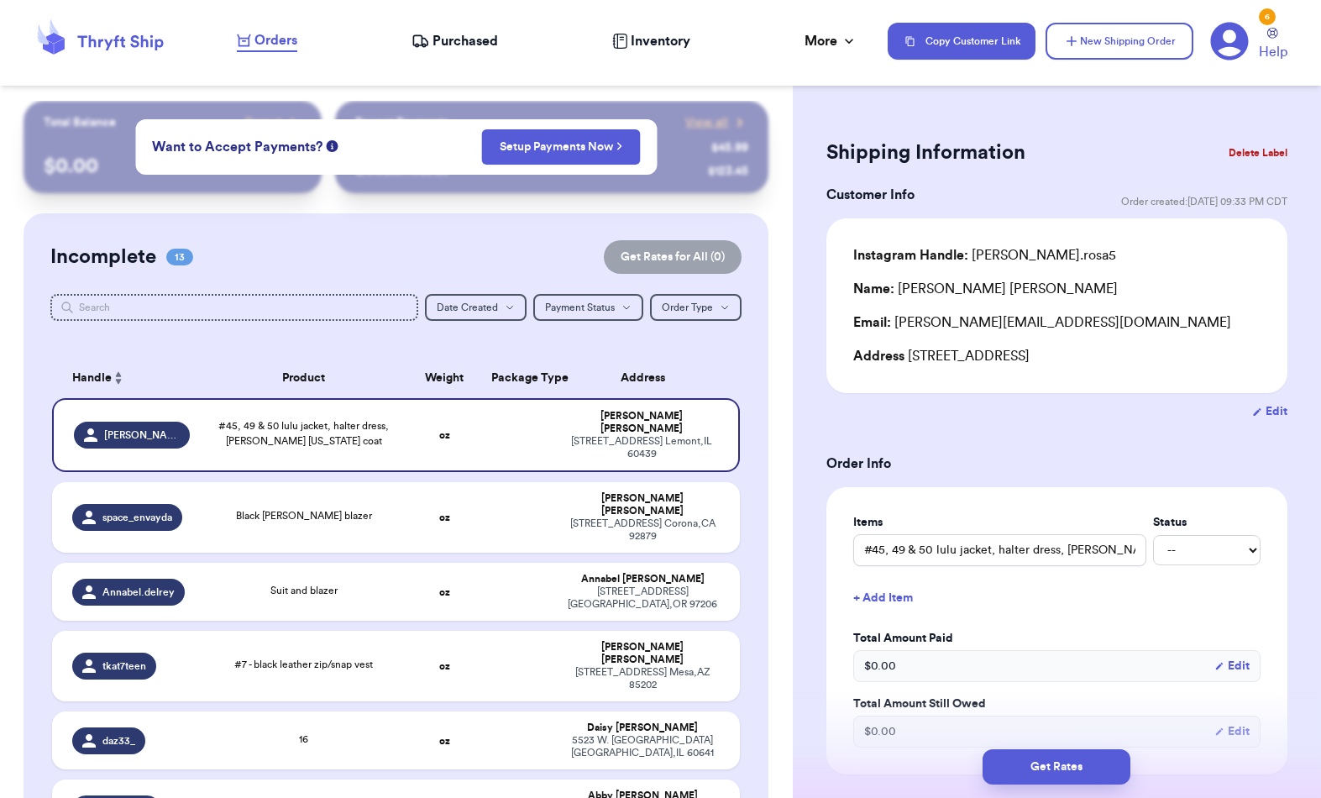
click at [197, 589] on td "Annabel.delrey" at bounding box center [126, 592] width 148 height 58
type input "Suit and blazer"
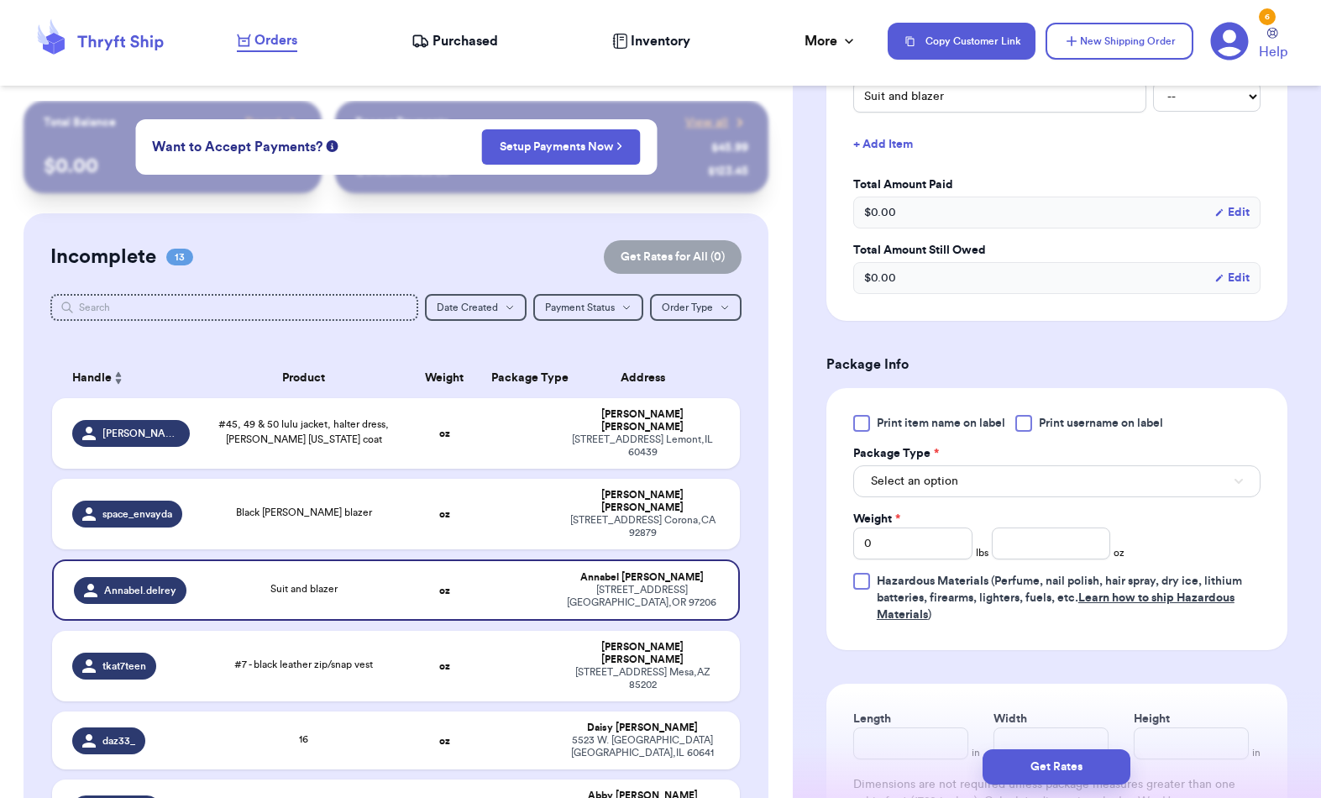
scroll to position [456, 0]
click at [958, 487] on span "Select an option" at bounding box center [914, 478] width 87 height 17
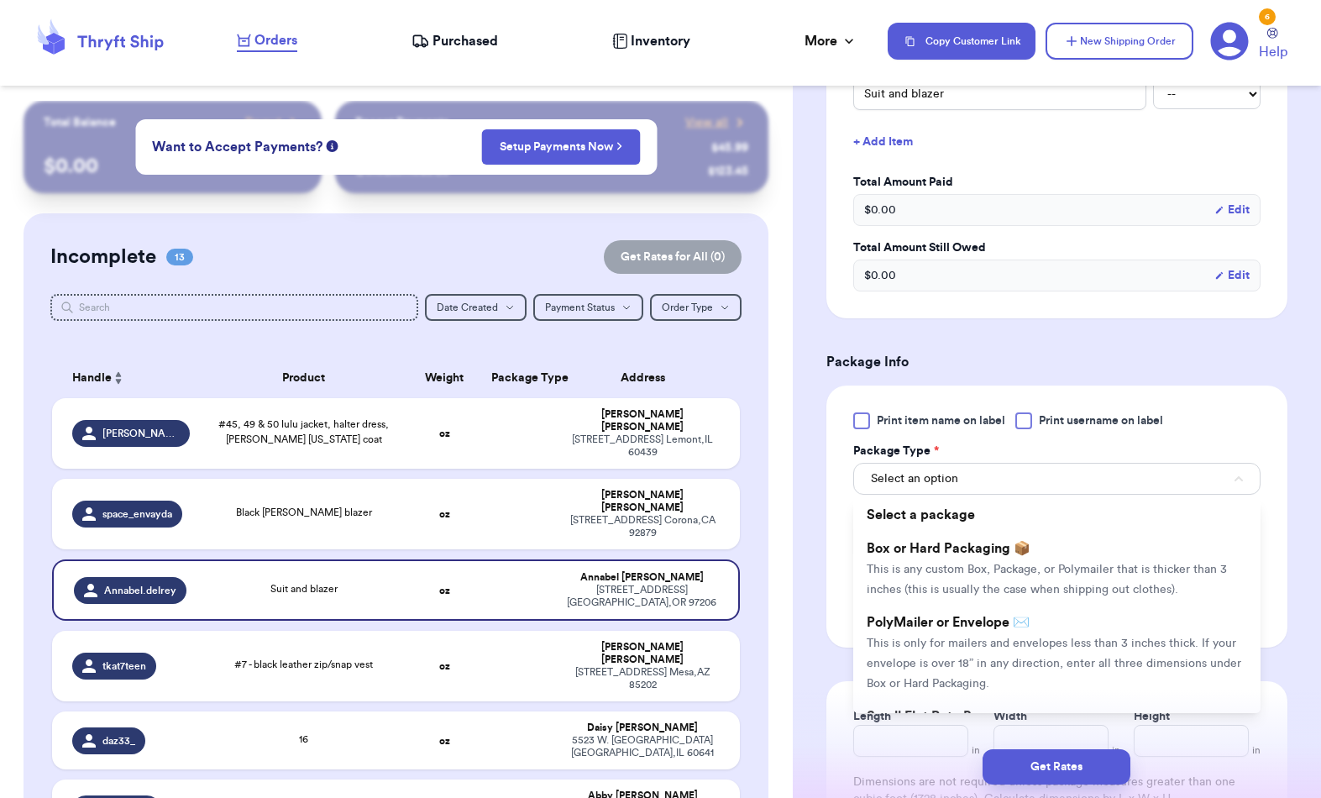
click at [988, 675] on span "This is only for mailers and envelopes less than 3 inches thick. If your envelo…" at bounding box center [1054, 663] width 375 height 52
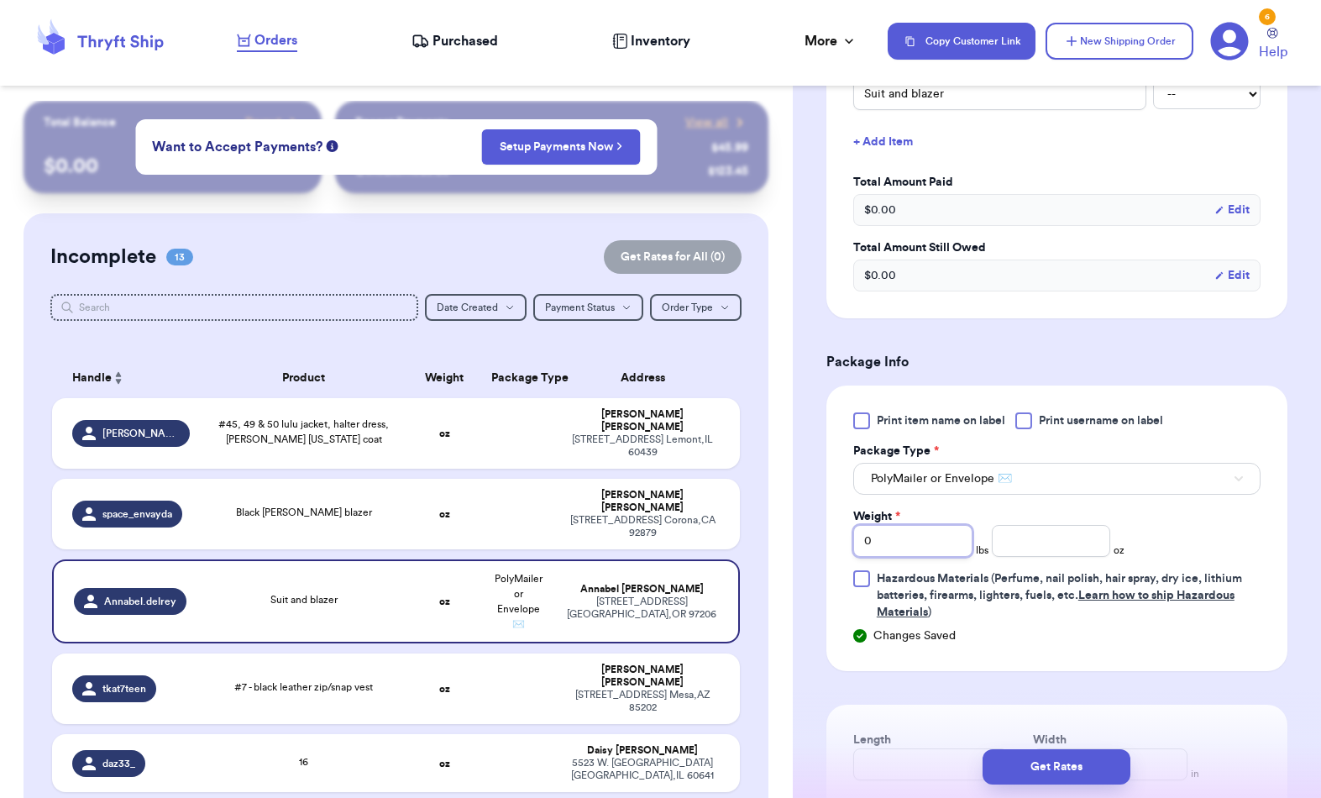
click at [922, 557] on input "0" at bounding box center [912, 541] width 119 height 32
type input "4"
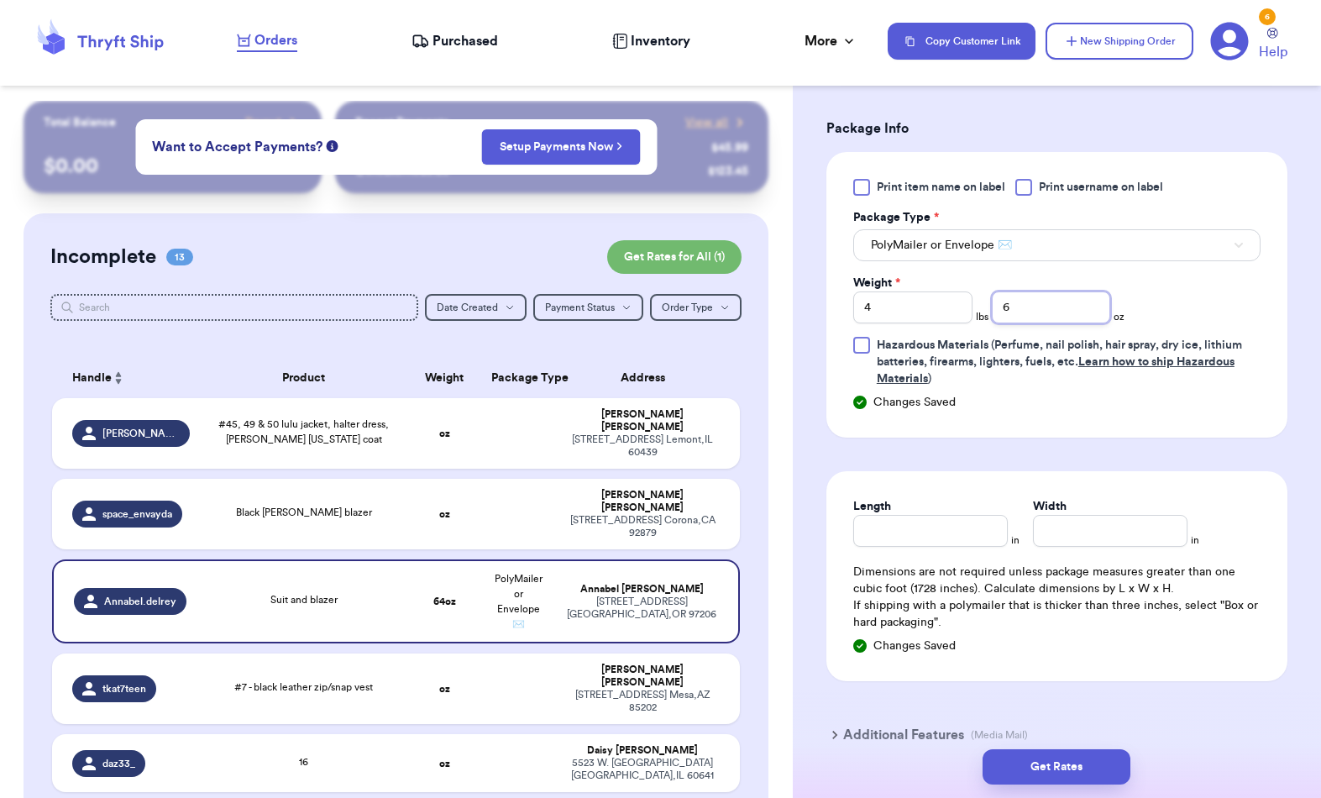
scroll to position [692, 0]
type input "6"
click at [934, 544] on input "Length" at bounding box center [930, 528] width 155 height 32
type input "10"
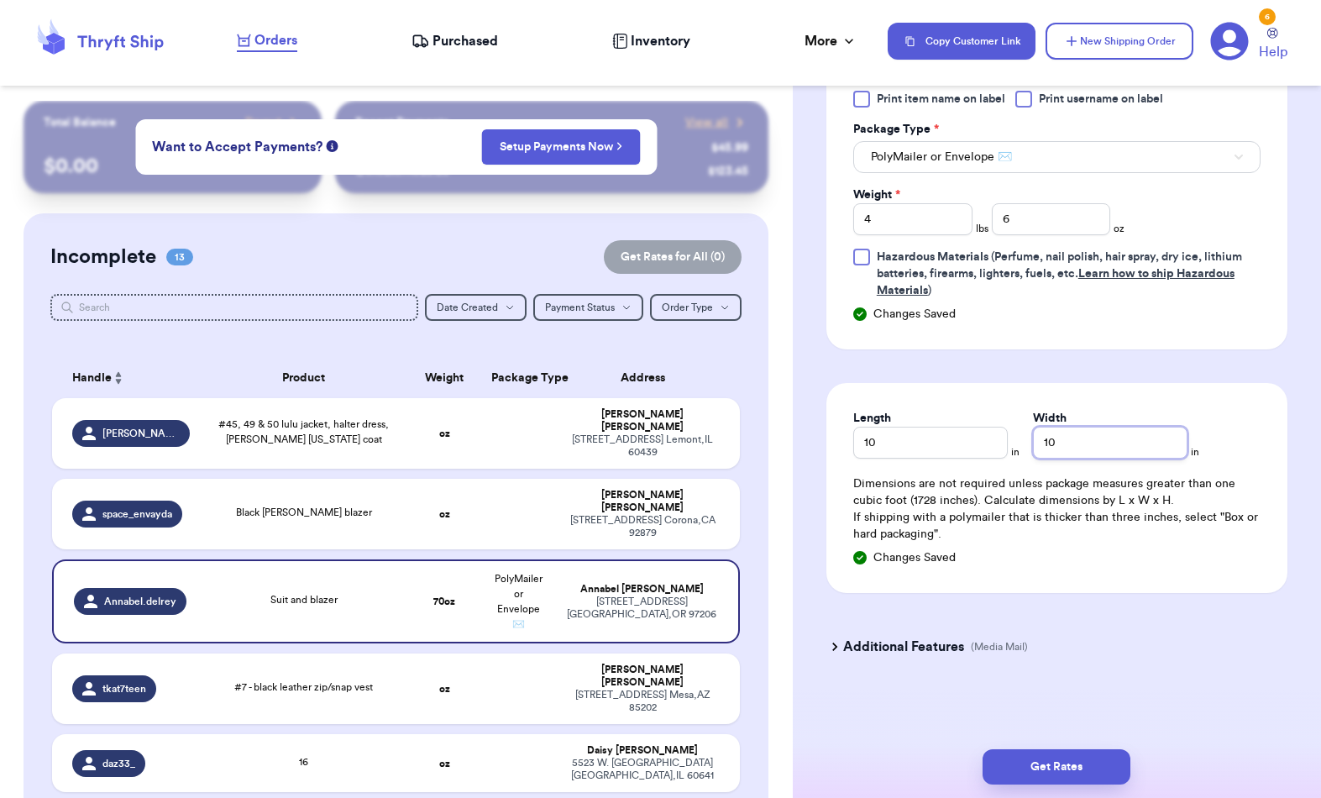
scroll to position [798, 0]
type input "10"
click at [1077, 749] on button "Get Rates" at bounding box center [1057, 766] width 148 height 35
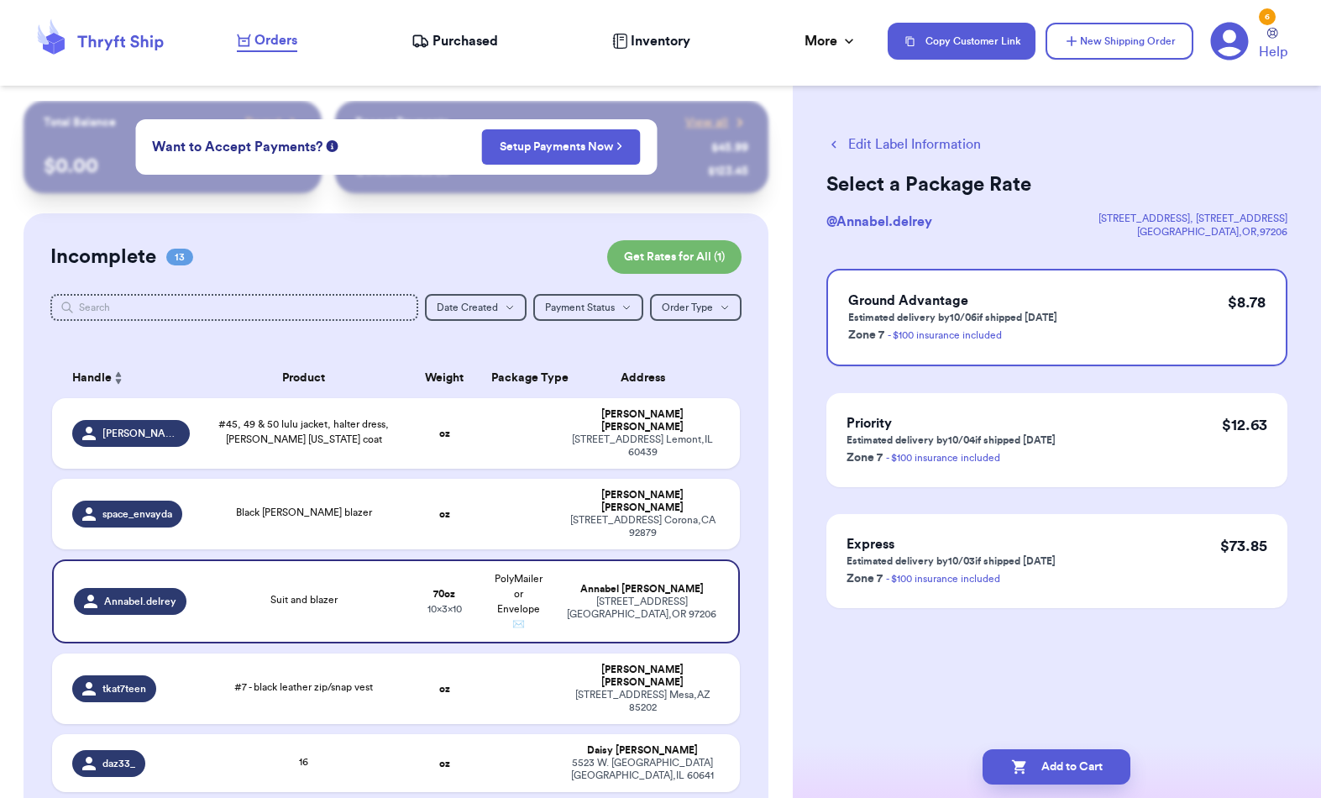
click at [1071, 749] on button "Add to Cart" at bounding box center [1057, 766] width 148 height 35
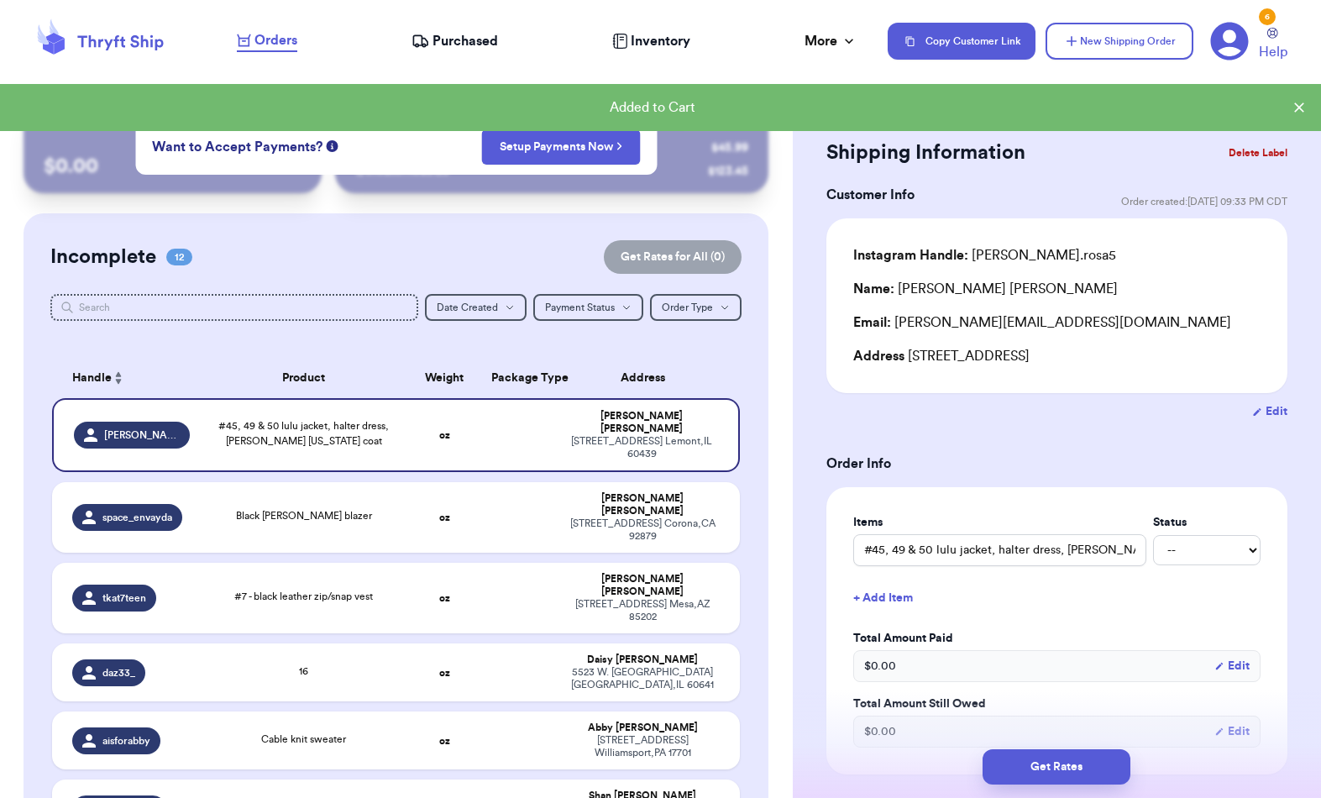
checkbox input "true"
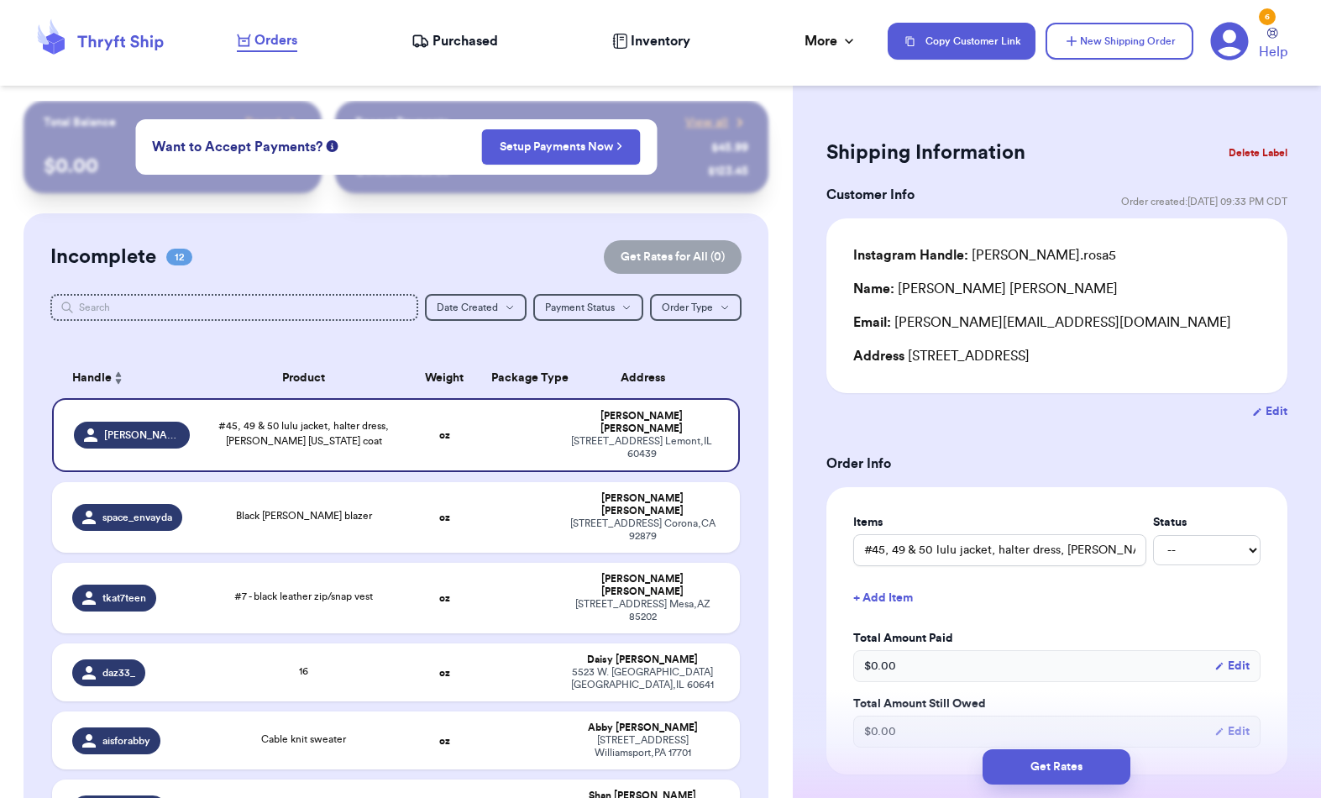
click at [133, 595] on span "tkat7teen" at bounding box center [124, 597] width 44 height 13
type input "#7 - black leather zip/snap vest"
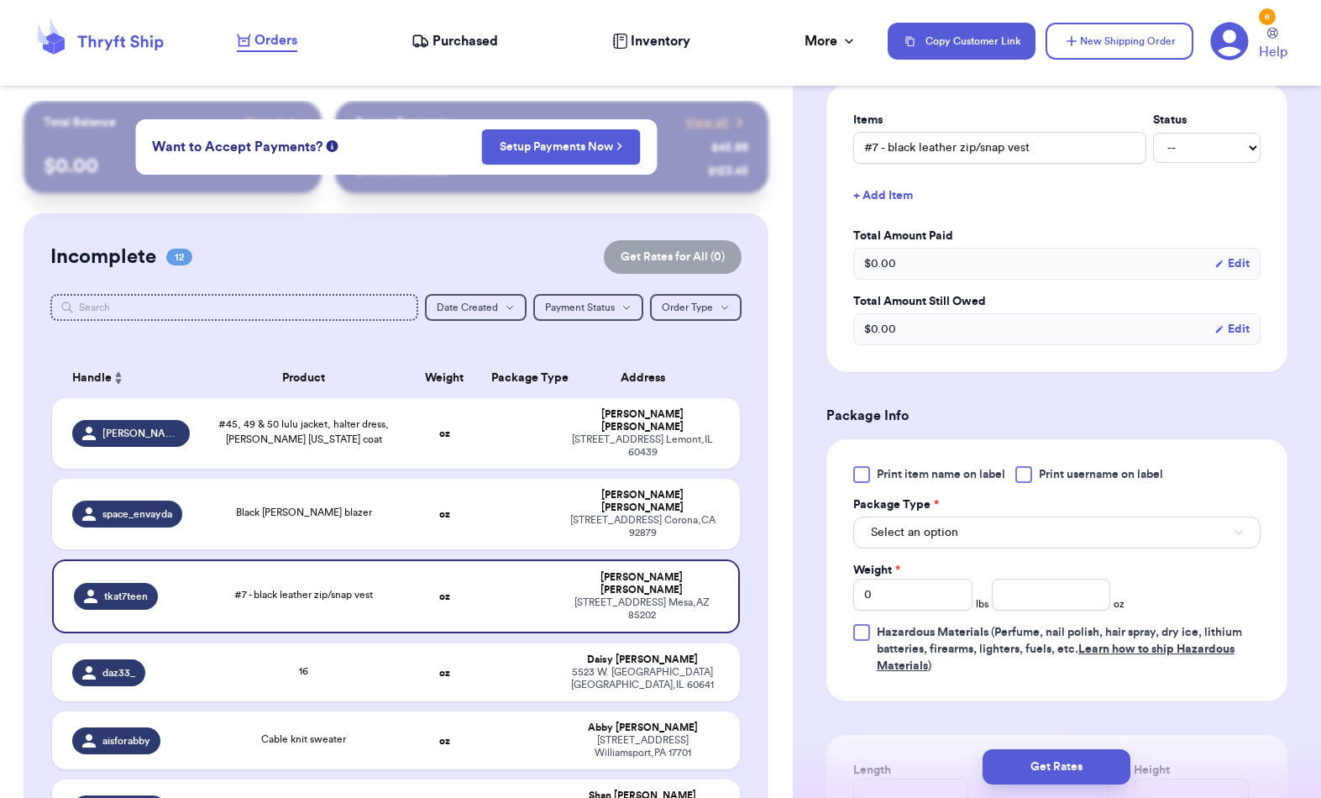
scroll to position [405, 0]
click at [915, 534] on span "Select an option" at bounding box center [914, 530] width 87 height 17
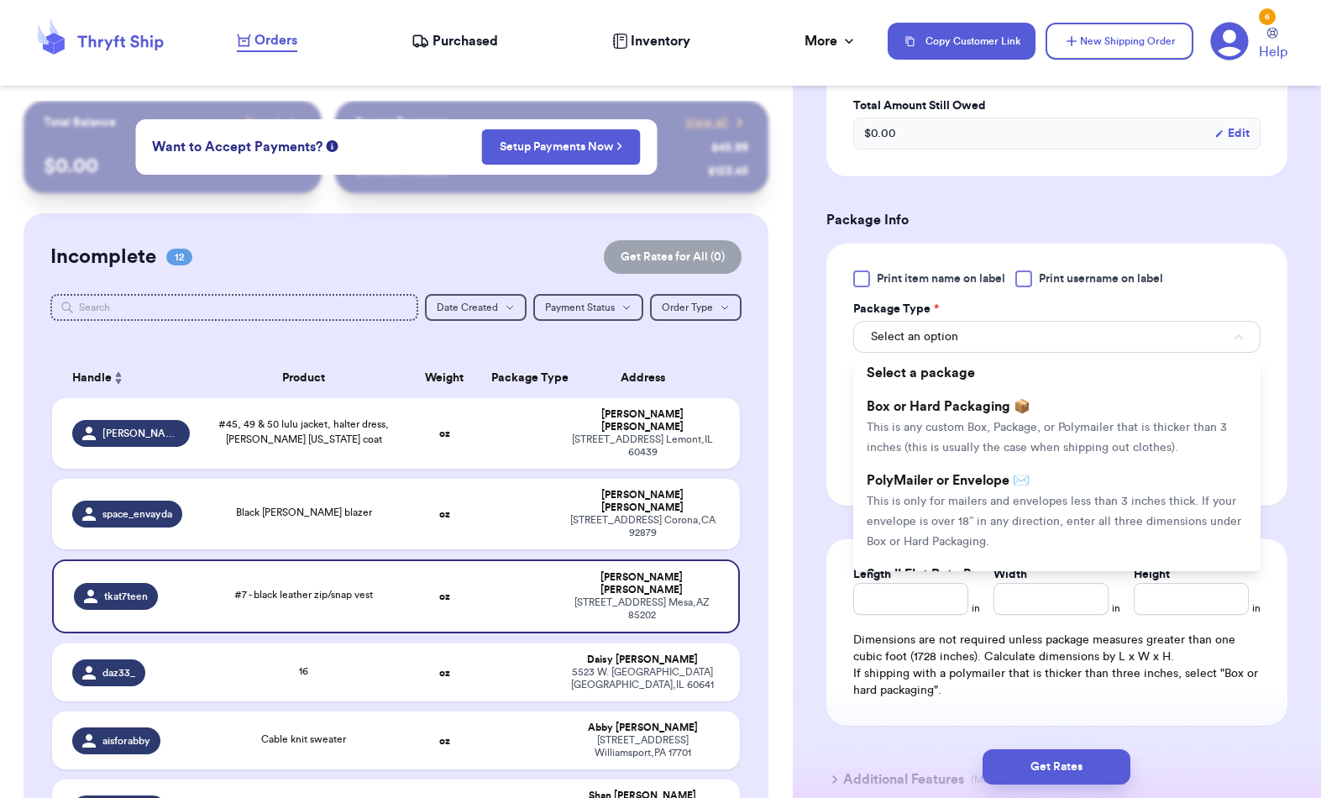
scroll to position [600, 0]
click at [969, 522] on span "This is only for mailers and envelopes less than 3 inches thick. If your envelo…" at bounding box center [1054, 520] width 375 height 52
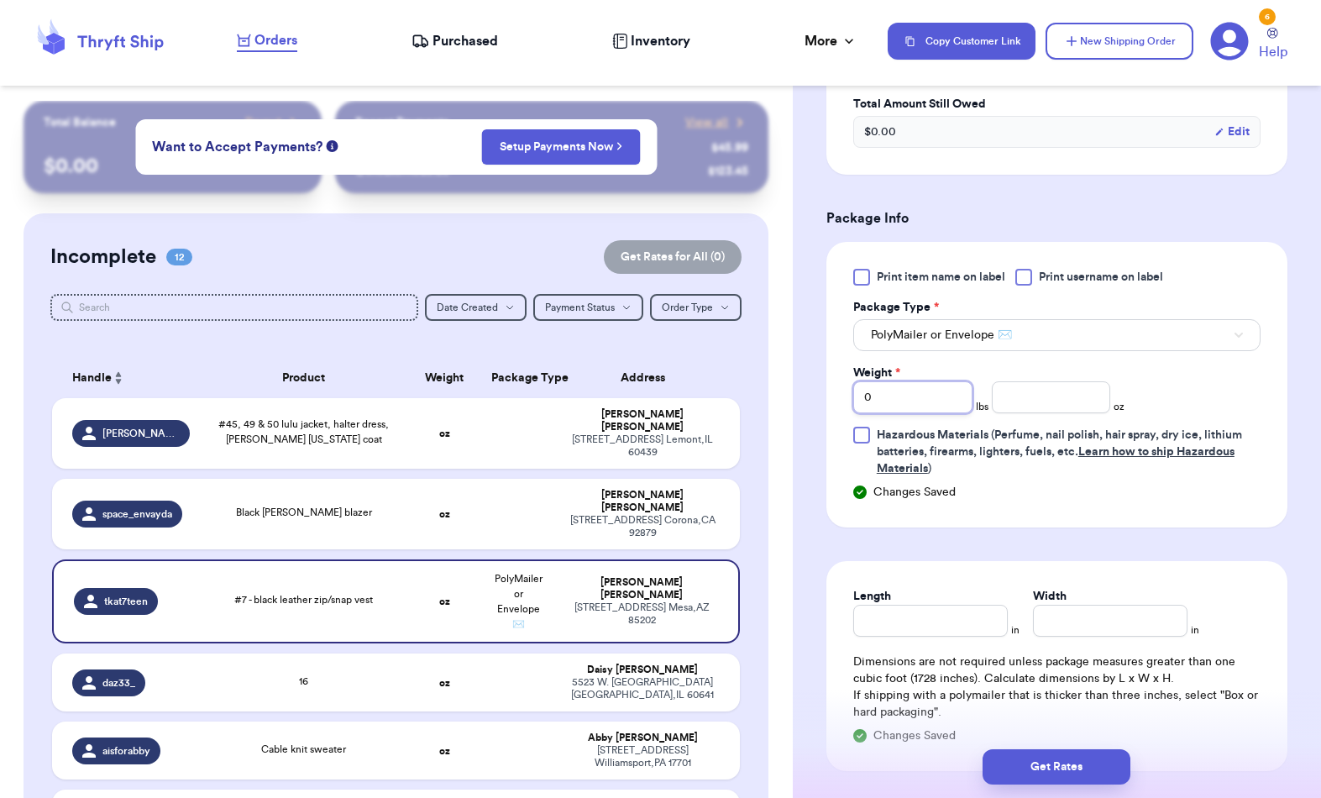
click at [890, 401] on input "0" at bounding box center [912, 397] width 119 height 32
type input "1"
click at [890, 611] on input "Length" at bounding box center [930, 621] width 155 height 32
type input "6"
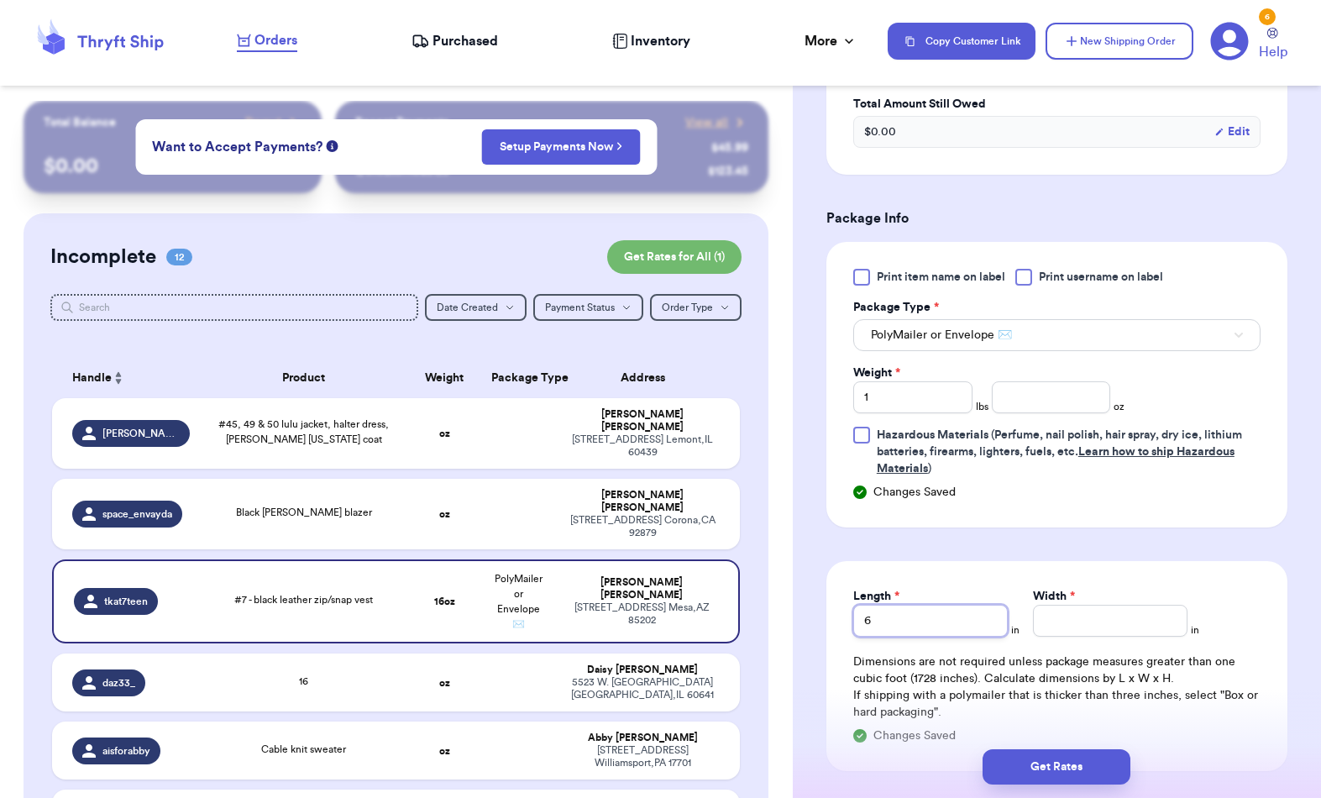
type input "6"
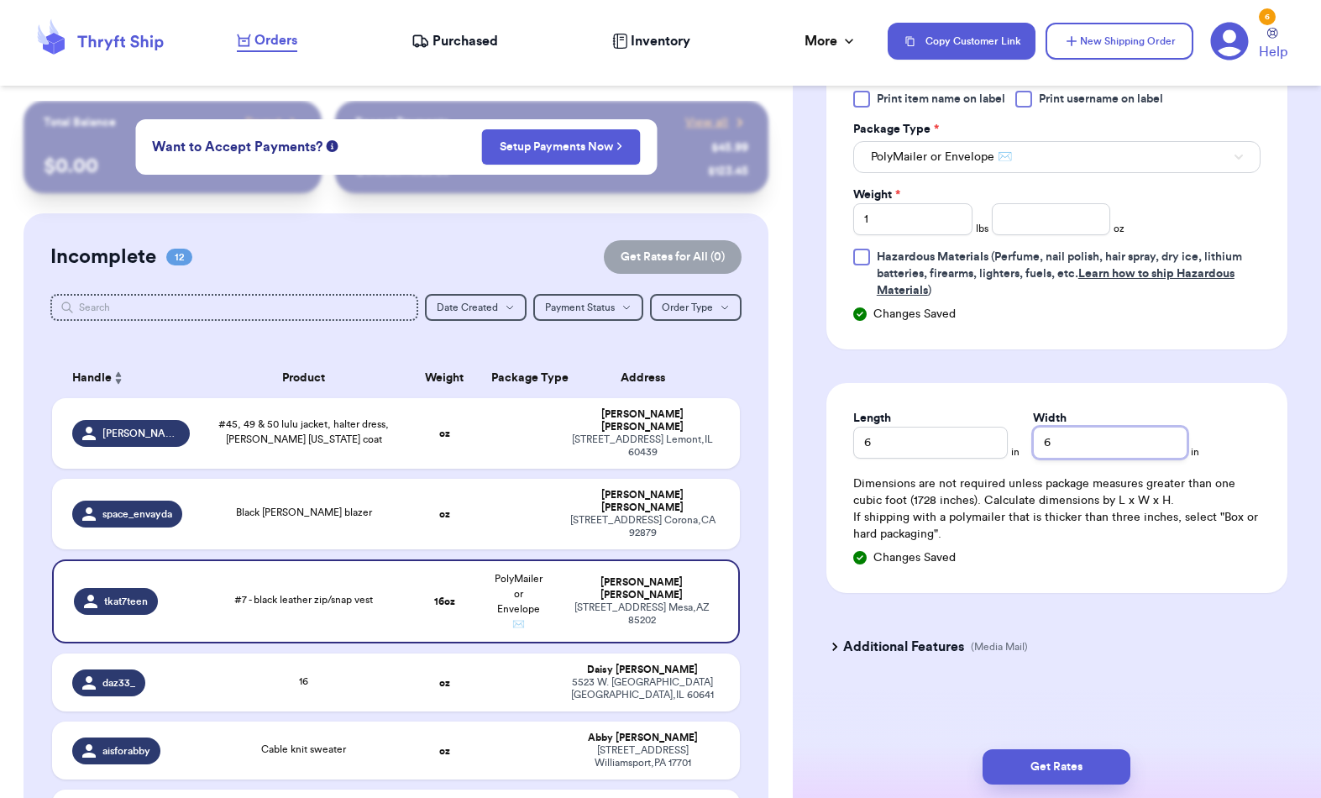
scroll to position [778, 0]
type input "6"
click at [1037, 749] on button "Get Rates" at bounding box center [1057, 766] width 148 height 35
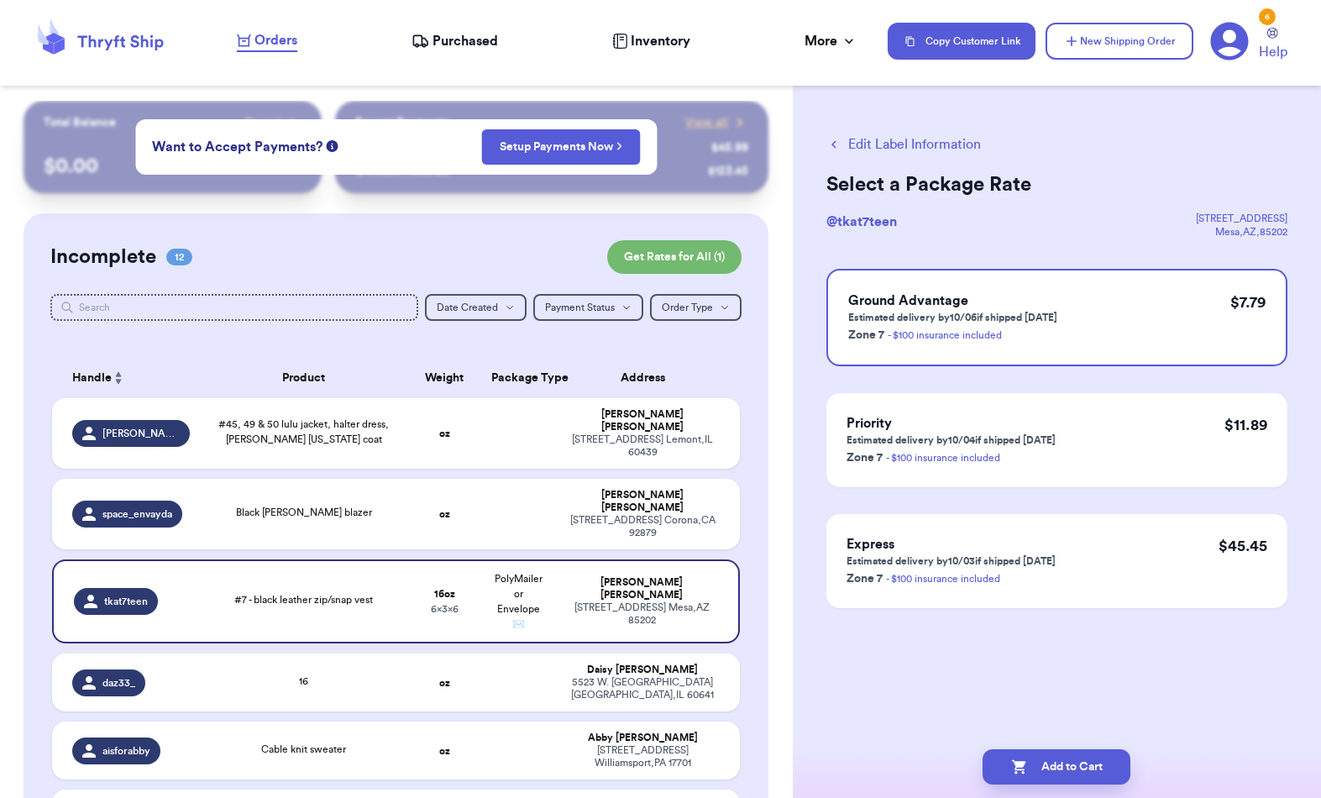
click at [1048, 749] on button "Add to Cart" at bounding box center [1057, 766] width 148 height 35
checkbox input "true"
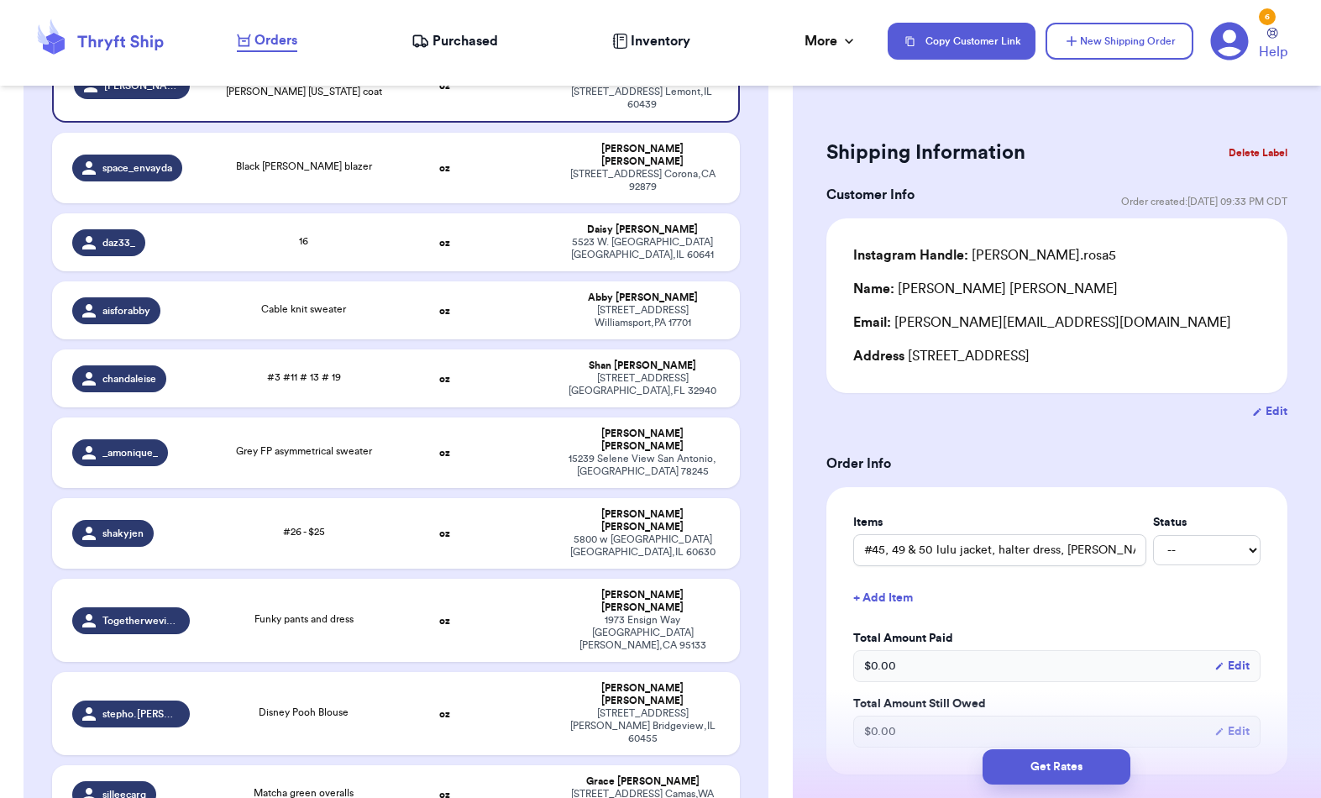
scroll to position [351, 0]
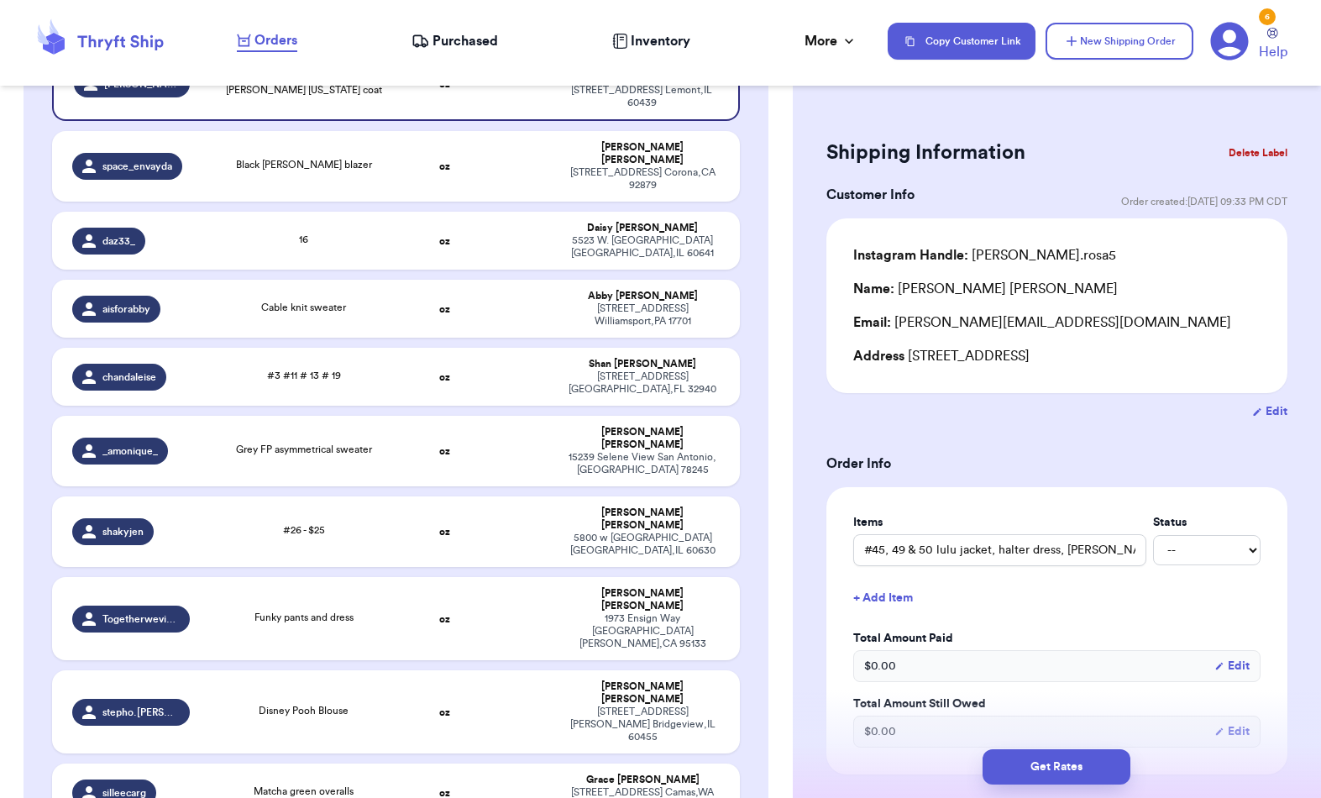
click at [416, 454] on td "oz" at bounding box center [444, 451] width 74 height 71
type input "Grey FP asymmetrical sweater"
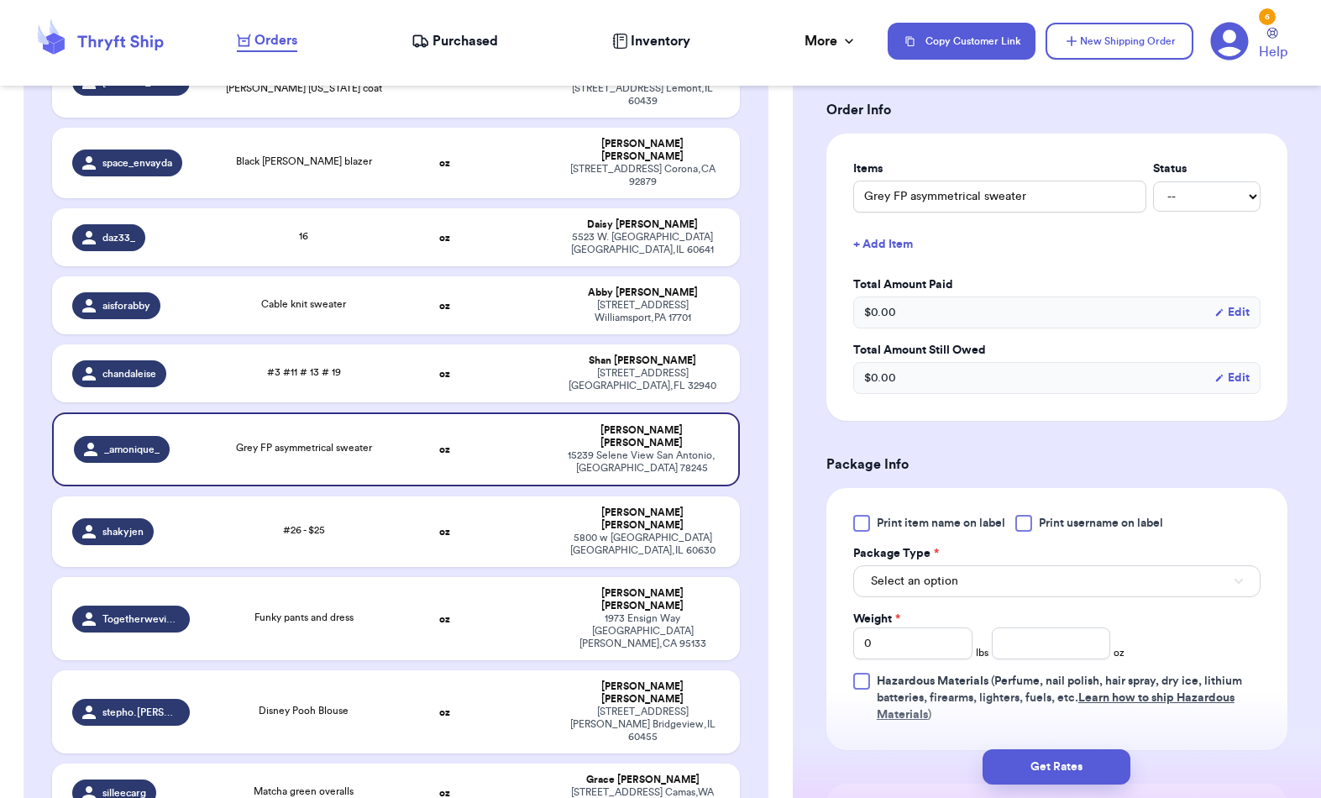
scroll to position [422, 0]
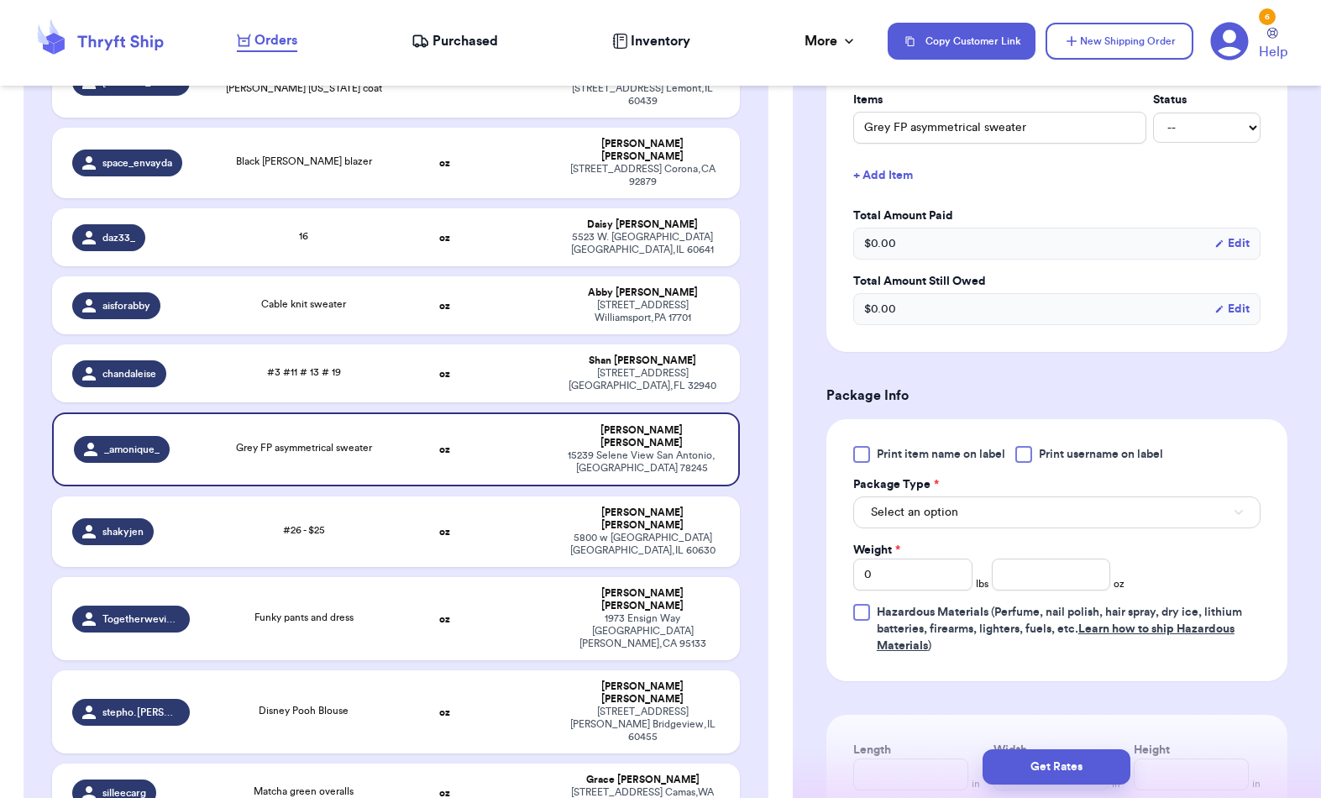
click at [1105, 511] on button "Select an option" at bounding box center [1056, 512] width 407 height 32
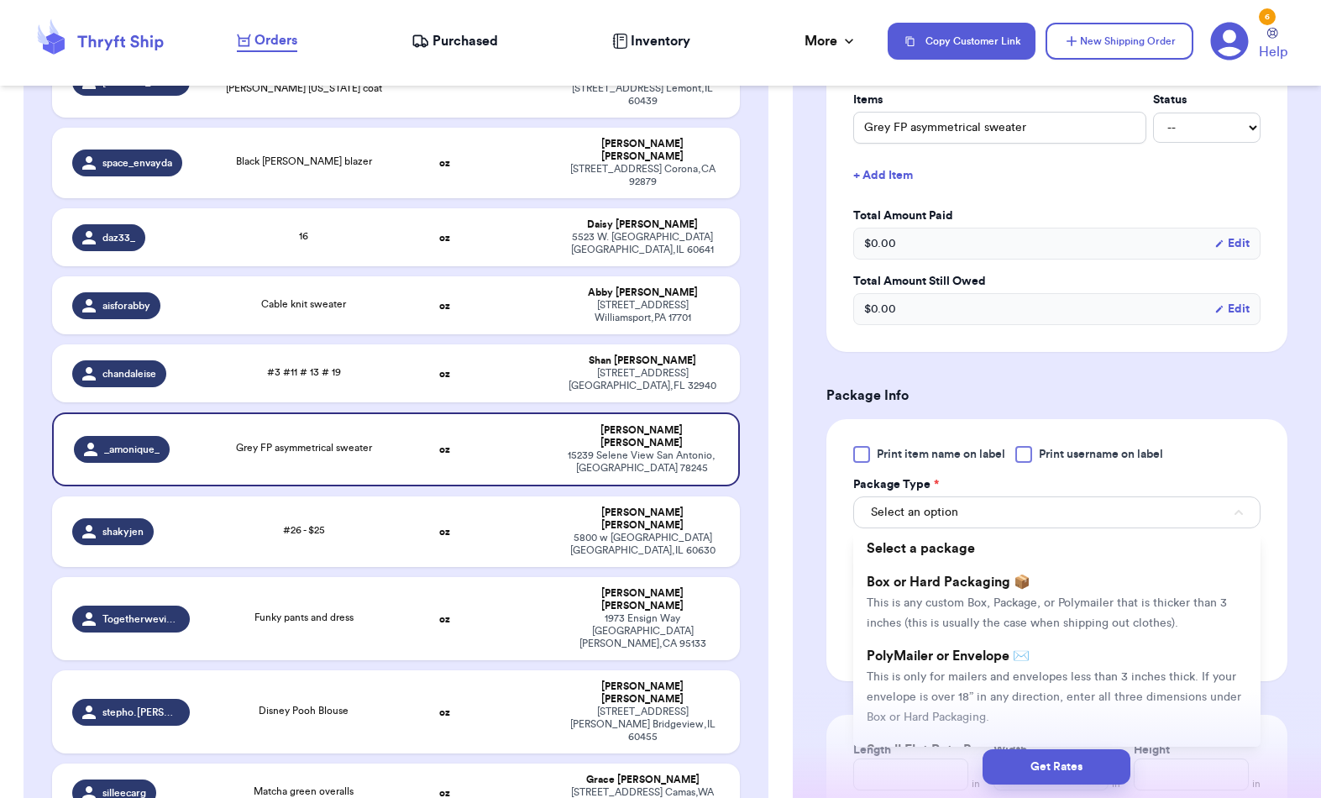
click at [1045, 686] on li "PolyMailer or Envelope ✉️ This is only for mailers and envelopes less than 3 in…" at bounding box center [1056, 686] width 407 height 94
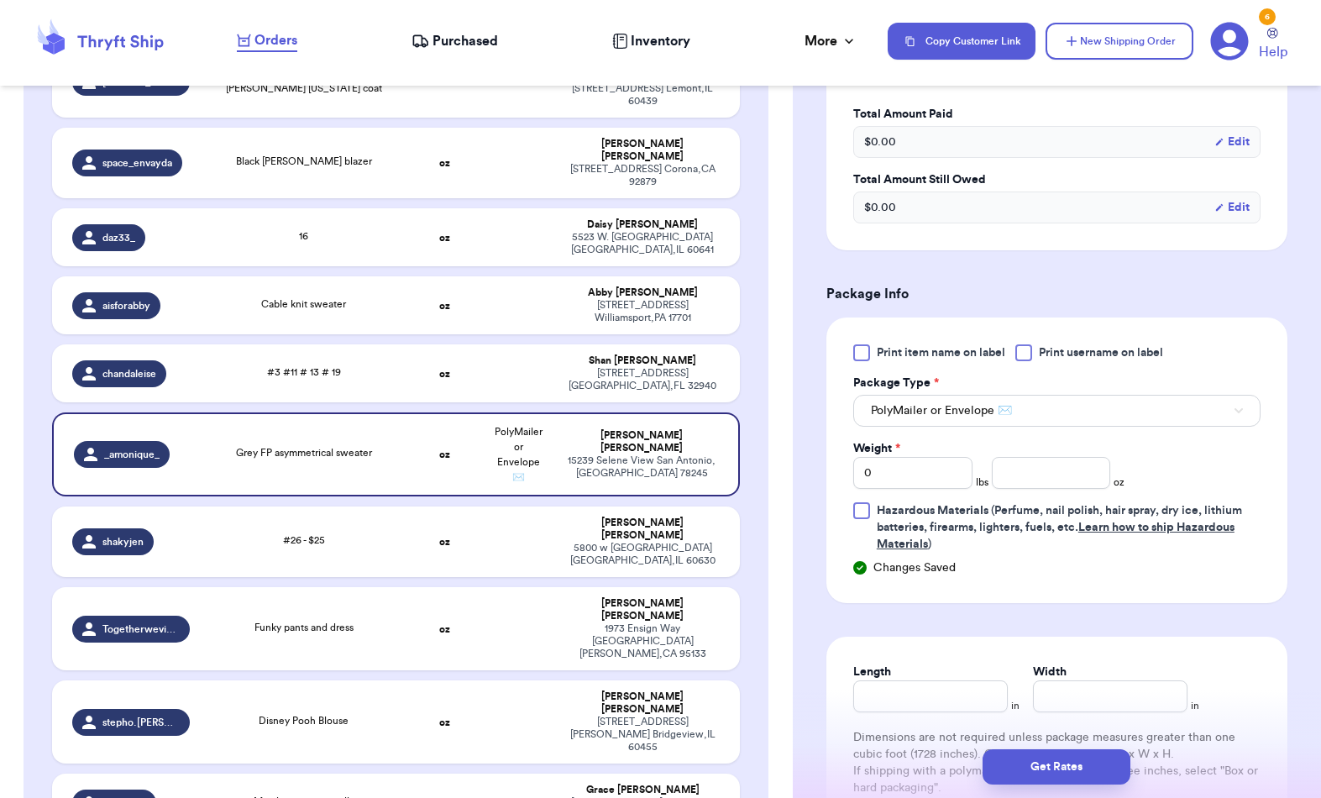
scroll to position [535, 0]
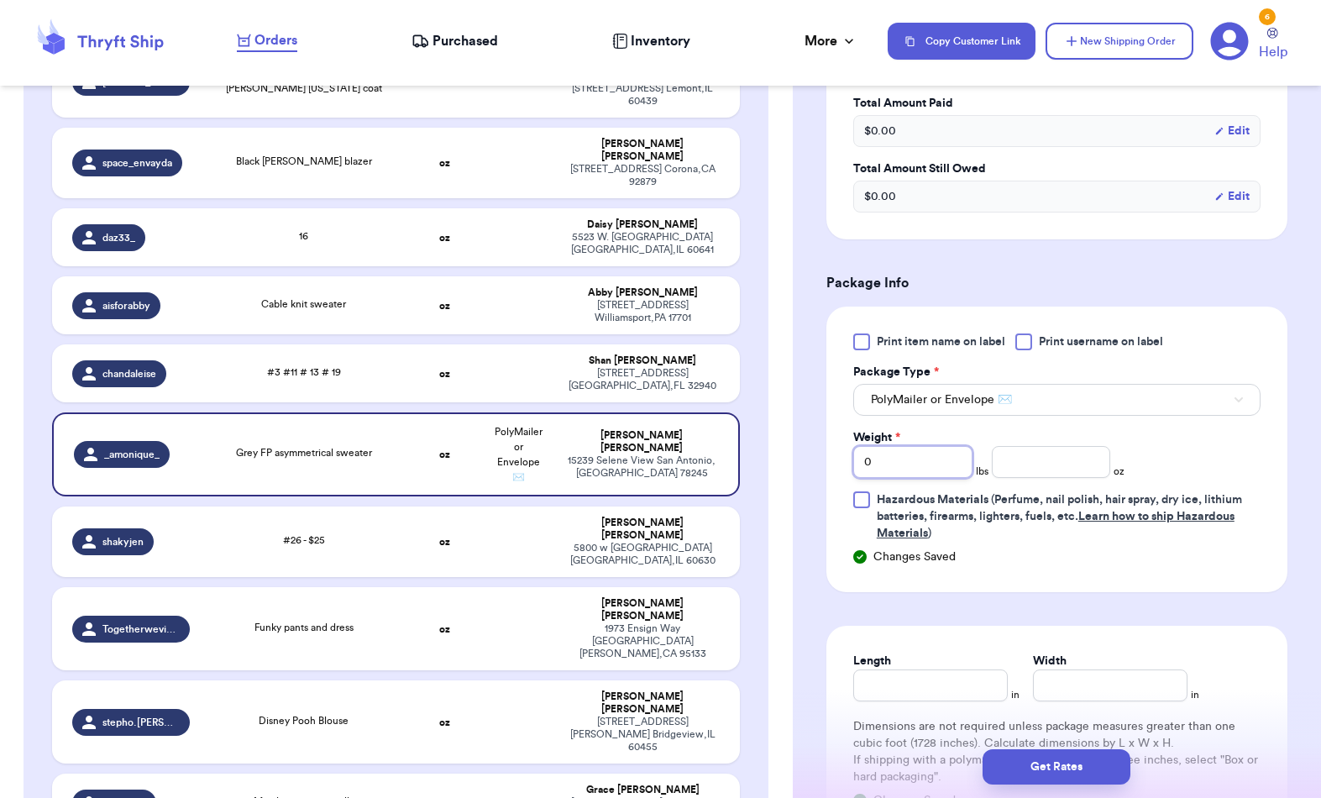
click at [927, 459] on input "0" at bounding box center [912, 462] width 119 height 32
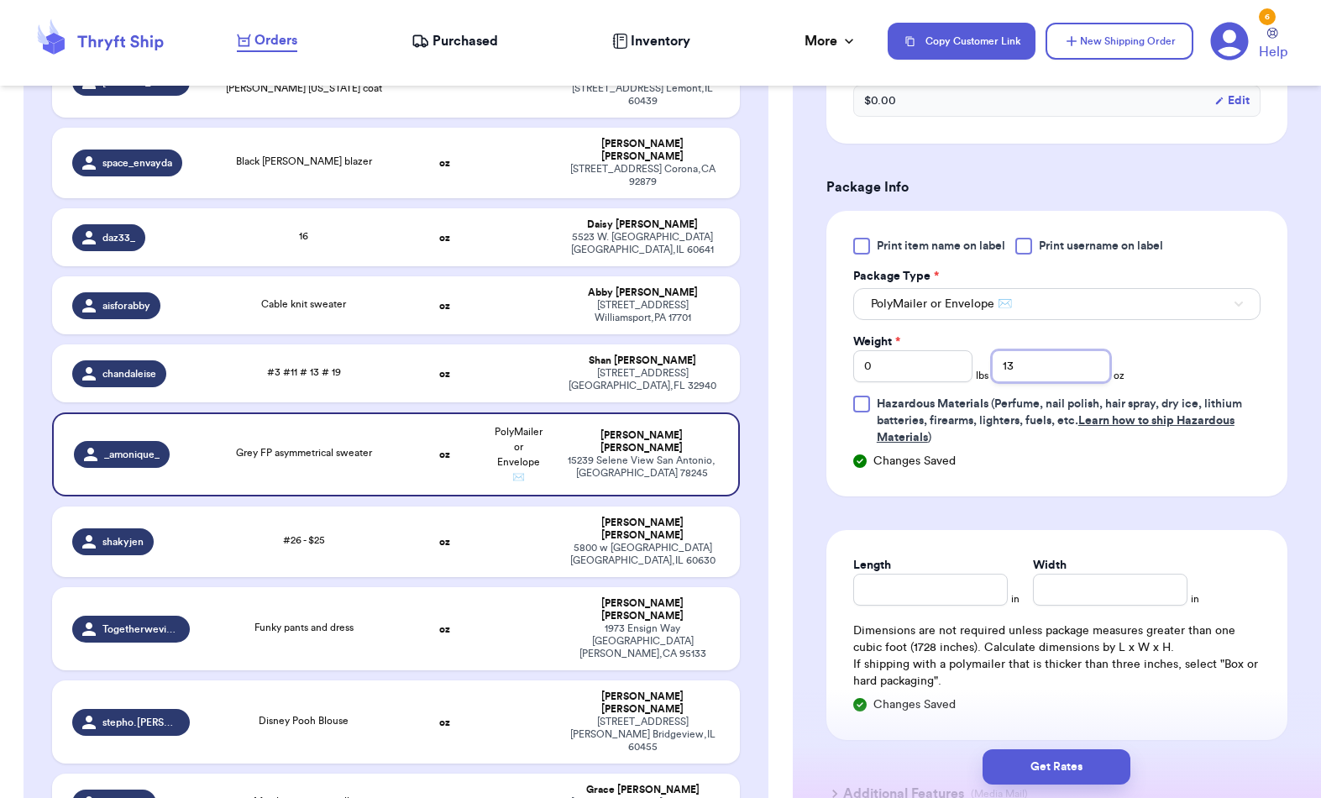
scroll to position [652, 0]
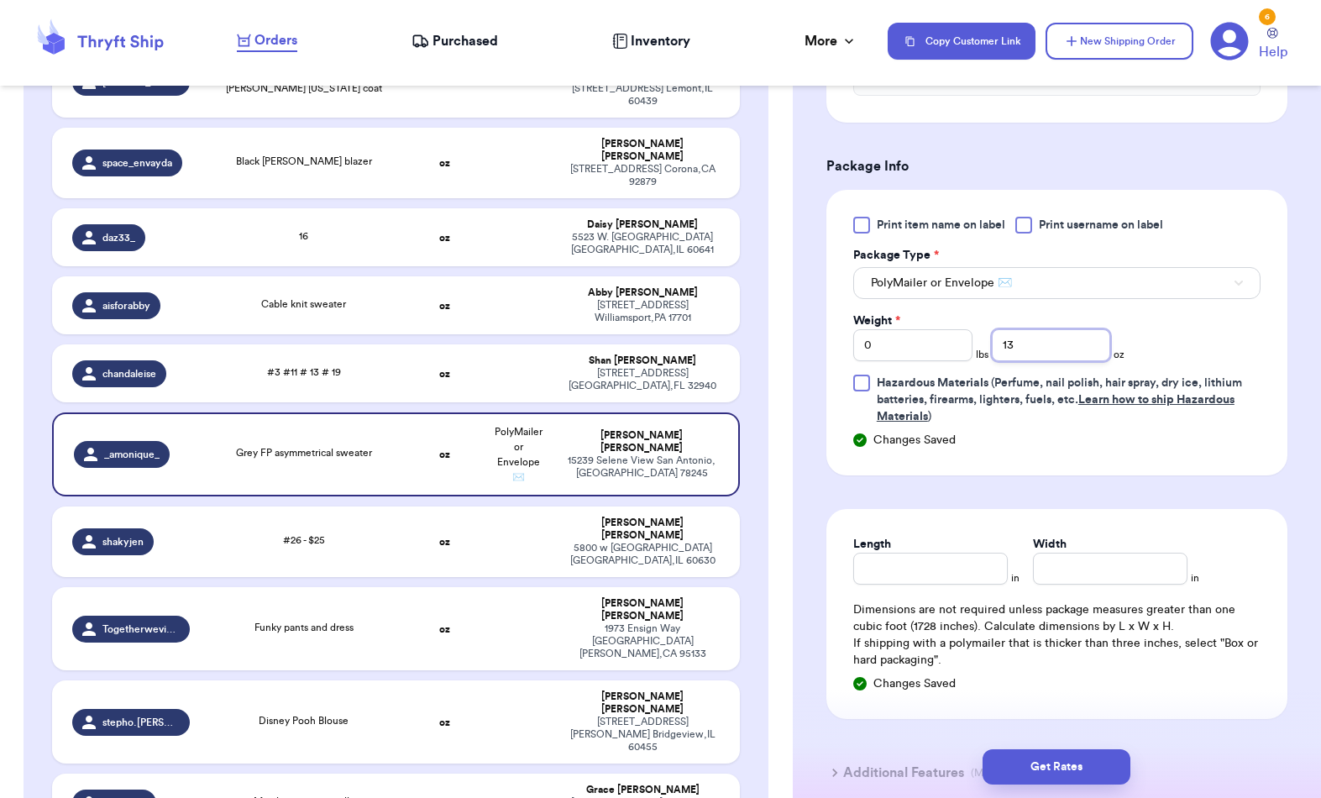
type input "13"
click at [952, 573] on input "Length" at bounding box center [930, 569] width 155 height 32
type input "6"
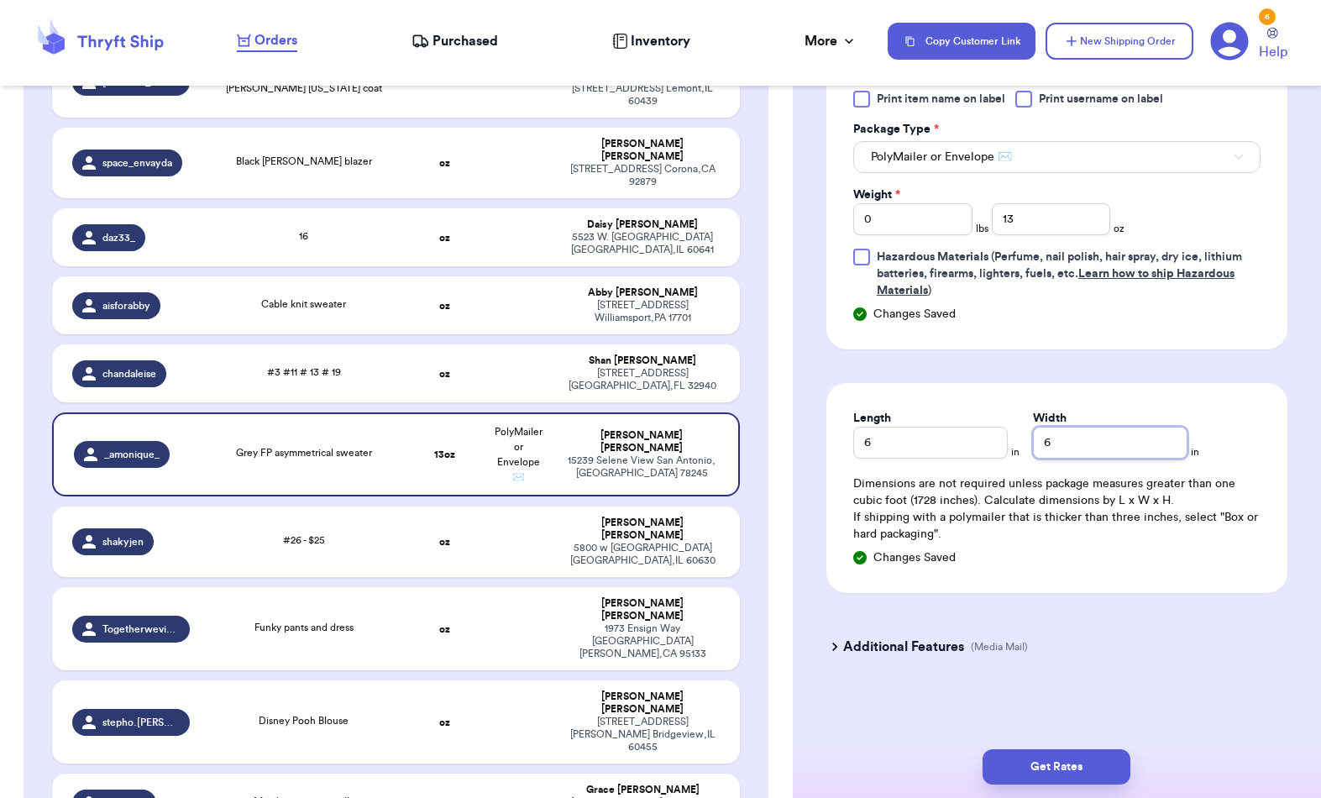
scroll to position [778, 0]
type input "6"
click at [1077, 749] on button "Get Rates" at bounding box center [1057, 766] width 148 height 35
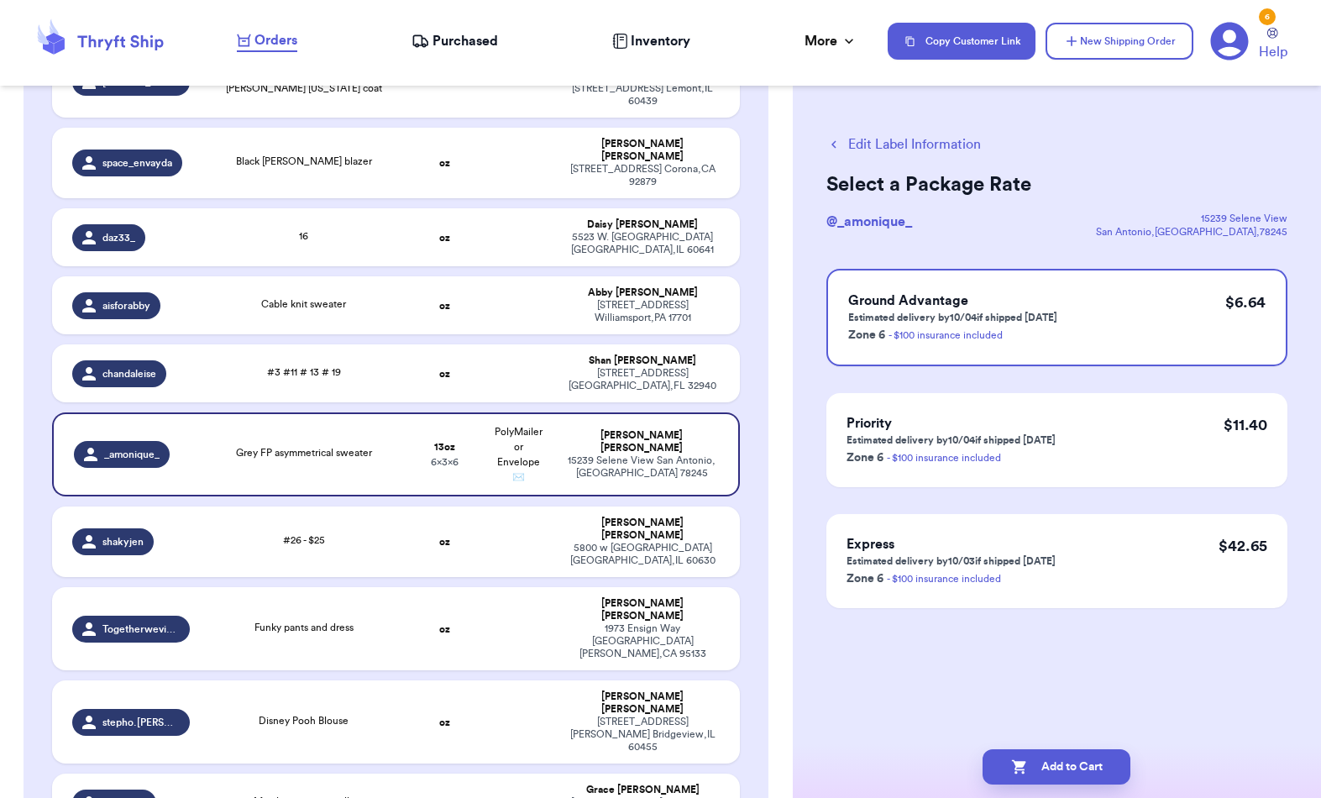
click at [1088, 749] on button "Add to Cart" at bounding box center [1057, 766] width 148 height 35
checkbox input "true"
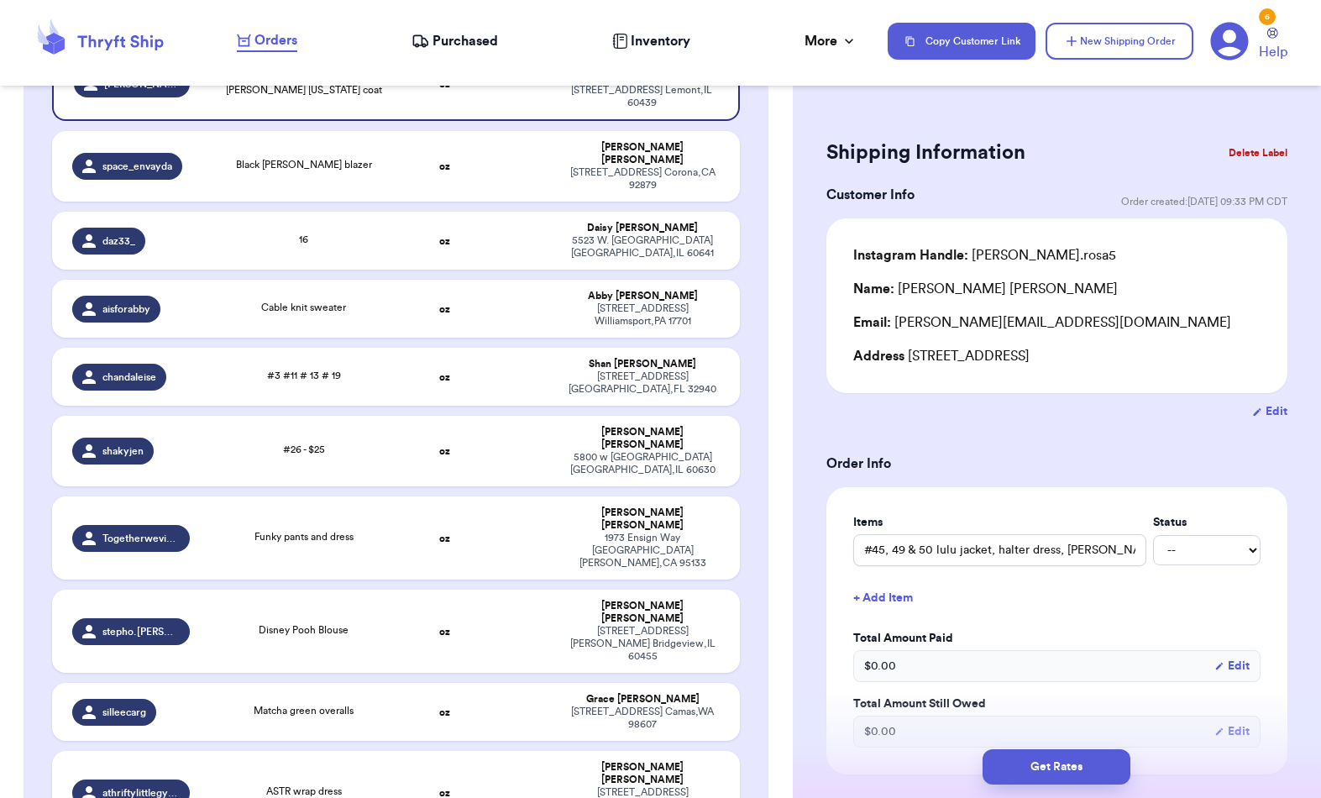
click at [214, 386] on div "#3 #11 # 13 # 19" at bounding box center [303, 377] width 187 height 18
type input "#3 #11 # 13 # 19"
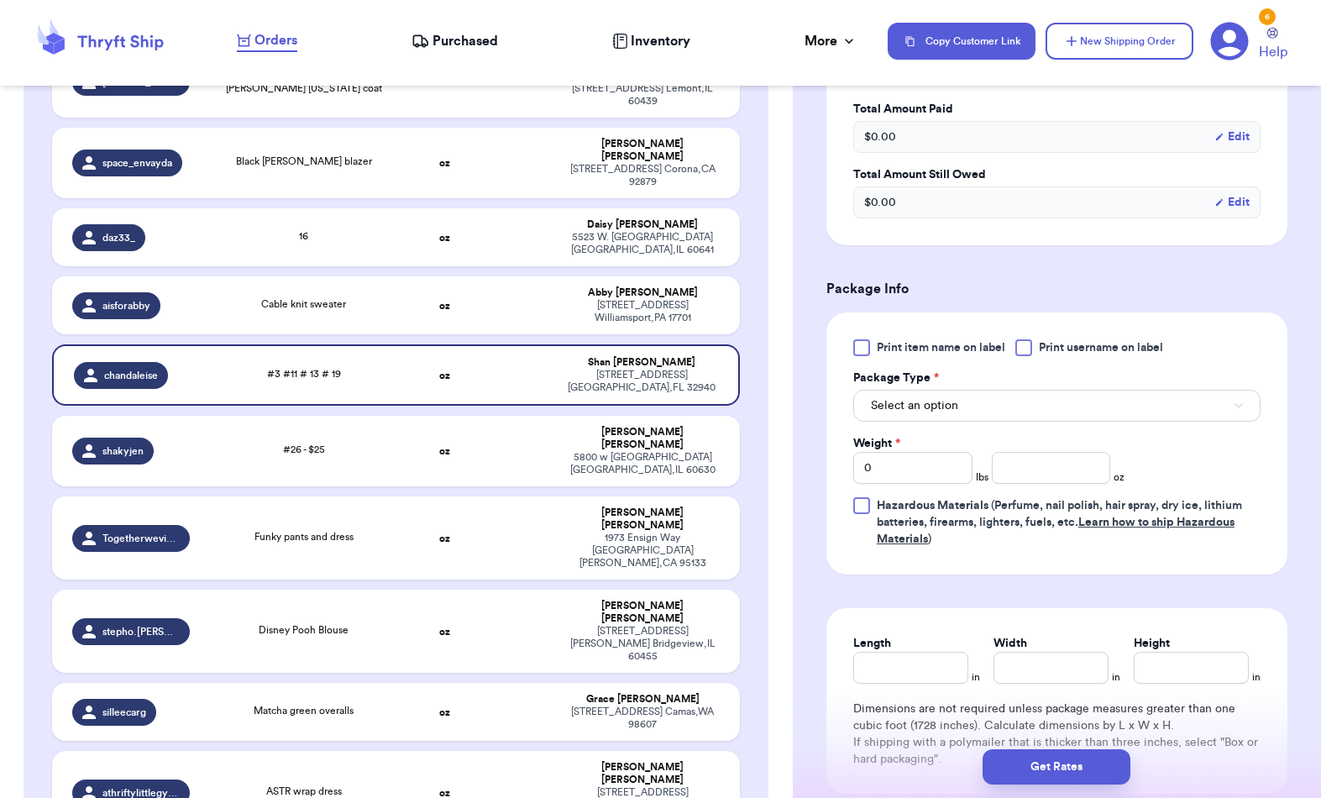
scroll to position [533, 0]
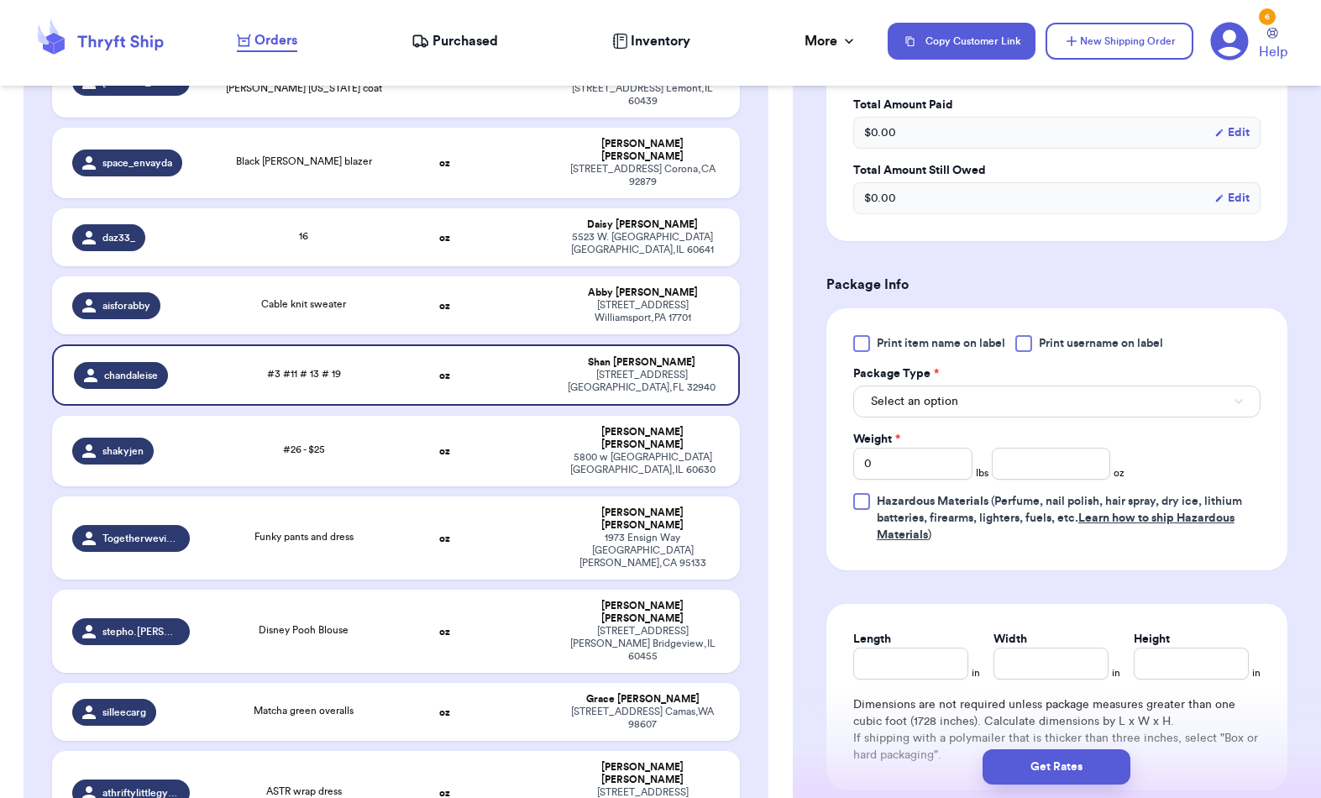
click at [982, 407] on button "Select an option" at bounding box center [1056, 401] width 407 height 32
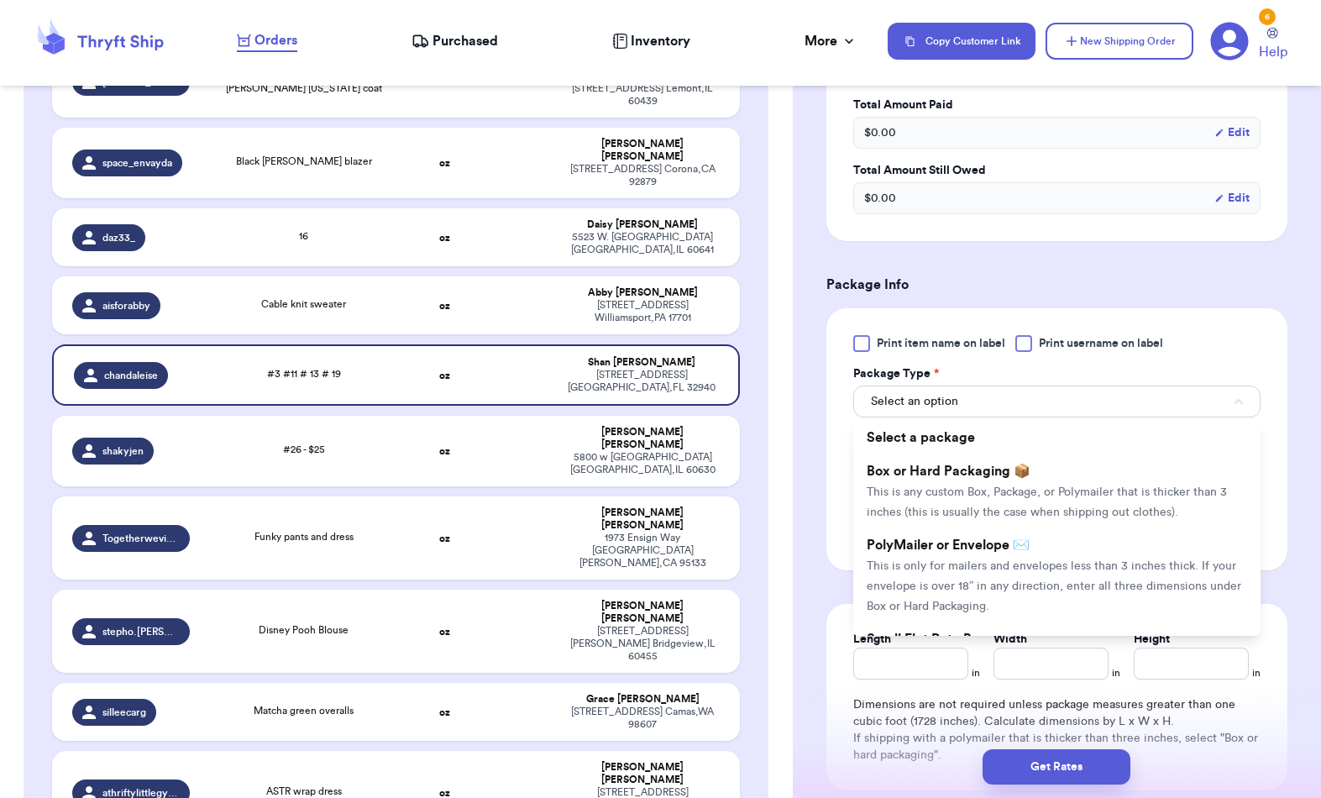
click at [932, 581] on span "This is only for mailers and envelopes less than 3 inches thick. If your envelo…" at bounding box center [1054, 586] width 375 height 52
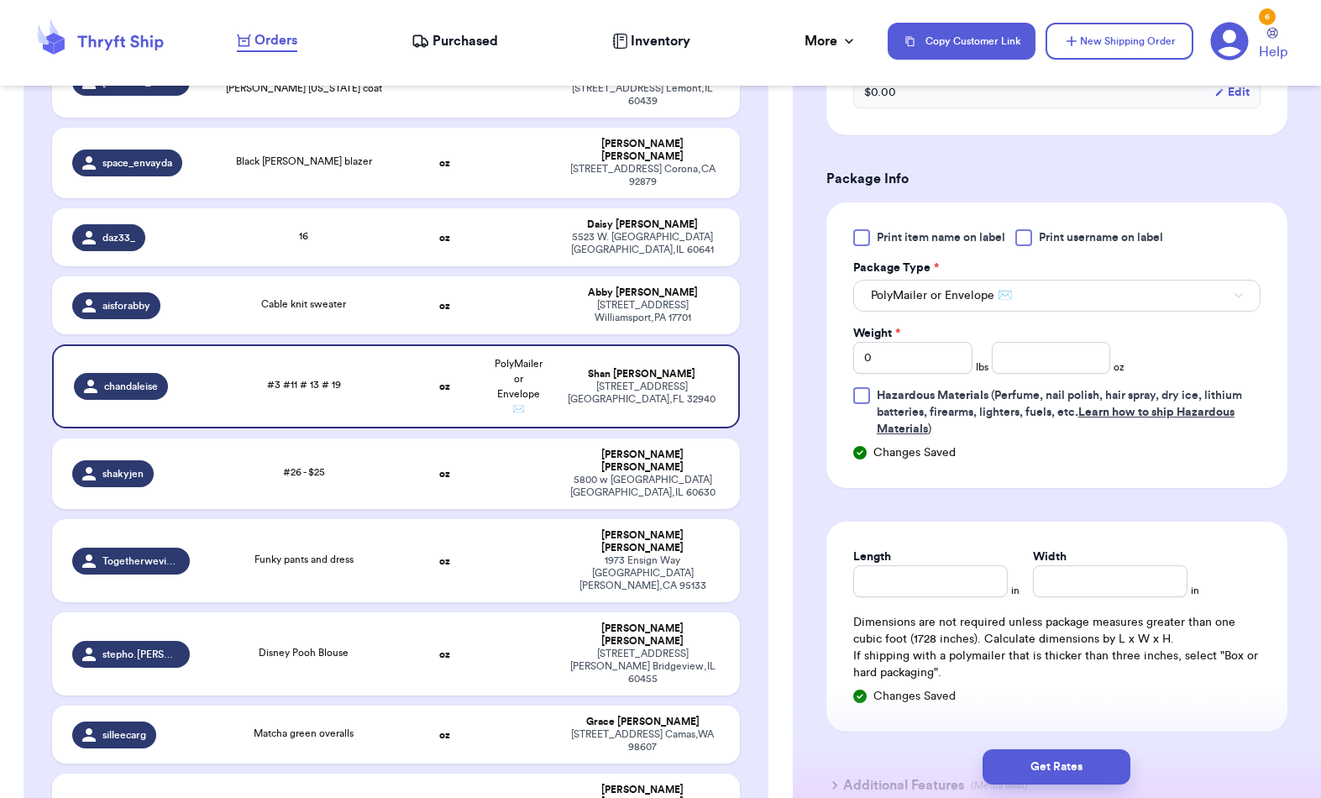
scroll to position [654, 0]
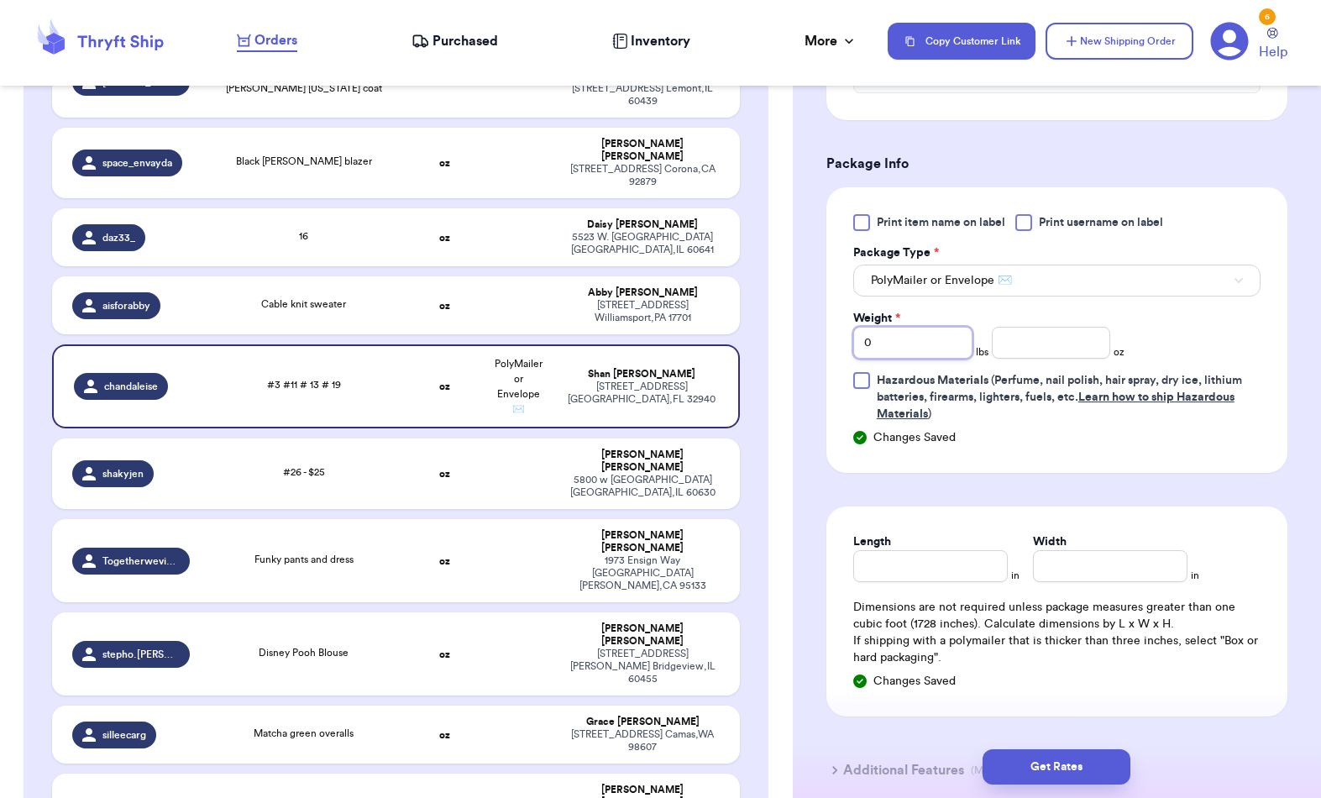
click at [908, 347] on input "0" at bounding box center [912, 343] width 119 height 32
type input "5"
type input "6"
click at [929, 575] on input "Length" at bounding box center [930, 566] width 155 height 32
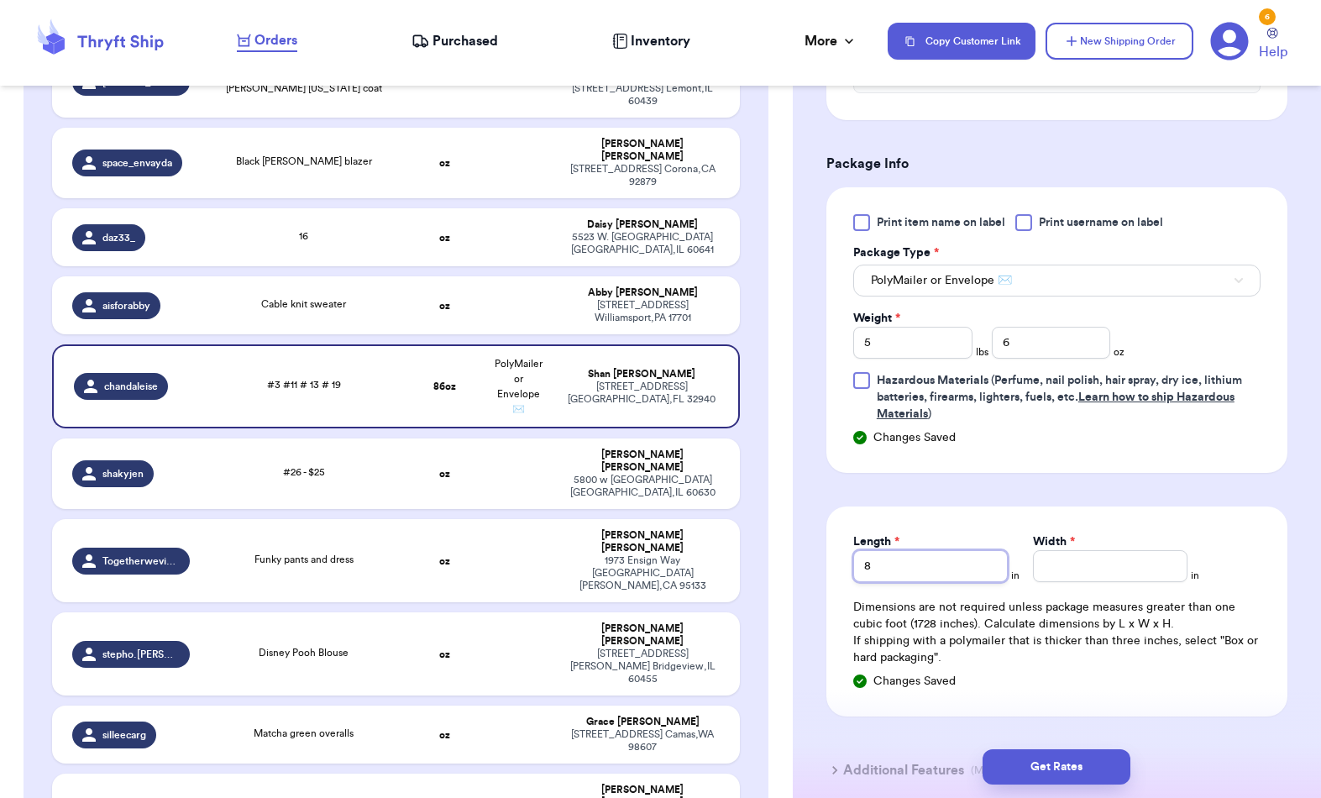
type input "8"
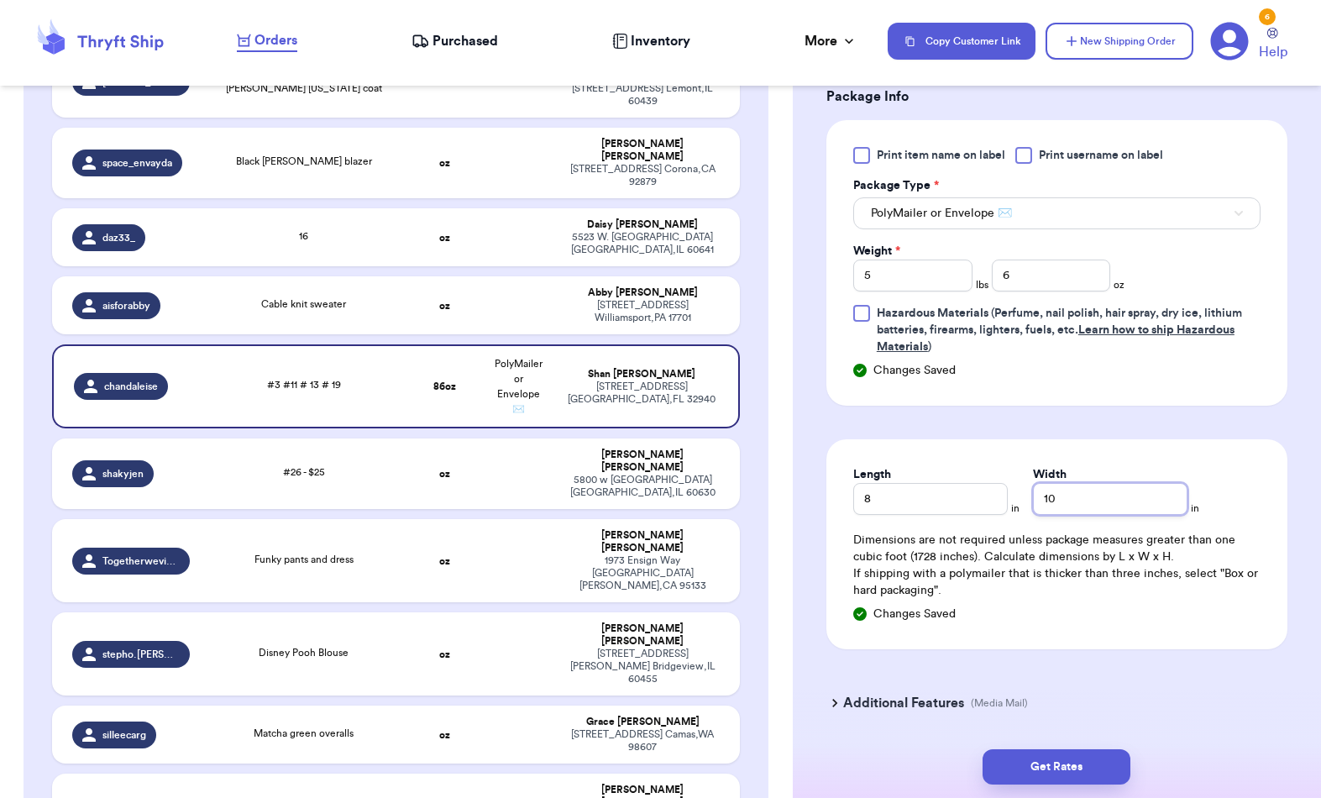
scroll to position [742, 0]
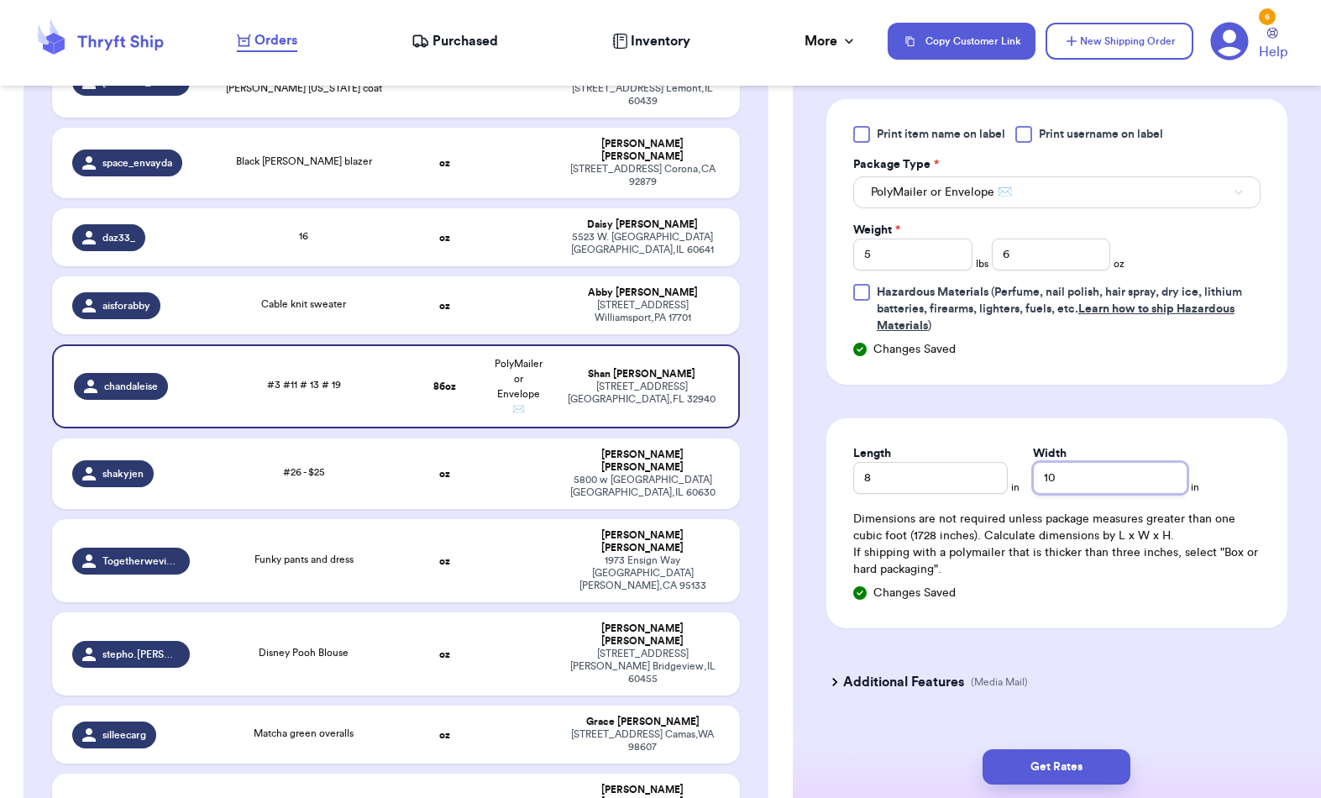
type input "10"
click at [1091, 751] on button "Get Rates" at bounding box center [1057, 766] width 148 height 35
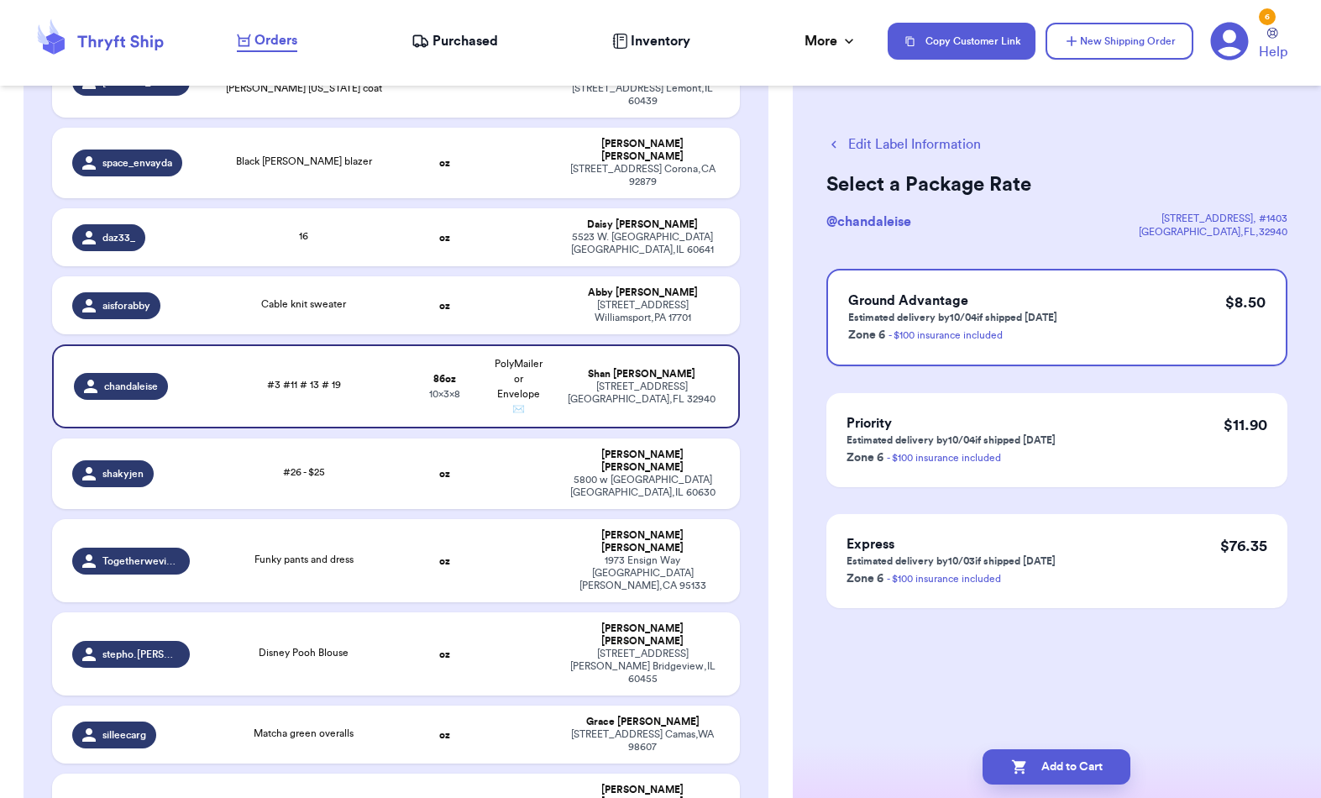
scroll to position [0, 0]
click at [1062, 749] on button "Add to Cart" at bounding box center [1057, 766] width 148 height 35
checkbox input "true"
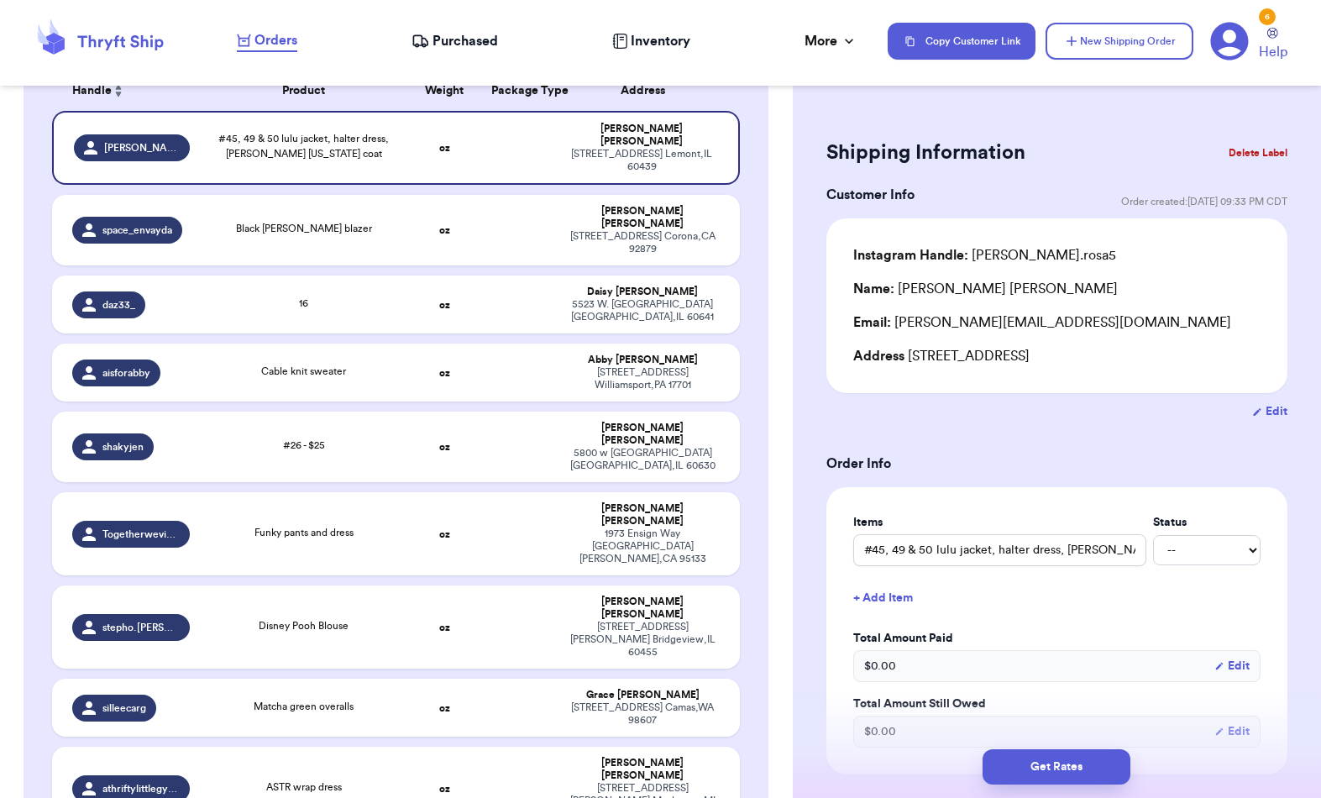
scroll to position [292, 0]
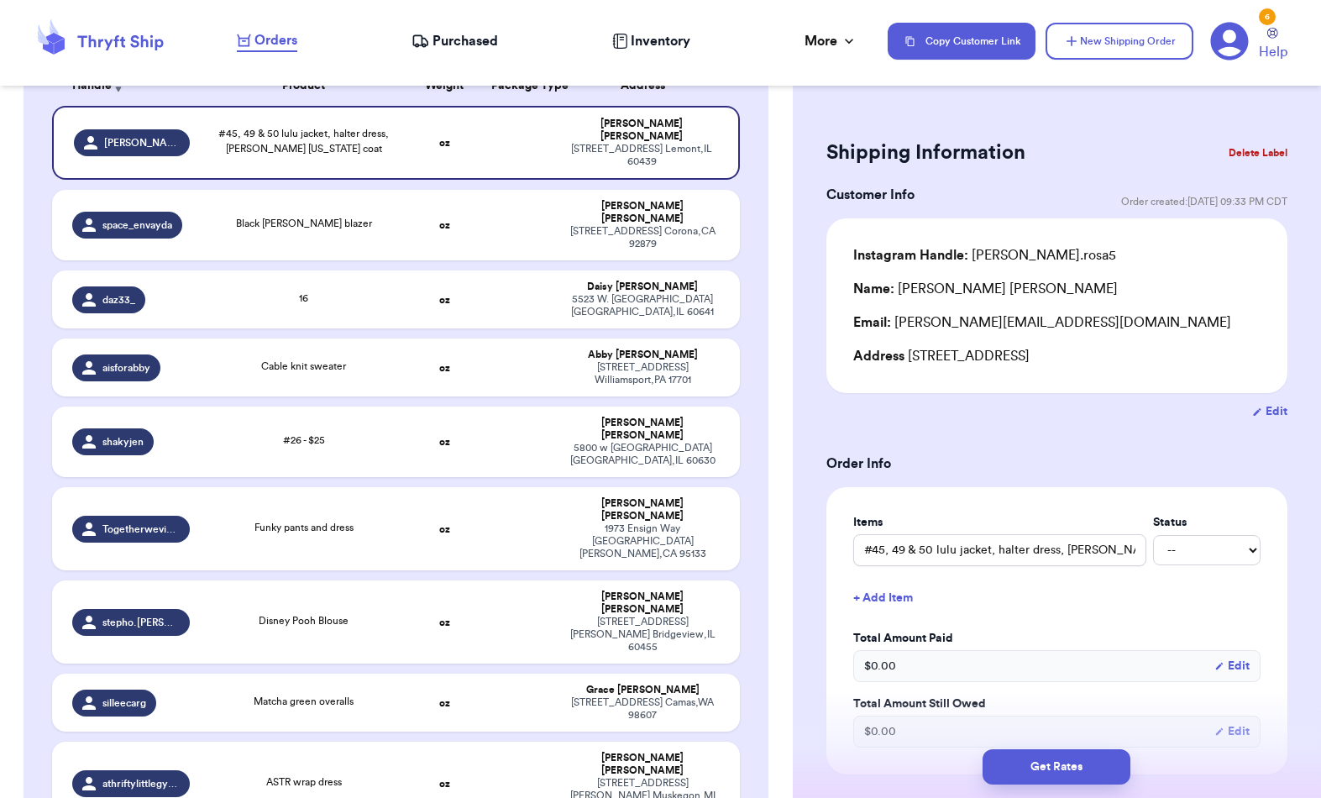
click at [265, 387] on td "Cable knit sweater" at bounding box center [303, 367] width 207 height 58
type input "Cable knit sweater"
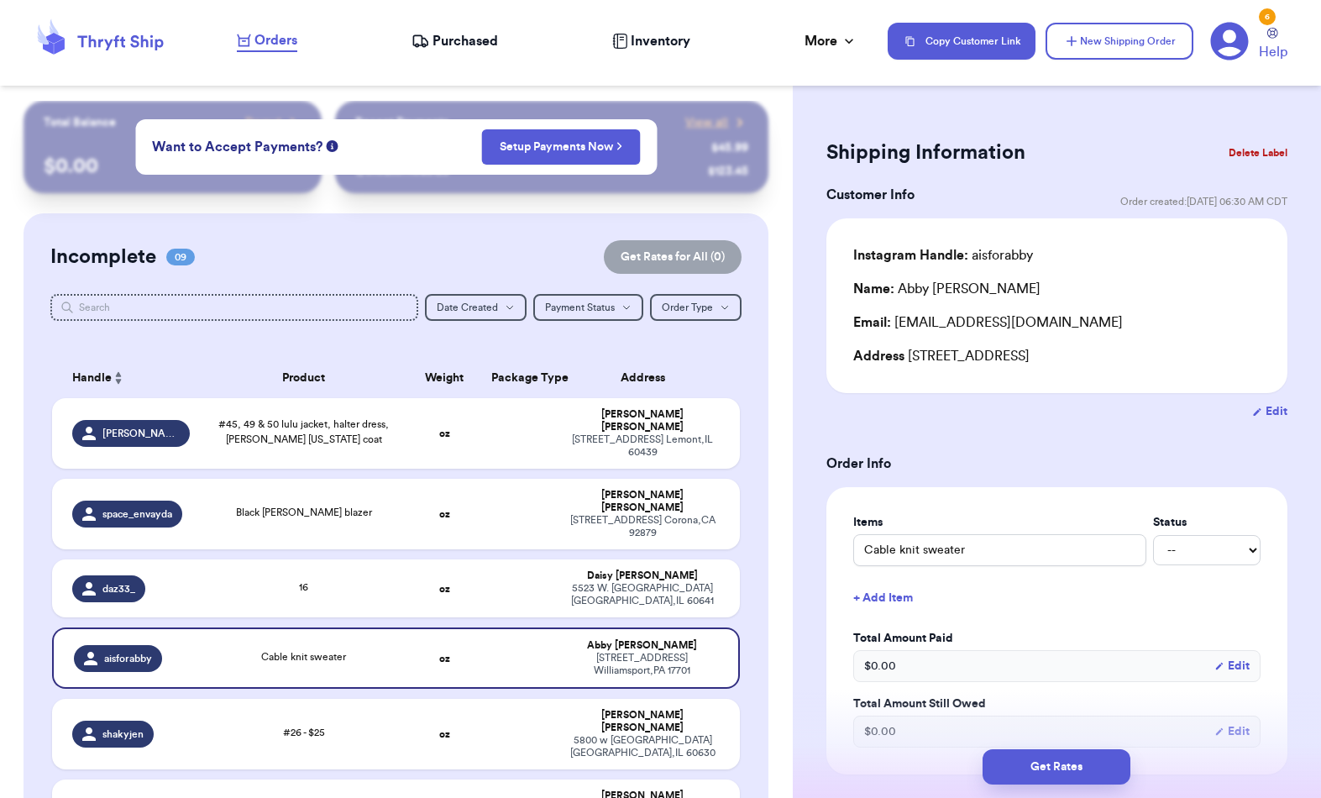
scroll to position [0, 0]
click at [1117, 45] on button "New Shipping Order" at bounding box center [1120, 41] width 148 height 37
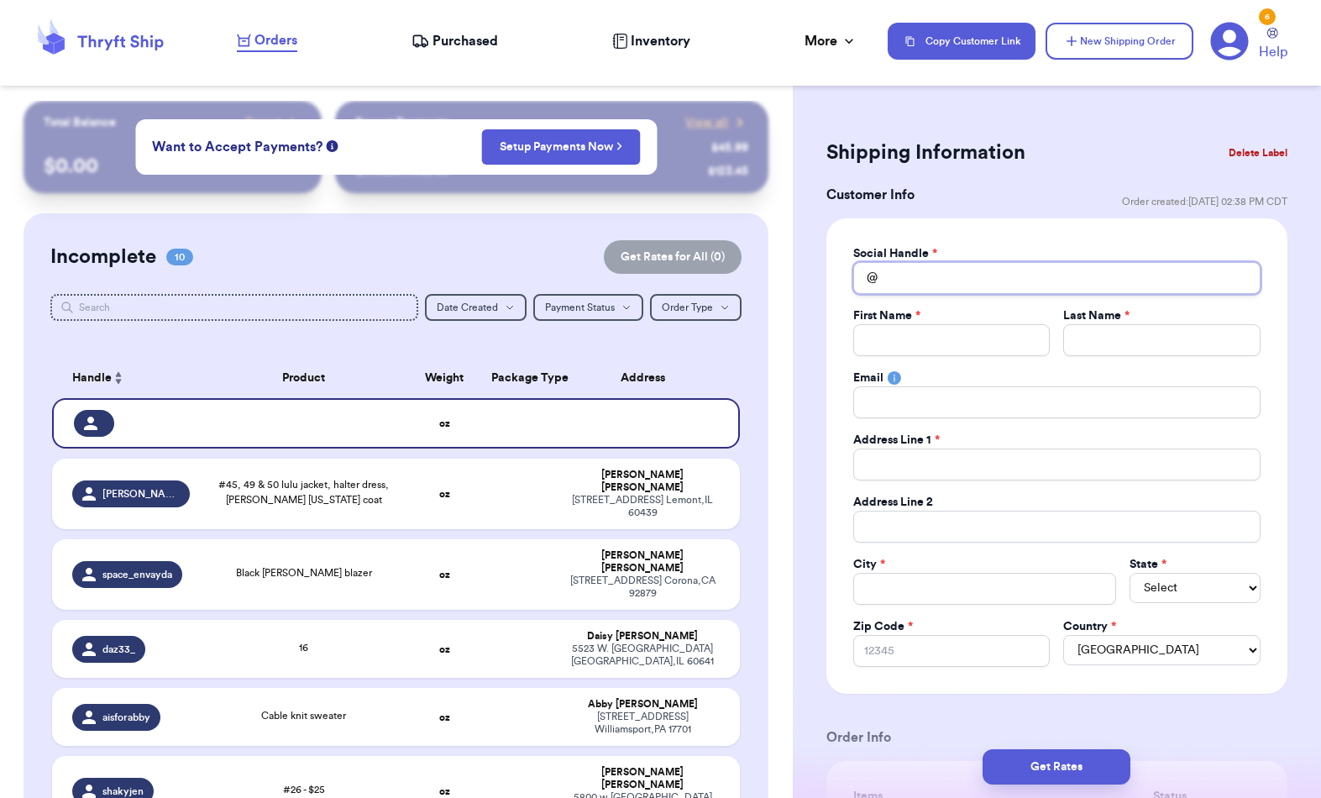
click at [1015, 269] on input "Total Amount Paid" at bounding box center [1056, 278] width 407 height 32
type input "A"
type input "Ai"
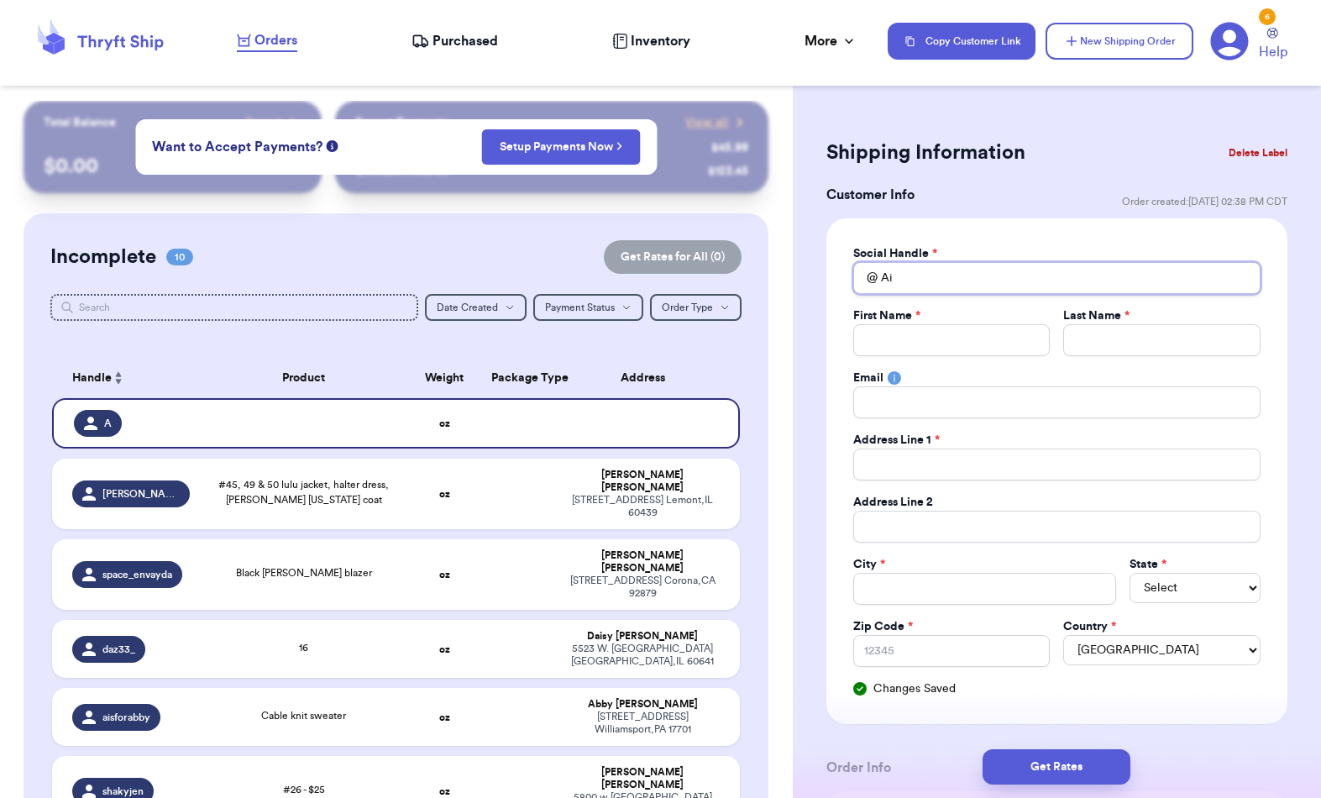
type input "Aij"
type input "Ai"
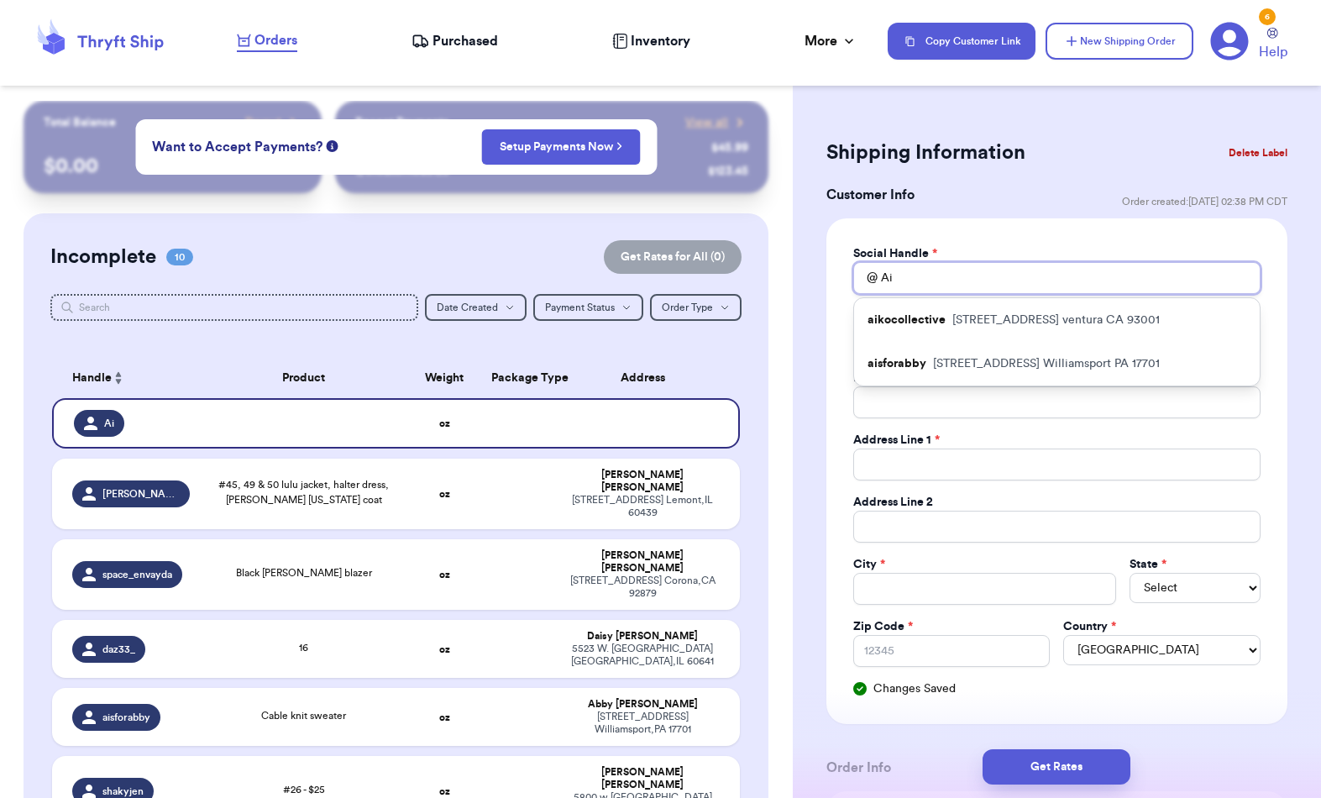
type input "Aik"
click at [1105, 310] on div "aikocollective [STREET_ADDRESS]" at bounding box center [1057, 320] width 406 height 44
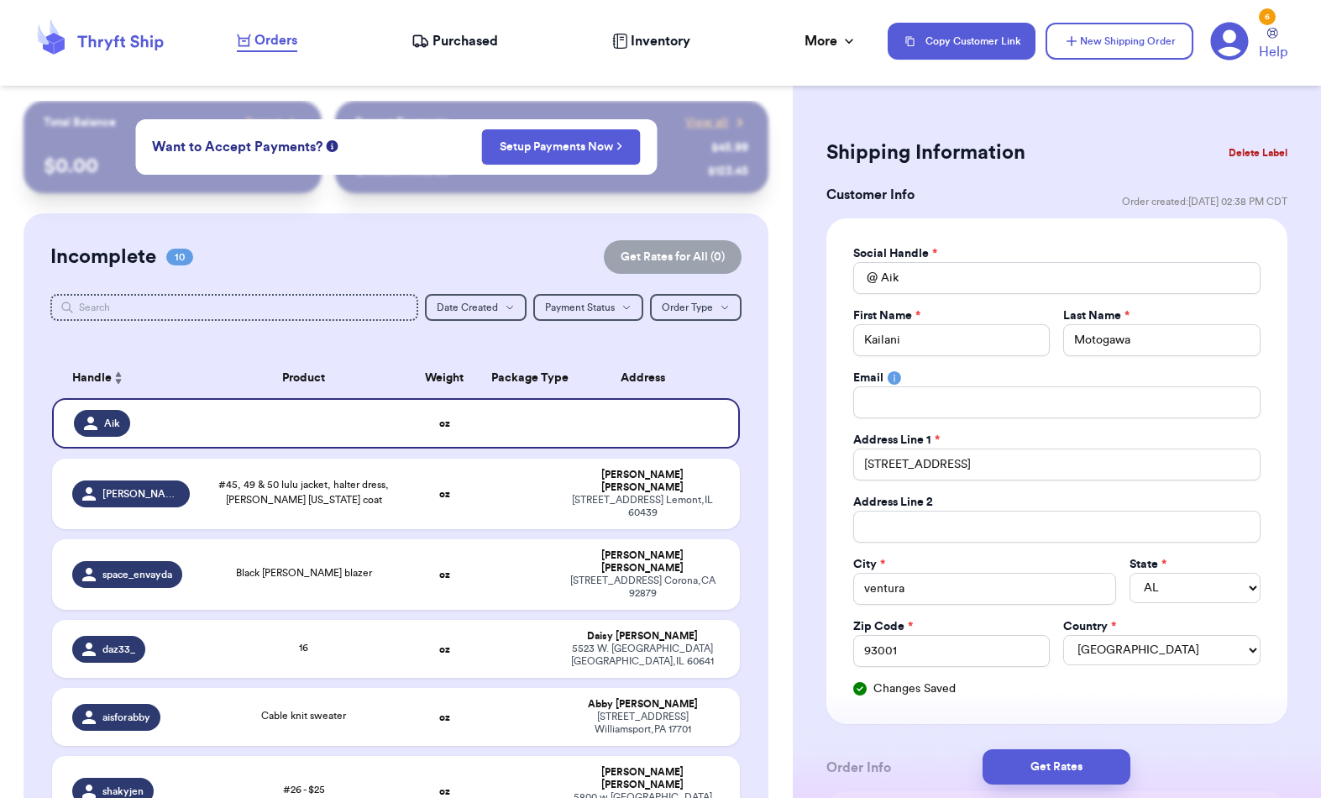
type input "aikocollective"
type input "Kailani"
type input "Motogawa"
type input "[STREET_ADDRESS]"
type input "ventura"
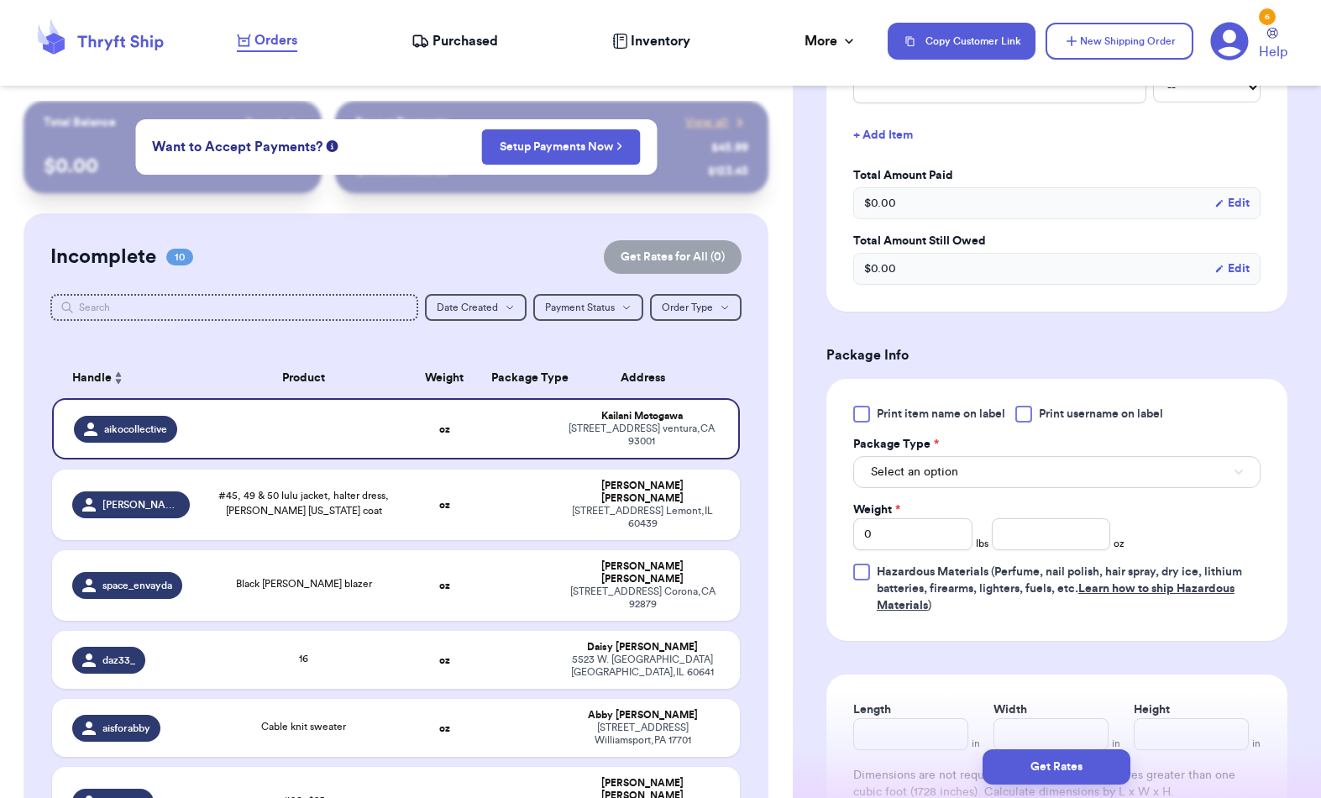
scroll to position [770, 0]
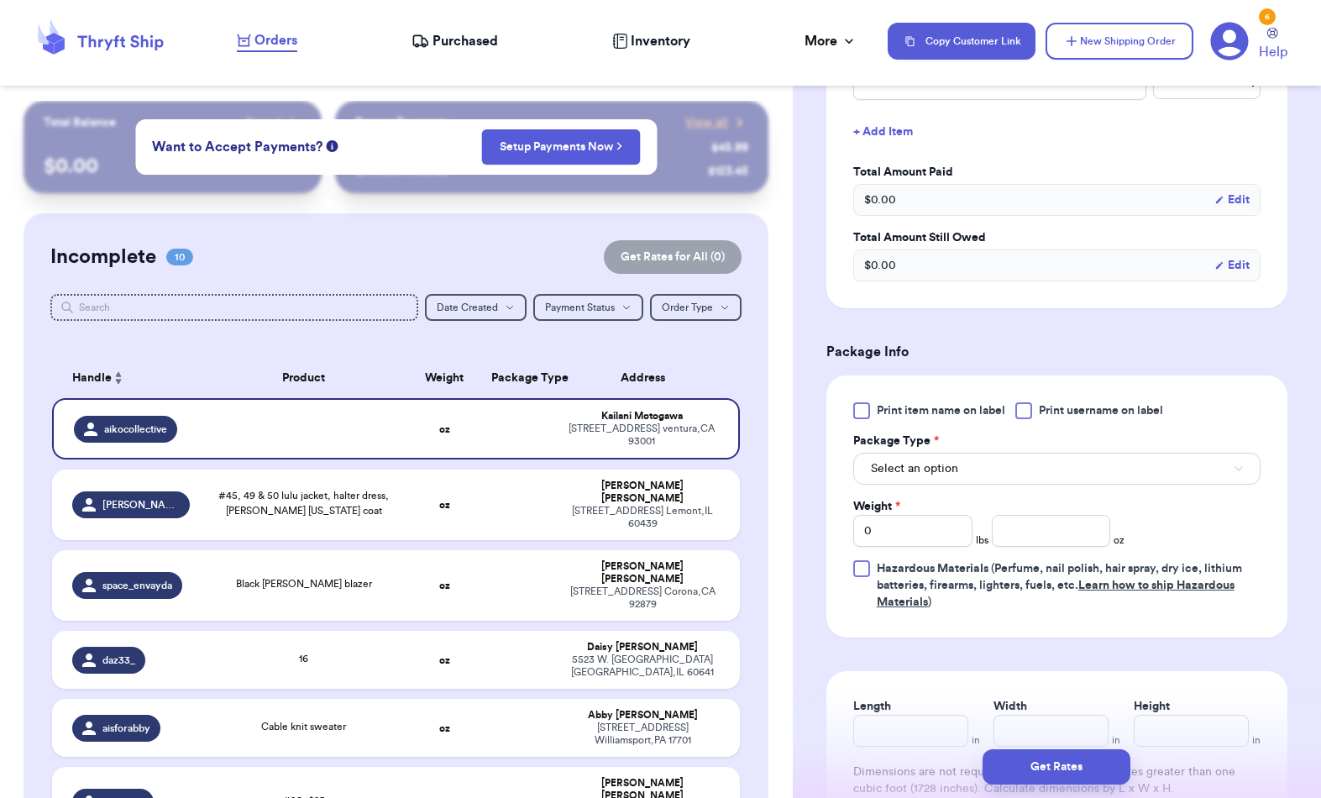
click at [1228, 468] on button "Select an option" at bounding box center [1056, 469] width 407 height 32
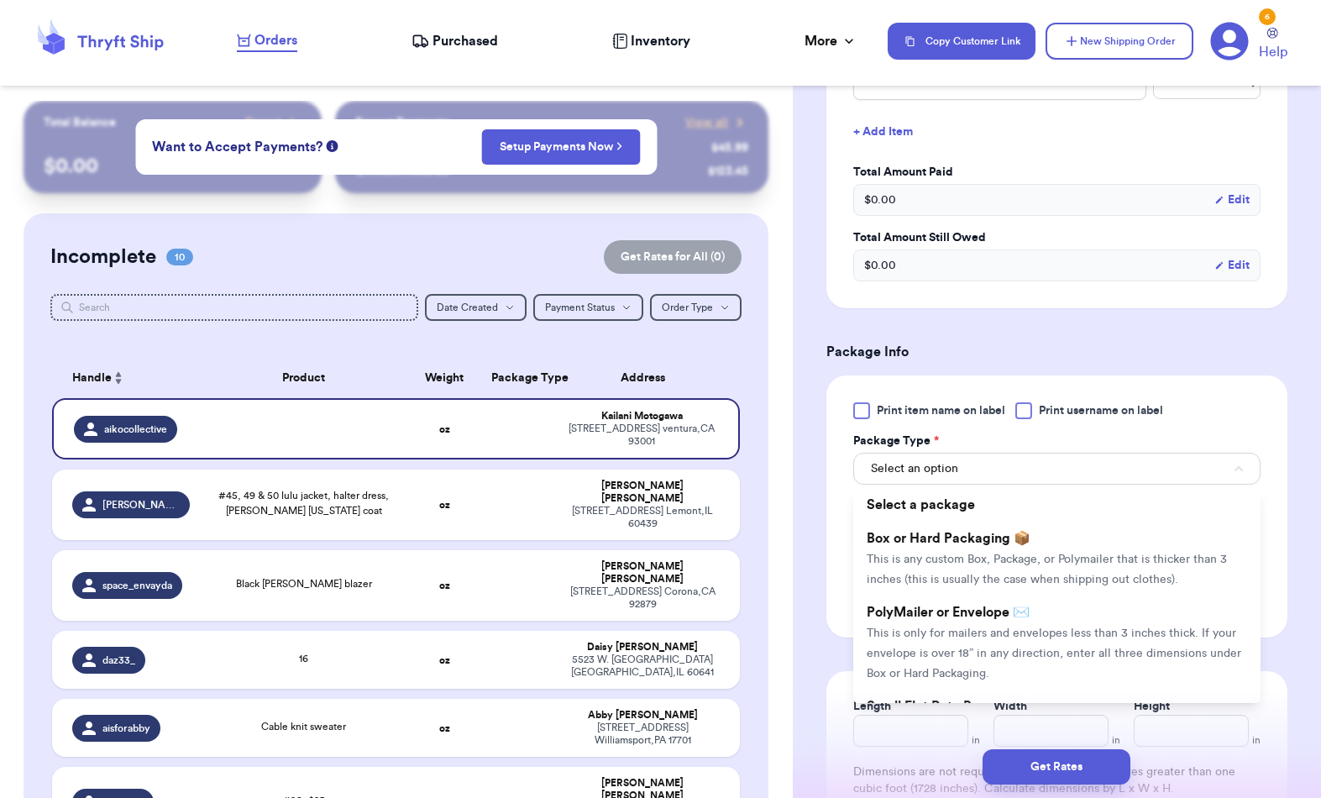
click at [1105, 661] on li "PolyMailer or Envelope ✉️ This is only for mailers and envelopes less than 3 in…" at bounding box center [1056, 642] width 407 height 94
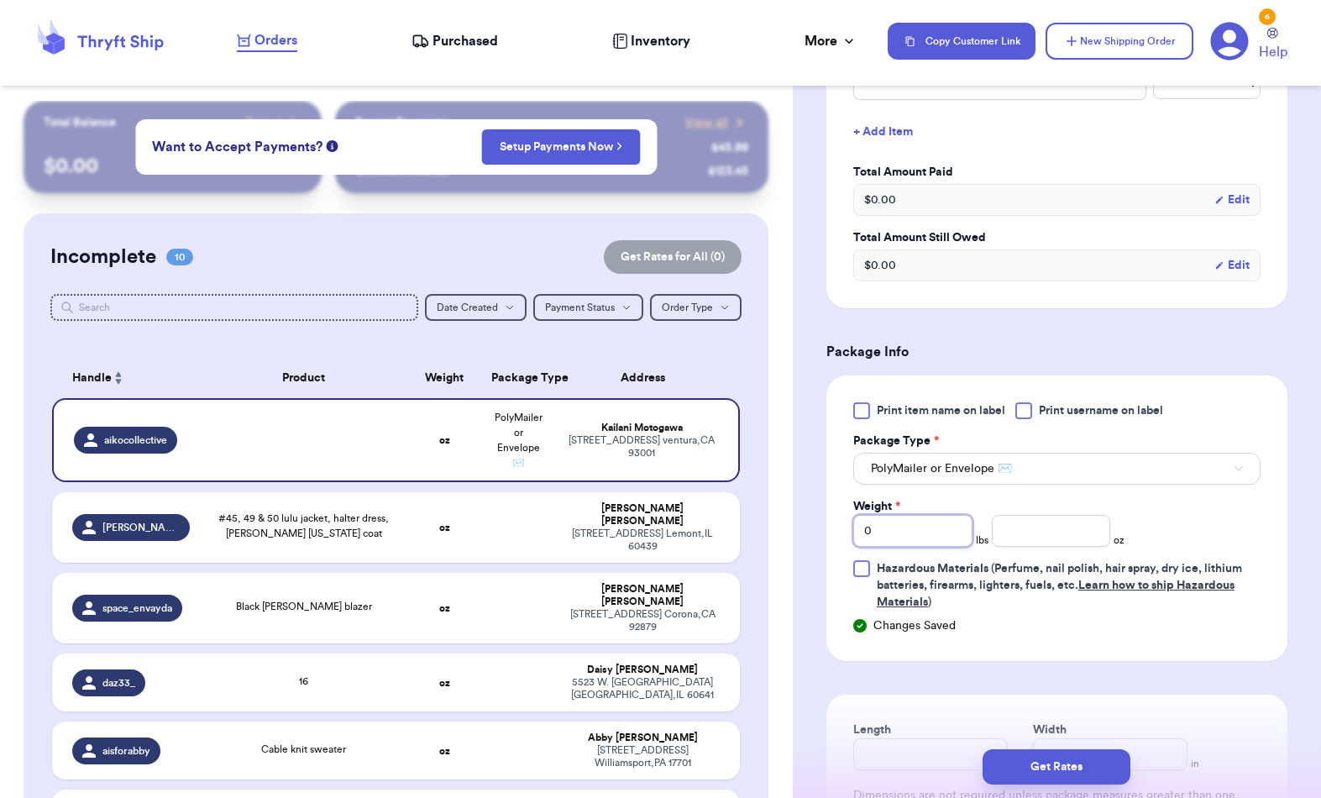
click at [924, 523] on input "0" at bounding box center [912, 531] width 119 height 32
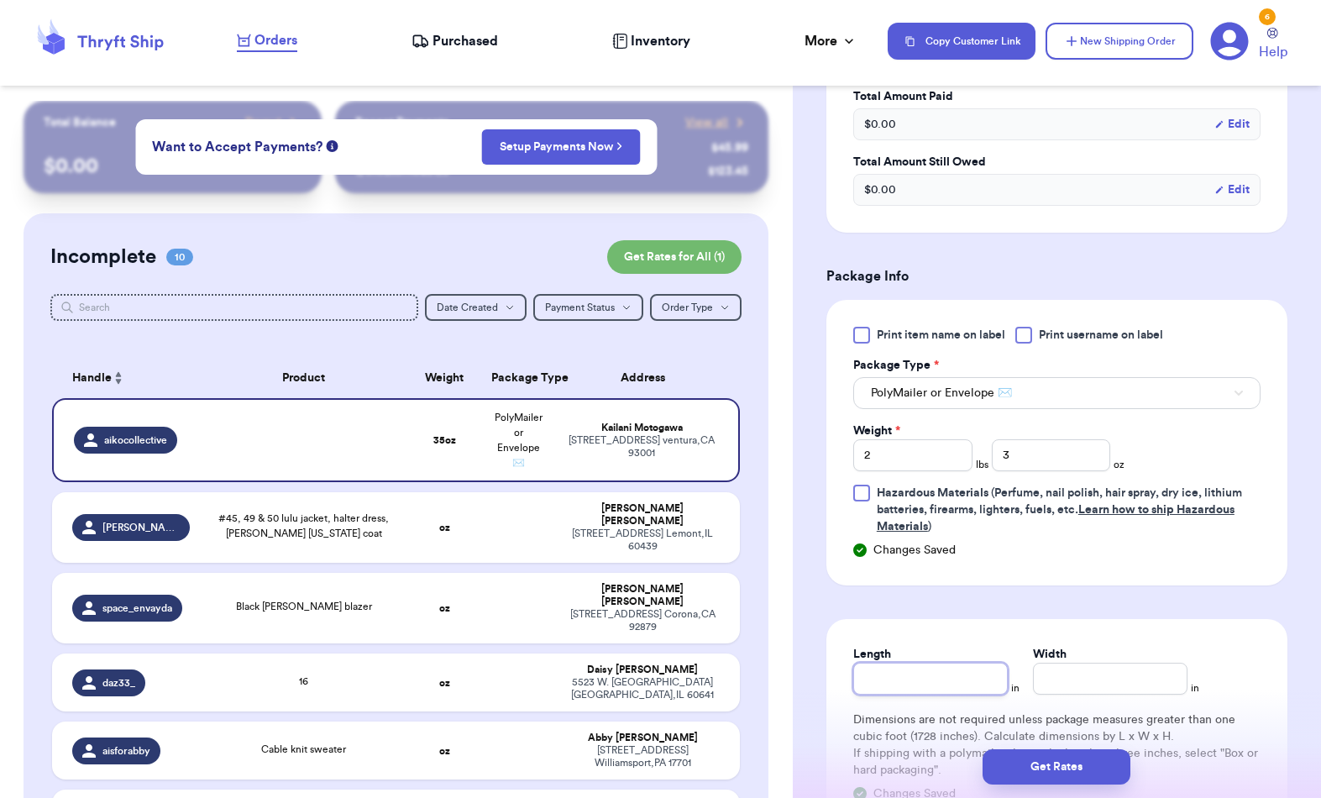
scroll to position [849, 0]
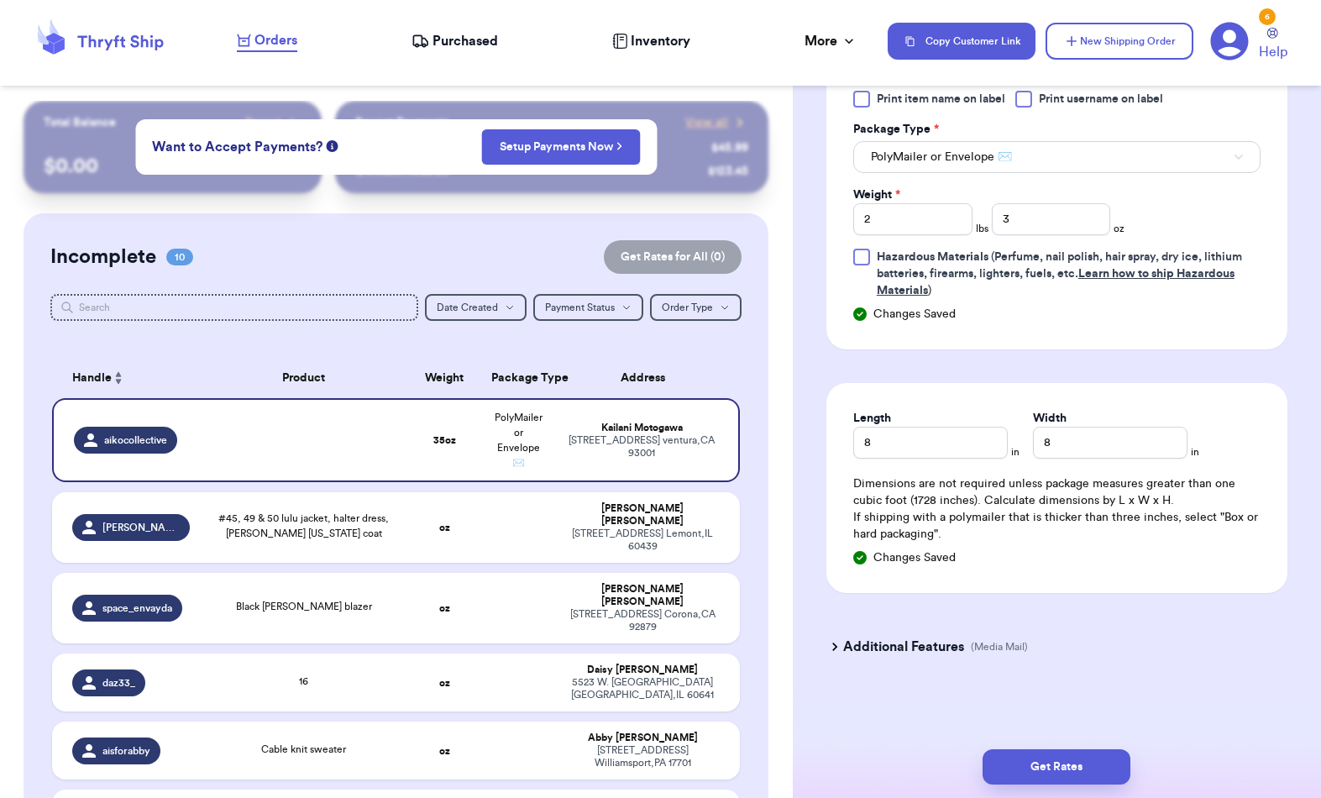
click at [1072, 749] on button "Get Rates" at bounding box center [1057, 766] width 148 height 35
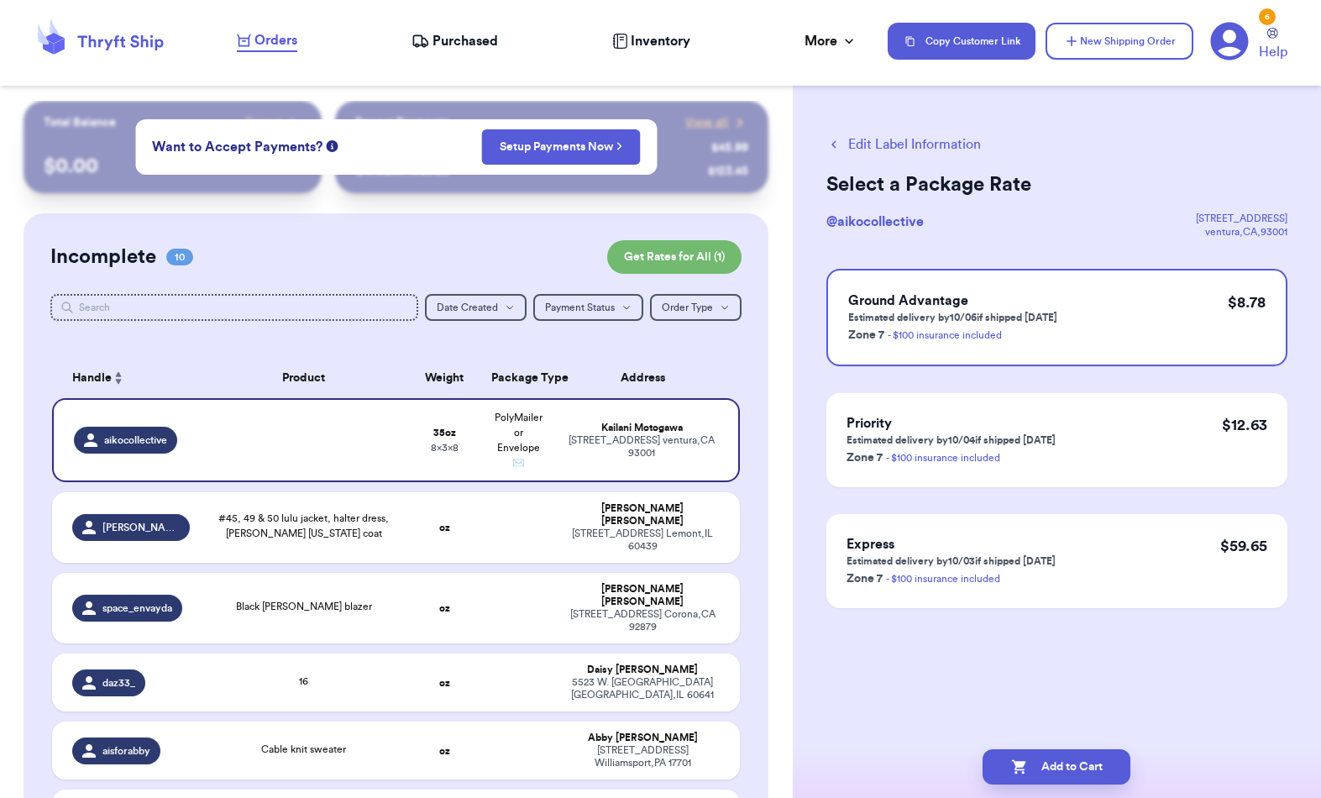
click at [1058, 749] on button "Add to Cart" at bounding box center [1057, 766] width 148 height 35
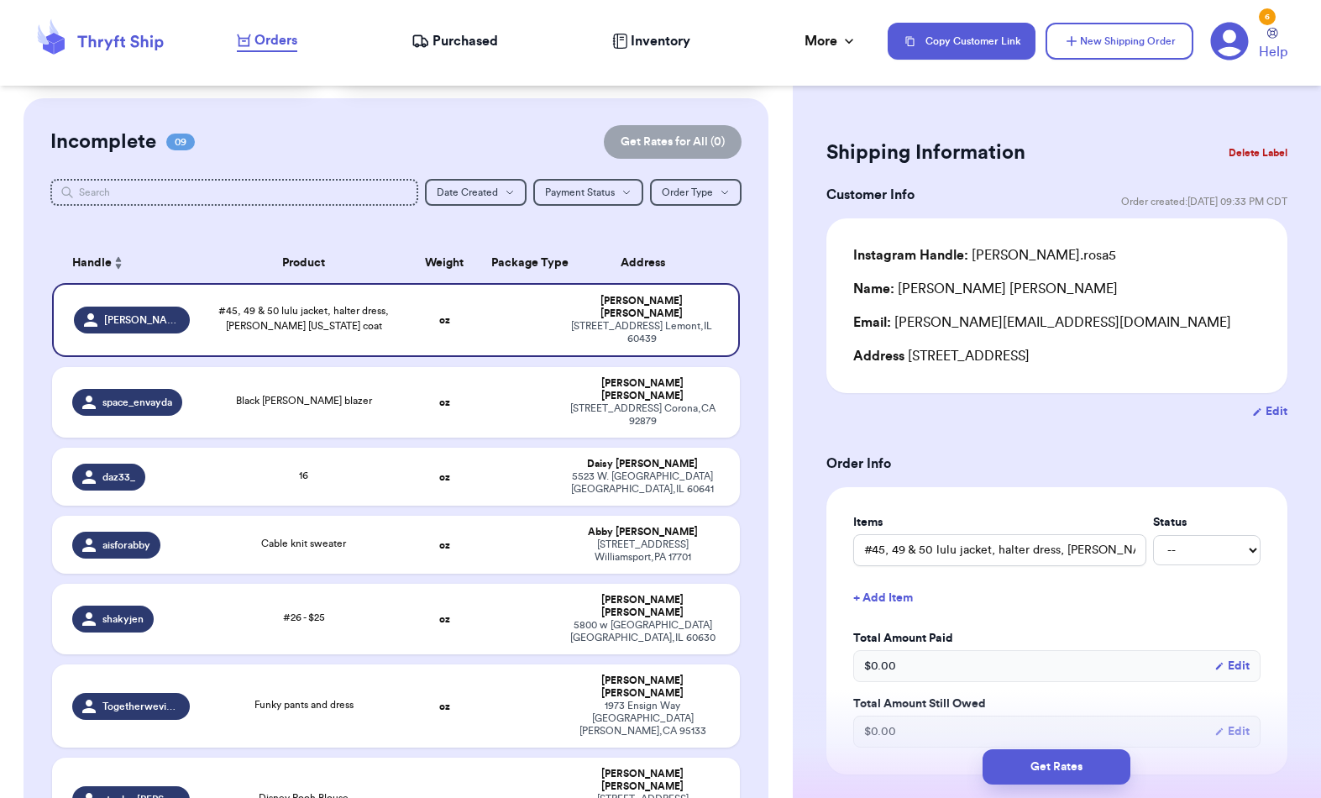
scroll to position [113, 0]
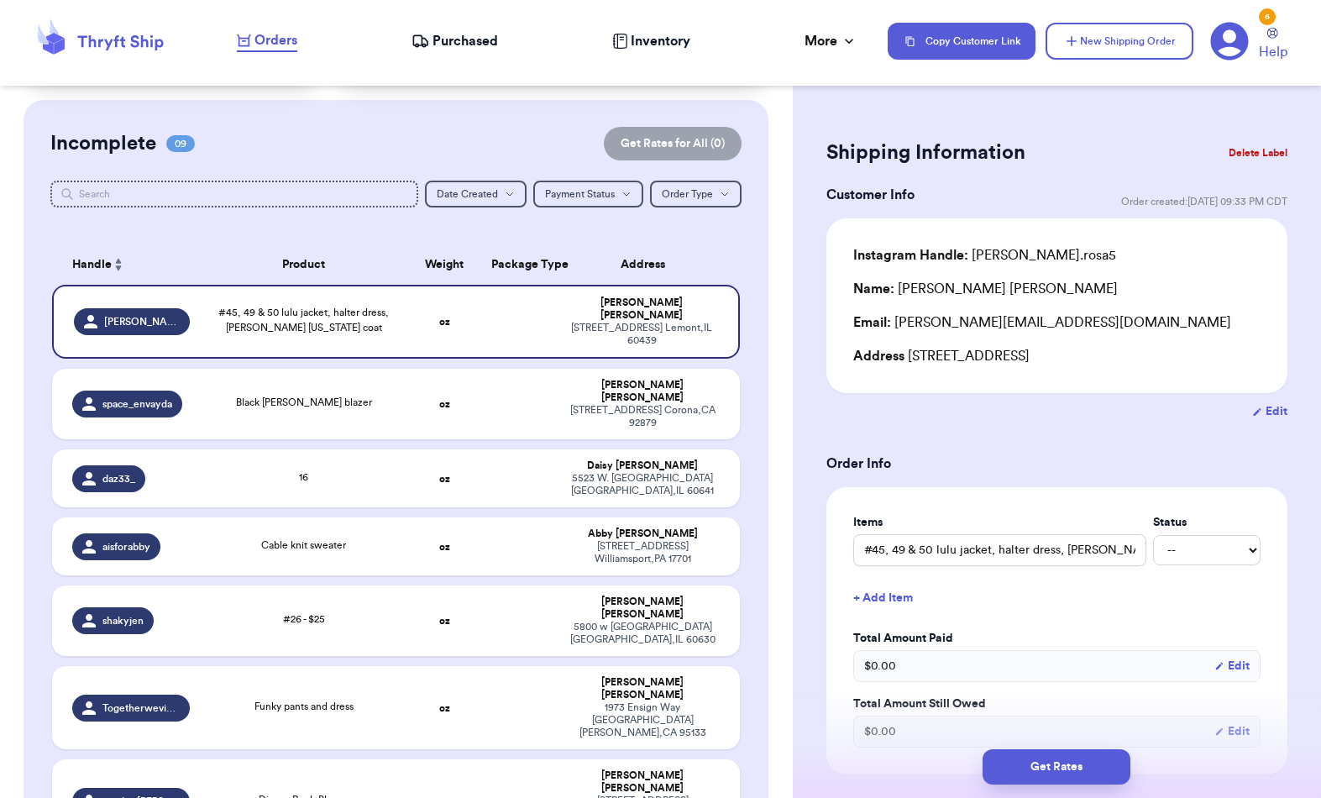
click at [1141, 39] on button "New Shipping Order" at bounding box center [1120, 41] width 148 height 37
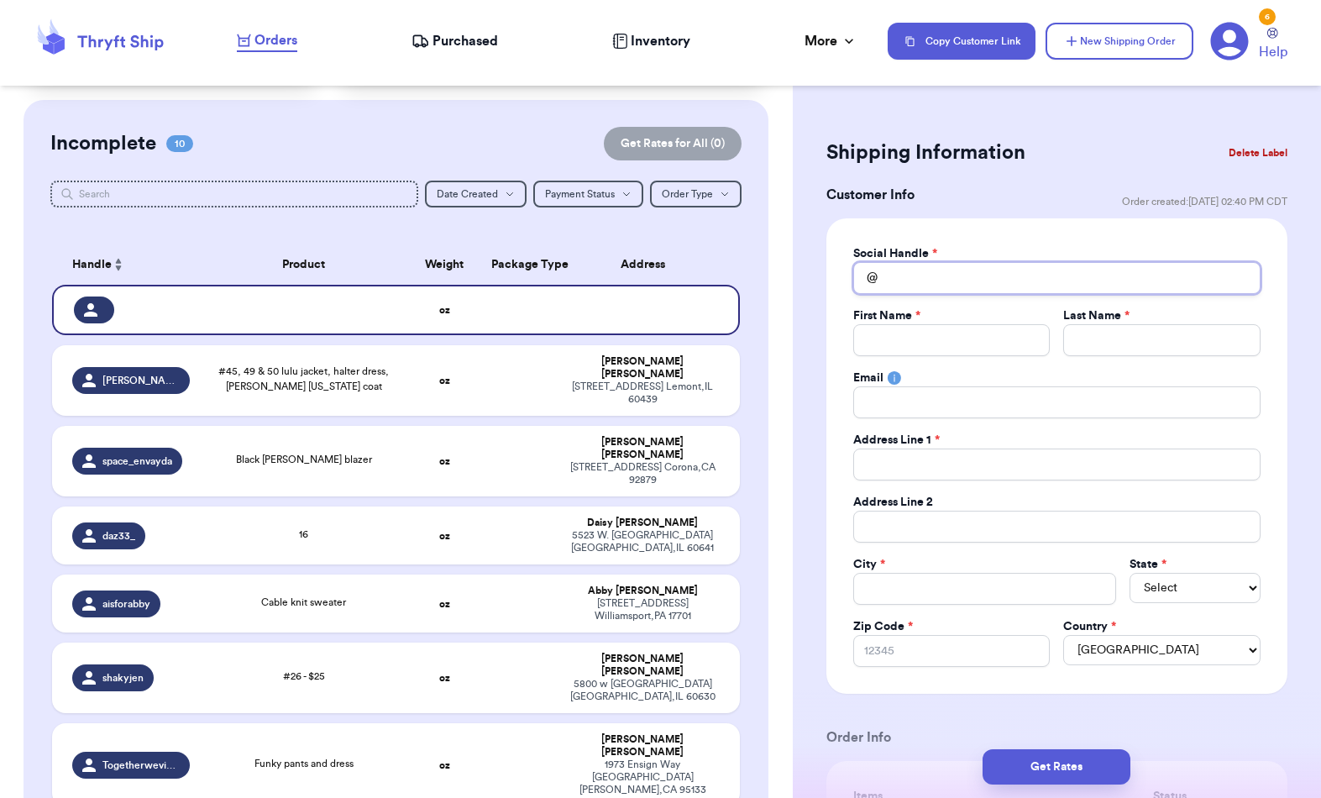
click at [1016, 276] on input "Total Amount Paid" at bounding box center [1056, 278] width 407 height 32
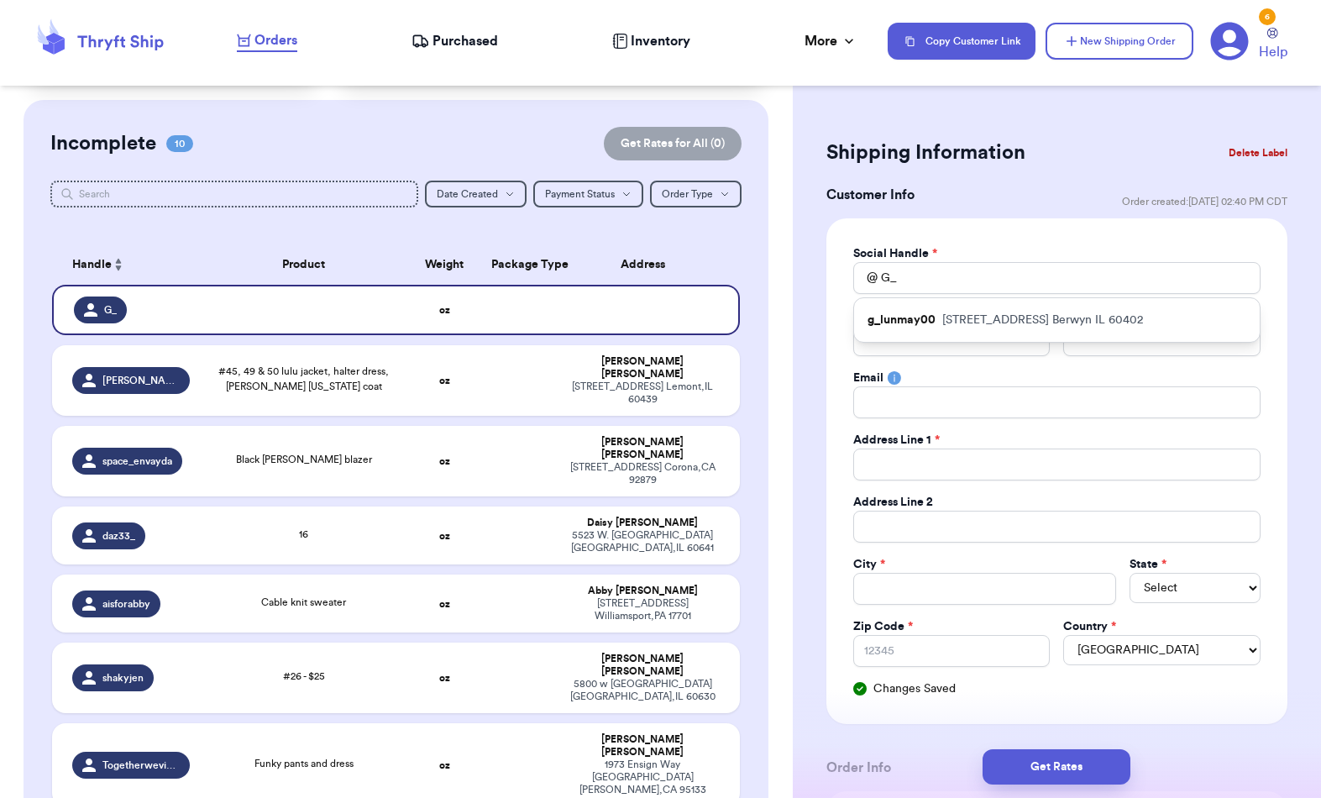
click at [1038, 317] on p "[STREET_ADDRESS]" at bounding box center [1042, 320] width 201 height 17
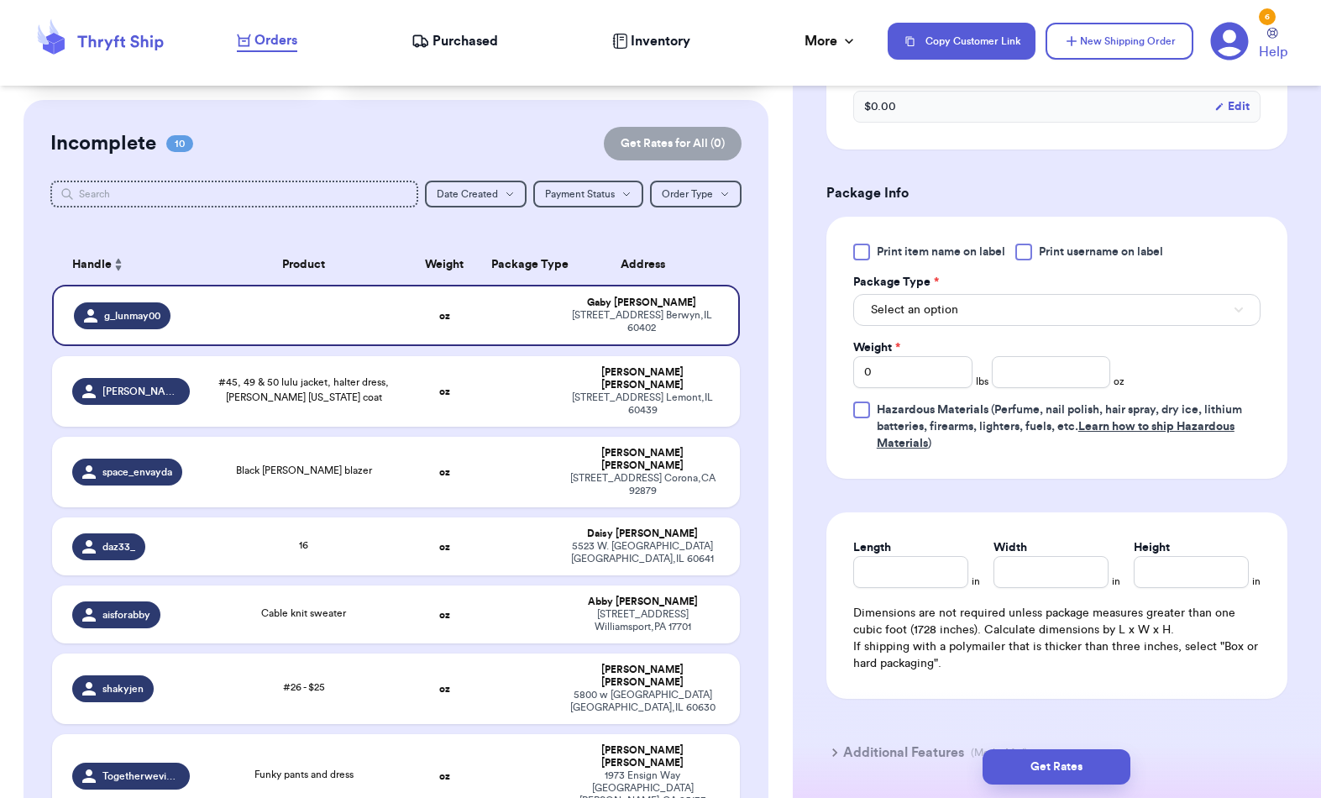
scroll to position [917, 0]
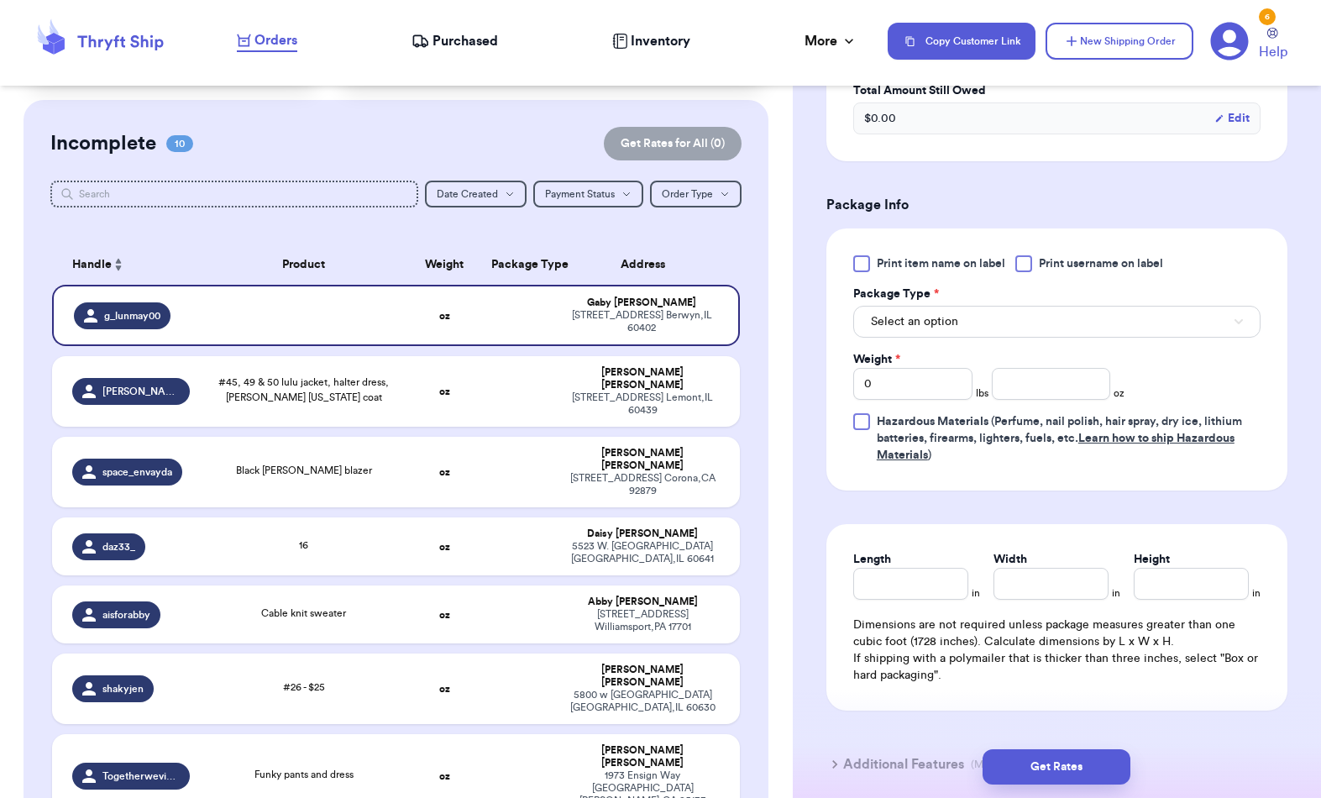
click at [1144, 308] on button "Select an option" at bounding box center [1056, 322] width 407 height 32
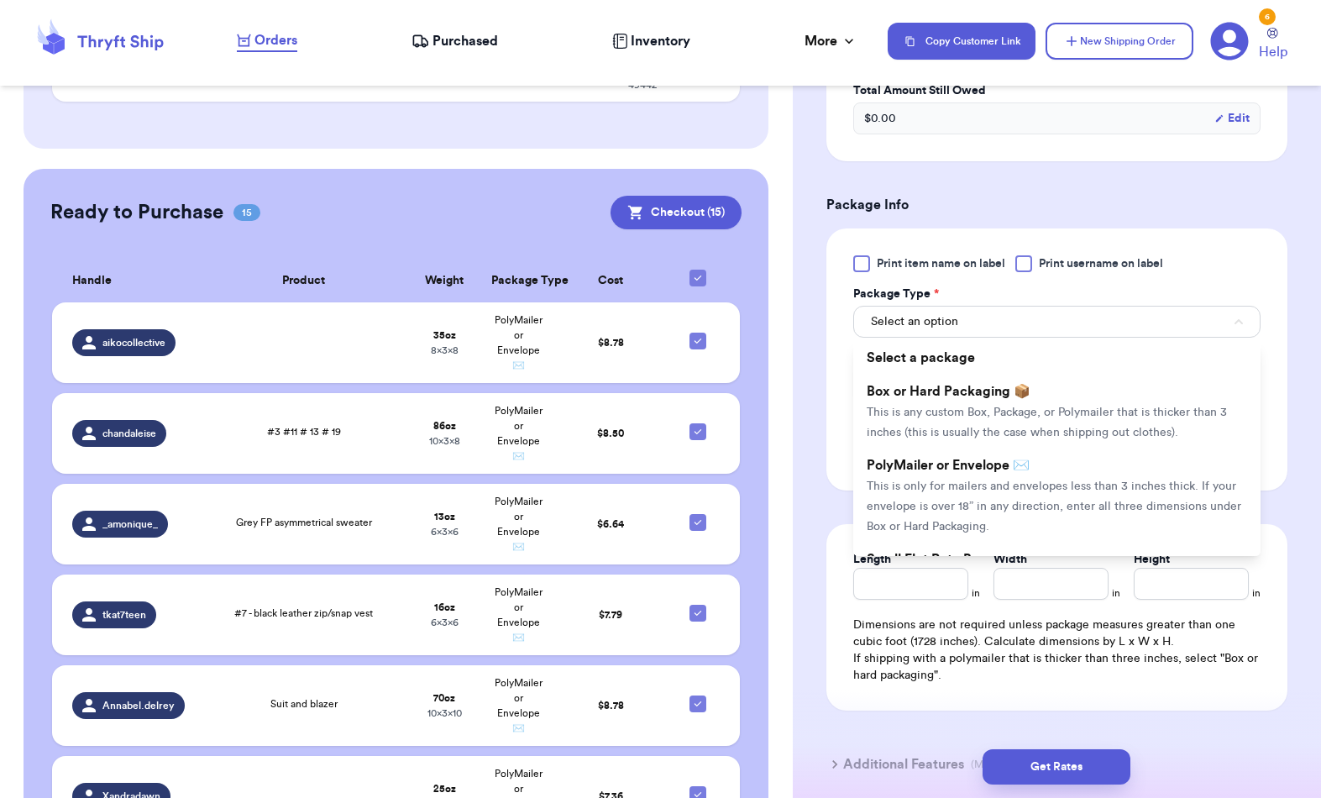
scroll to position [1083, 0]
click at [668, 197] on button "Checkout ( 15 )" at bounding box center [676, 214] width 131 height 34
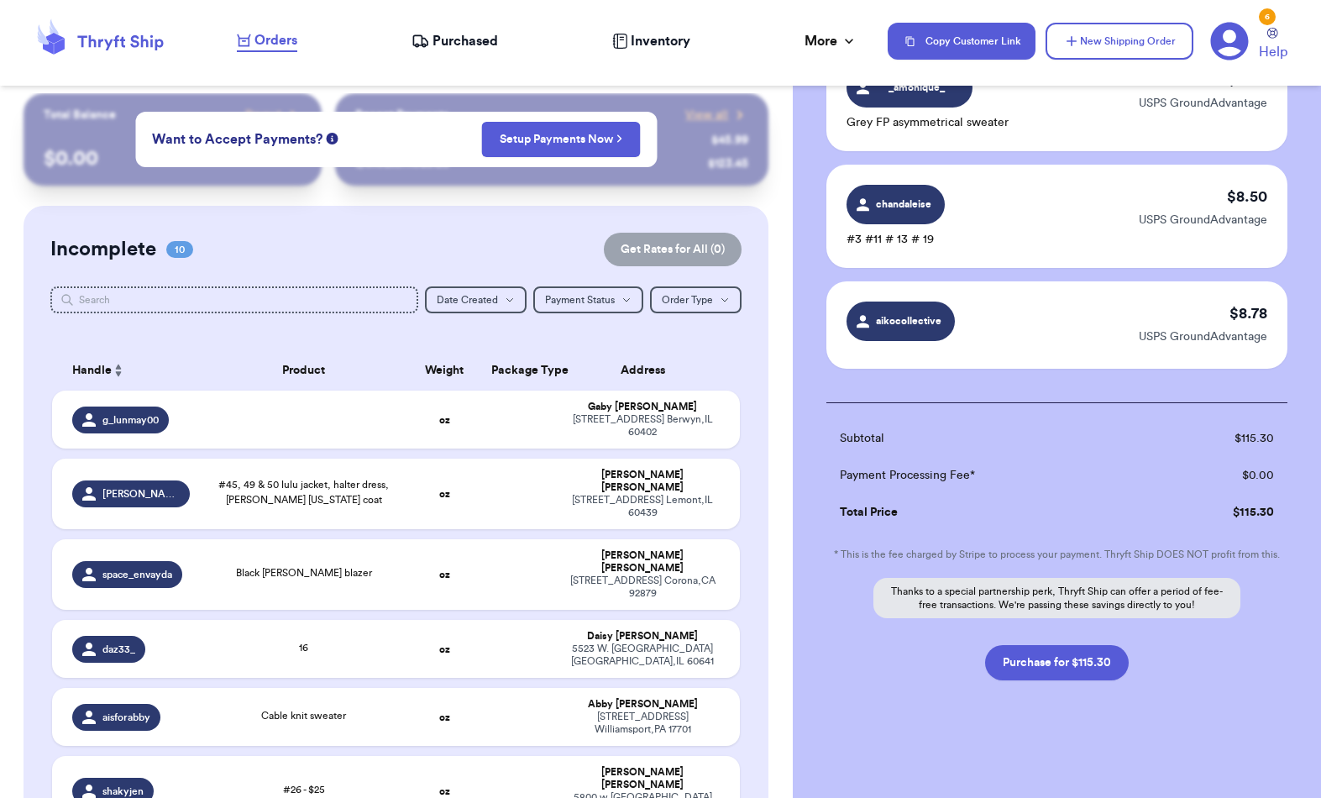
scroll to position [7, 0]
click at [1049, 652] on button "Purchase for $115.30" at bounding box center [1057, 662] width 144 height 35
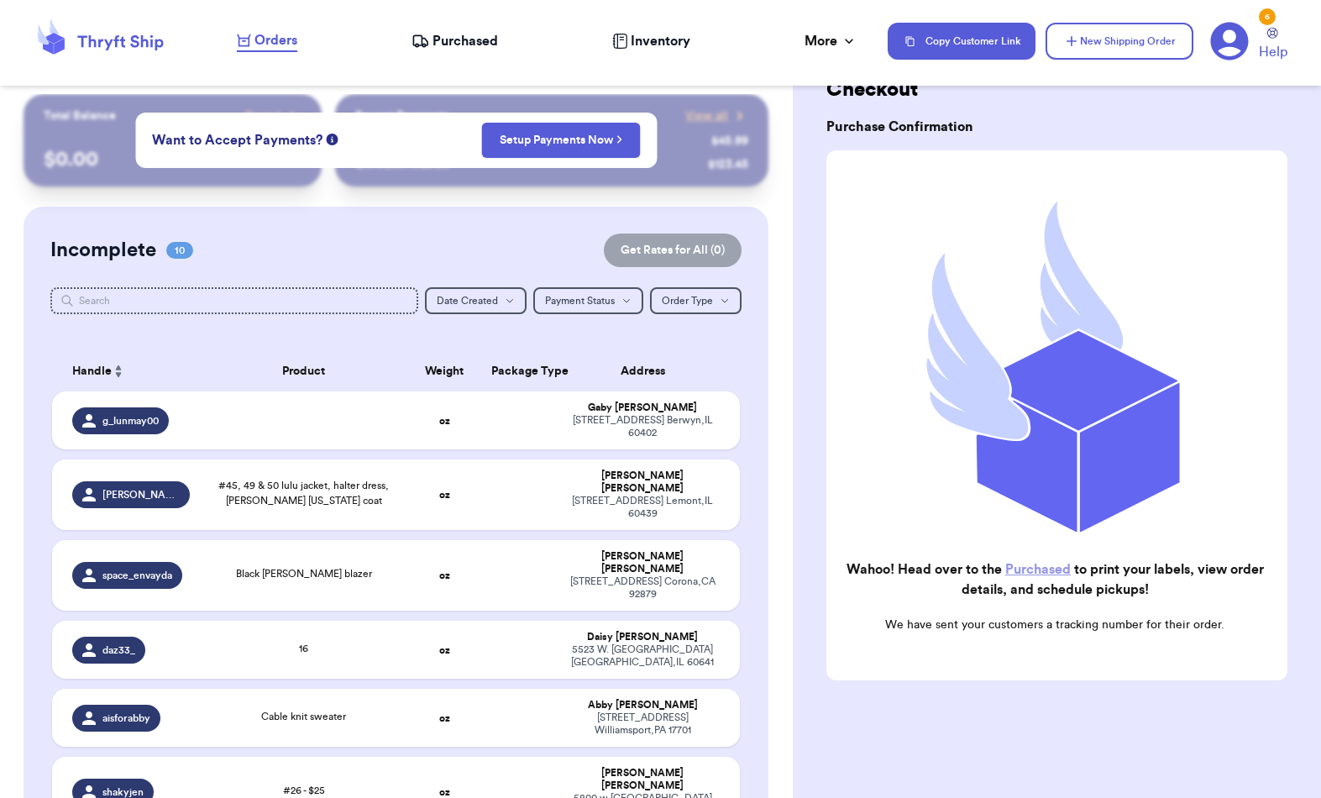
scroll to position [58, 0]
click at [451, 41] on span "Purchased" at bounding box center [466, 41] width 66 height 20
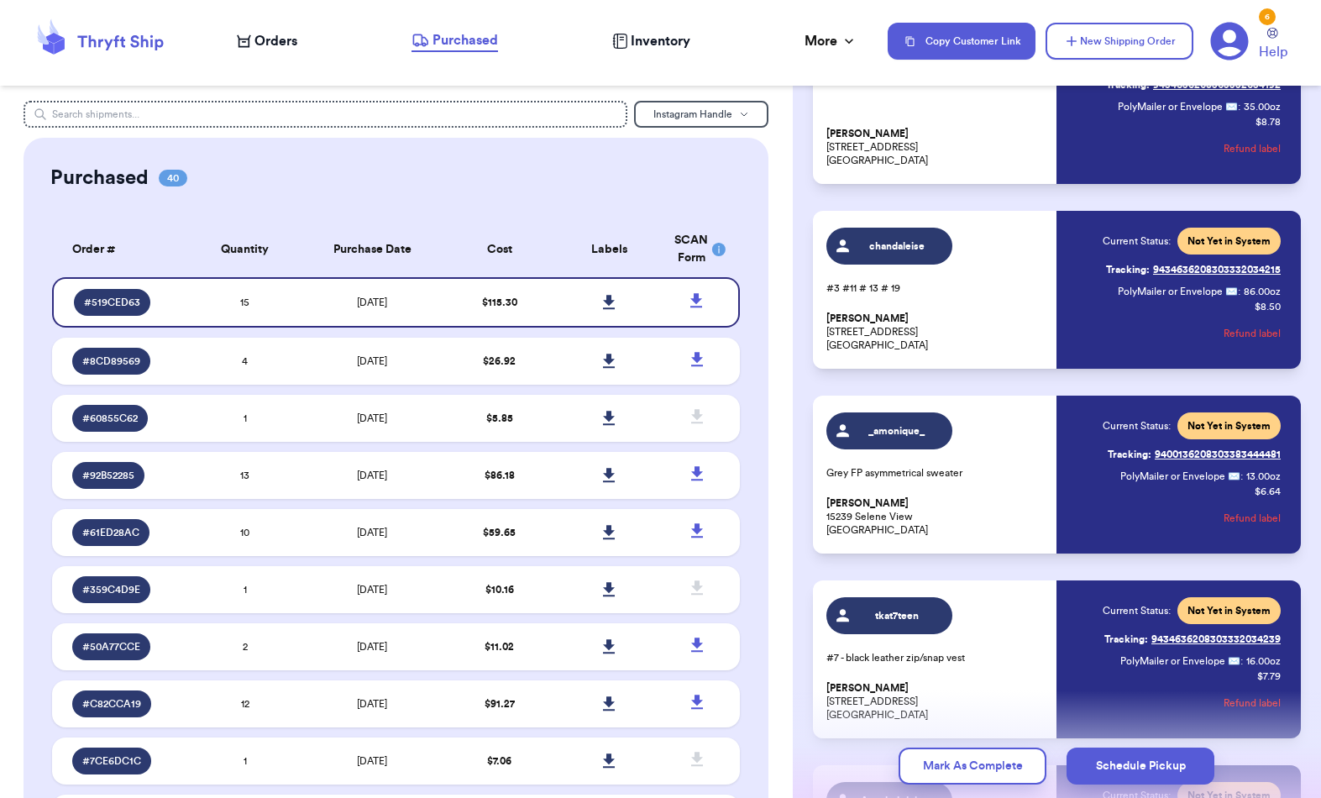
scroll to position [190, 0]
